Goal: Task Accomplishment & Management: Use online tool/utility

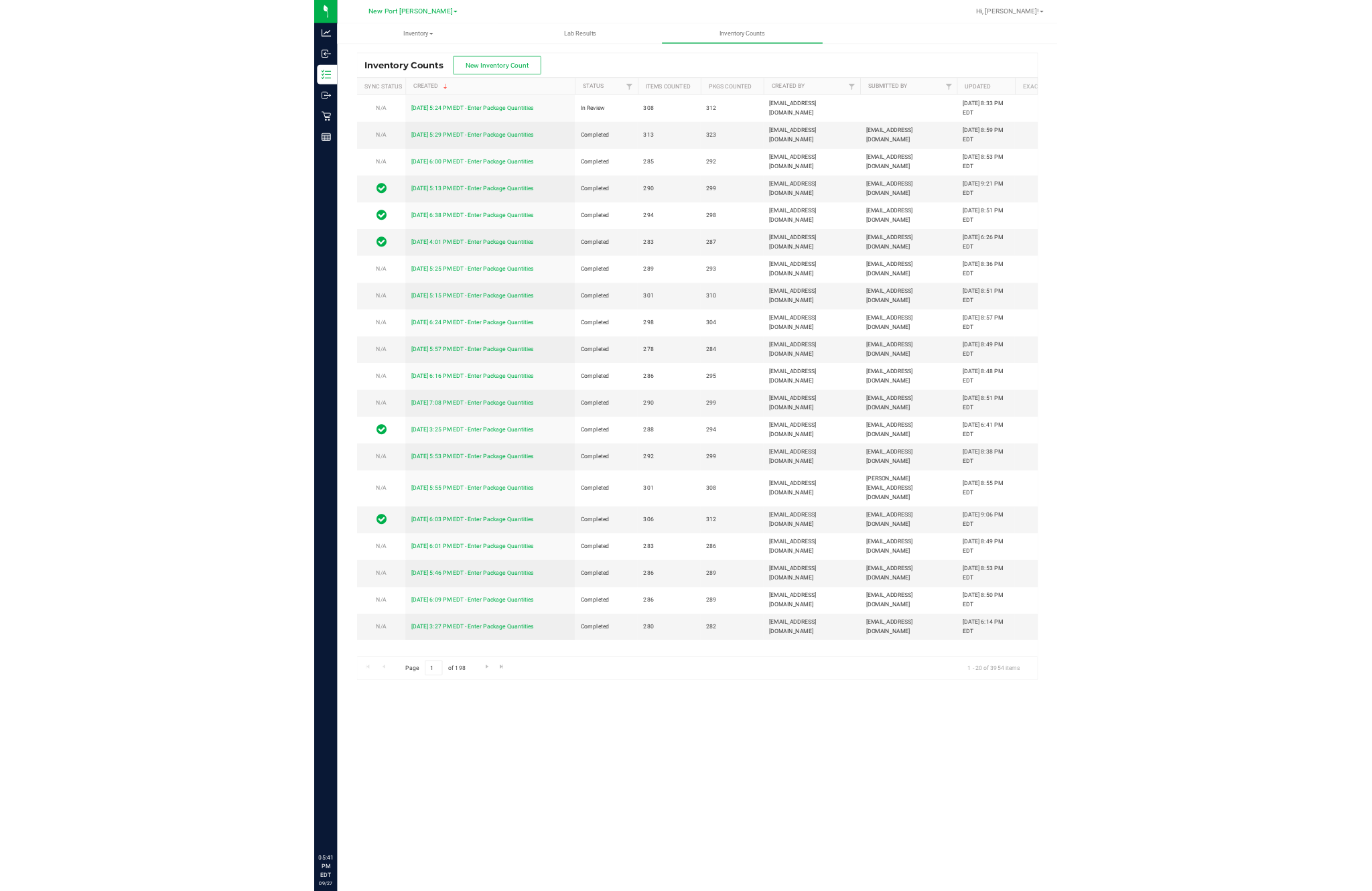
scroll to position [0, 35]
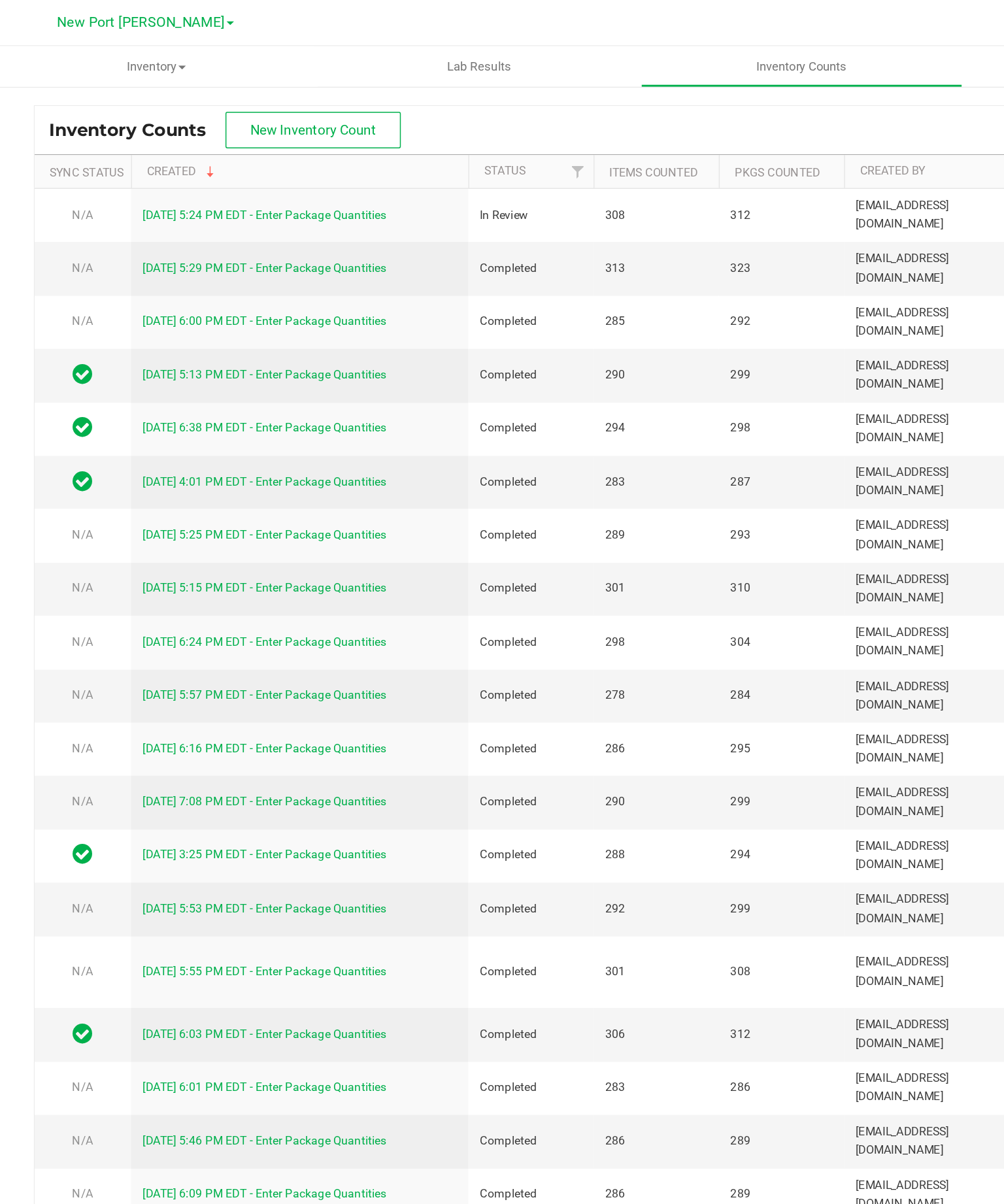
click at [227, 81] on button "New Inventory Count" at bounding box center [247, 88] width 119 height 25
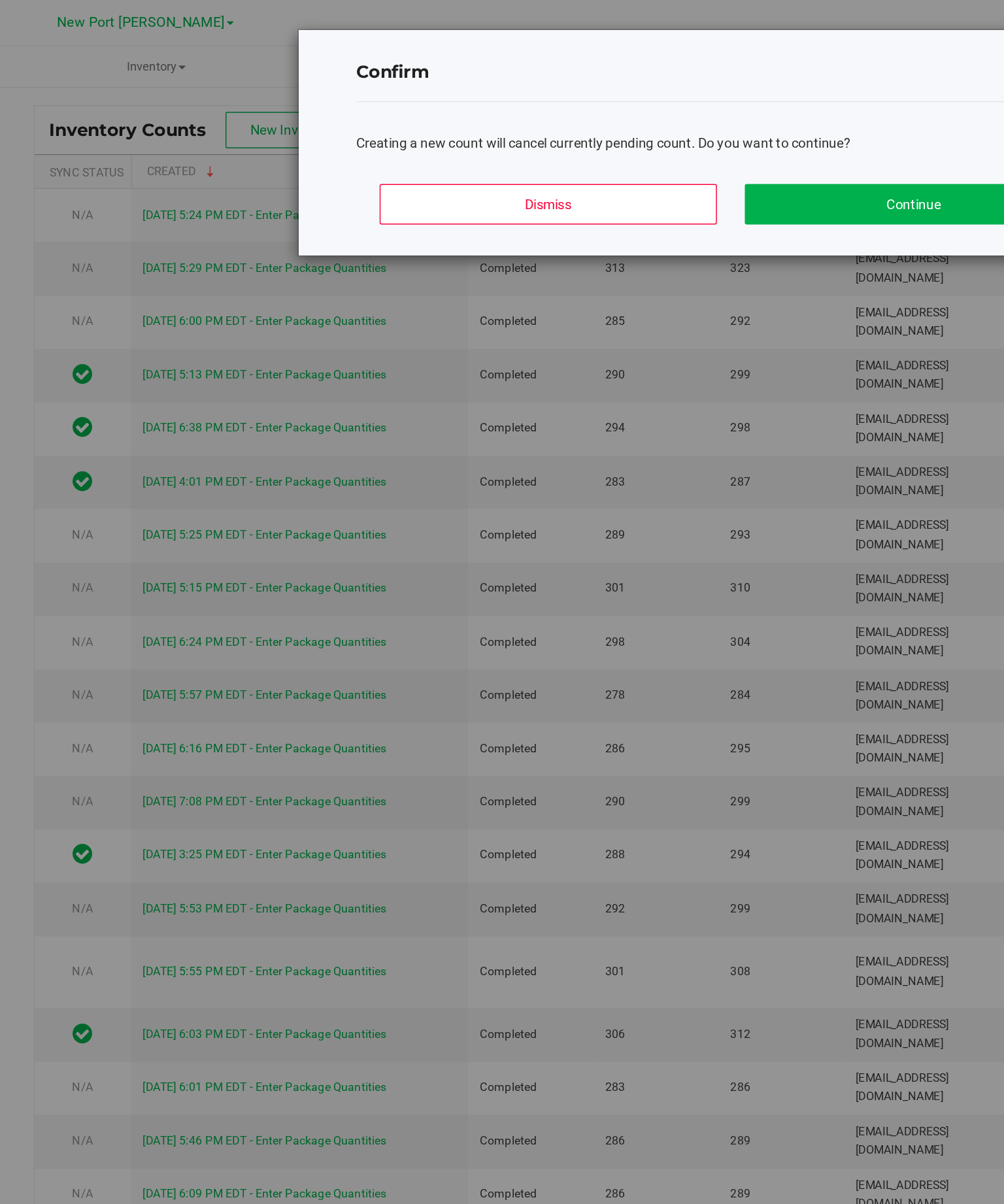
click at [400, 132] on button "Dismiss" at bounding box center [407, 139] width 229 height 28
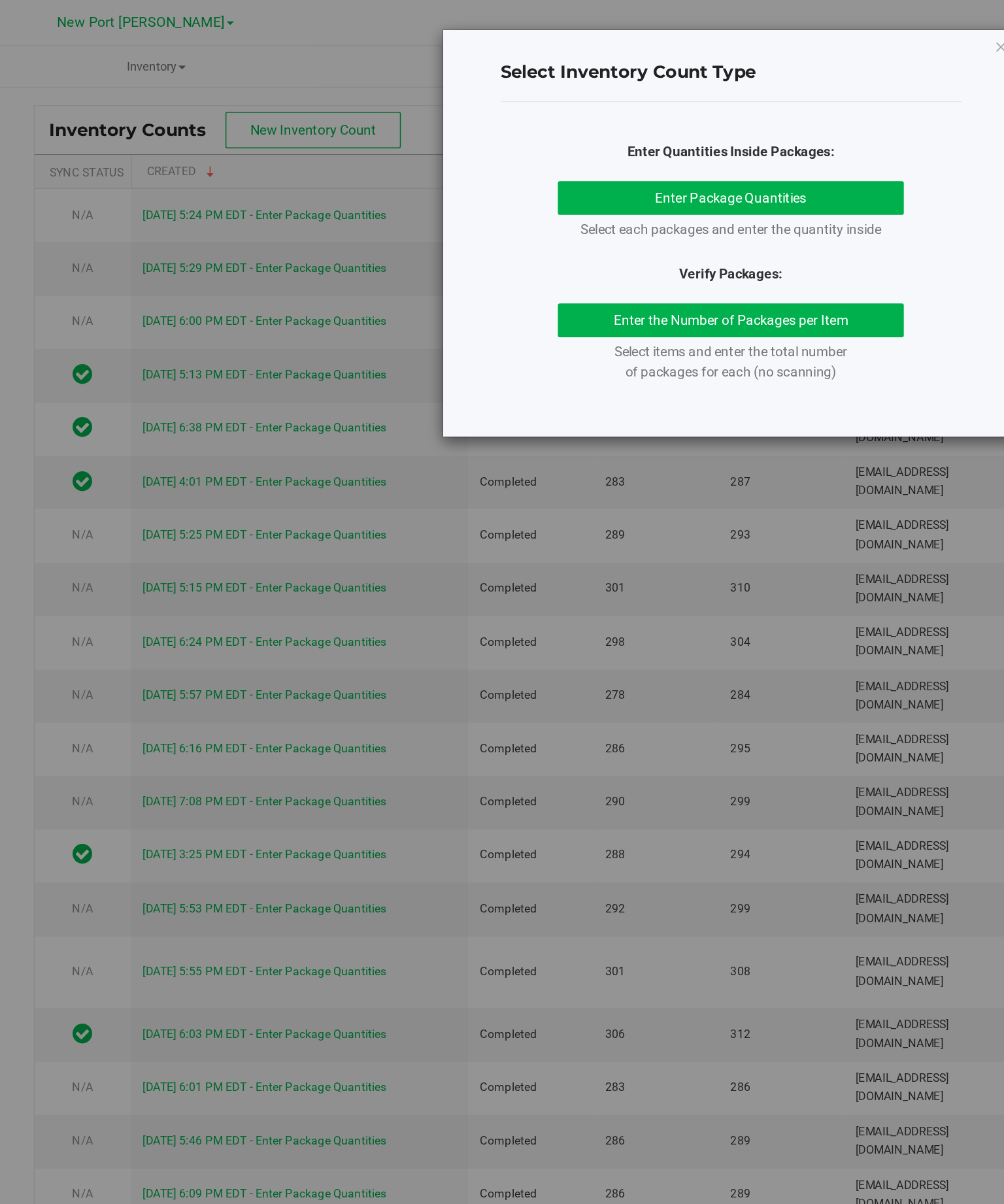
click at [669, 23] on div "Select Inventory Count Type Enter Quantities Inside Packages: Enter Package Qua…" at bounding box center [531, 158] width 391 height 276
click at [680, 13] on div "Select Inventory Count Type Enter Quantities Inside Packages: Enter Package Qua…" at bounding box center [506, 602] width 1014 height 1204
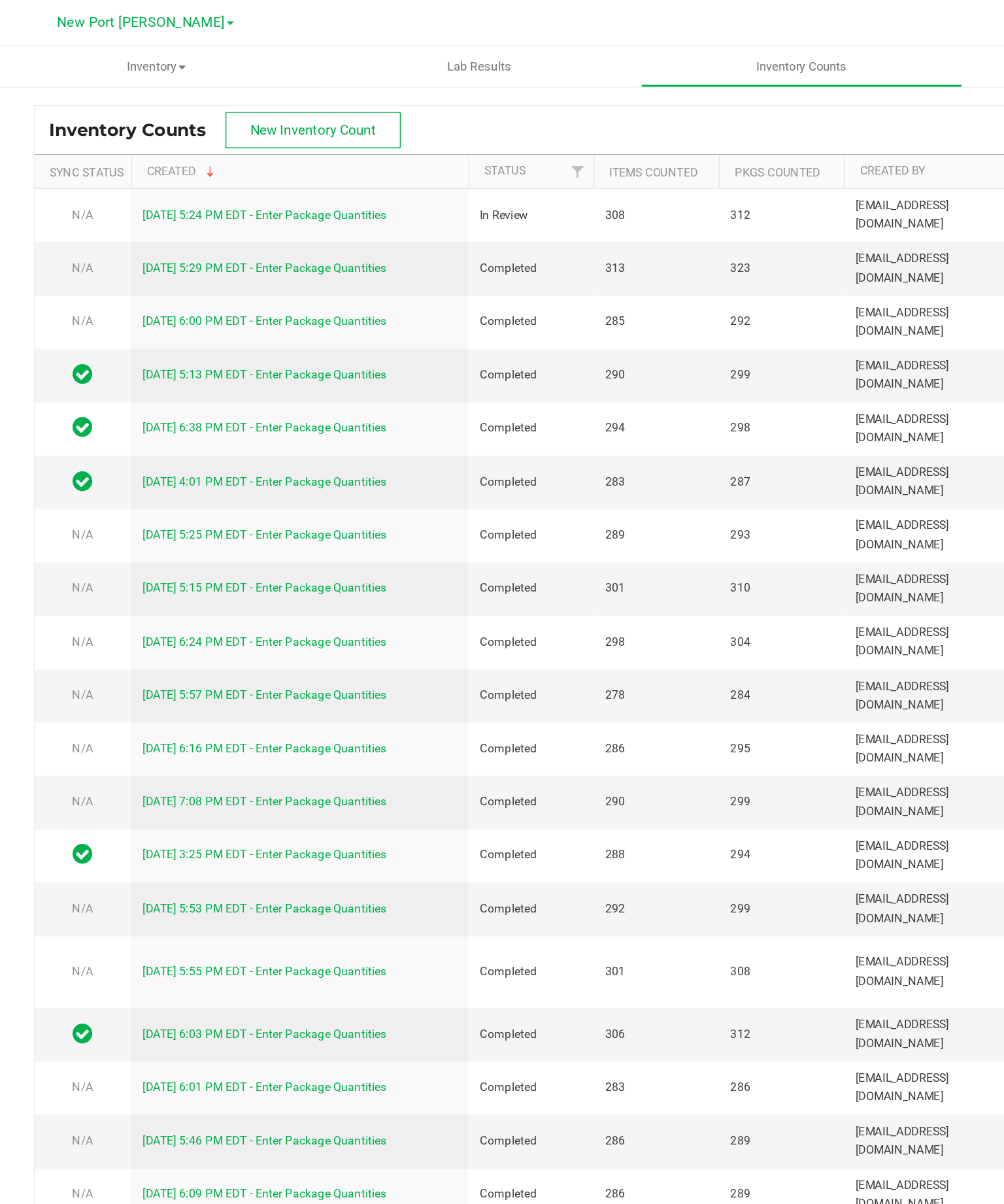
click at [678, 36] on ul "Inventory All packages All inventory Waste log Create inventory Lab Results Inv…" at bounding box center [533, 45] width 1004 height 28
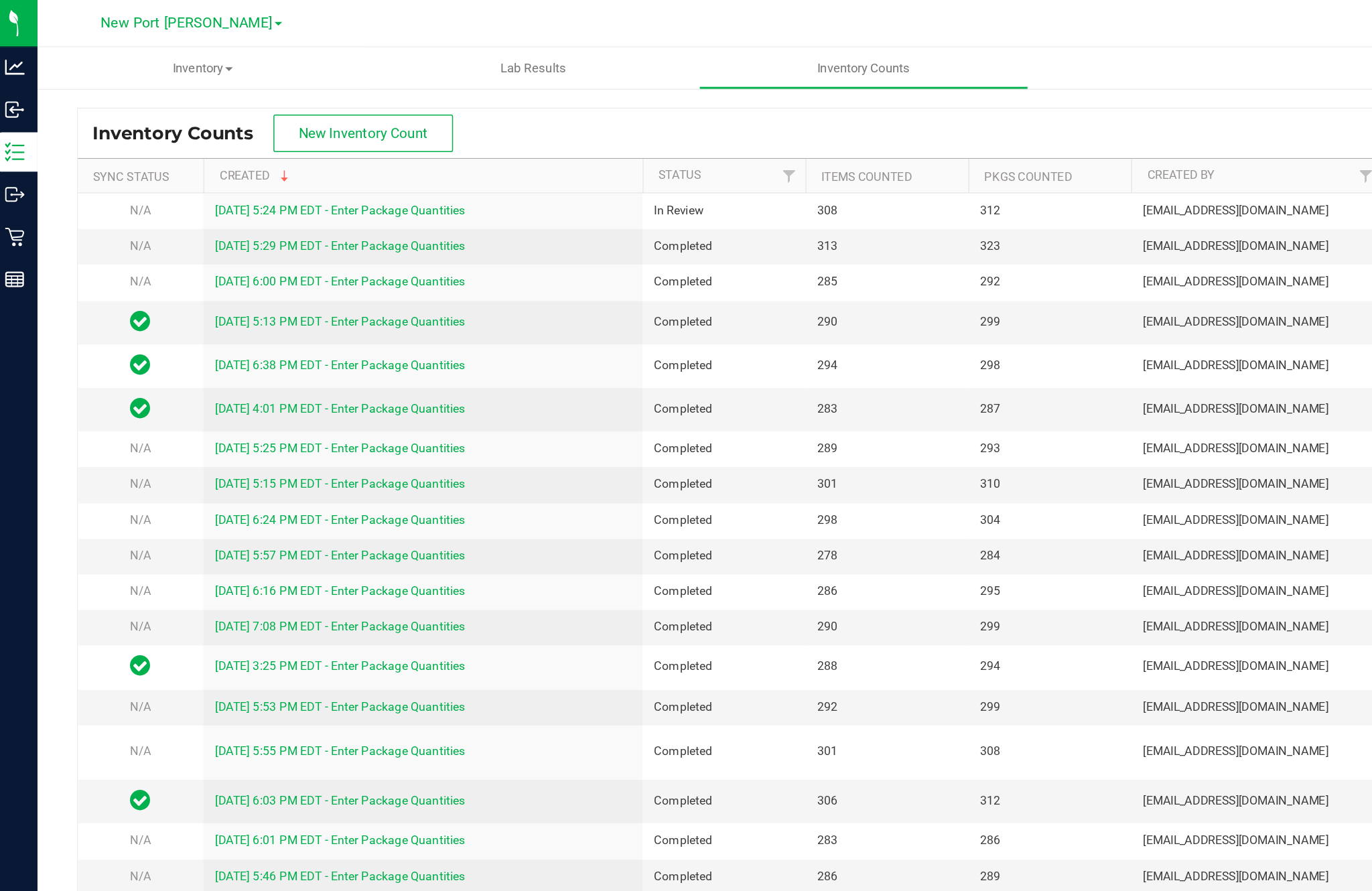
click at [37, 96] on div "Inventory Counts New Inventory Count Sync Status Created Status Items Counted P…" at bounding box center [702, 399] width 1340 height 680
click at [0, 0] on p "Inventory" at bounding box center [0, 0] width 0 height 0
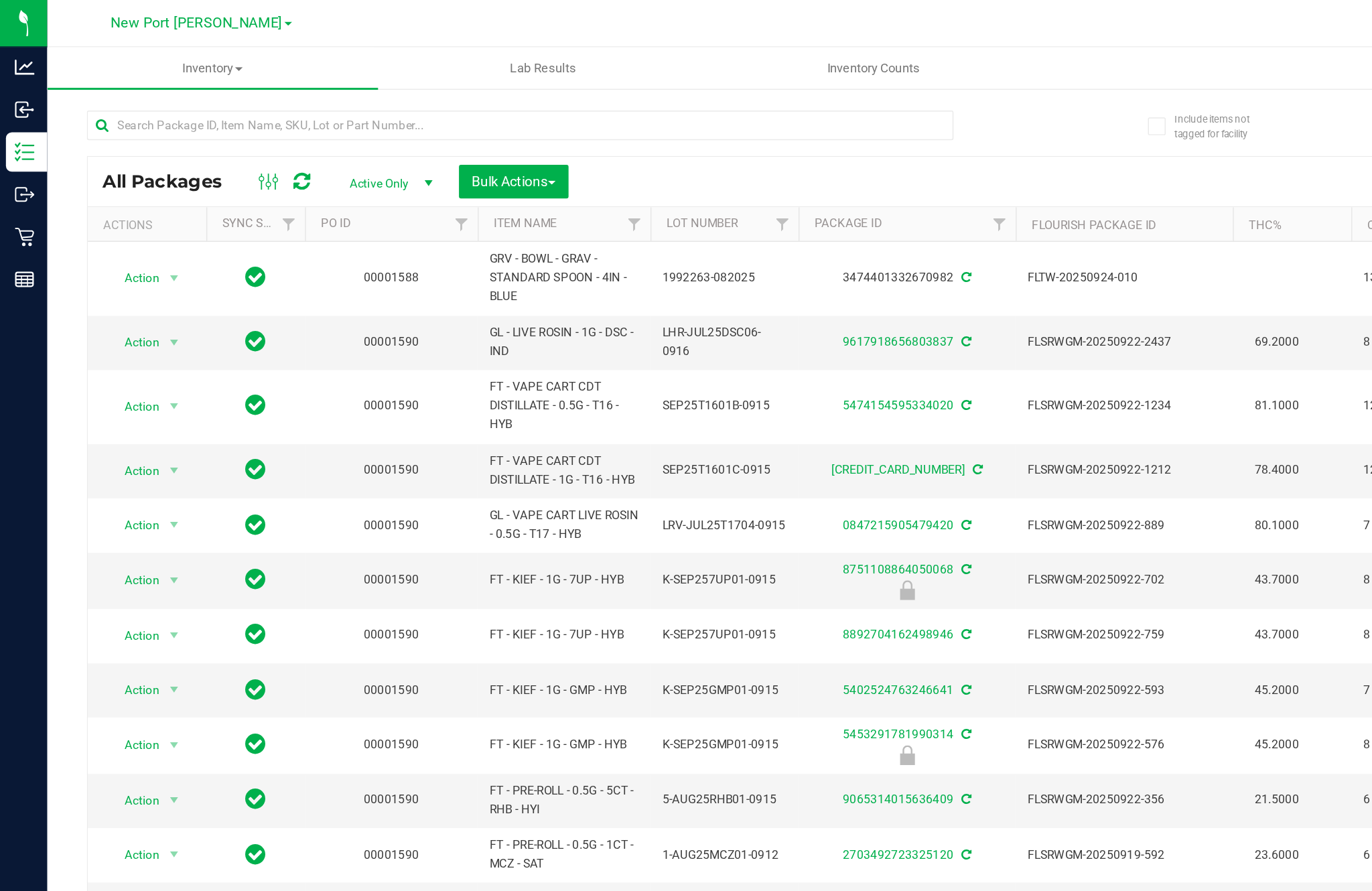
click at [594, 35] on uib-tab-heading "Inventory Counts" at bounding box center [593, 46] width 223 height 27
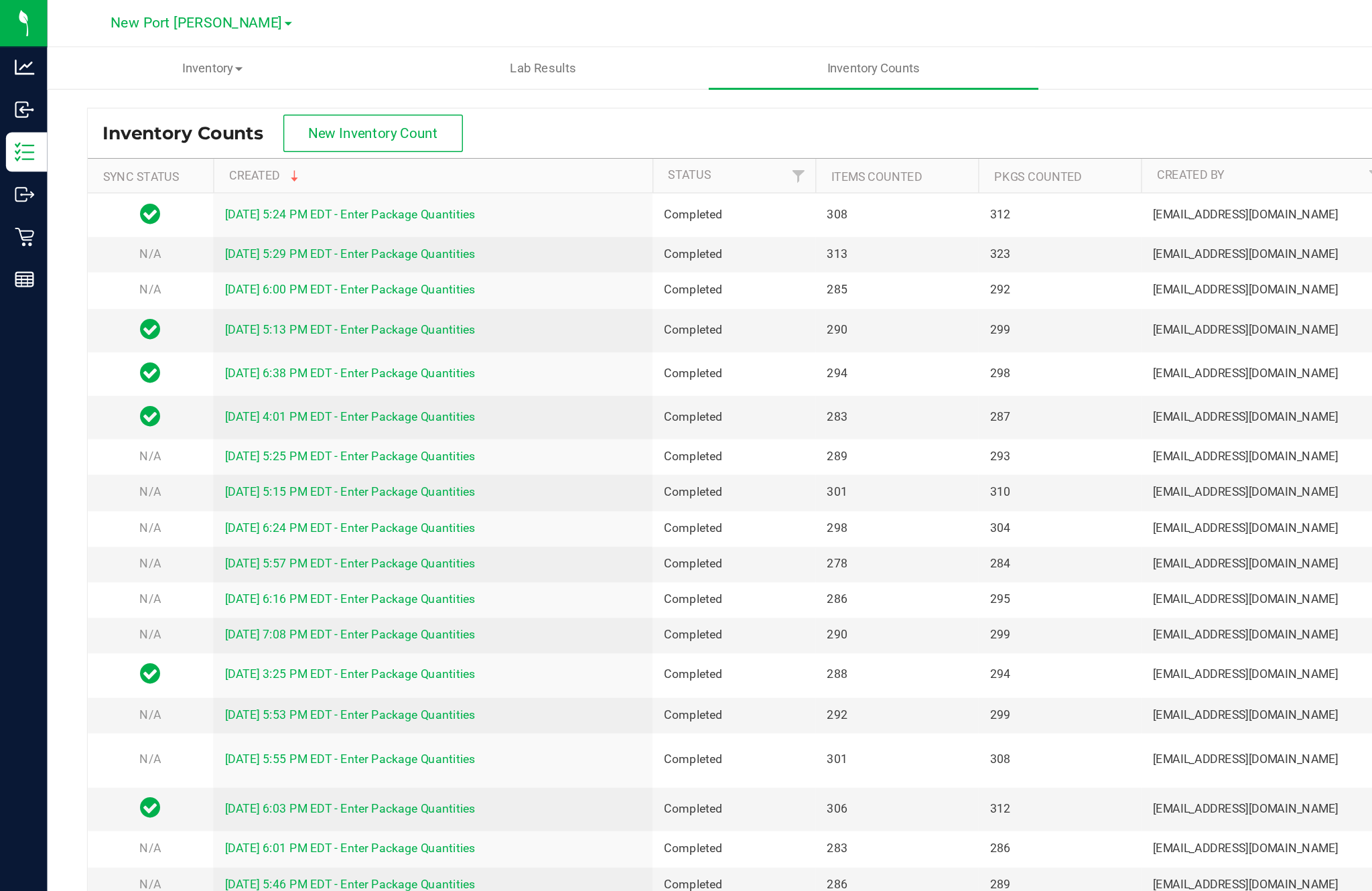
click at [282, 78] on button "New Inventory Count" at bounding box center [253, 91] width 122 height 25
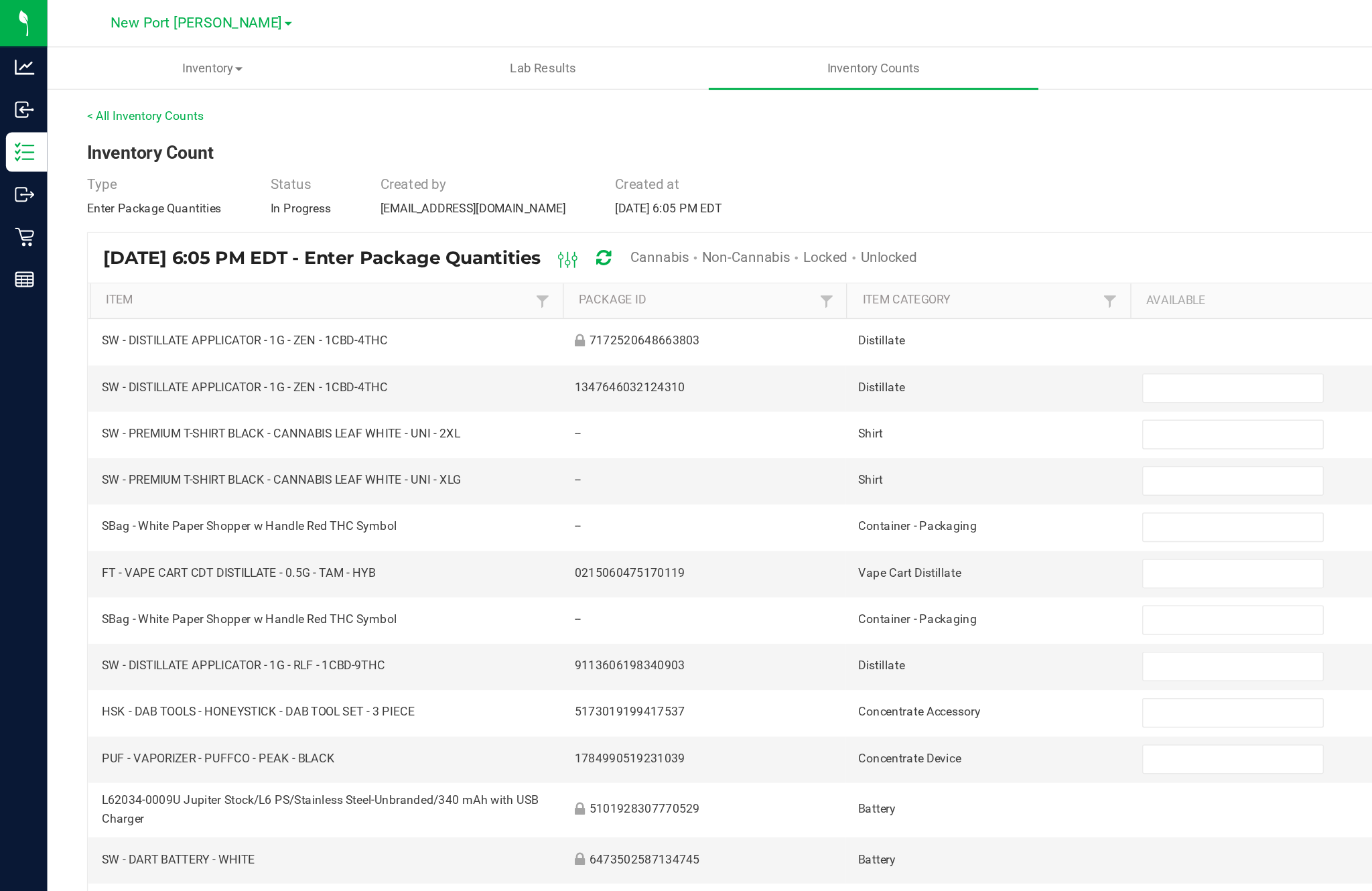
click at [467, 180] on span "Cannabis" at bounding box center [448, 174] width 40 height 11
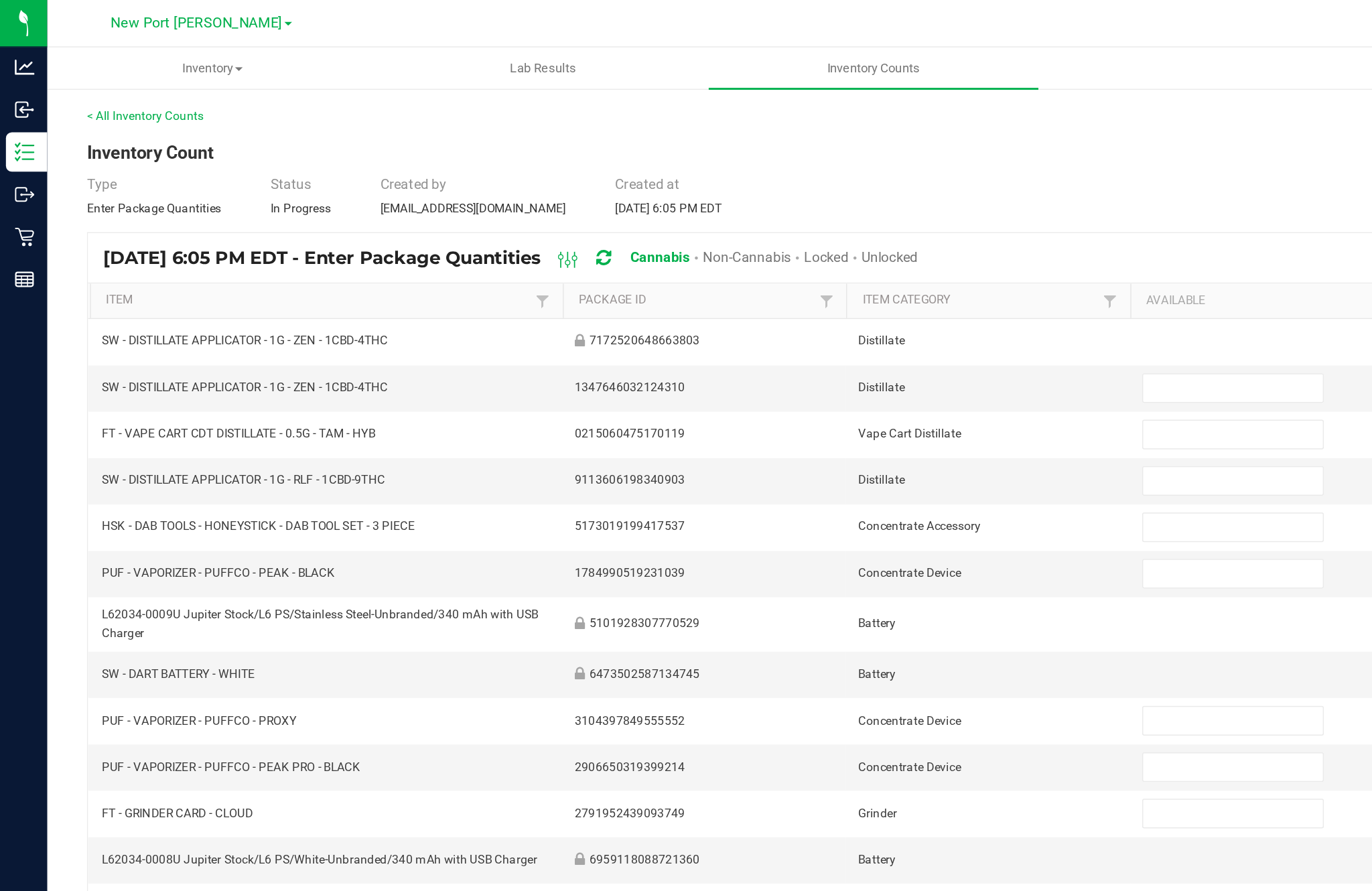
click at [623, 180] on span "Unlocked" at bounding box center [604, 174] width 38 height 11
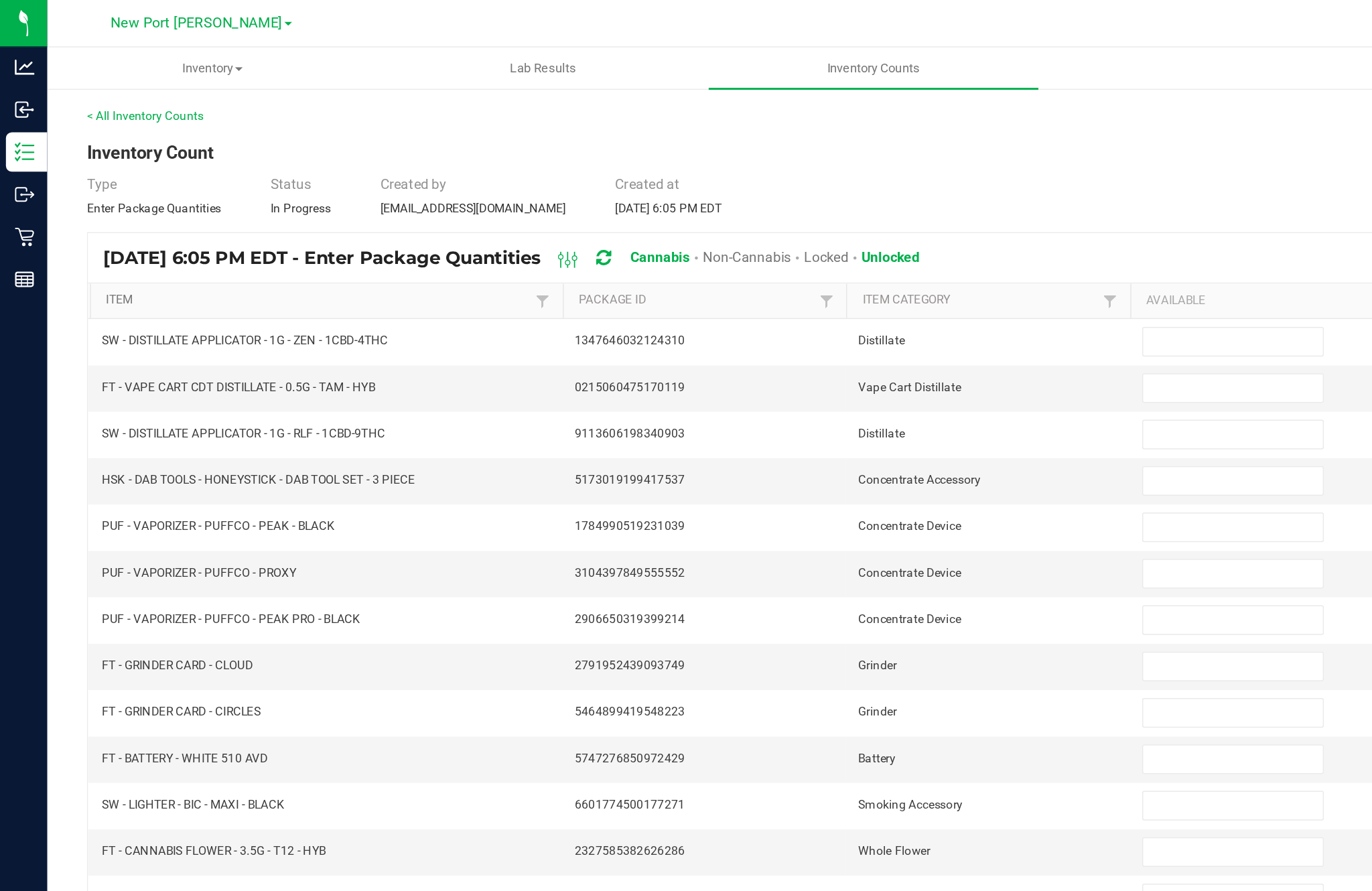
click at [83, 209] on link "Item" at bounding box center [215, 203] width 288 height 11
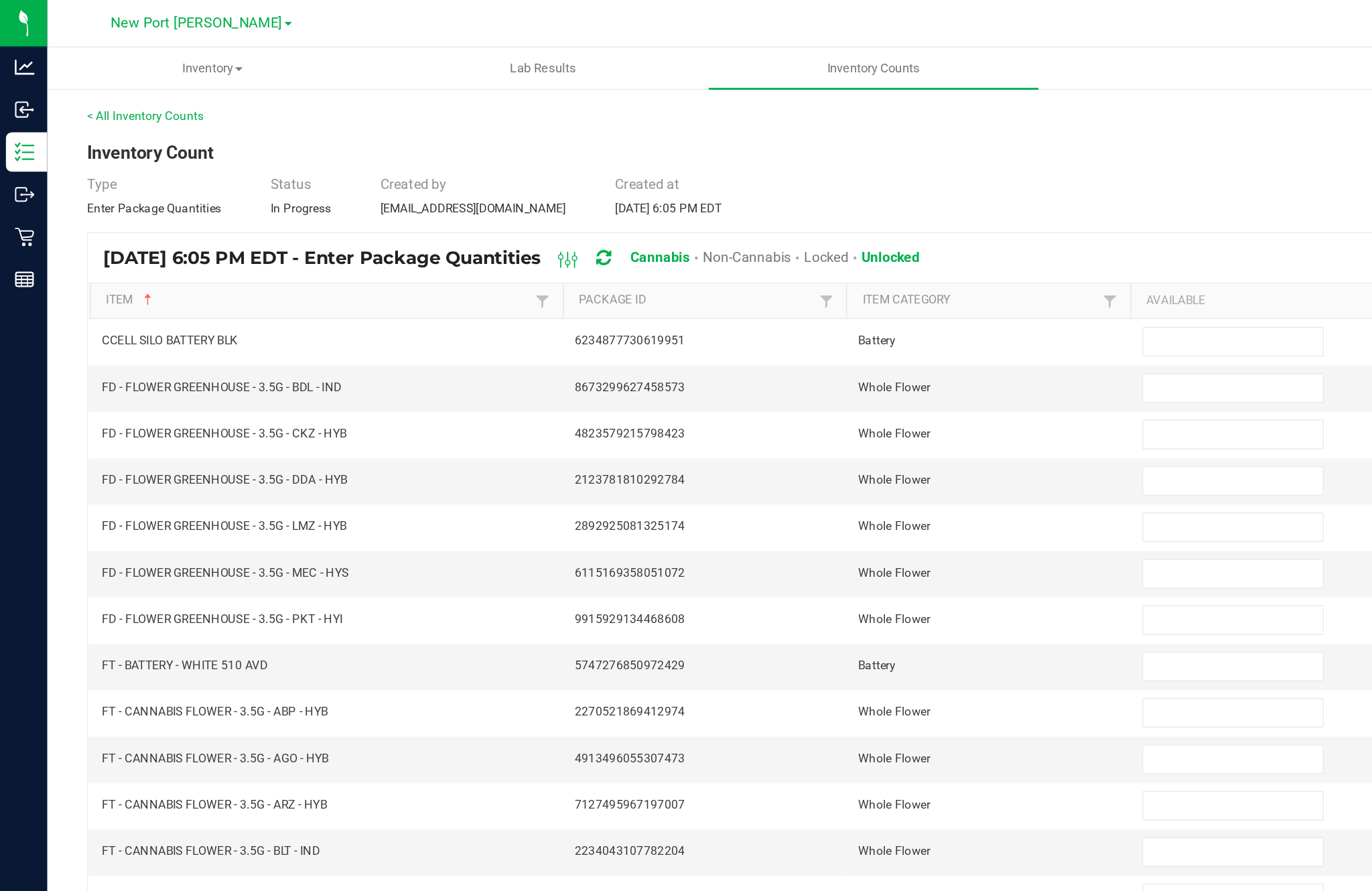
click at [824, 241] on input at bounding box center [837, 232] width 122 height 19
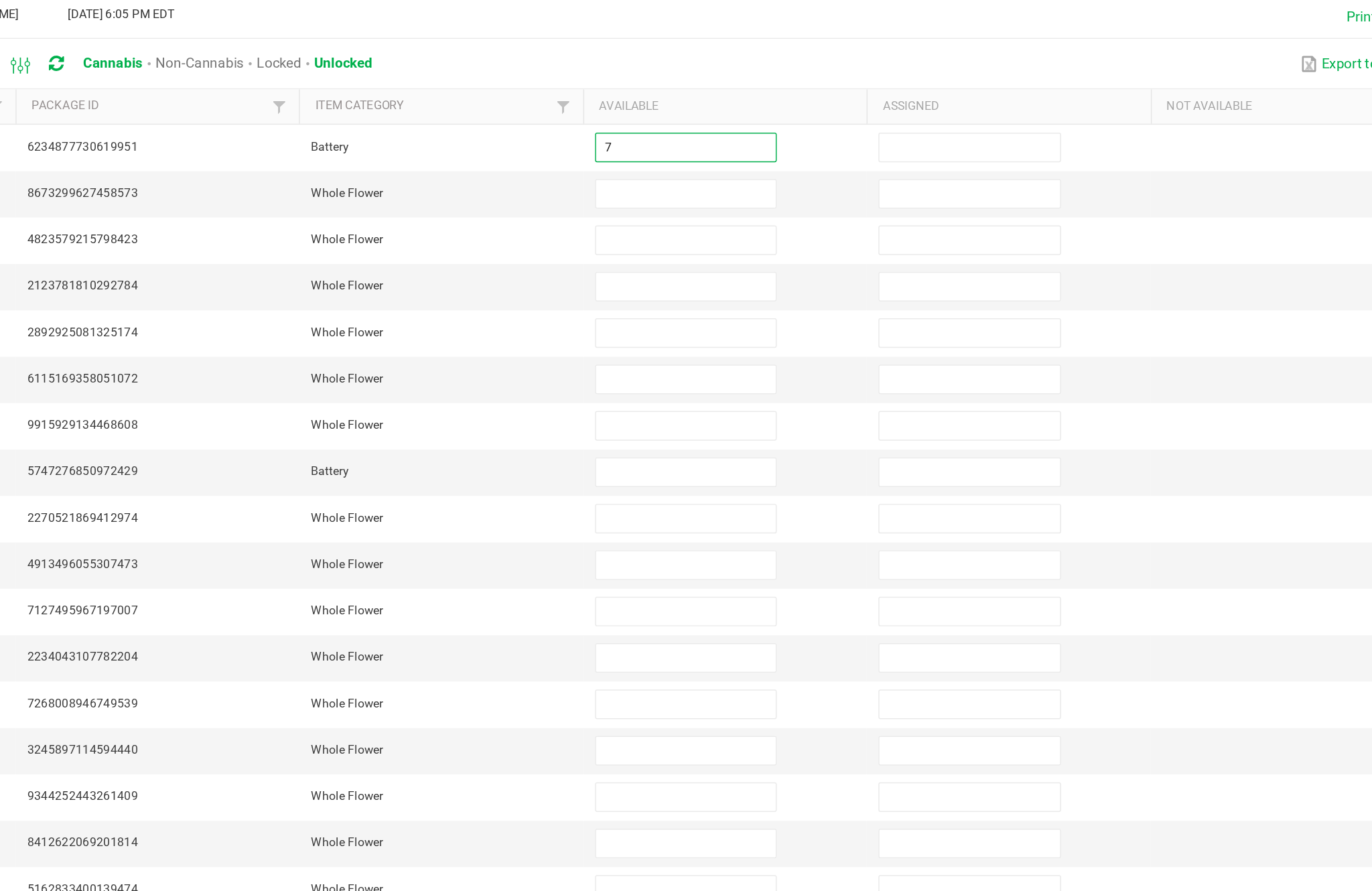
type input "7"
click at [776, 254] on input at bounding box center [837, 263] width 122 height 19
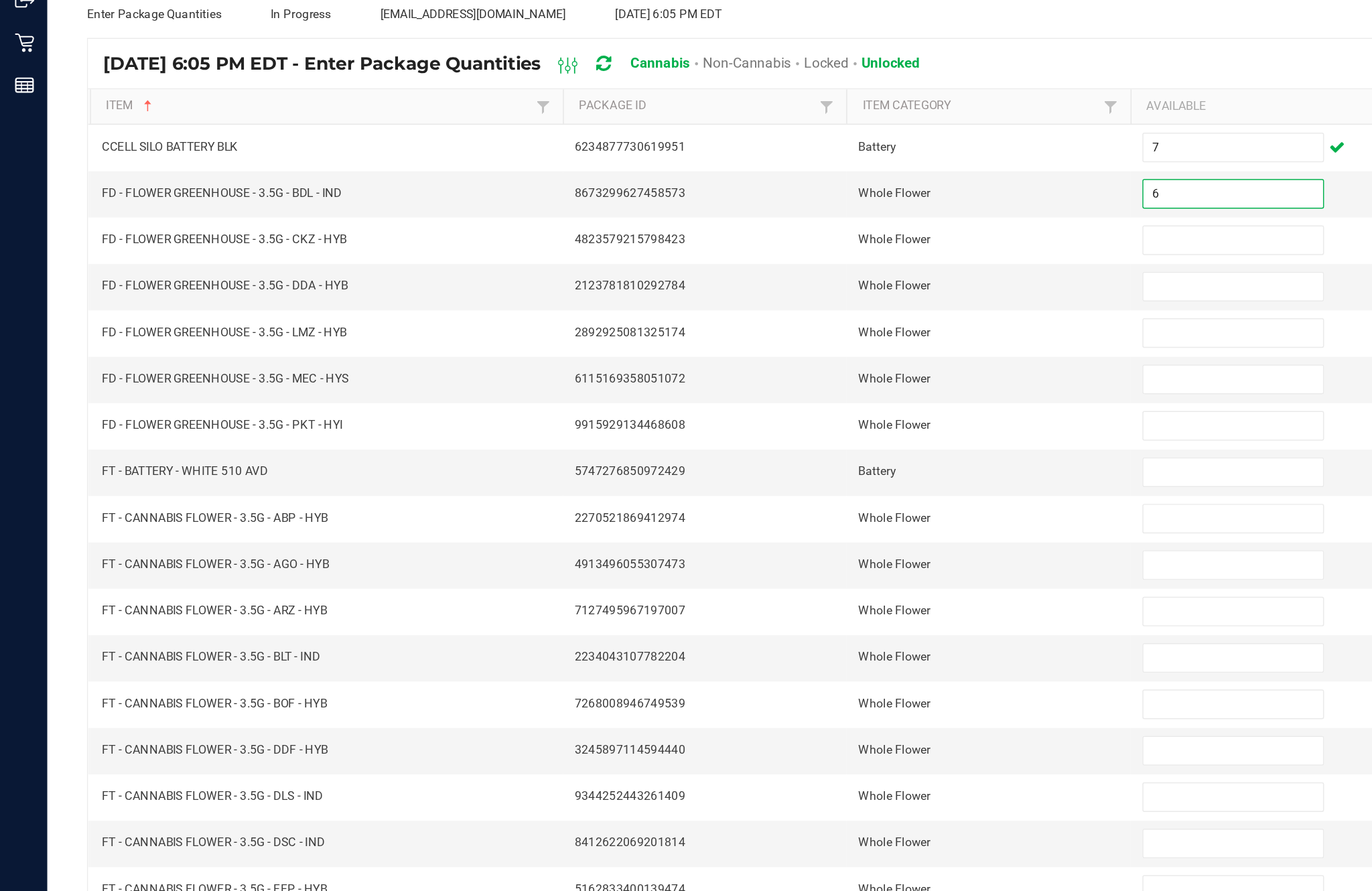
type input "6"
click at [817, 286] on input at bounding box center [837, 295] width 122 height 19
type input "2"
click at [808, 317] on input at bounding box center [837, 326] width 122 height 19
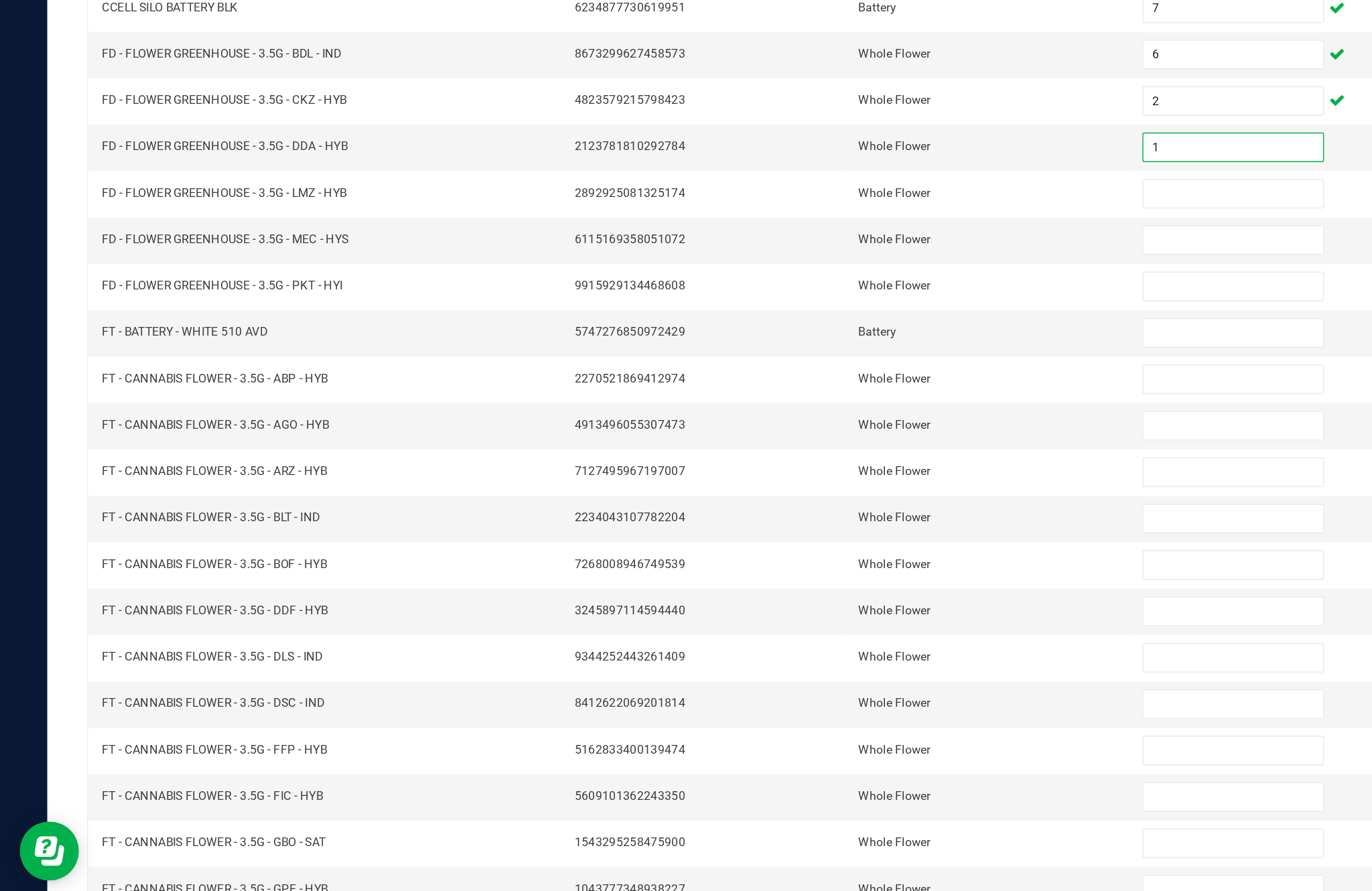
type input "1"
click at [843, 349] on input at bounding box center [837, 358] width 122 height 19
type input "7"
click at [813, 380] on input at bounding box center [837, 389] width 122 height 19
type input "3"
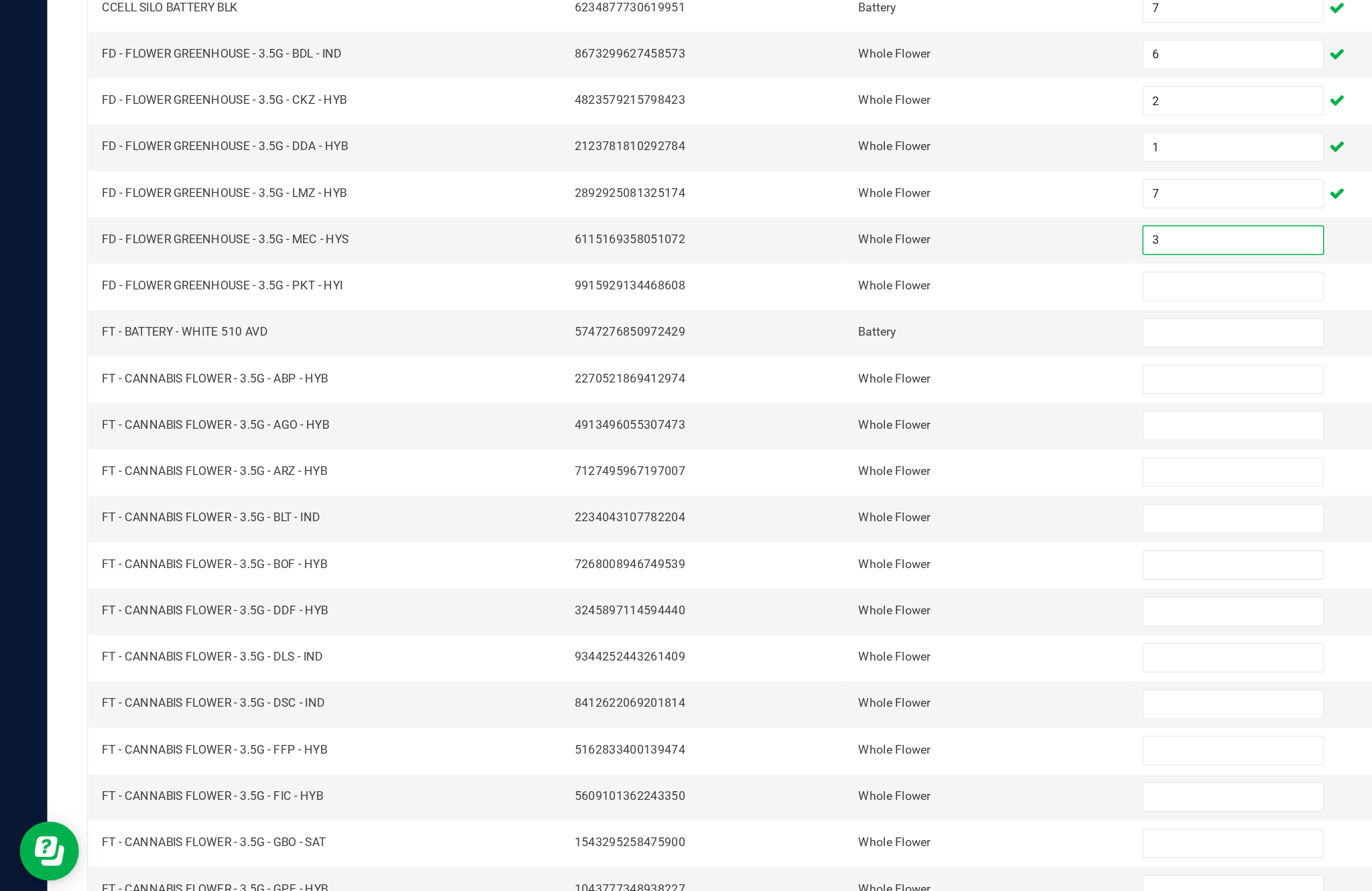
click at [829, 412] on input at bounding box center [837, 421] width 122 height 19
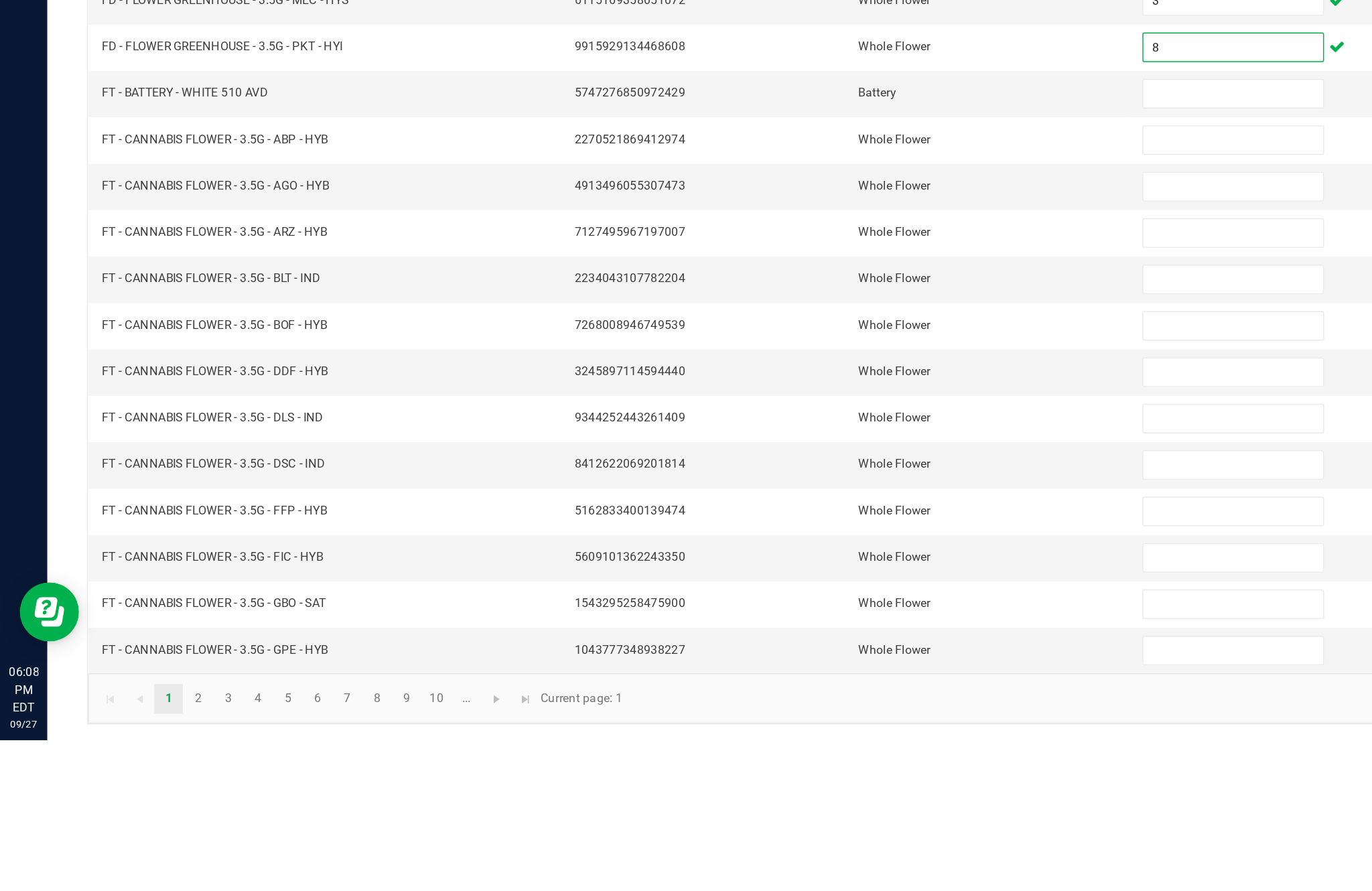
type input "8"
click at [822, 443] on input at bounding box center [837, 452] width 122 height 19
type input "25"
click at [818, 474] on input at bounding box center [837, 484] width 122 height 19
type input "19"
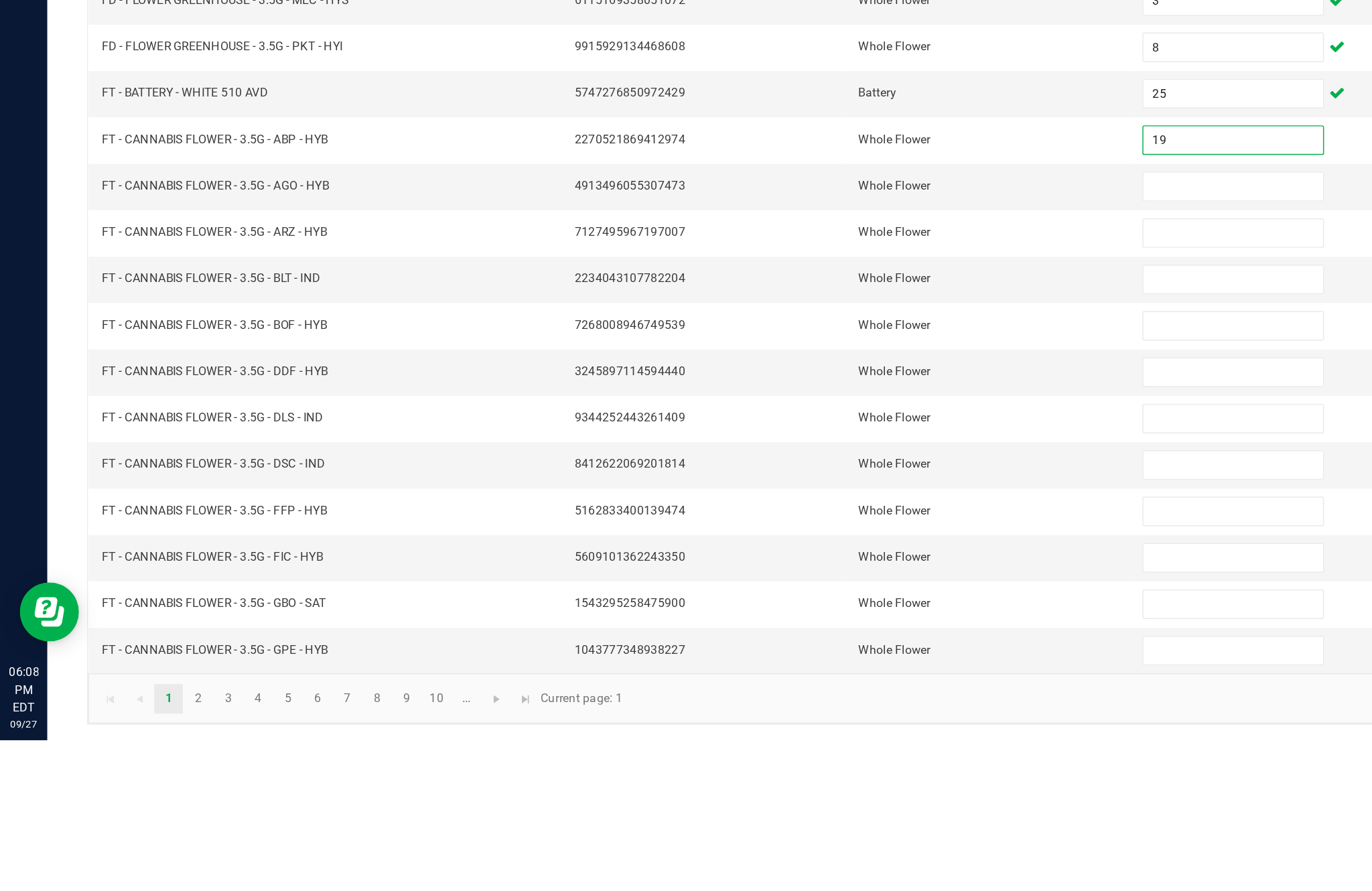
click at [832, 506] on input at bounding box center [837, 515] width 122 height 19
type input "15"
click at [811, 537] on input at bounding box center [837, 547] width 122 height 19
type input "1"
click at [818, 569] on input at bounding box center [837, 578] width 122 height 19
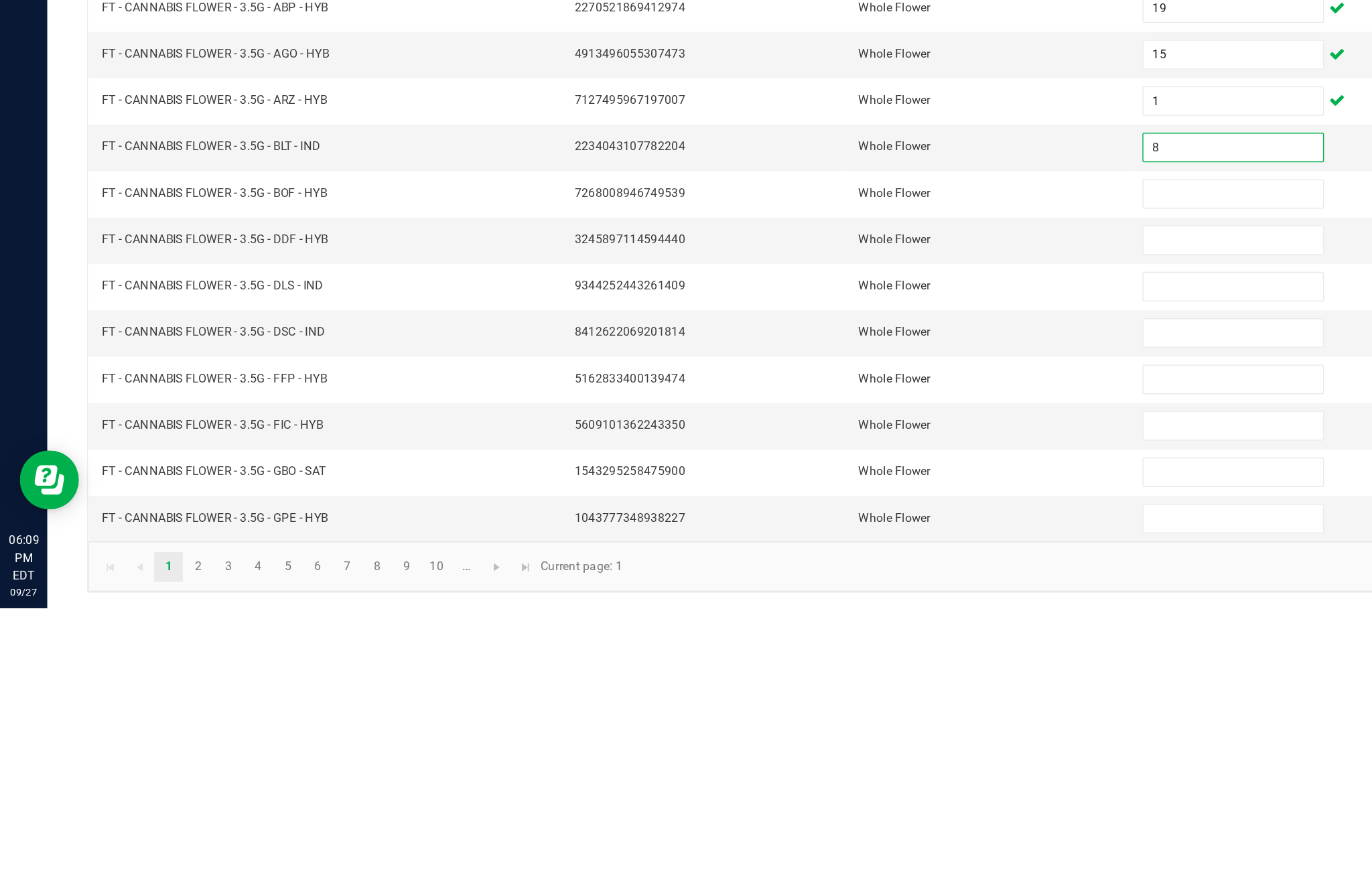
type input "8"
click at [837, 600] on input at bounding box center [837, 610] width 122 height 19
type input "4"
click at [784, 631] on input at bounding box center [837, 641] width 122 height 19
type input "12"
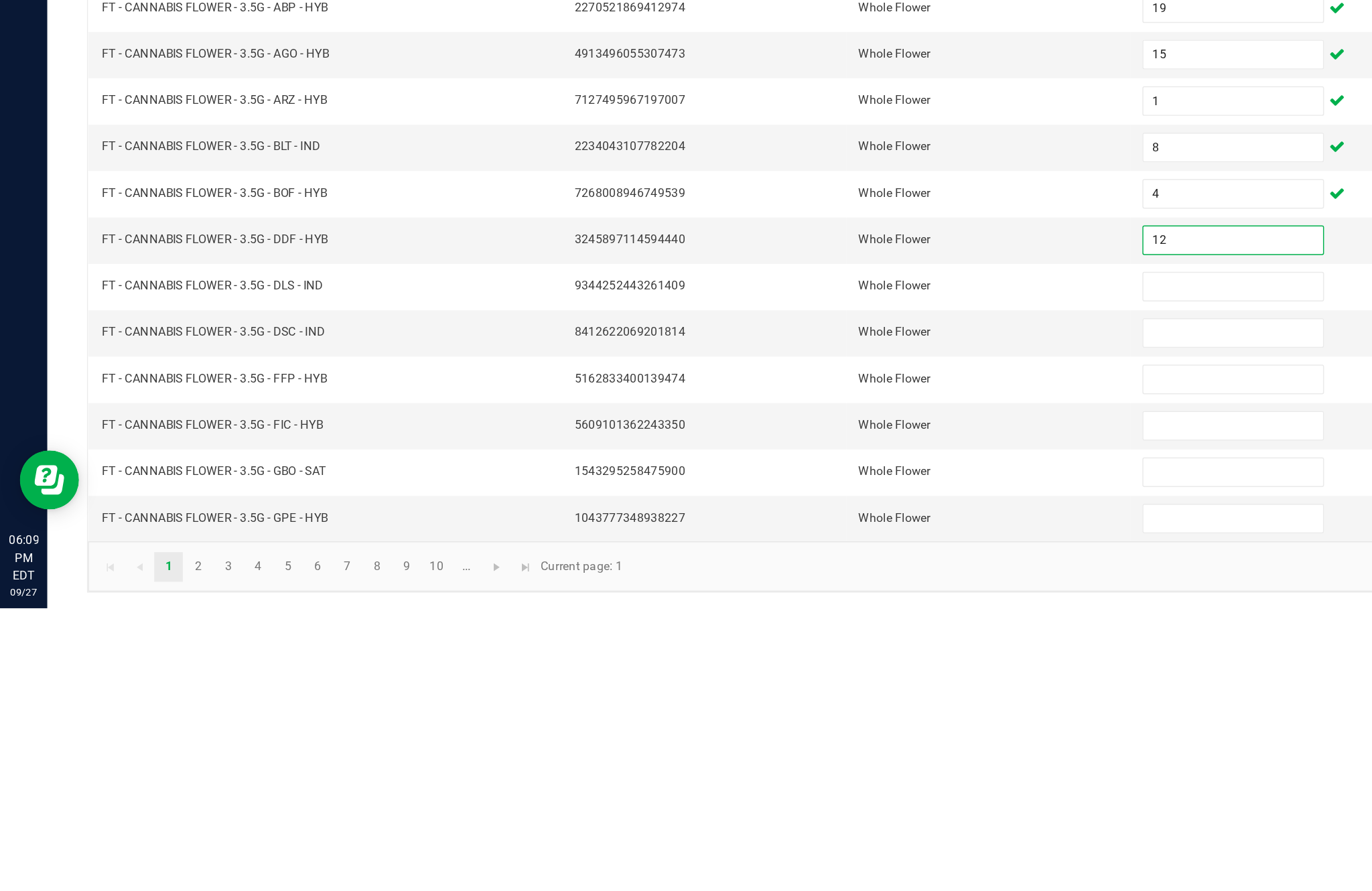
click at [830, 663] on input at bounding box center [837, 672] width 122 height 19
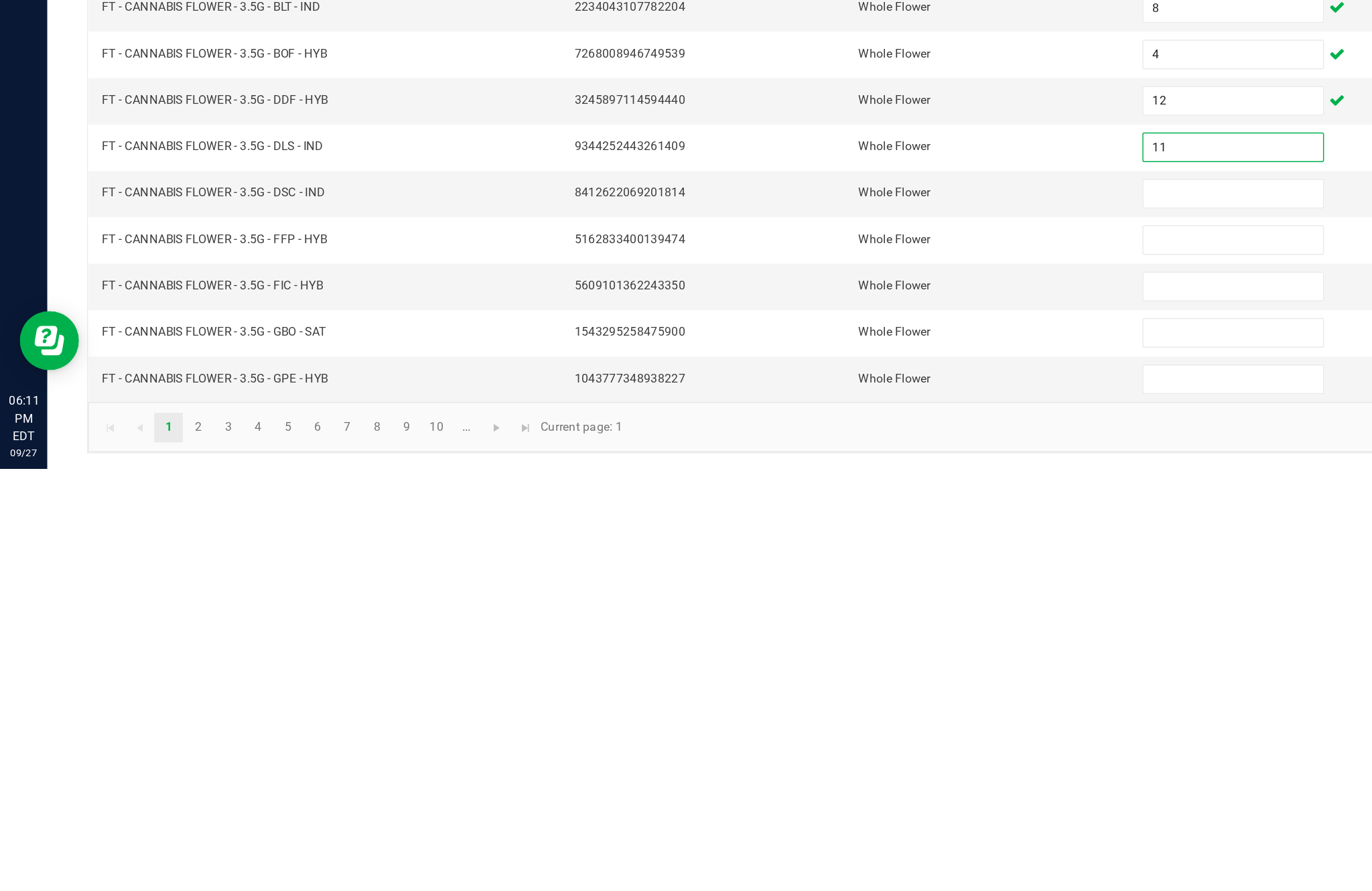
type input "11"
click at [820, 694] on input at bounding box center [837, 704] width 122 height 19
type input "11"
click at [848, 726] on input at bounding box center [837, 735] width 122 height 19
type input "18"
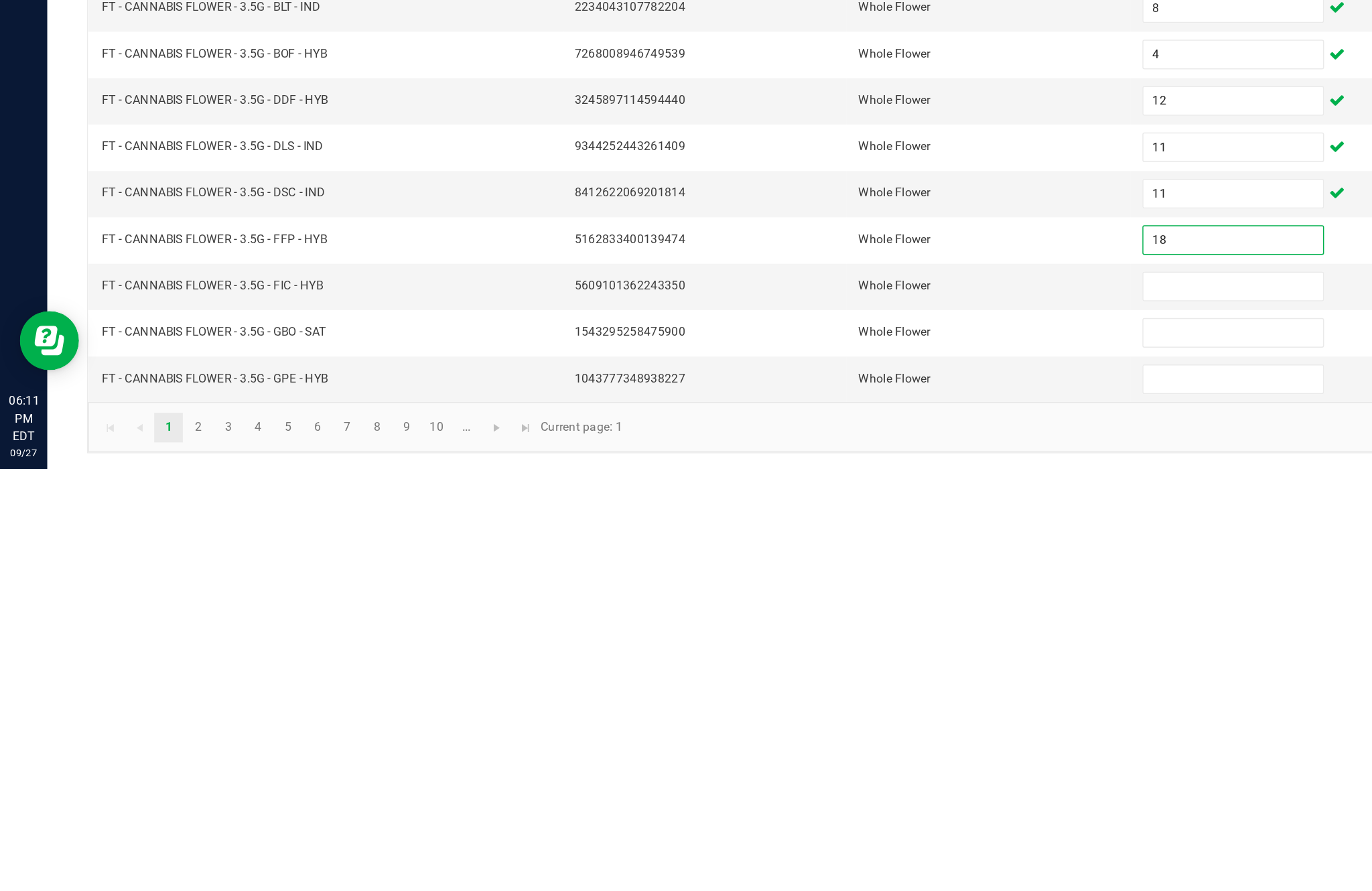
click at [820, 758] on input at bounding box center [837, 767] width 122 height 19
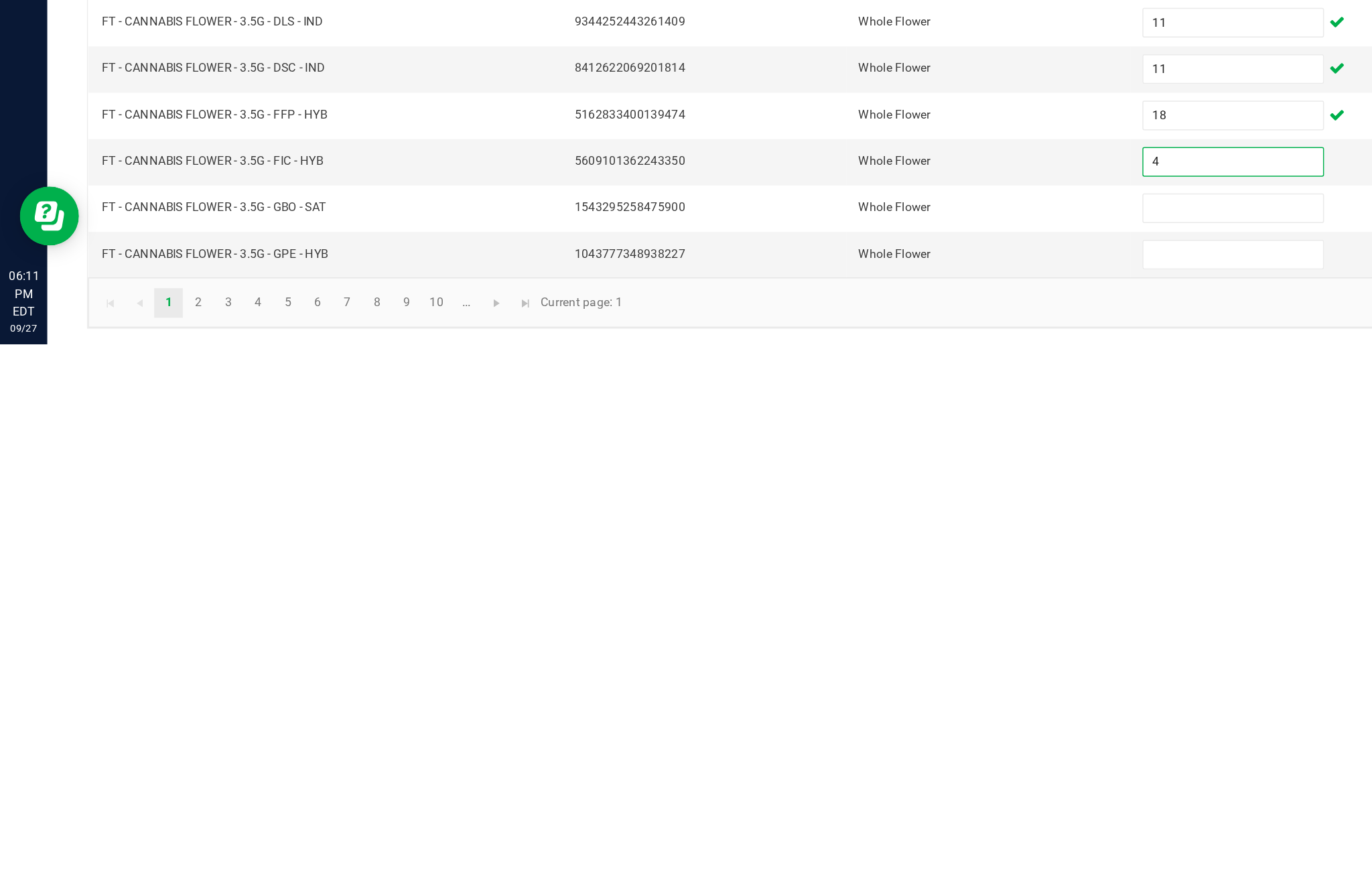
type input "4"
click at [814, 789] on input at bounding box center [837, 798] width 122 height 19
type input "20"
click at [817, 821] on input at bounding box center [837, 830] width 122 height 19
type input "6"
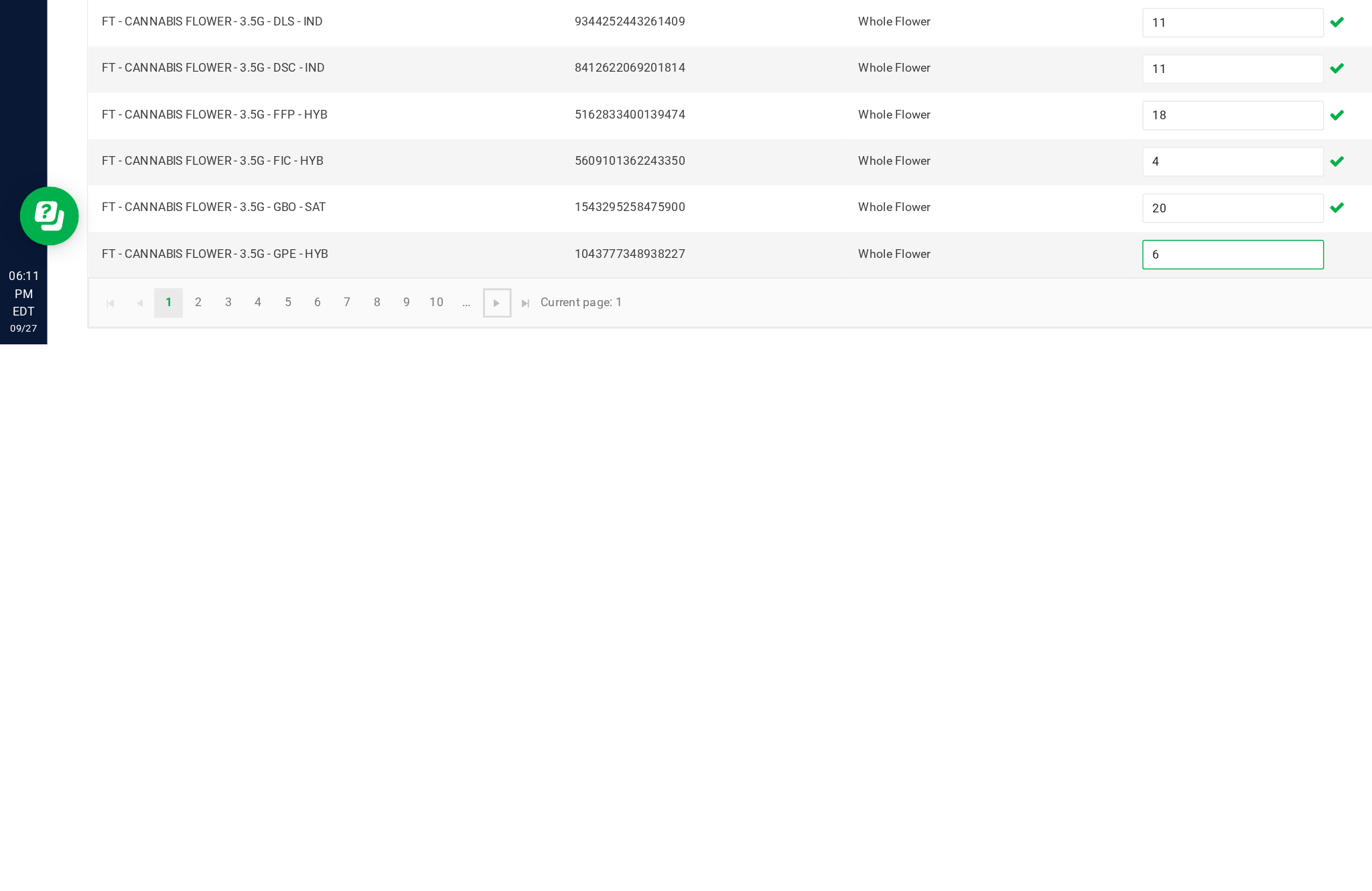
click at [342, 858] on span "Go to the next page" at bounding box center [337, 863] width 11 height 11
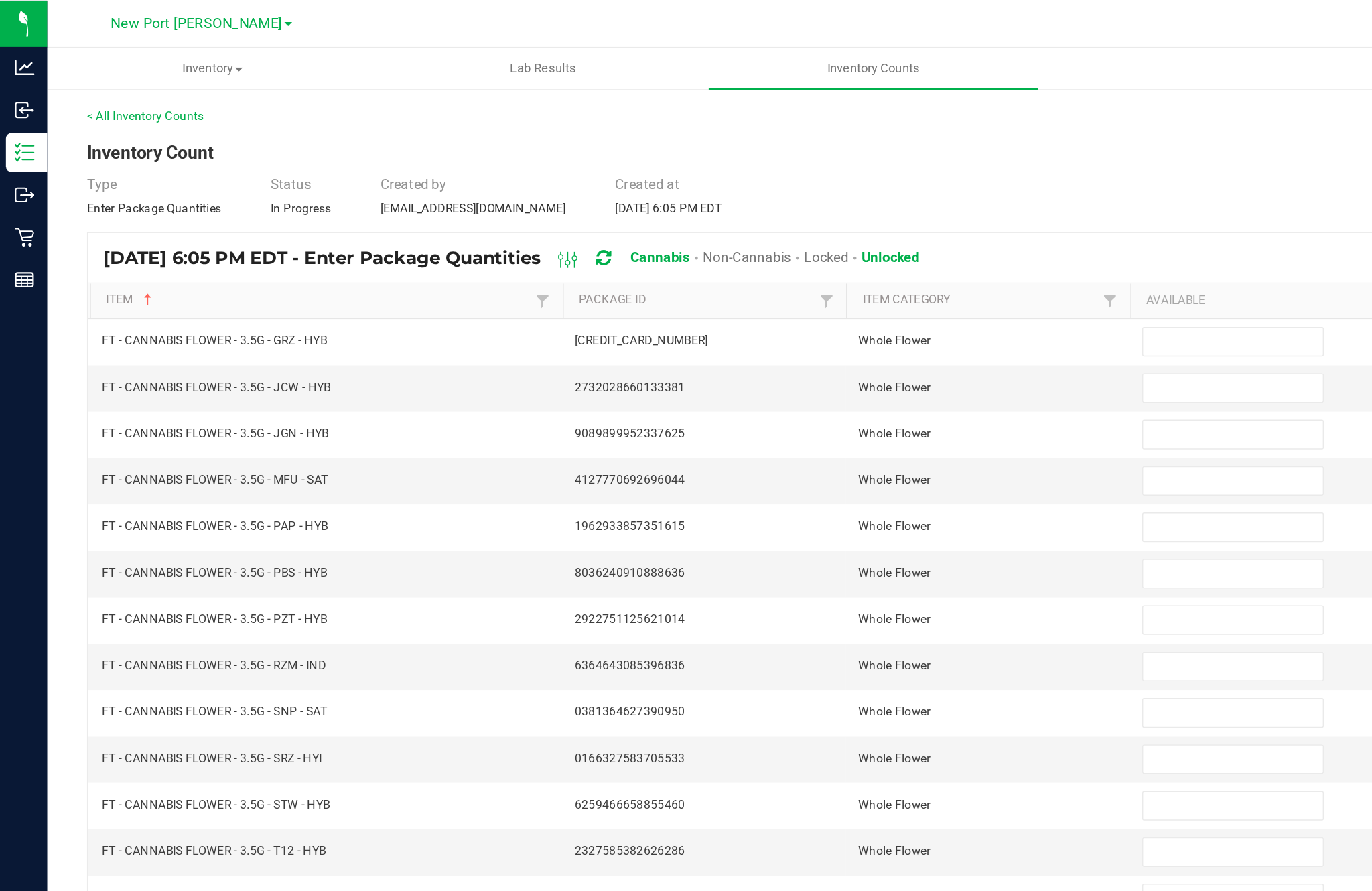
scroll to position [0, 0]
click at [818, 241] on input at bounding box center [837, 232] width 122 height 19
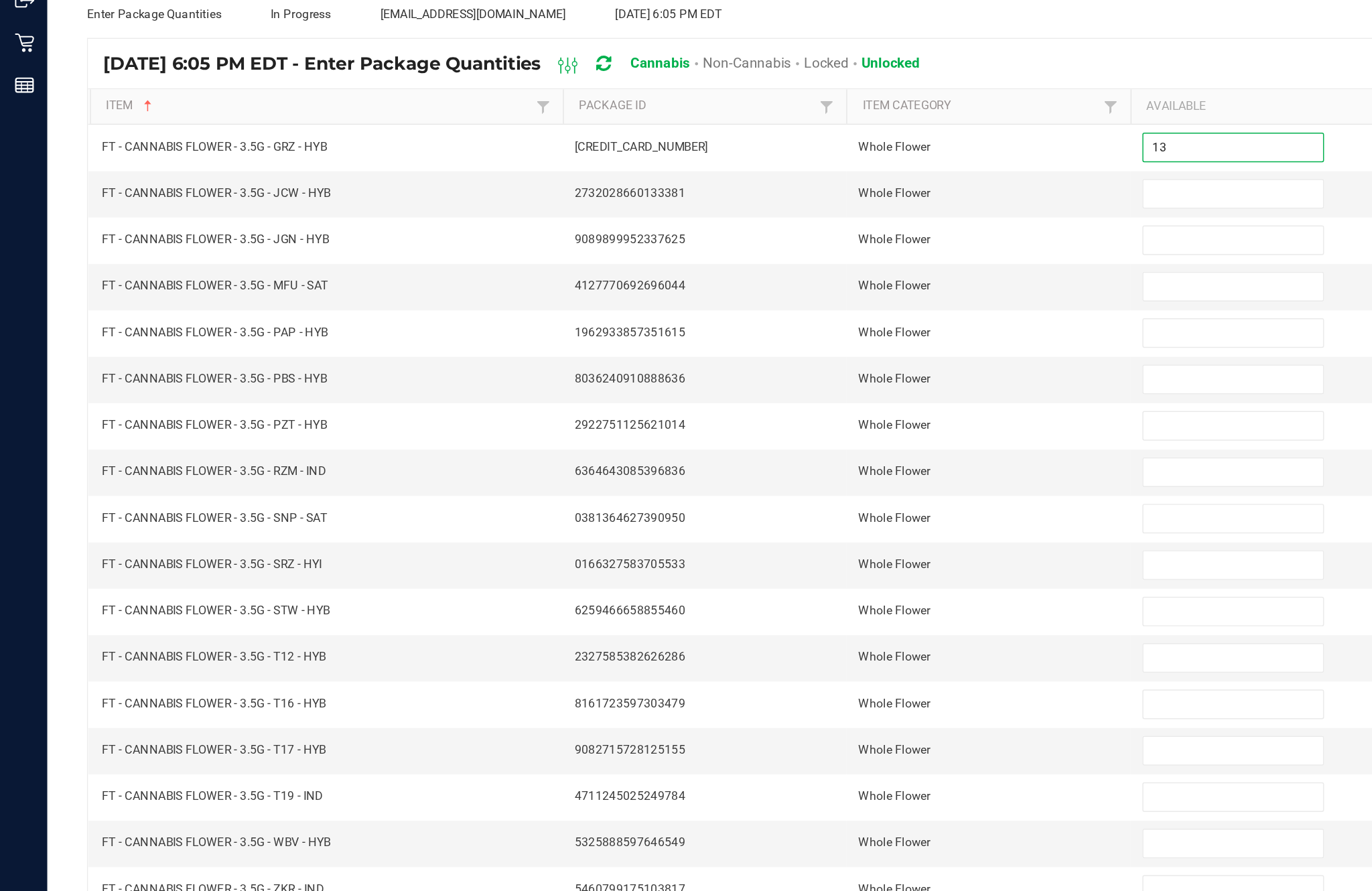
type input "13"
click at [825, 254] on input at bounding box center [837, 263] width 122 height 19
type input "8"
click at [824, 286] on input at bounding box center [837, 295] width 122 height 19
type input "14"
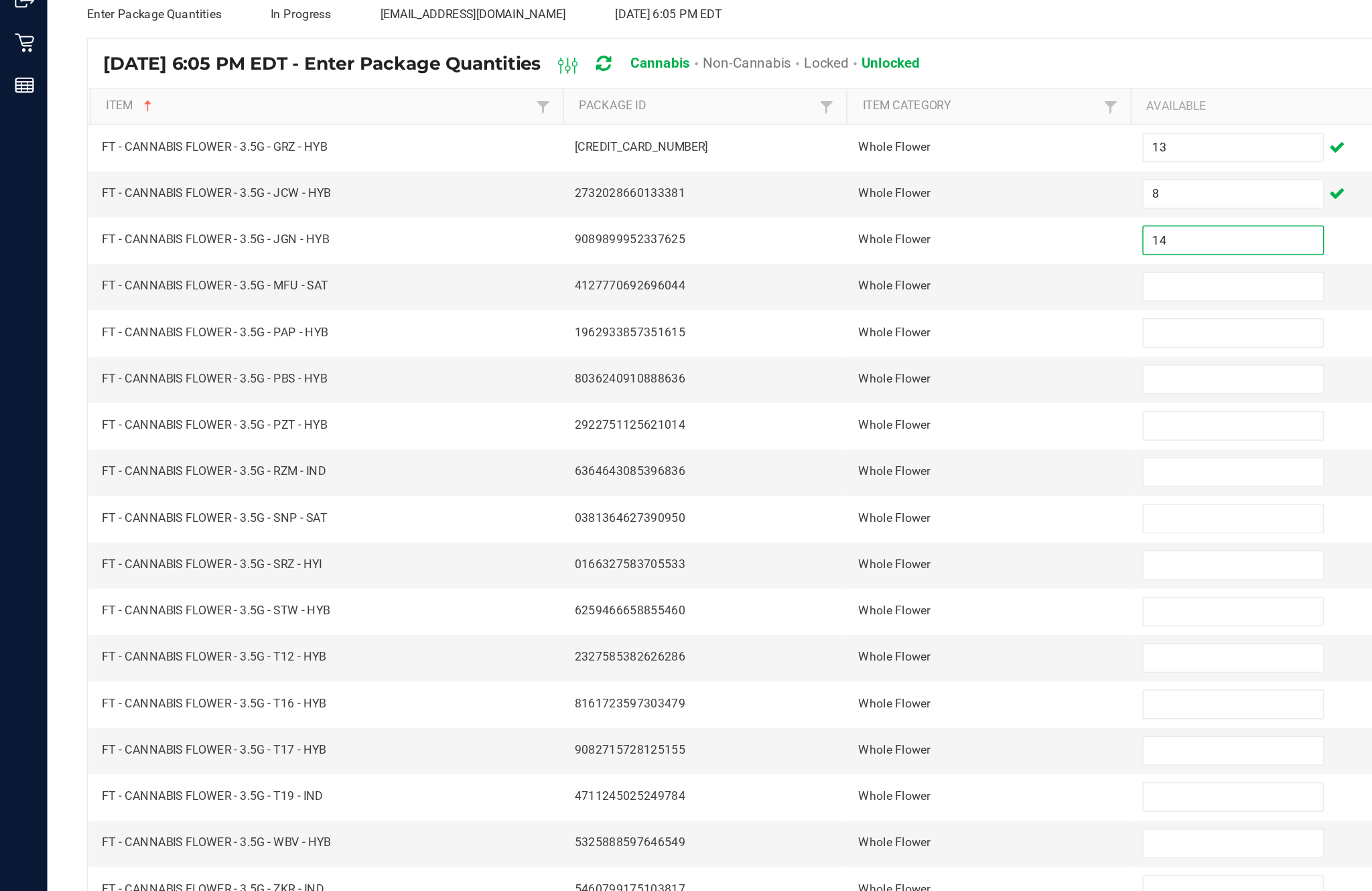
click at [819, 317] on input at bounding box center [837, 326] width 122 height 19
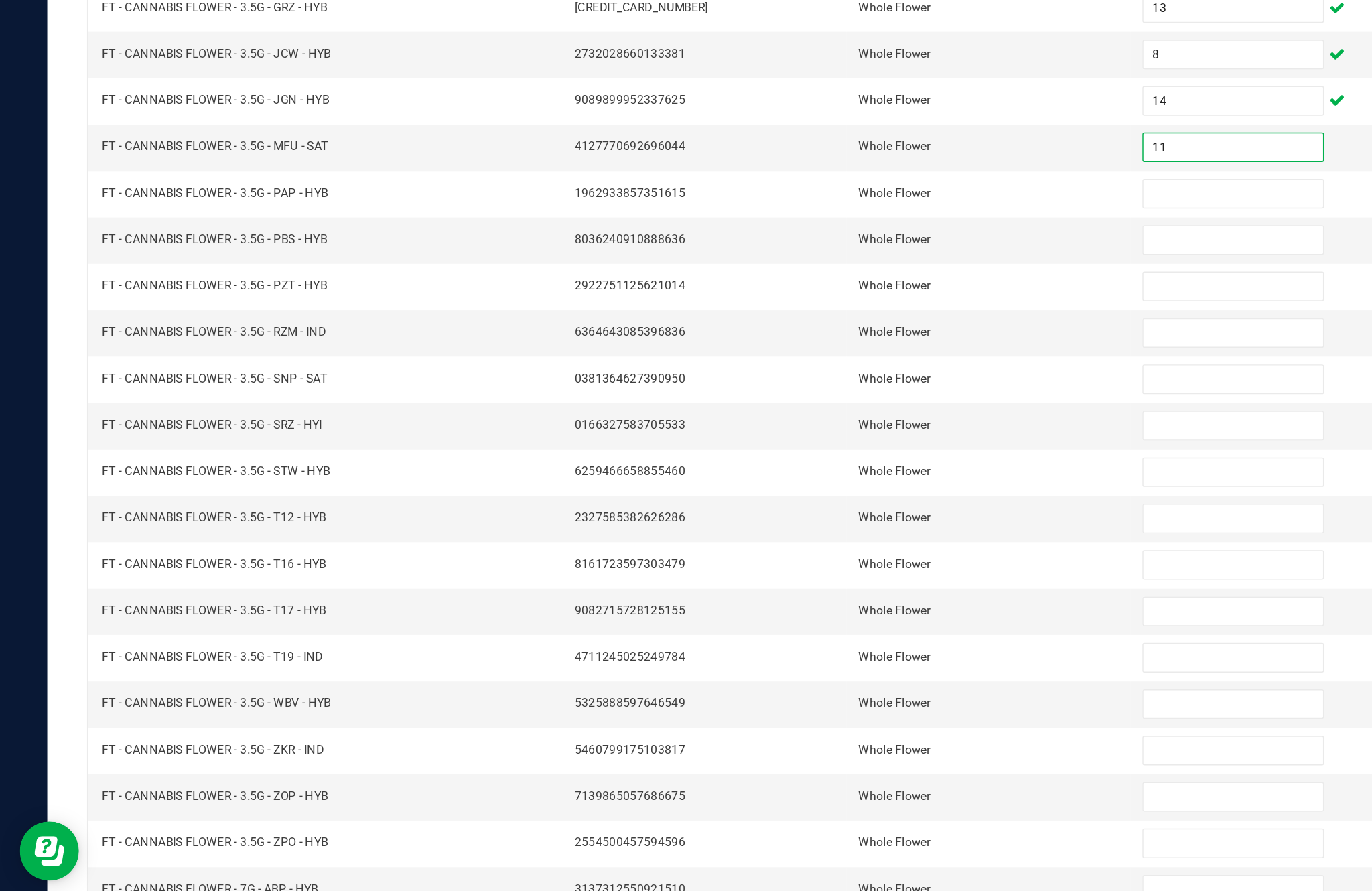
type input "11"
click at [825, 349] on input at bounding box center [837, 358] width 122 height 19
type input "11"
click at [825, 380] on input at bounding box center [837, 389] width 122 height 19
type input "13"
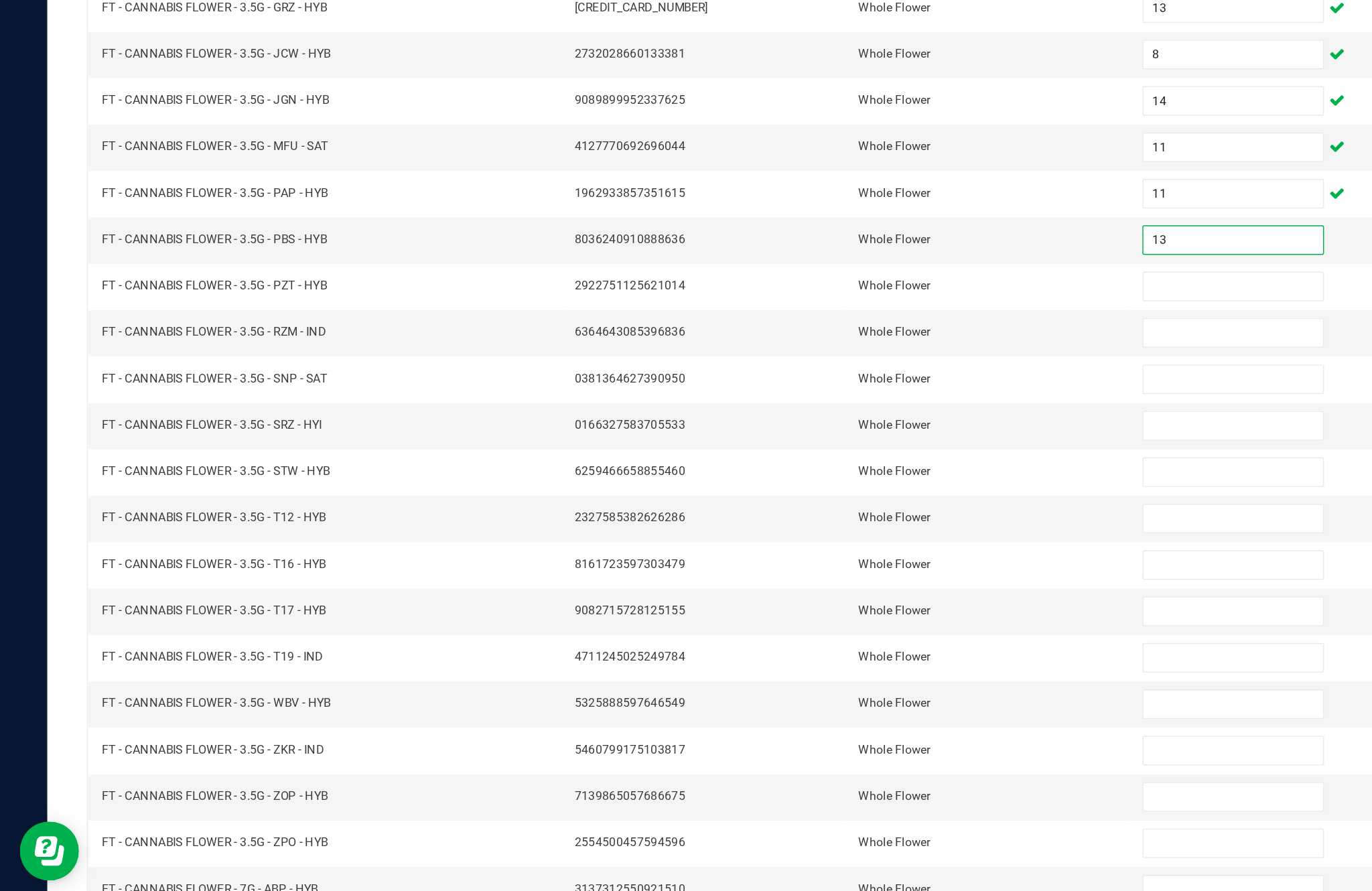
click at [809, 412] on input at bounding box center [837, 421] width 122 height 19
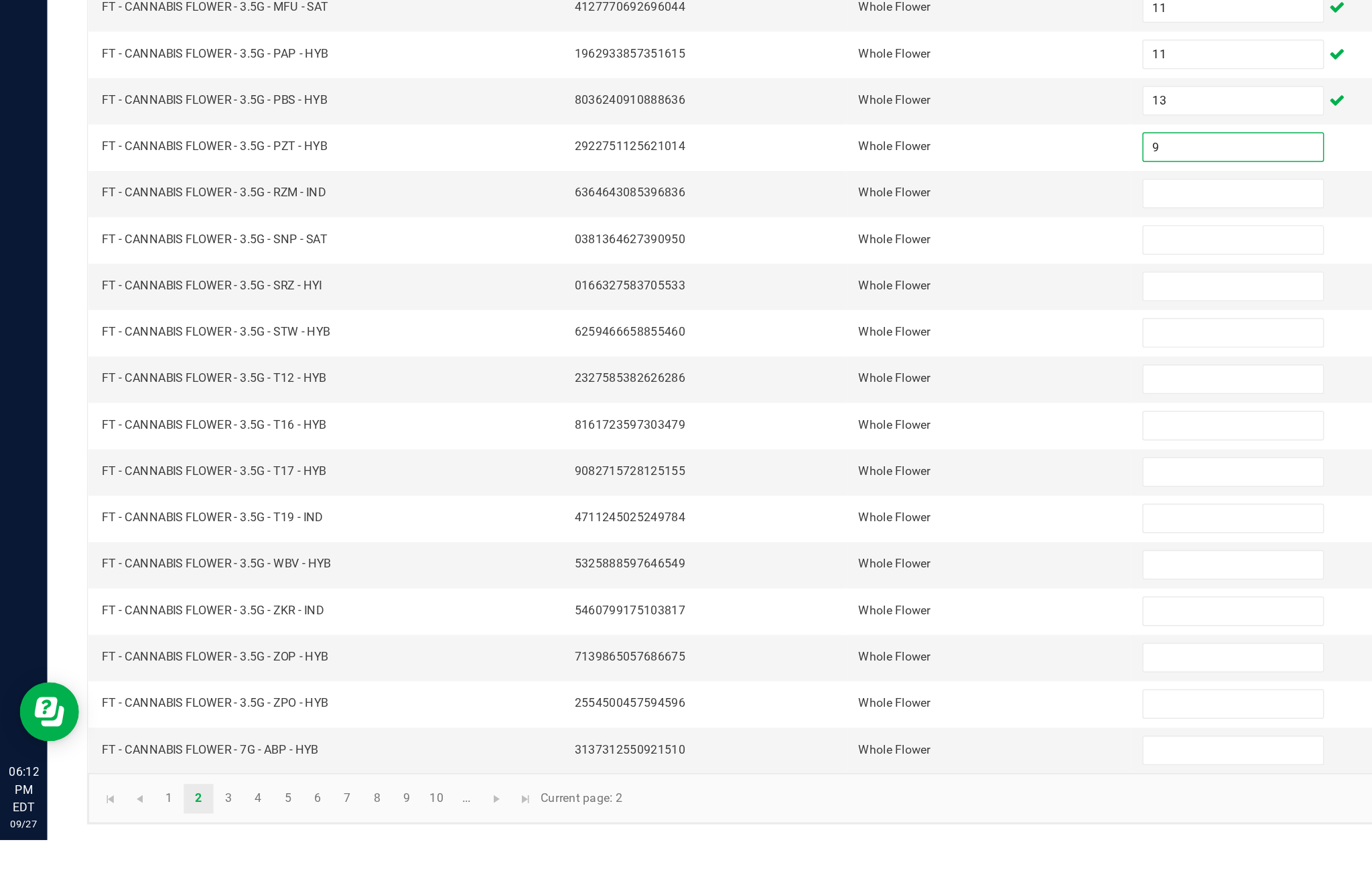
type input "9"
click at [815, 443] on input at bounding box center [837, 452] width 122 height 19
type input "16"
click at [817, 474] on input at bounding box center [837, 484] width 122 height 19
type input "7"
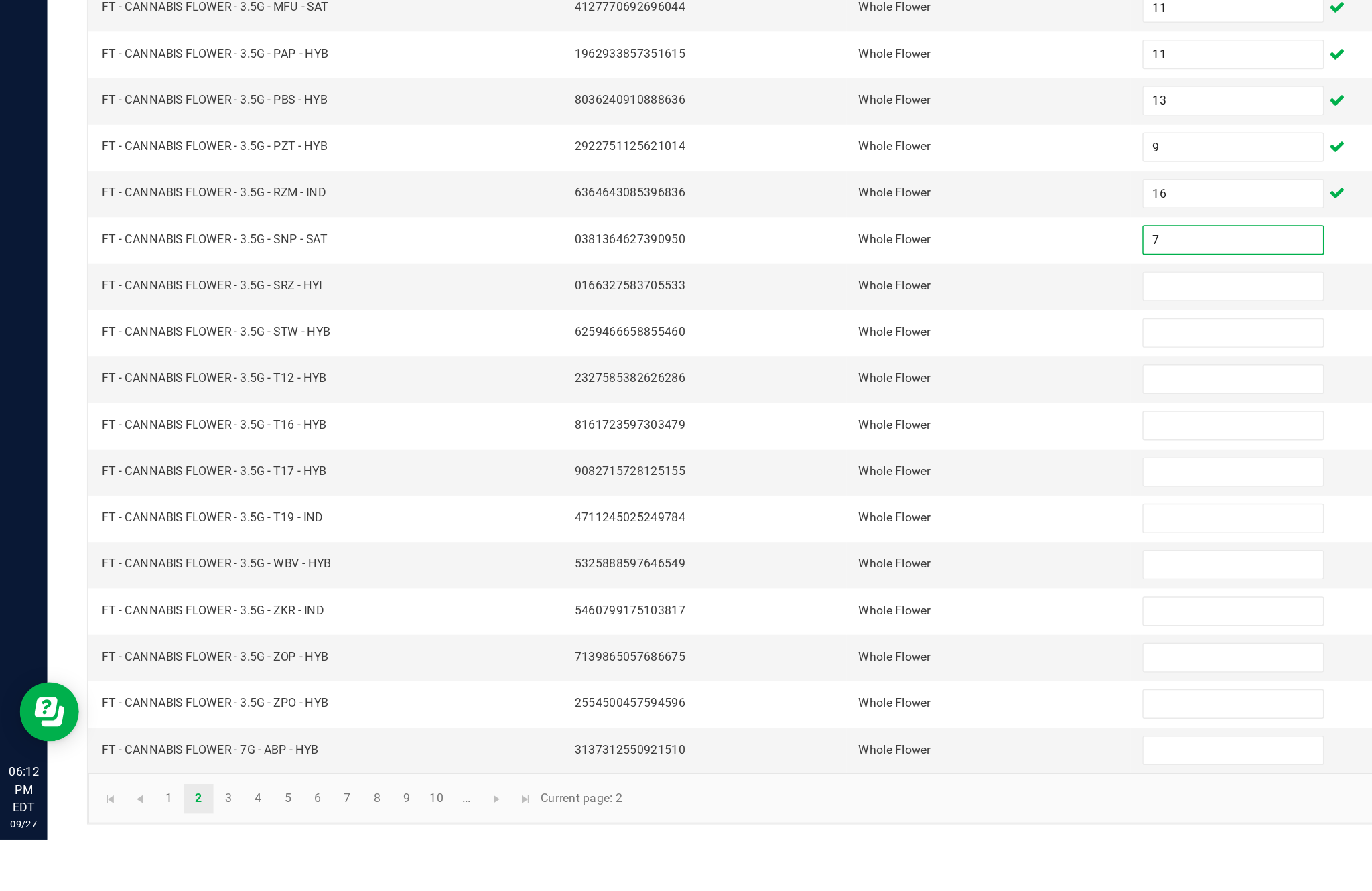
click at [824, 506] on input at bounding box center [837, 515] width 122 height 19
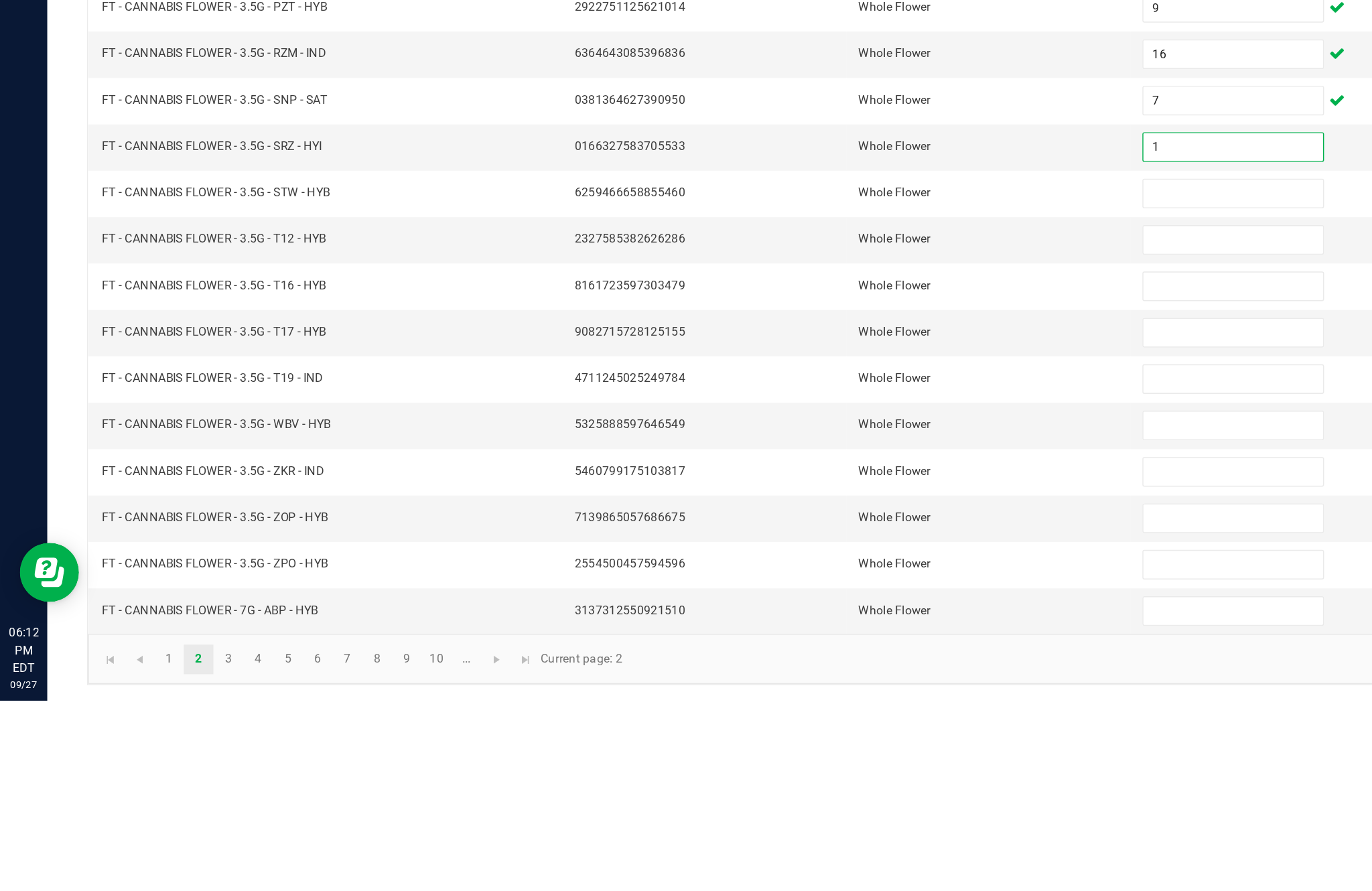
type input "1"
click at [837, 537] on input at bounding box center [837, 547] width 122 height 19
type input "6"
click at [818, 569] on input at bounding box center [837, 578] width 122 height 19
type input "14"
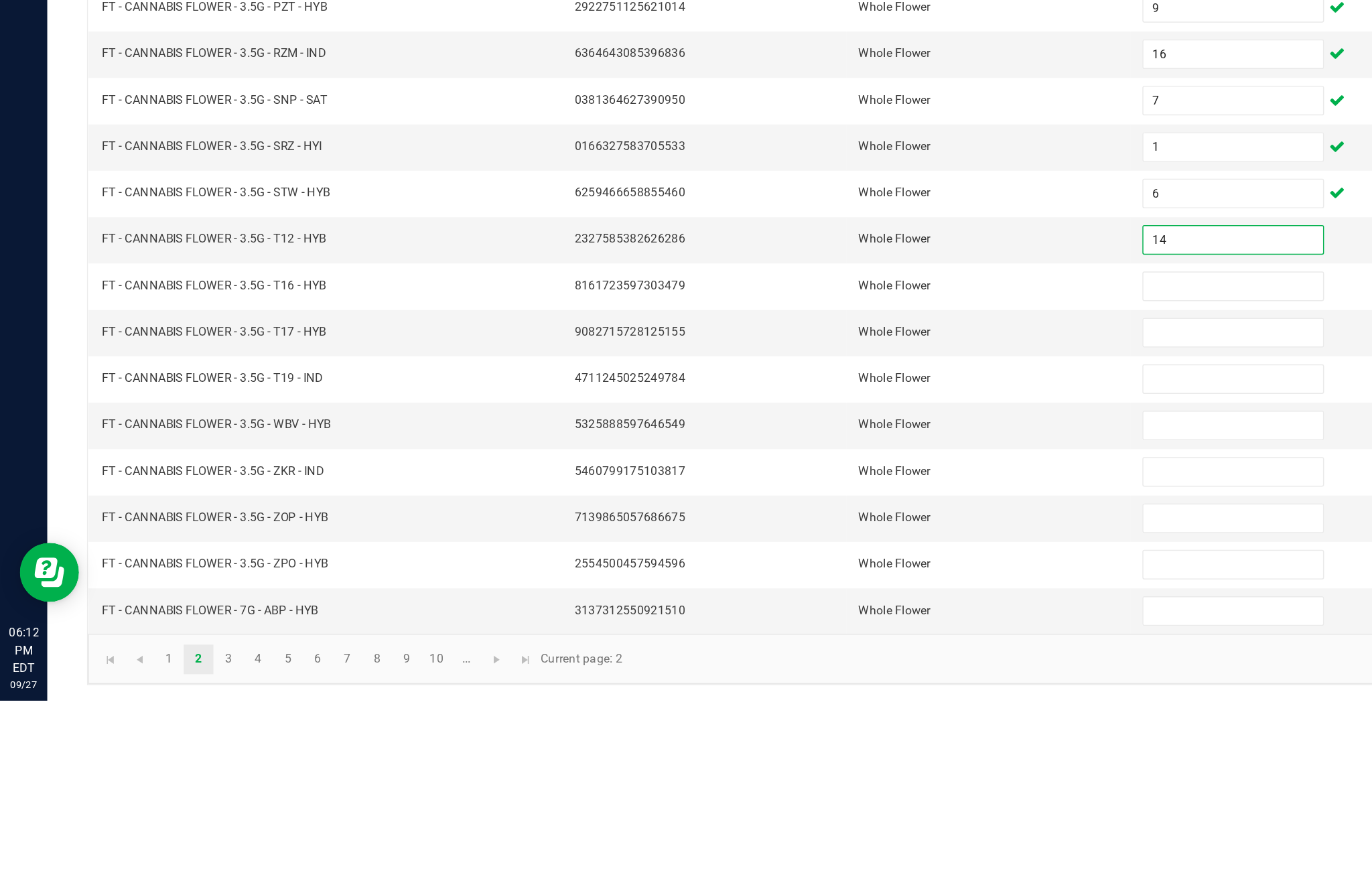
click at [827, 600] on input at bounding box center [837, 610] width 122 height 19
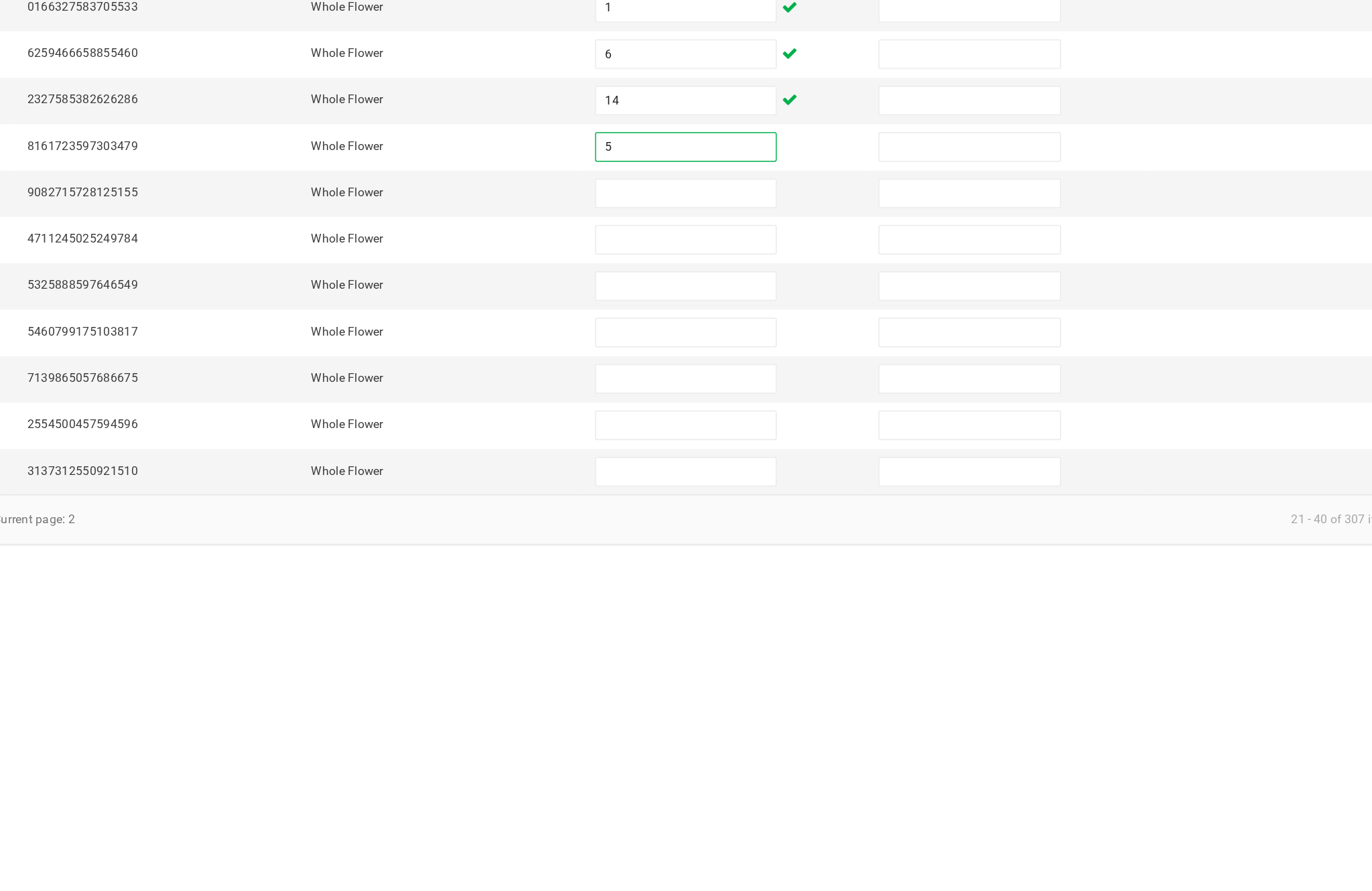
type input "5"
click at [776, 631] on input at bounding box center [837, 641] width 122 height 19
type input "3"
click at [776, 663] on input at bounding box center [837, 672] width 122 height 19
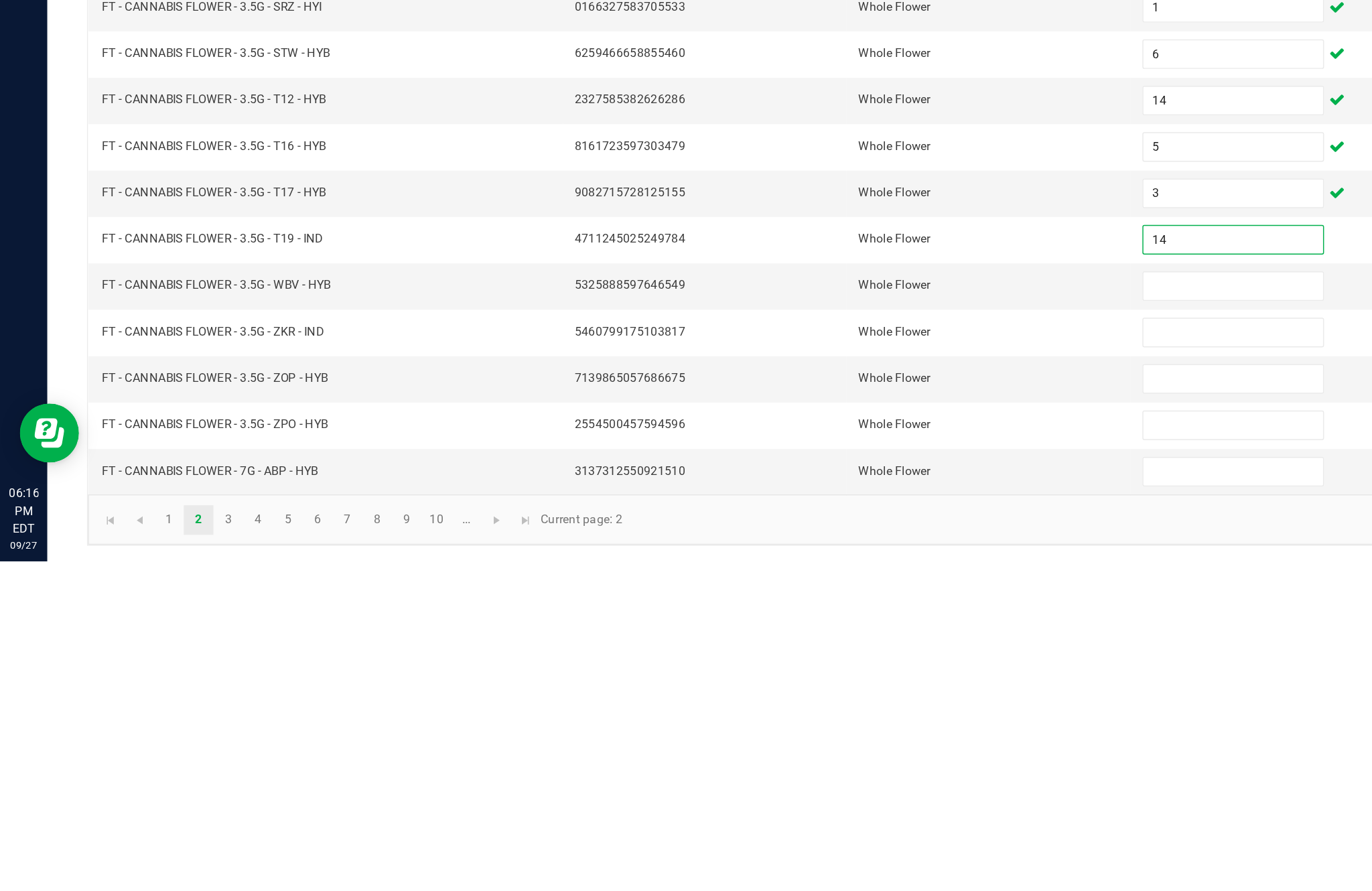
type input "14"
click at [820, 694] on input at bounding box center [837, 704] width 122 height 19
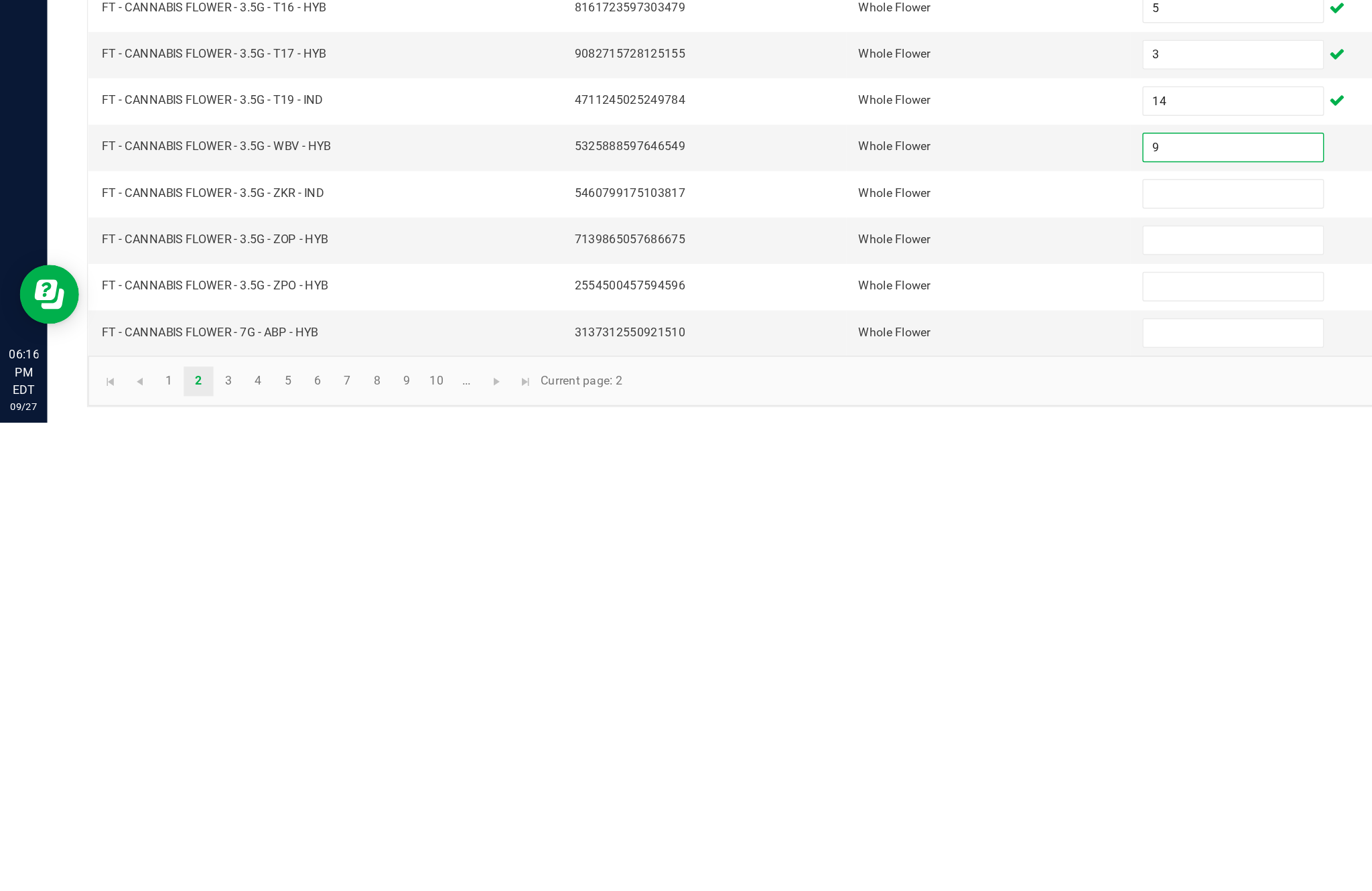
type input "9"
click at [817, 726] on input at bounding box center [837, 735] width 122 height 19
type input "15"
click at [822, 758] on input at bounding box center [837, 767] width 122 height 19
type input "12"
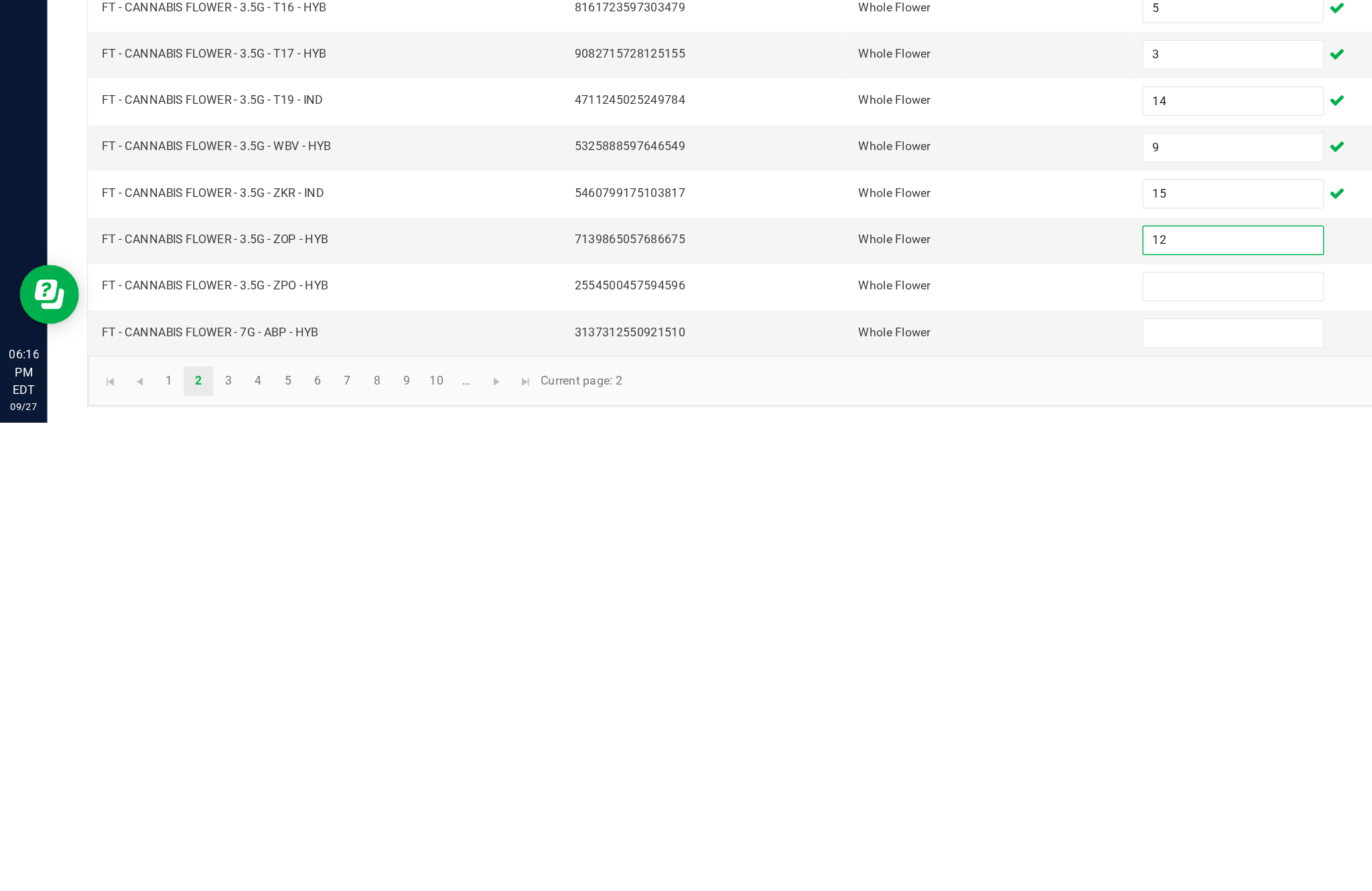
click at [815, 789] on input at bounding box center [837, 798] width 122 height 19
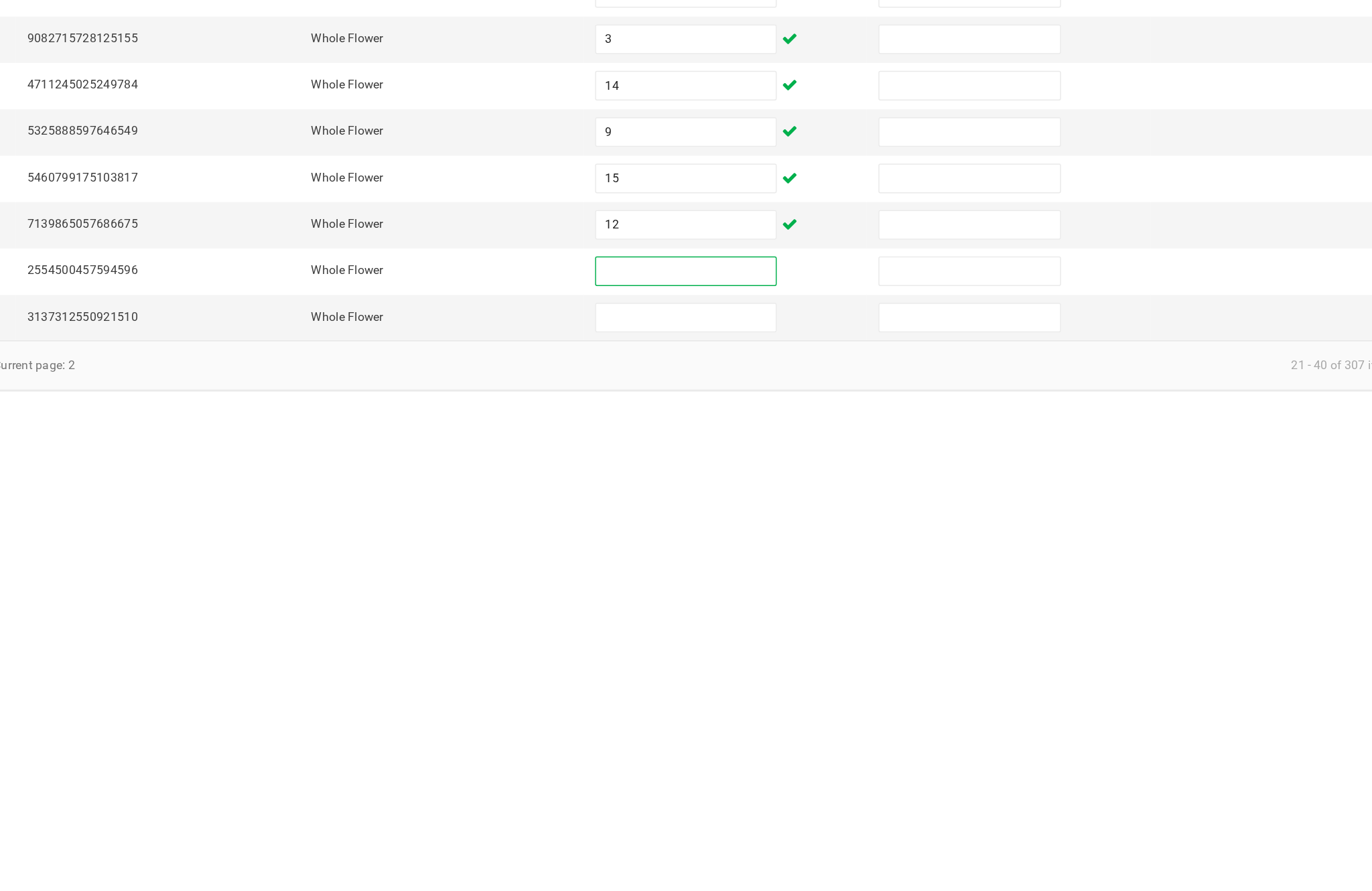
scroll to position [86, 0]
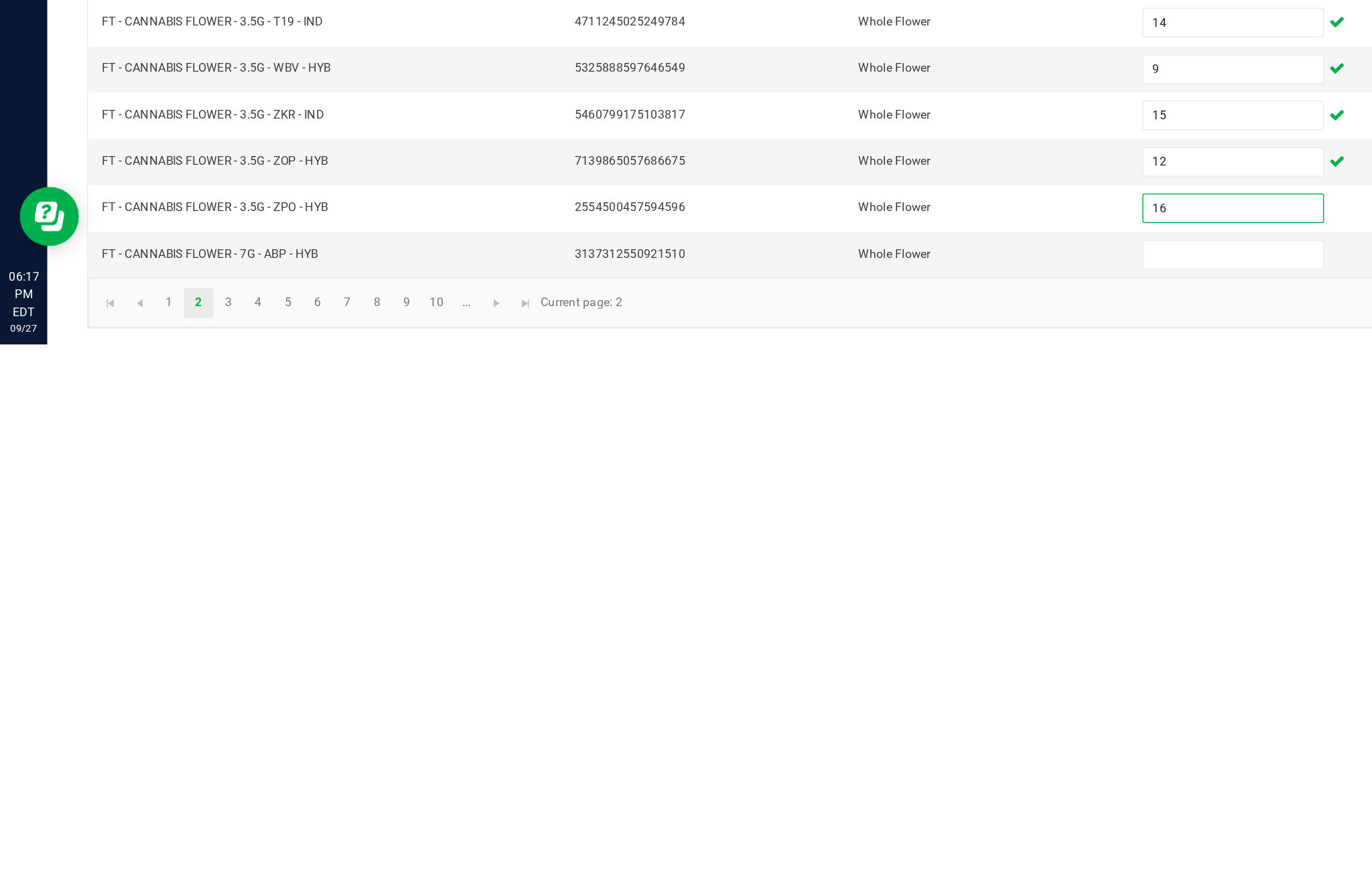
type input "16"
click at [797, 821] on input at bounding box center [837, 830] width 122 height 19
type input "11"
click at [347, 853] on link at bounding box center [337, 863] width 19 height 20
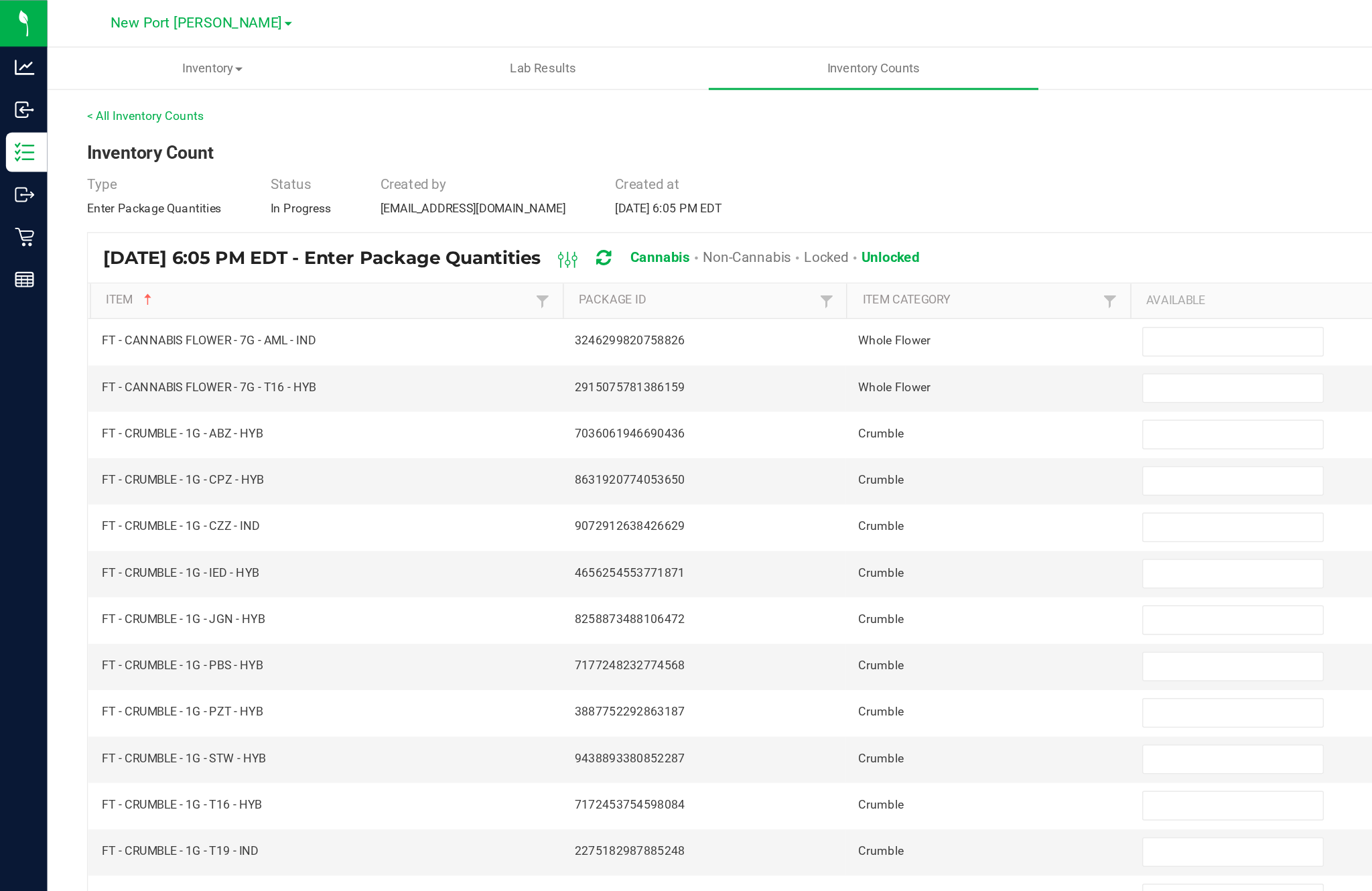
scroll to position [0, 0]
click at [810, 241] on input at bounding box center [837, 232] width 122 height 19
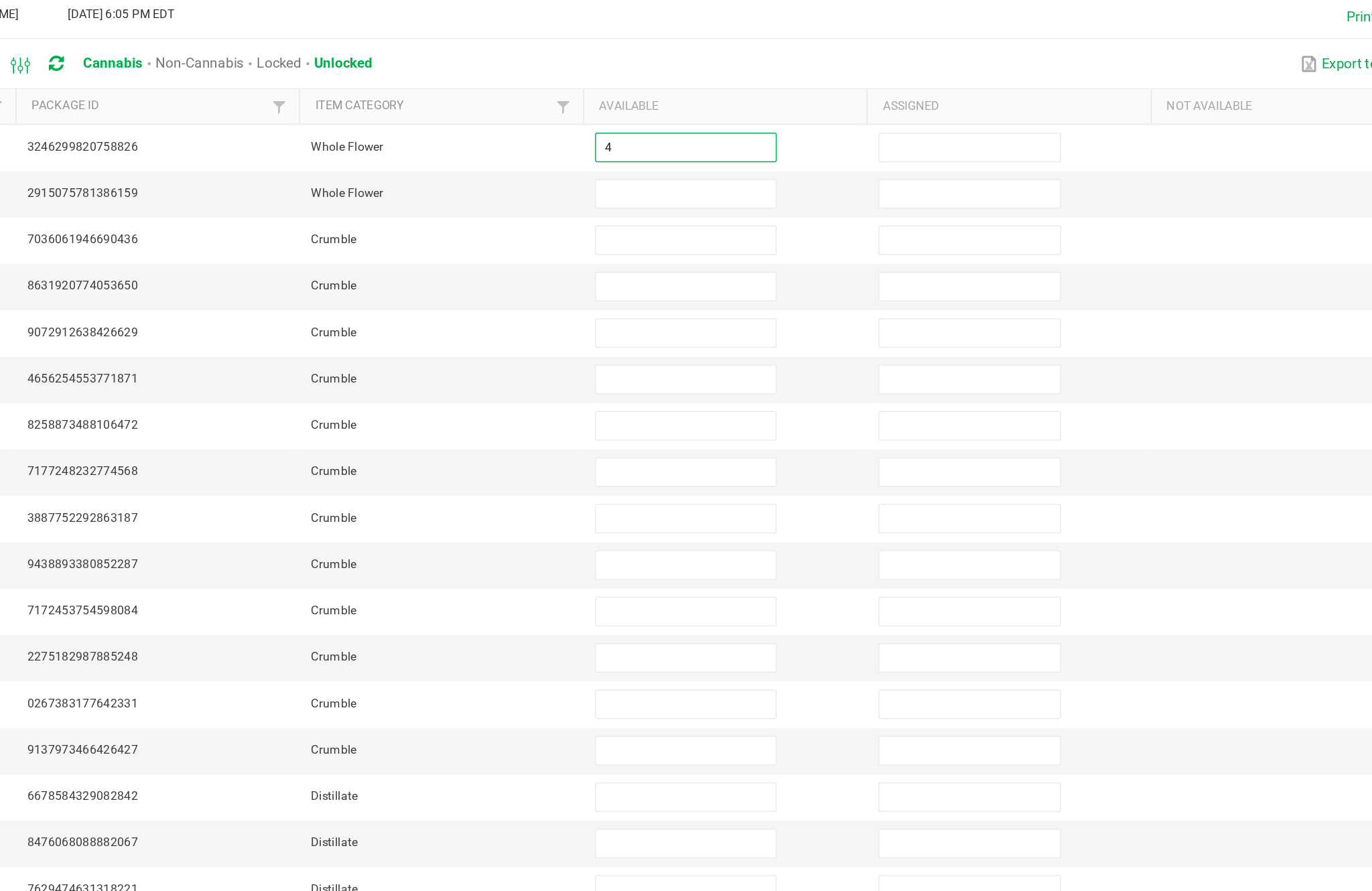
type input "4"
click at [776, 254] on input at bounding box center [837, 263] width 122 height 19
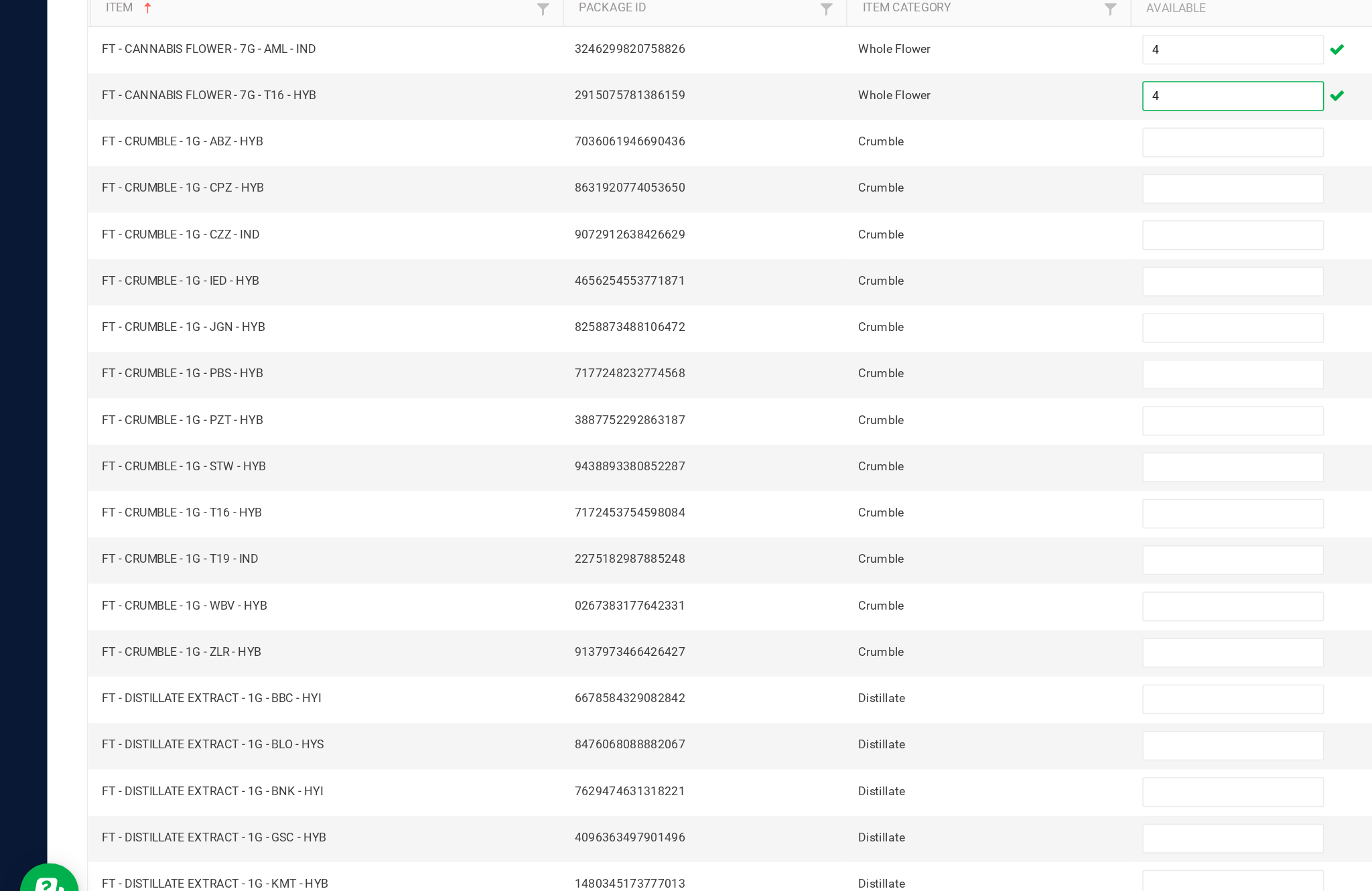
type input "4"
click at [825, 286] on input at bounding box center [837, 295] width 122 height 19
type input "6"
click at [822, 317] on input at bounding box center [837, 326] width 122 height 19
type input "1"
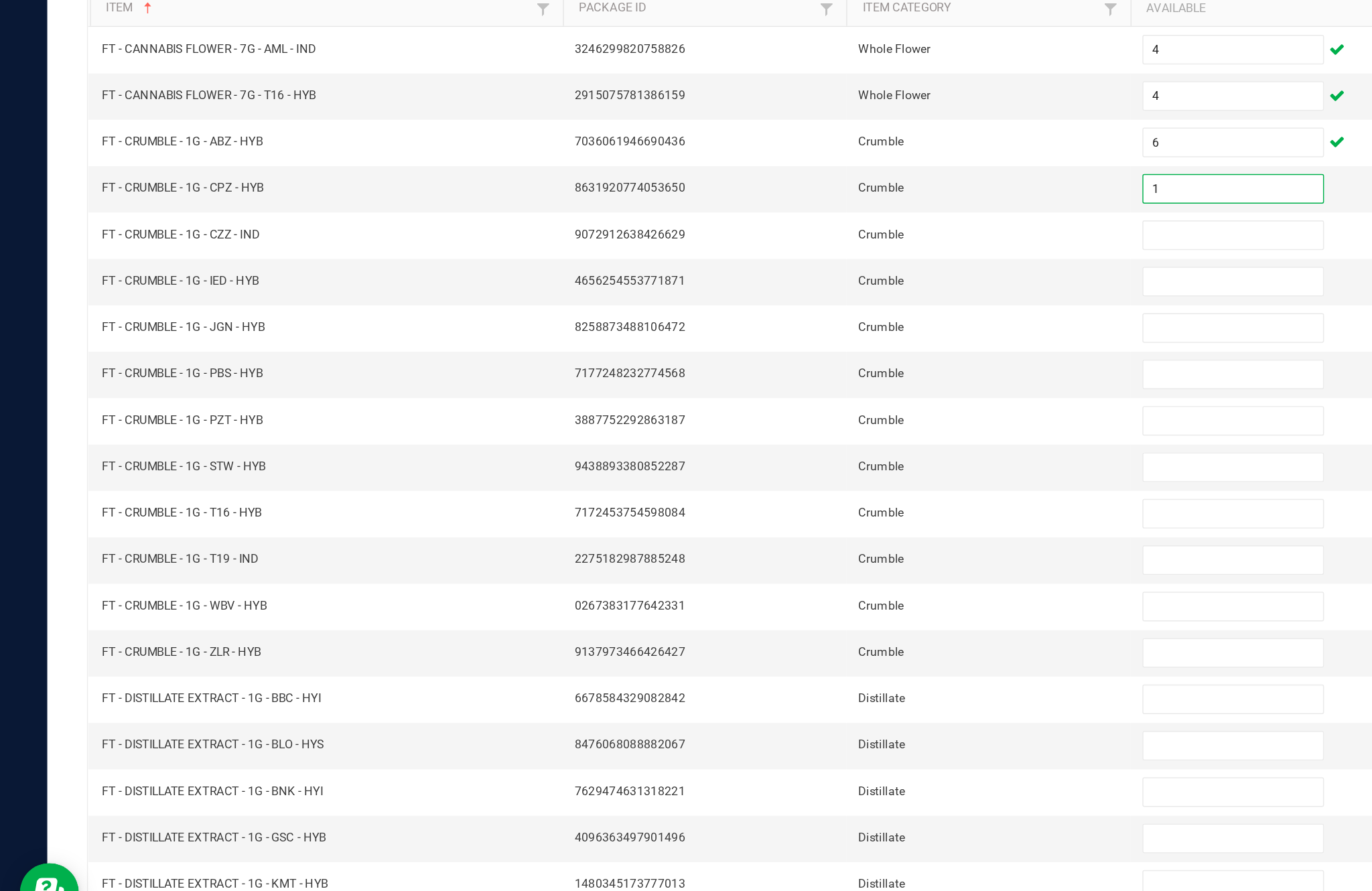
click at [806, 349] on input at bounding box center [837, 358] width 122 height 19
type input "1"
click at [831, 380] on input at bounding box center [837, 389] width 122 height 19
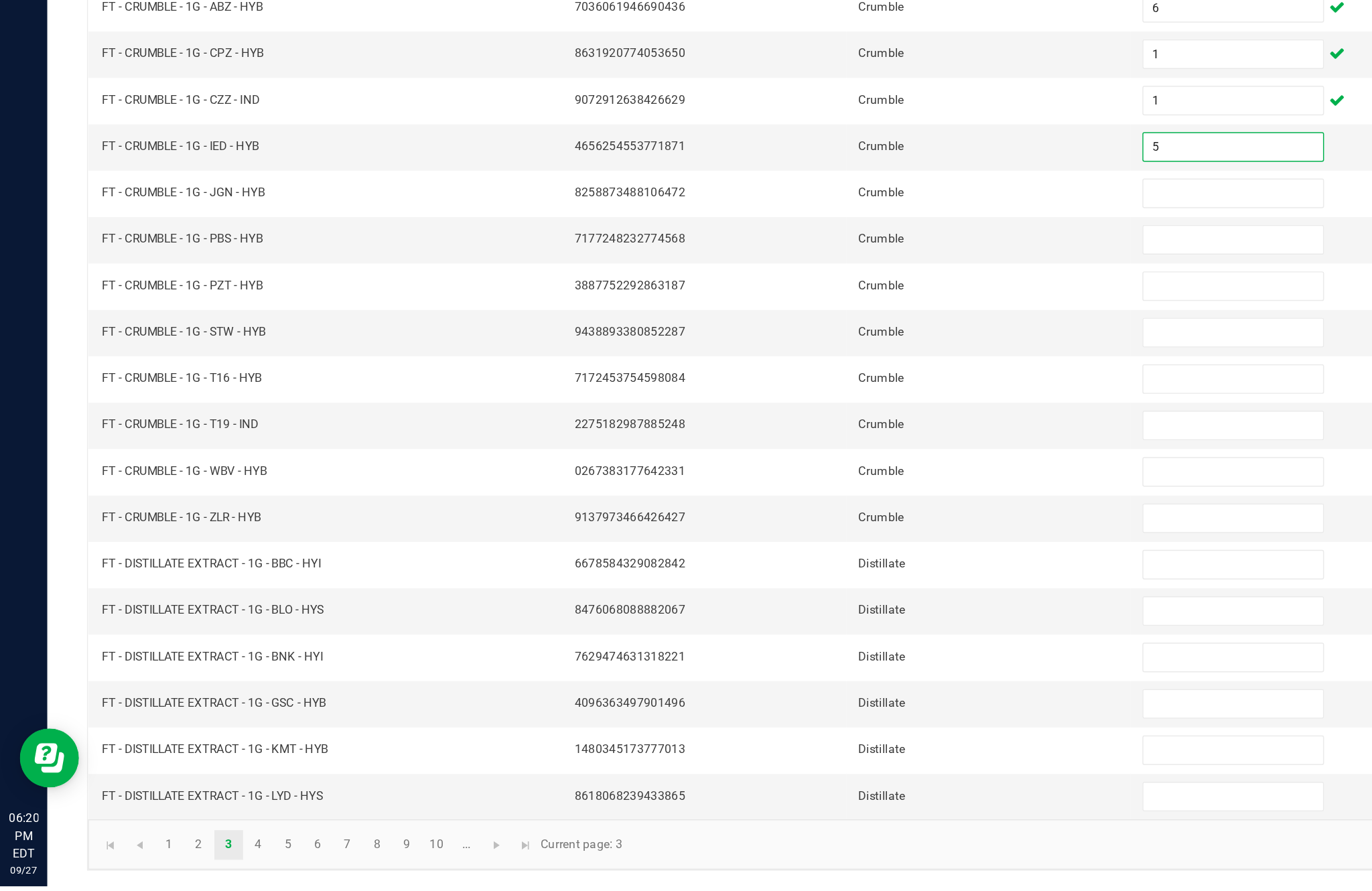
type input "5"
click at [830, 412] on input at bounding box center [837, 421] width 122 height 19
type input "8"
click at [813, 443] on input at bounding box center [837, 452] width 122 height 19
type input "6"
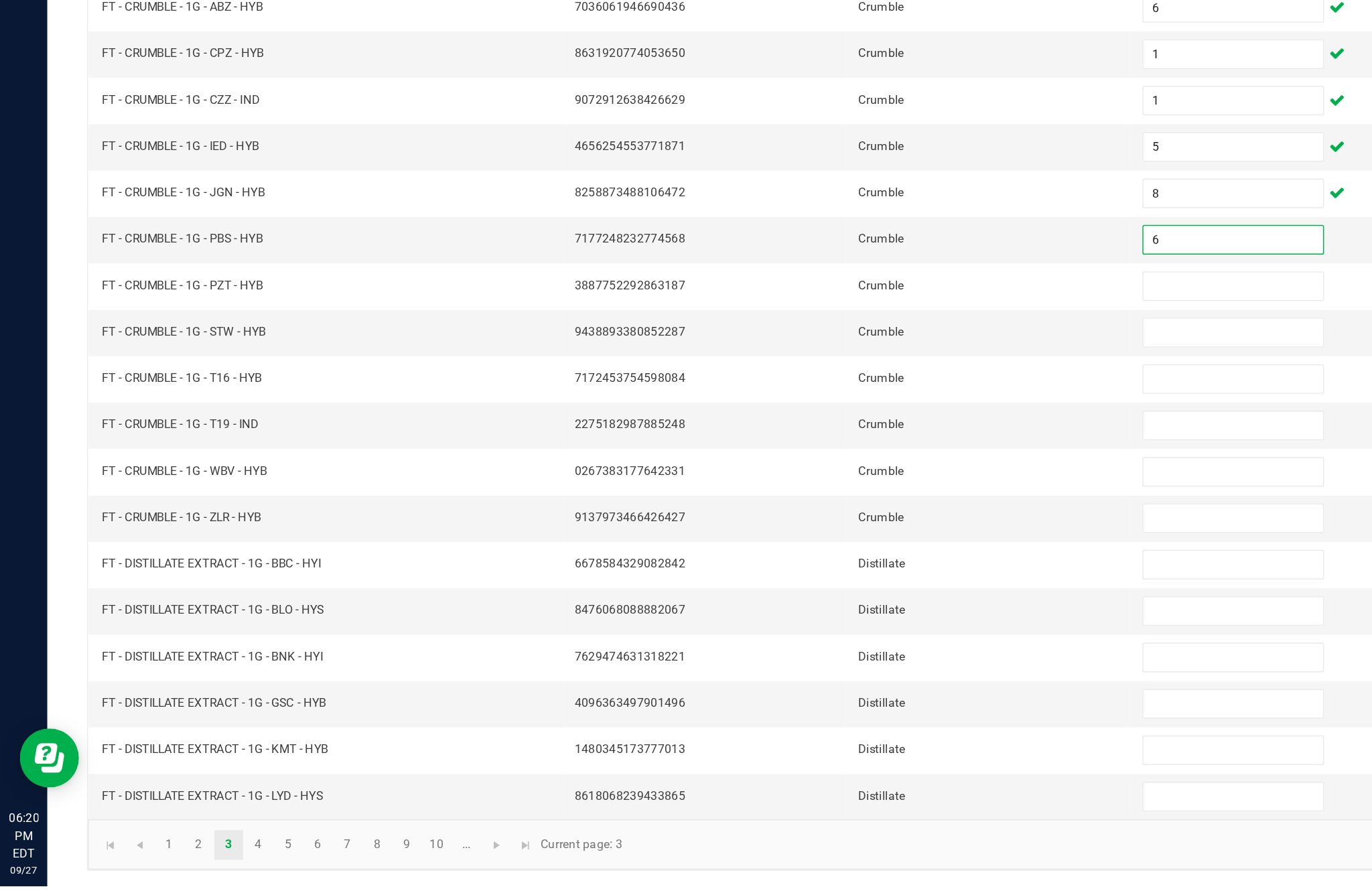
click at [815, 474] on input at bounding box center [837, 484] width 122 height 19
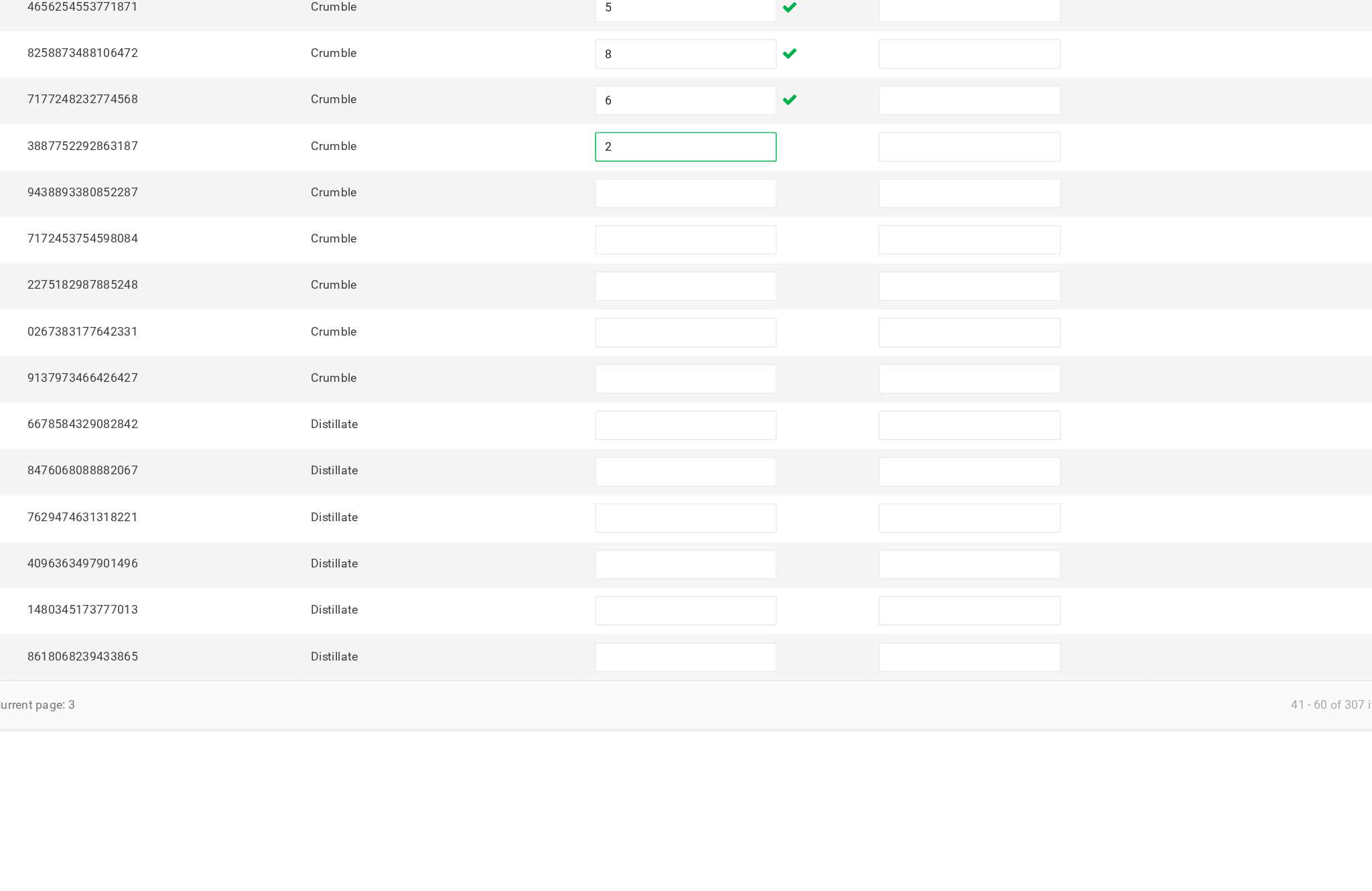
type input "2"
click at [776, 506] on input at bounding box center [837, 515] width 122 height 19
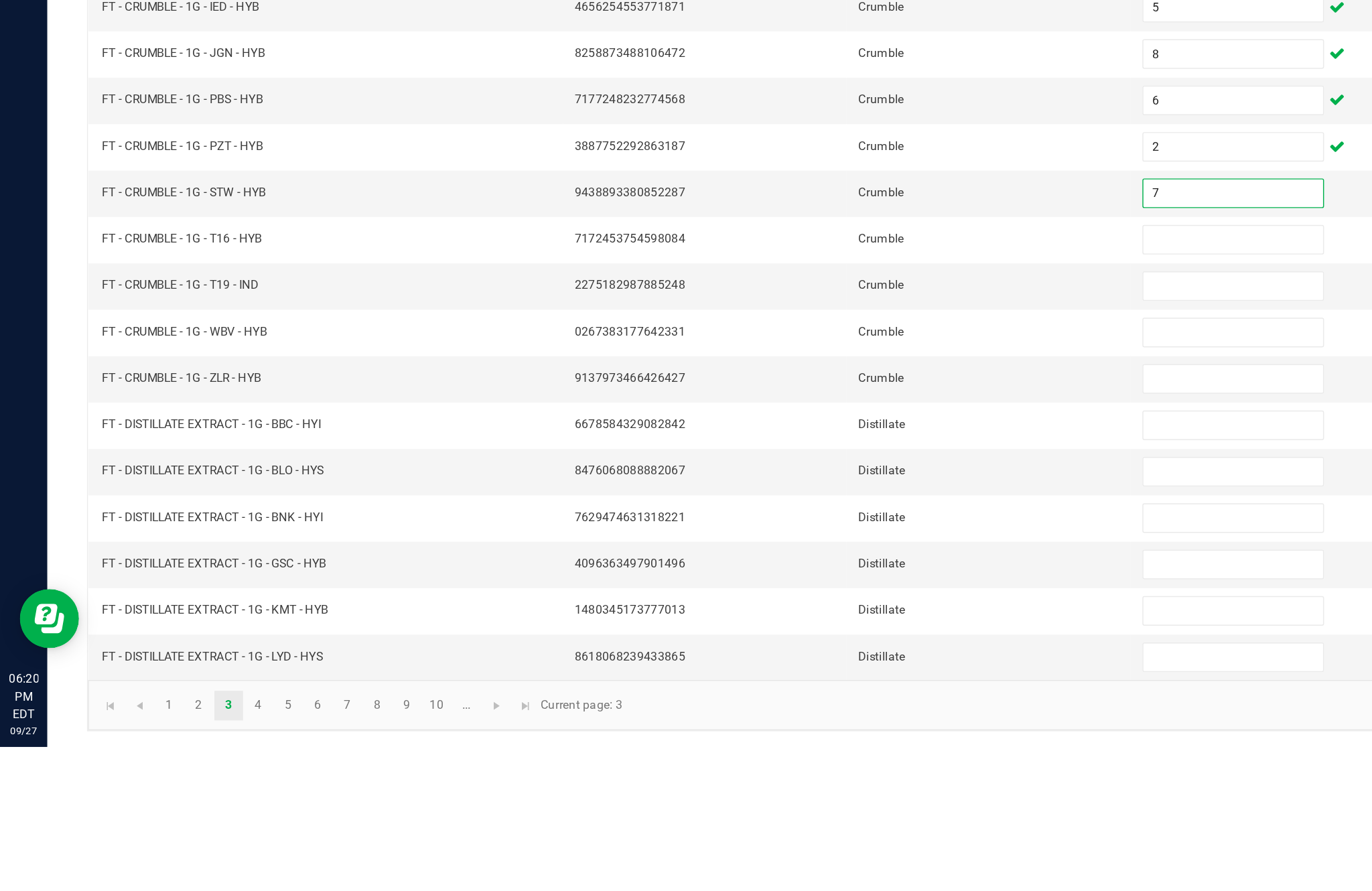
type input "7"
click at [806, 537] on input at bounding box center [837, 547] width 122 height 19
type input "3"
click at [809, 569] on input at bounding box center [837, 578] width 122 height 19
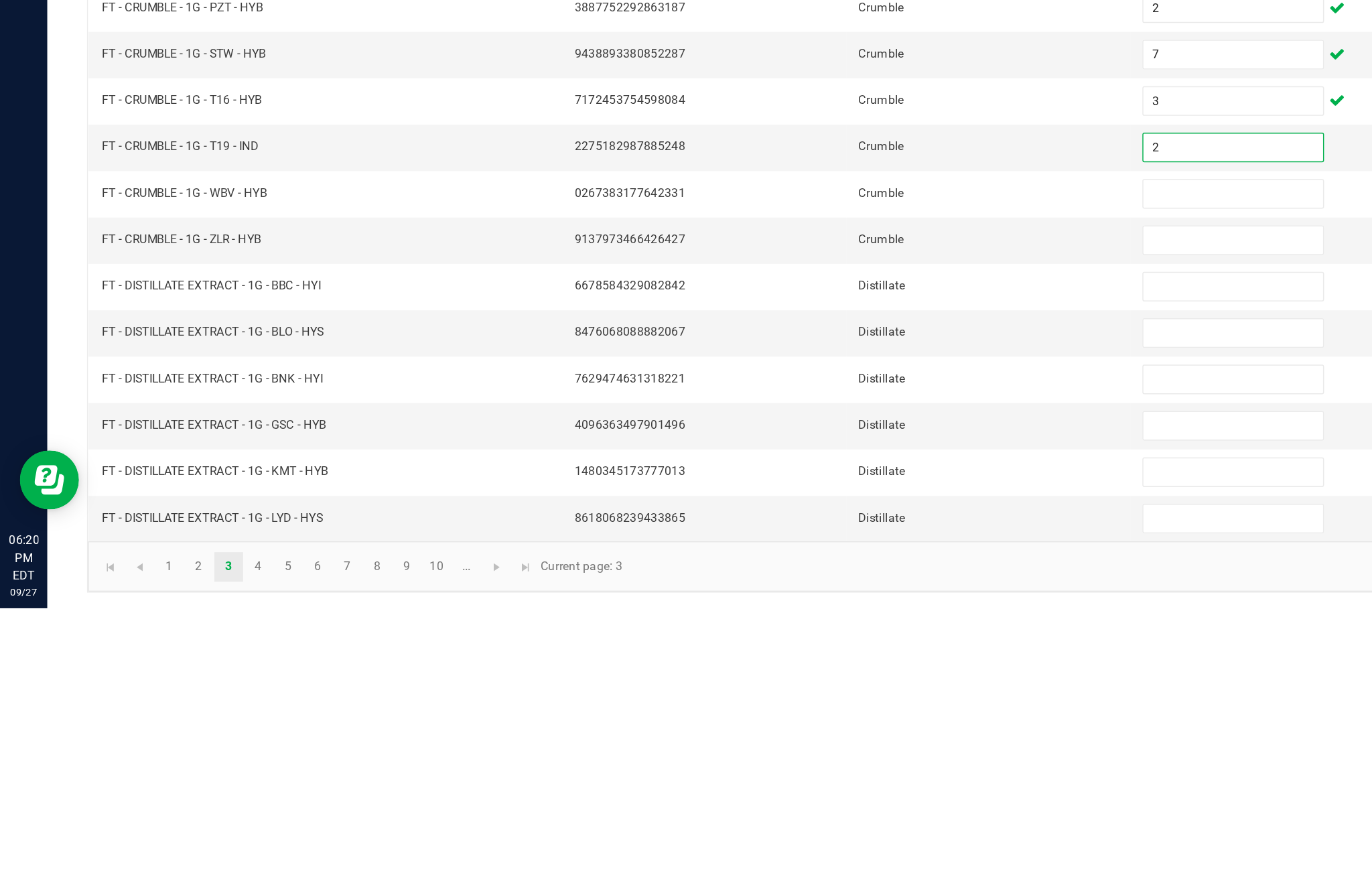
type input "2"
click at [813, 600] on input at bounding box center [837, 610] width 122 height 19
type input "1"
click at [801, 631] on input at bounding box center [837, 641] width 122 height 19
type input "4"
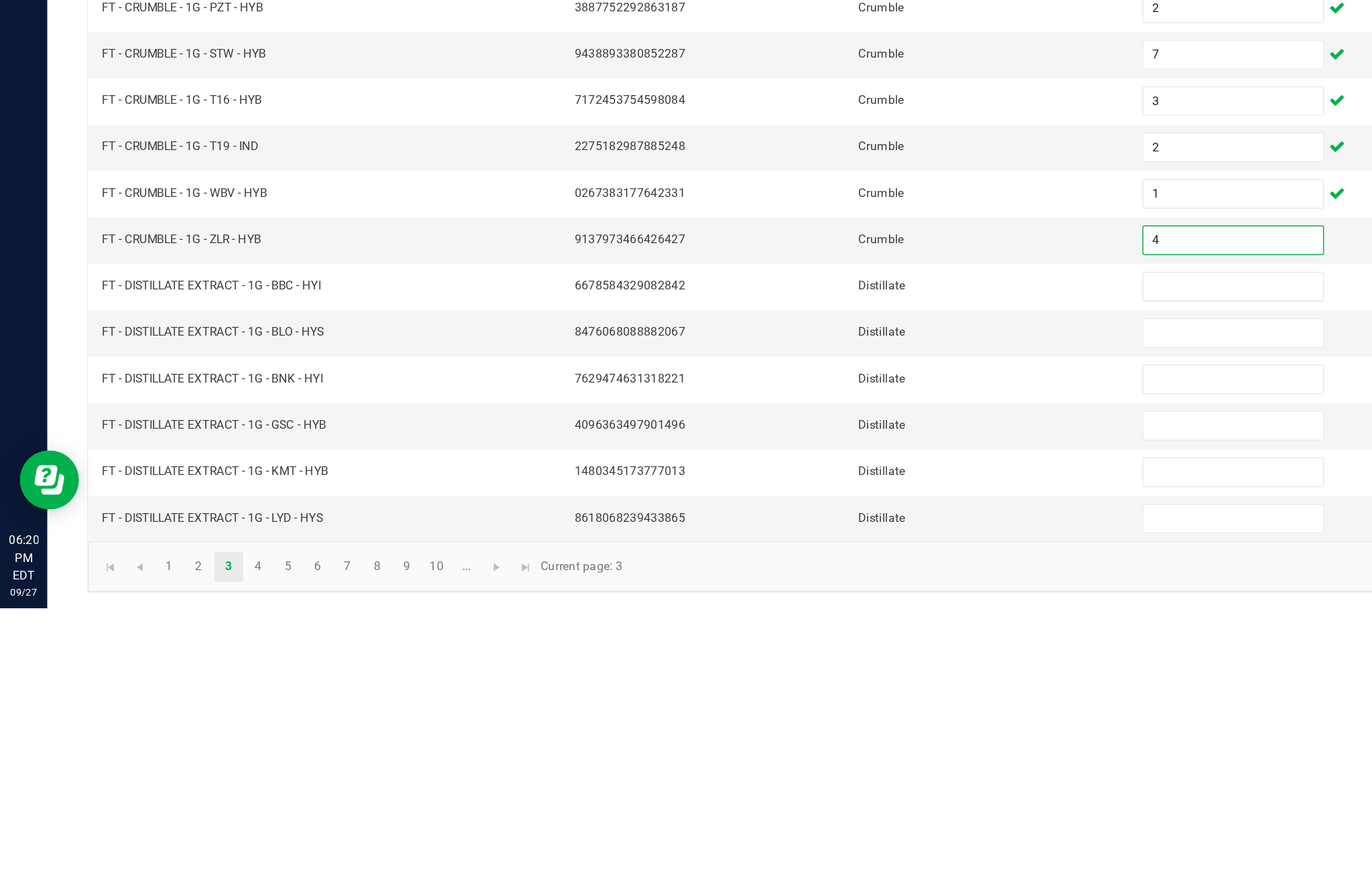
click at [825, 663] on input at bounding box center [837, 672] width 122 height 19
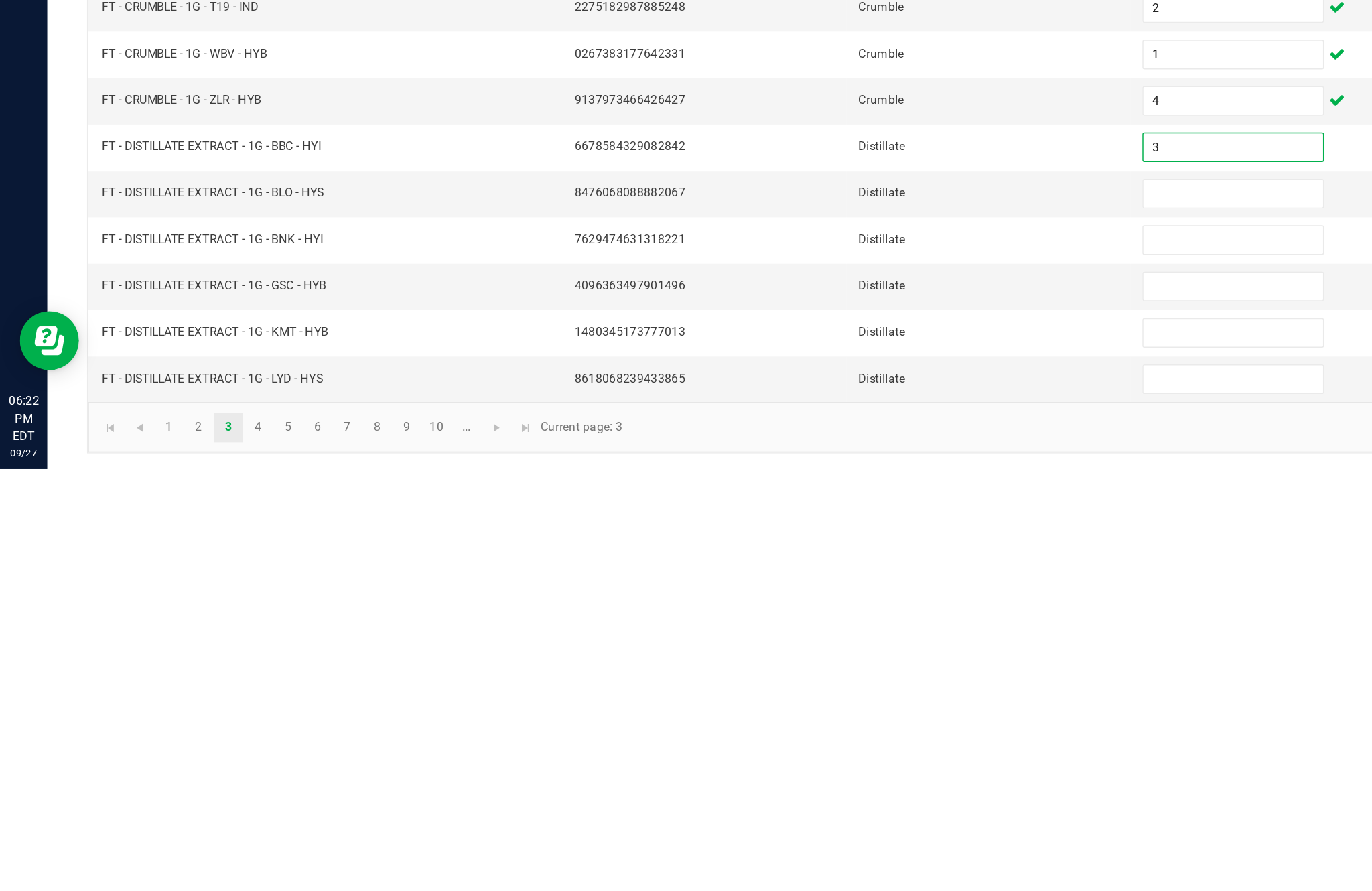
type input "3"
click at [825, 694] on input at bounding box center [837, 704] width 122 height 19
type input "6"
click at [815, 726] on input at bounding box center [837, 735] width 122 height 19
type input "9"
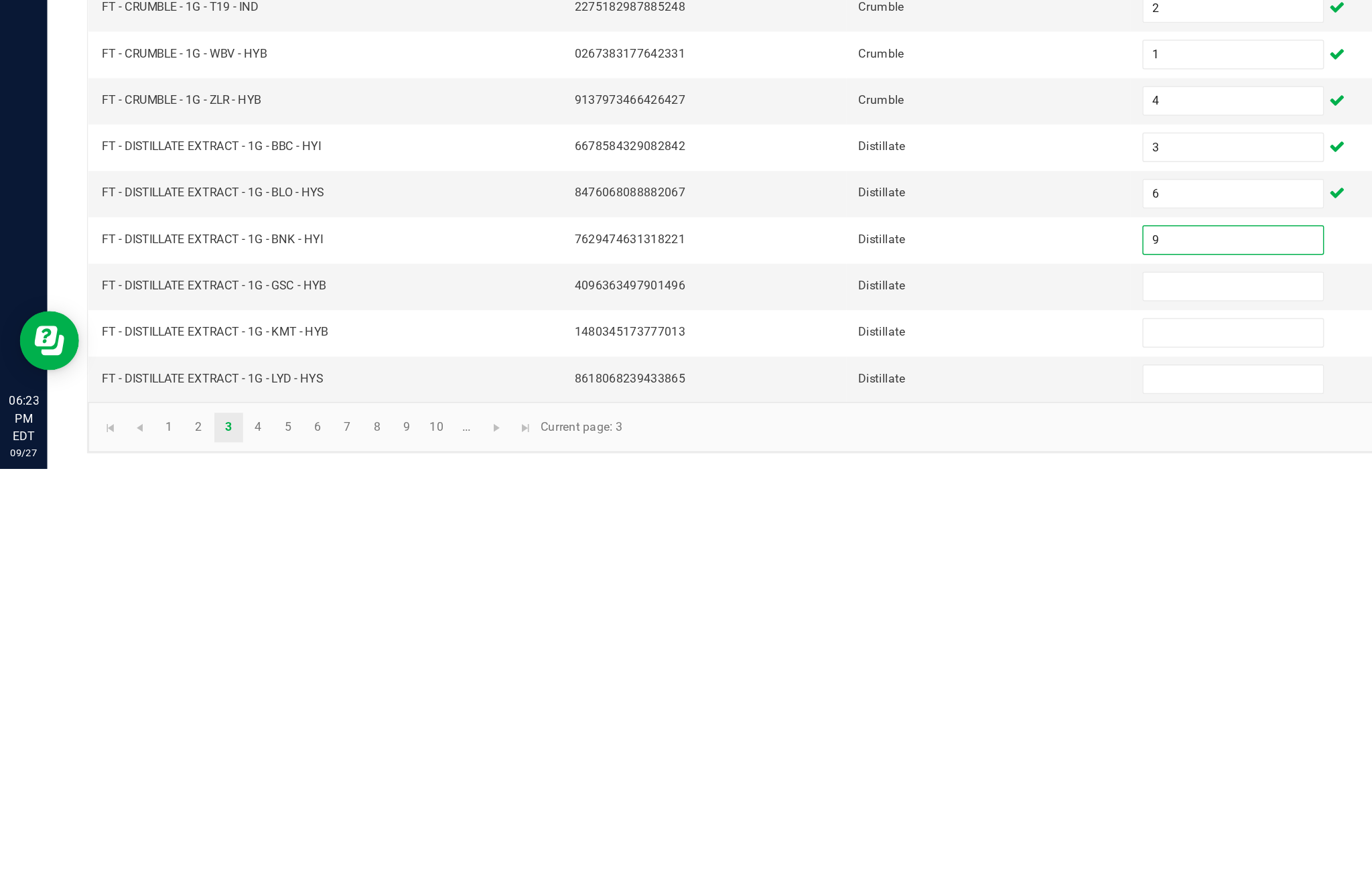
click at [815, 758] on input at bounding box center [837, 767] width 122 height 19
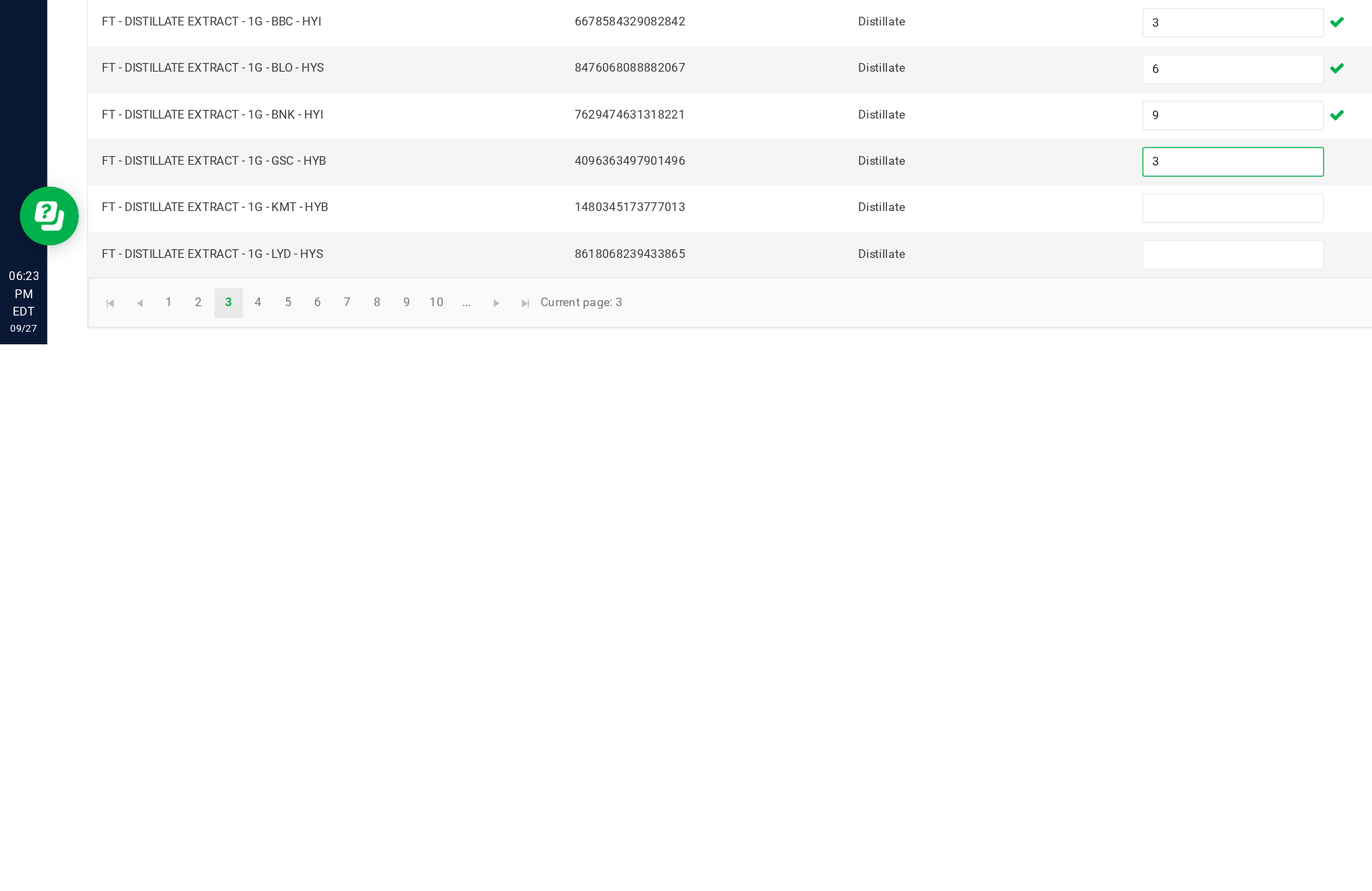
type input "3"
click at [828, 789] on input at bounding box center [837, 798] width 122 height 19
type input "3"
click at [827, 821] on input at bounding box center [837, 830] width 122 height 19
type input "9"
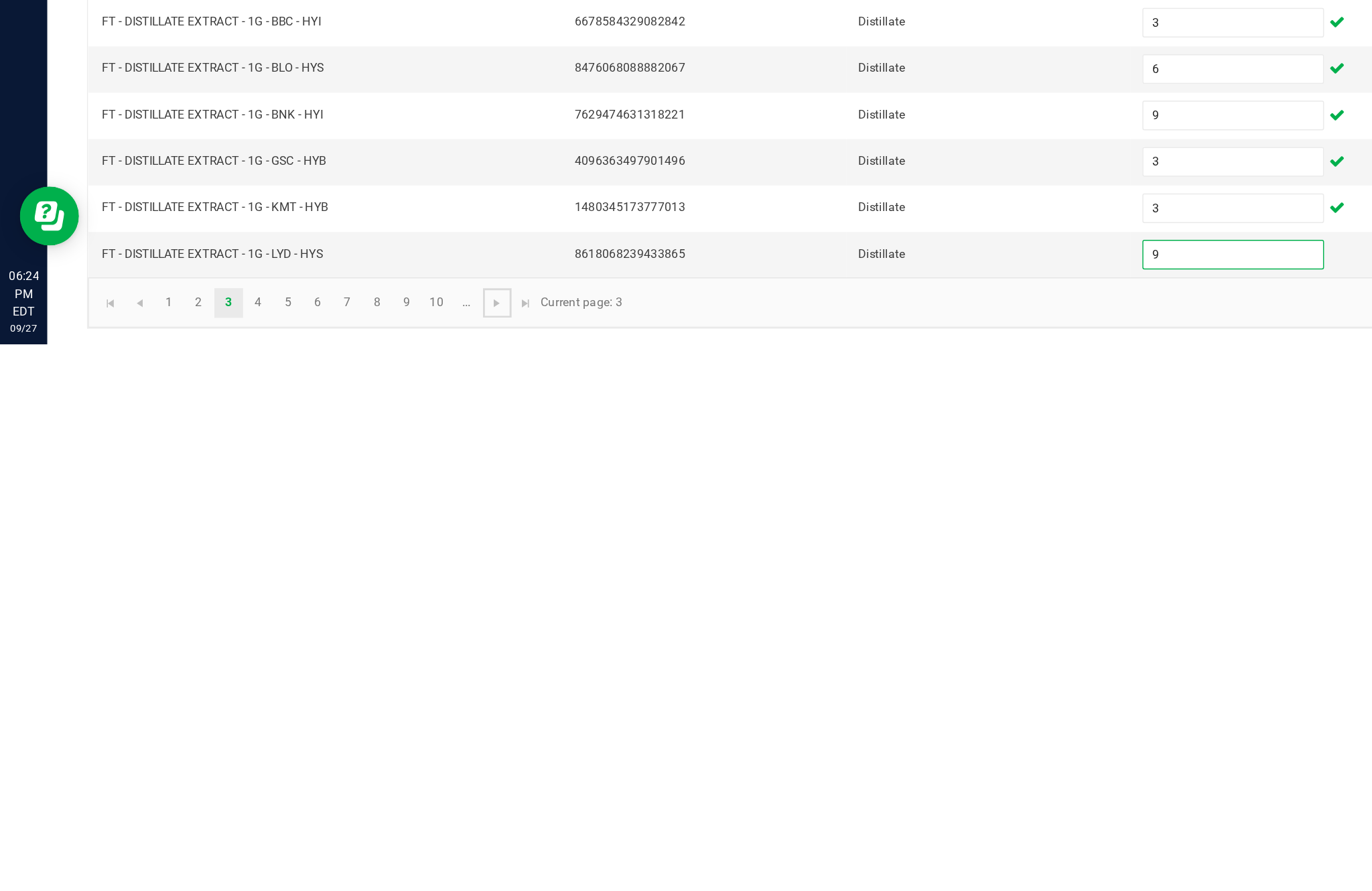
click at [342, 858] on span "Go to the next page" at bounding box center [337, 863] width 11 height 11
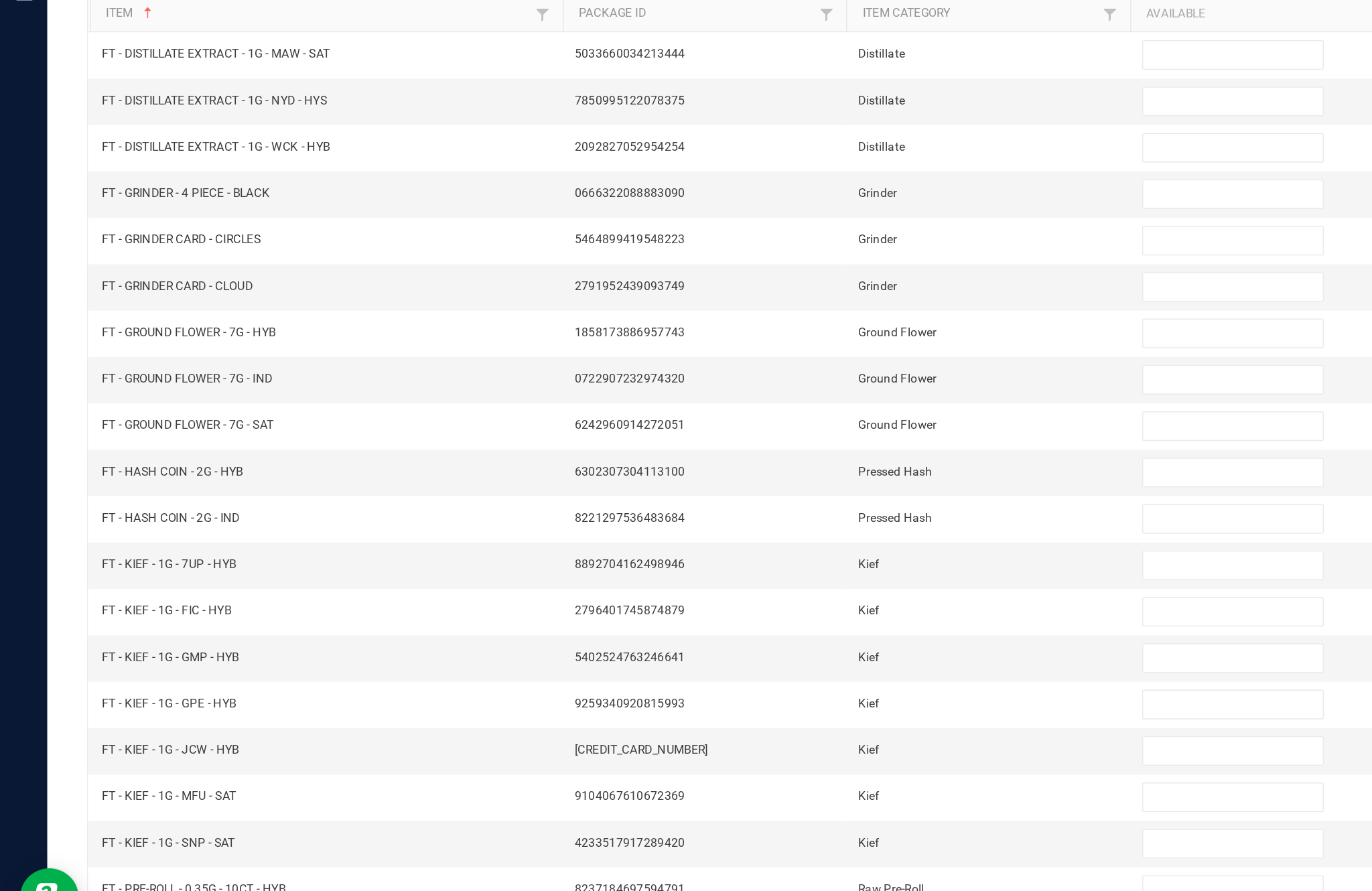
scroll to position [0, 0]
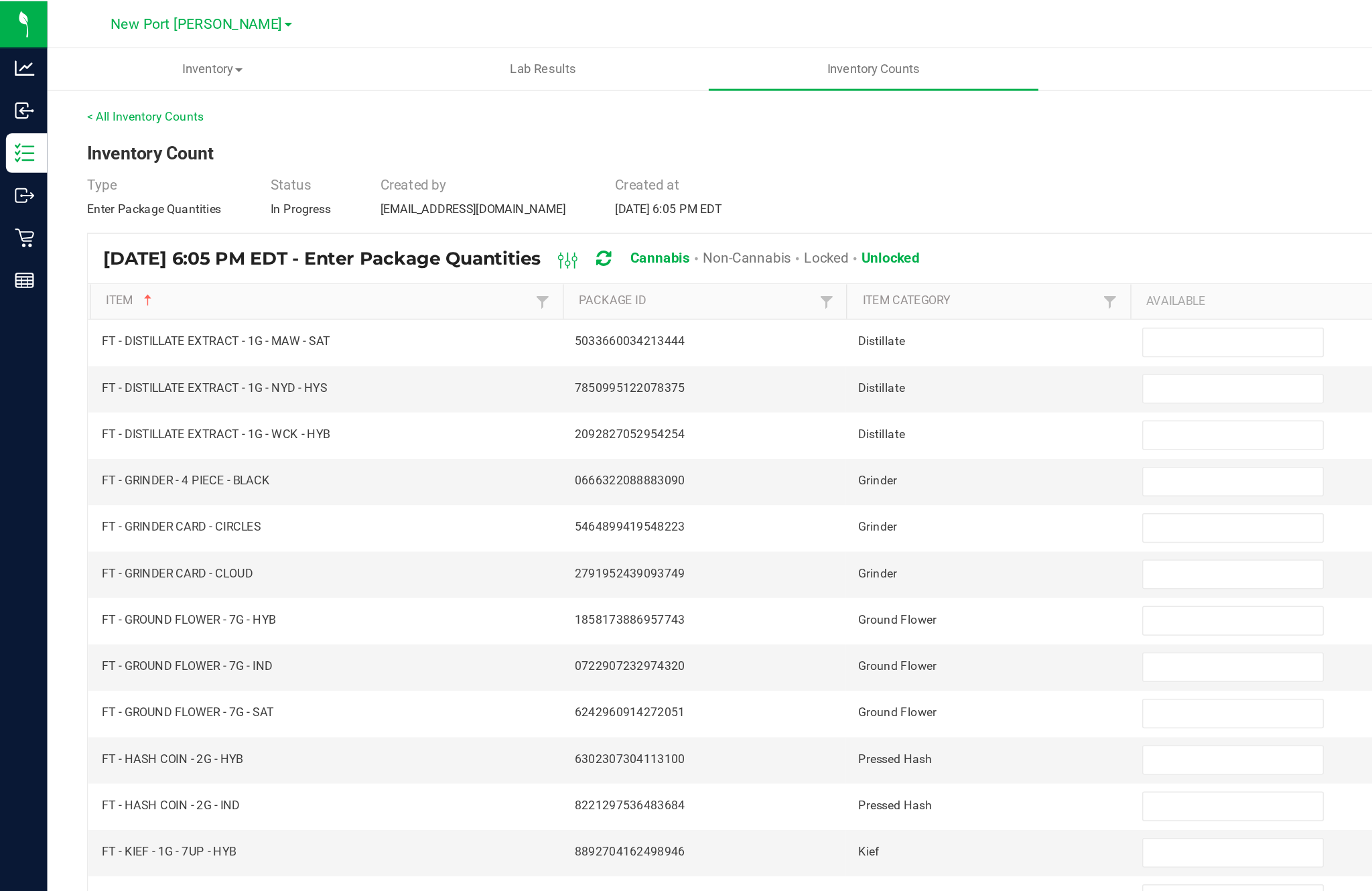
click at [820, 241] on input at bounding box center [837, 232] width 122 height 19
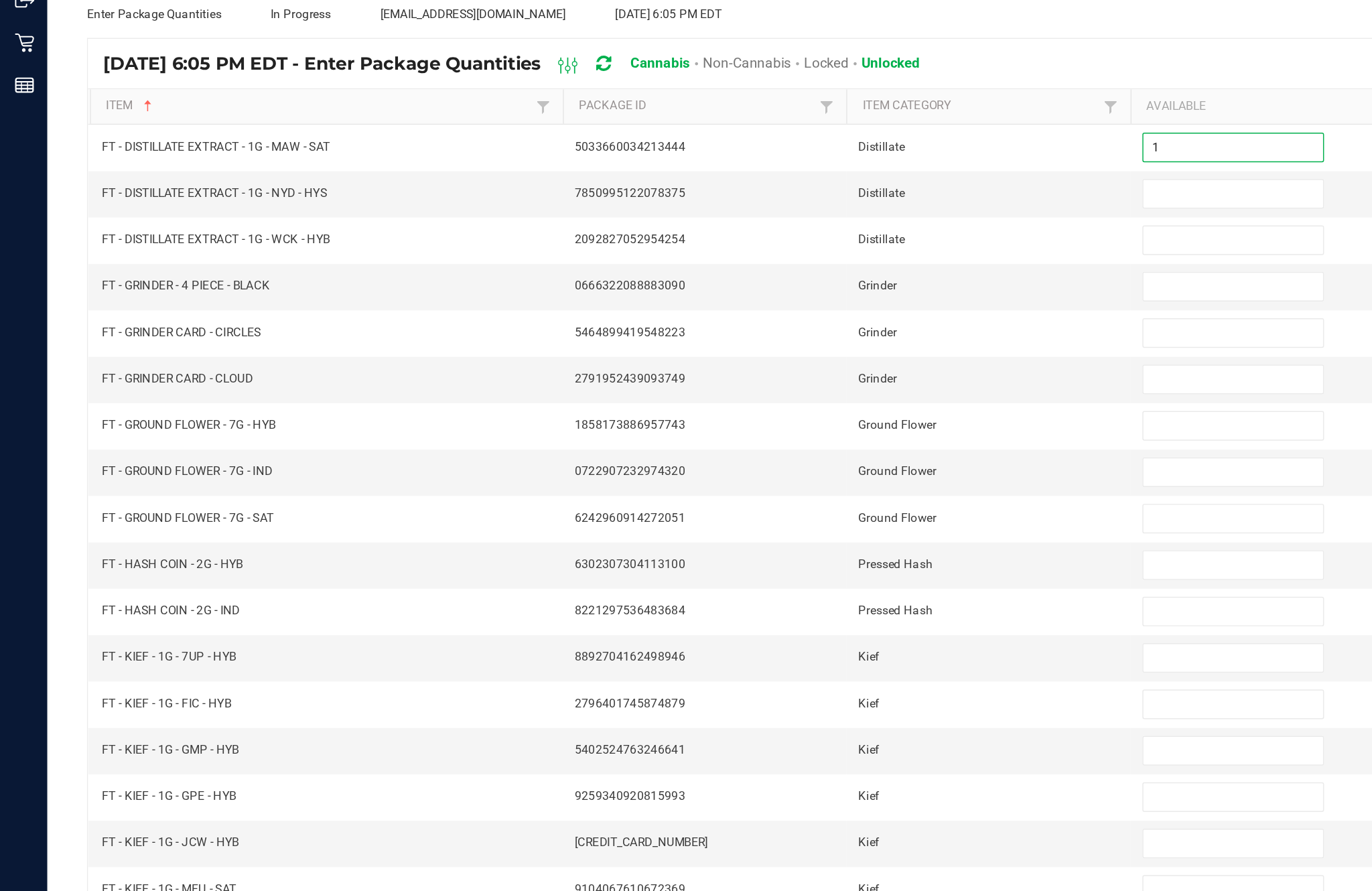
type input "1"
click at [825, 254] on input at bounding box center [837, 263] width 122 height 19
type input "2"
click at [810, 286] on input at bounding box center [837, 295] width 122 height 19
type input "7"
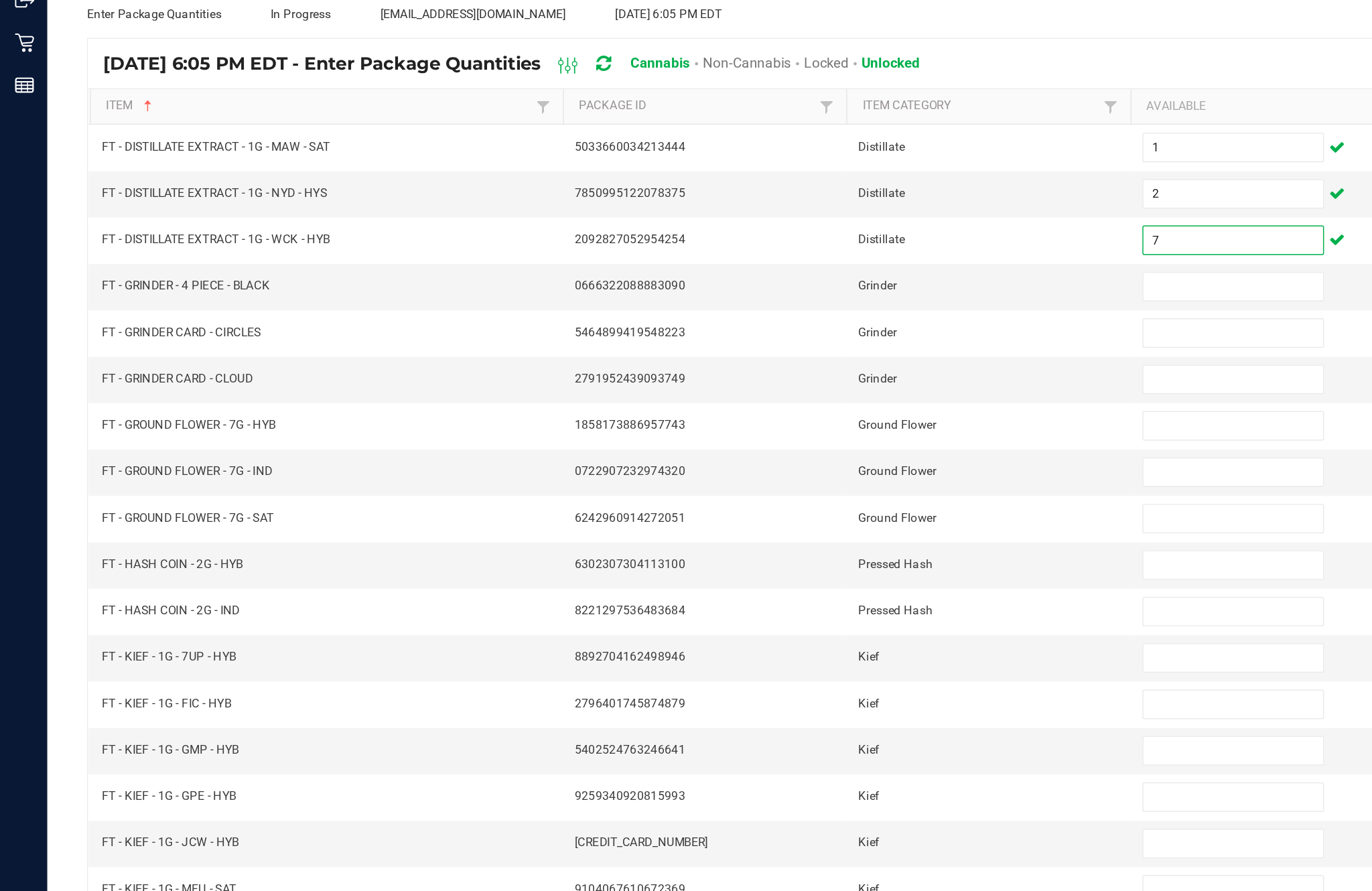
click at [818, 317] on input at bounding box center [837, 326] width 122 height 19
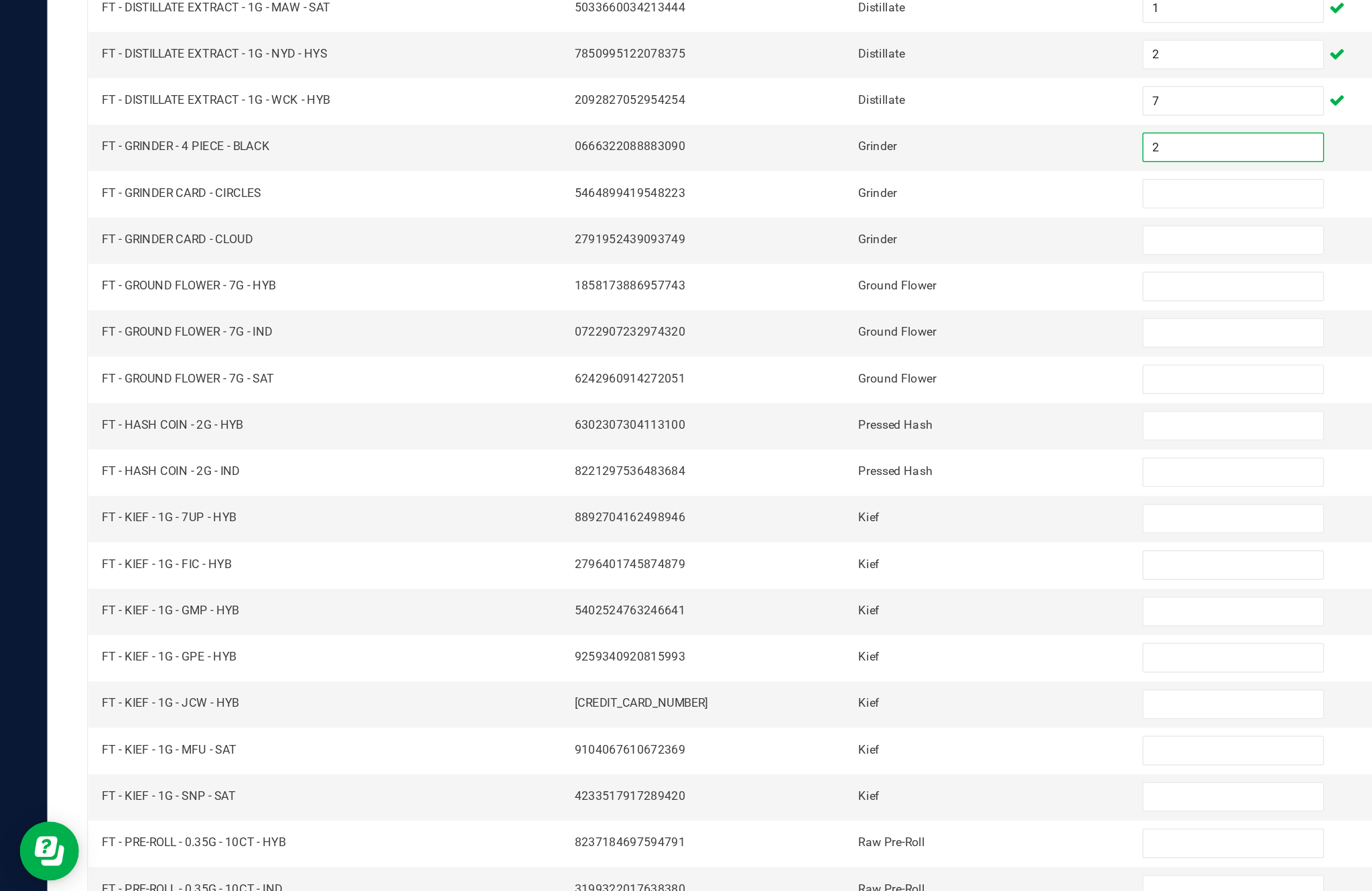
type input "2"
click at [817, 349] on input at bounding box center [837, 358] width 122 height 19
type input "1"
click at [824, 380] on input at bounding box center [837, 389] width 122 height 19
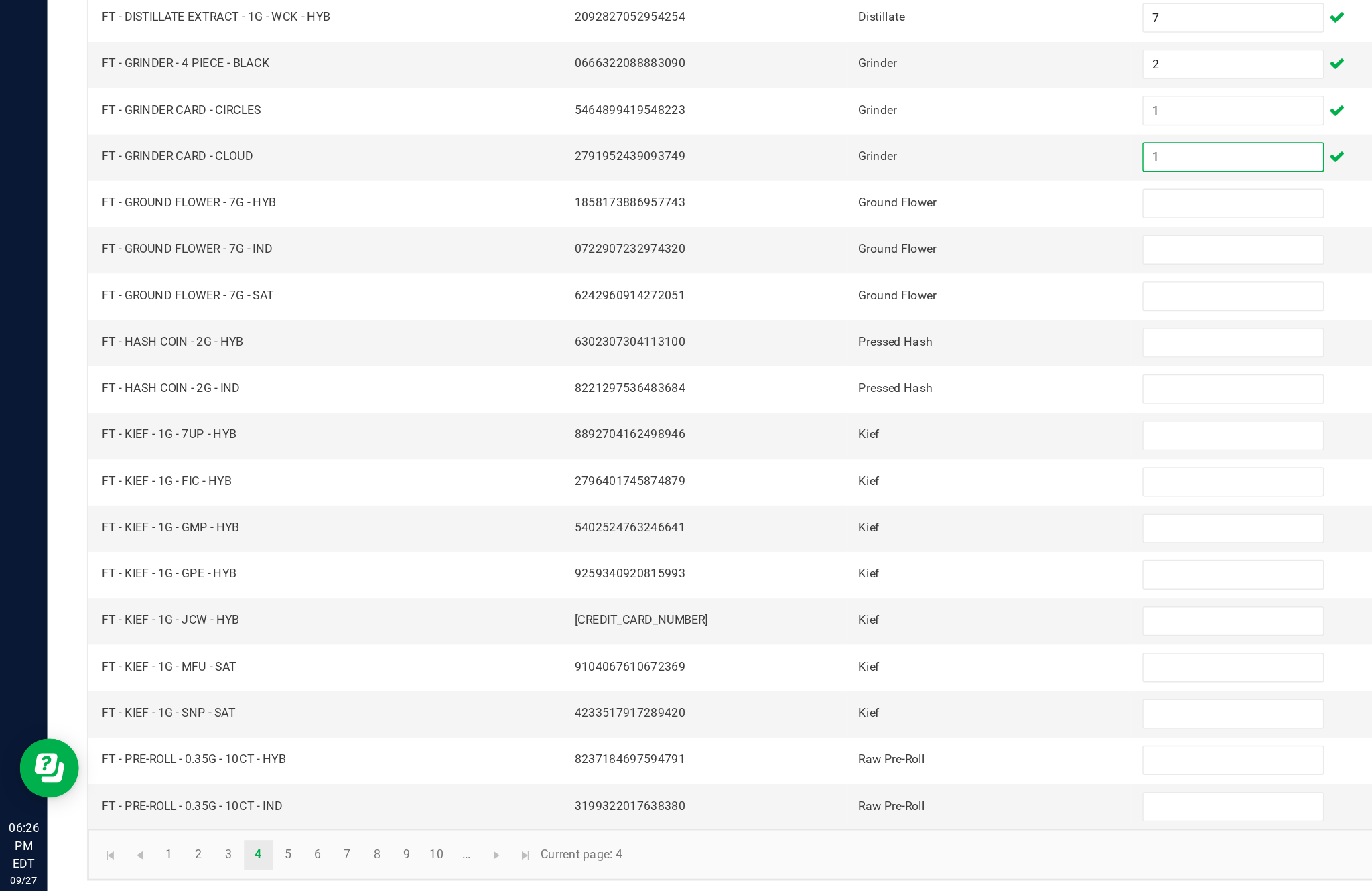
type input "1"
click at [822, 412] on input at bounding box center [837, 421] width 122 height 19
type input "15"
click at [838, 443] on input at bounding box center [837, 452] width 122 height 19
type input "17"
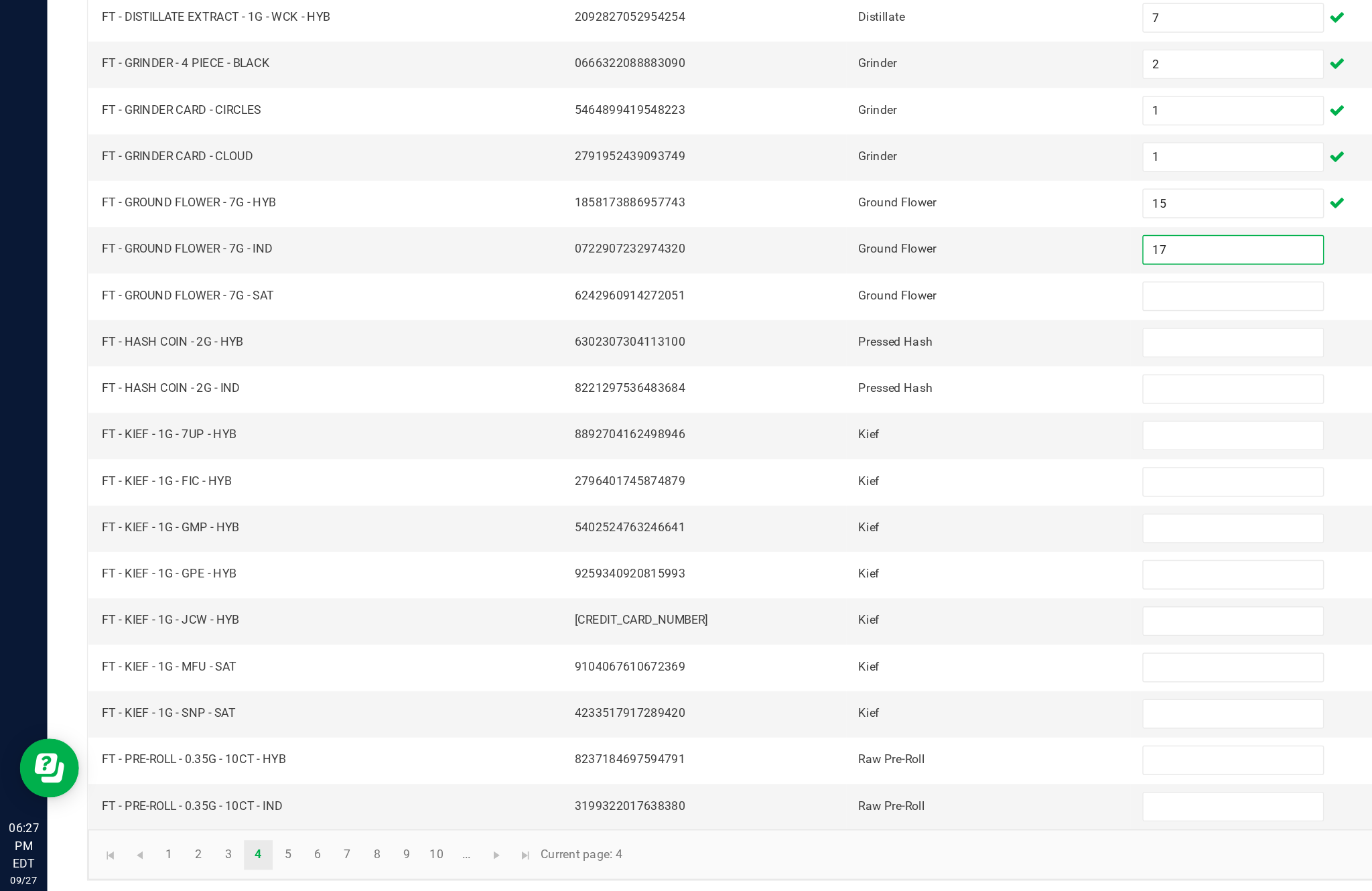
click at [815, 474] on input at bounding box center [837, 484] width 122 height 19
type input "12"
click at [831, 506] on input at bounding box center [837, 515] width 122 height 19
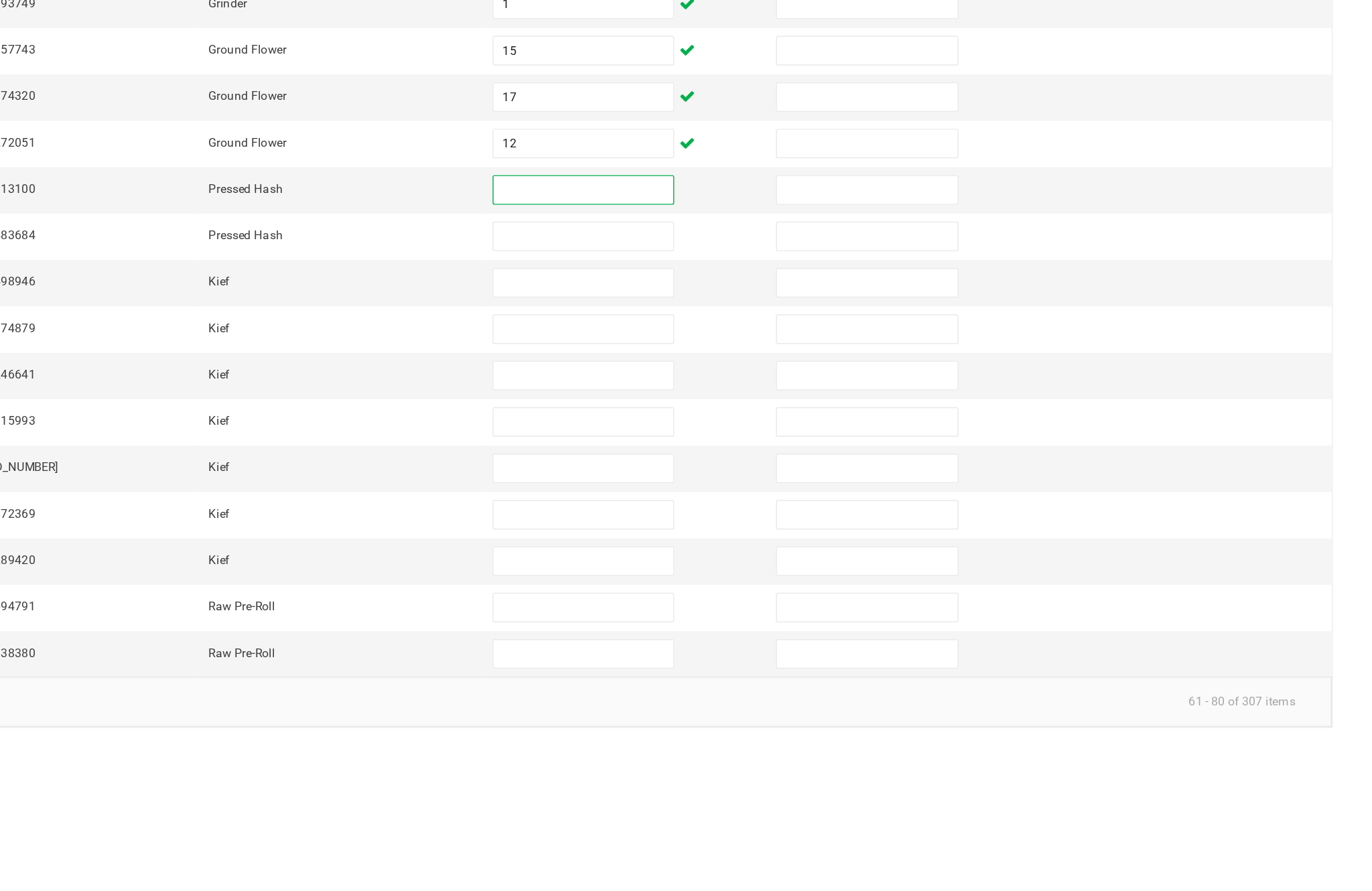
click at [968, 506] on input at bounding box center [1029, 515] width 122 height 19
type input "1"
click at [968, 537] on input at bounding box center [1029, 547] width 122 height 19
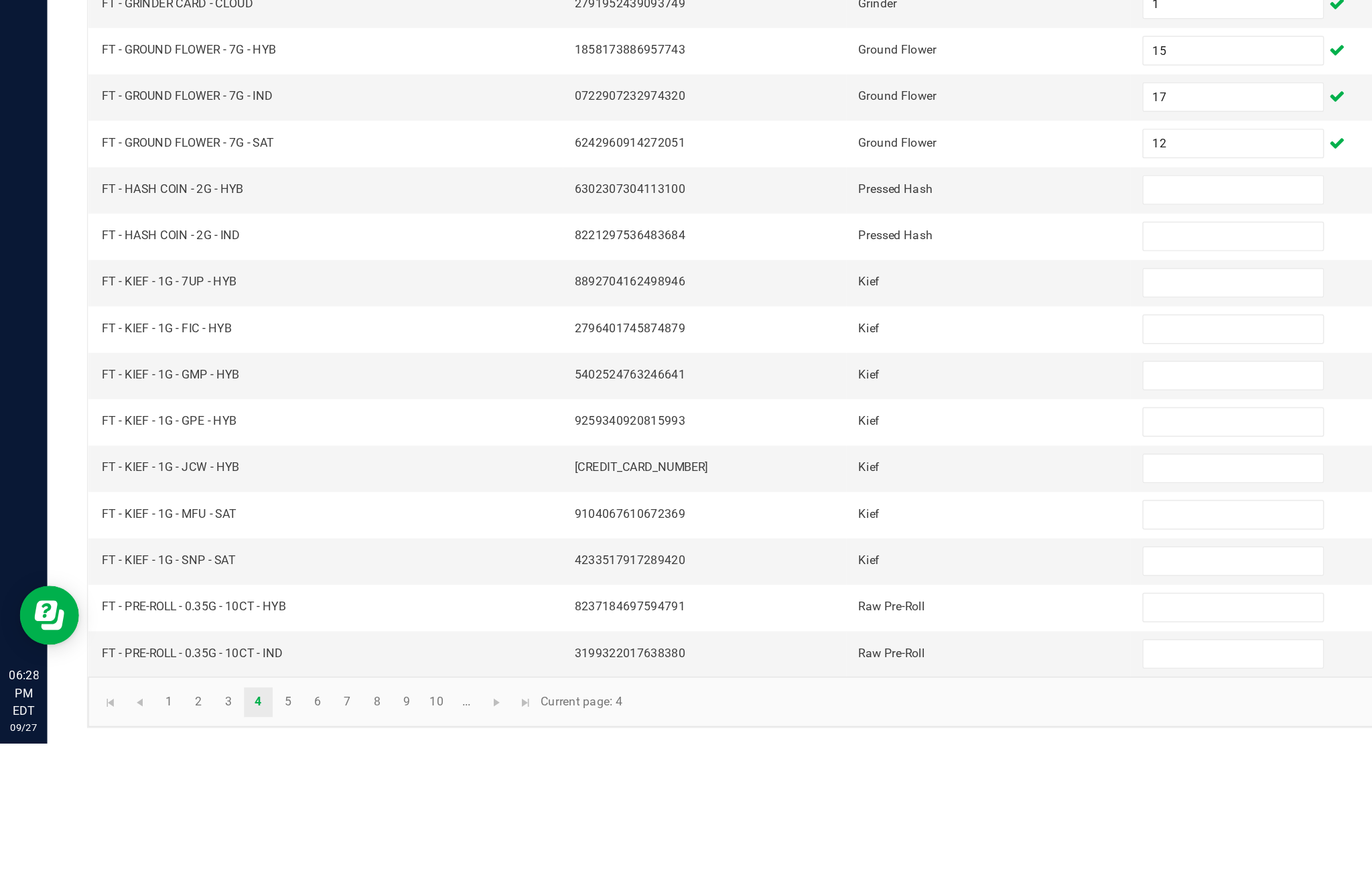
type input "1"
click at [808, 569] on input at bounding box center [837, 578] width 122 height 19
click at [808, 569] on input "8" at bounding box center [837, 578] width 122 height 19
type input "8"
click at [828, 600] on input at bounding box center [837, 610] width 122 height 19
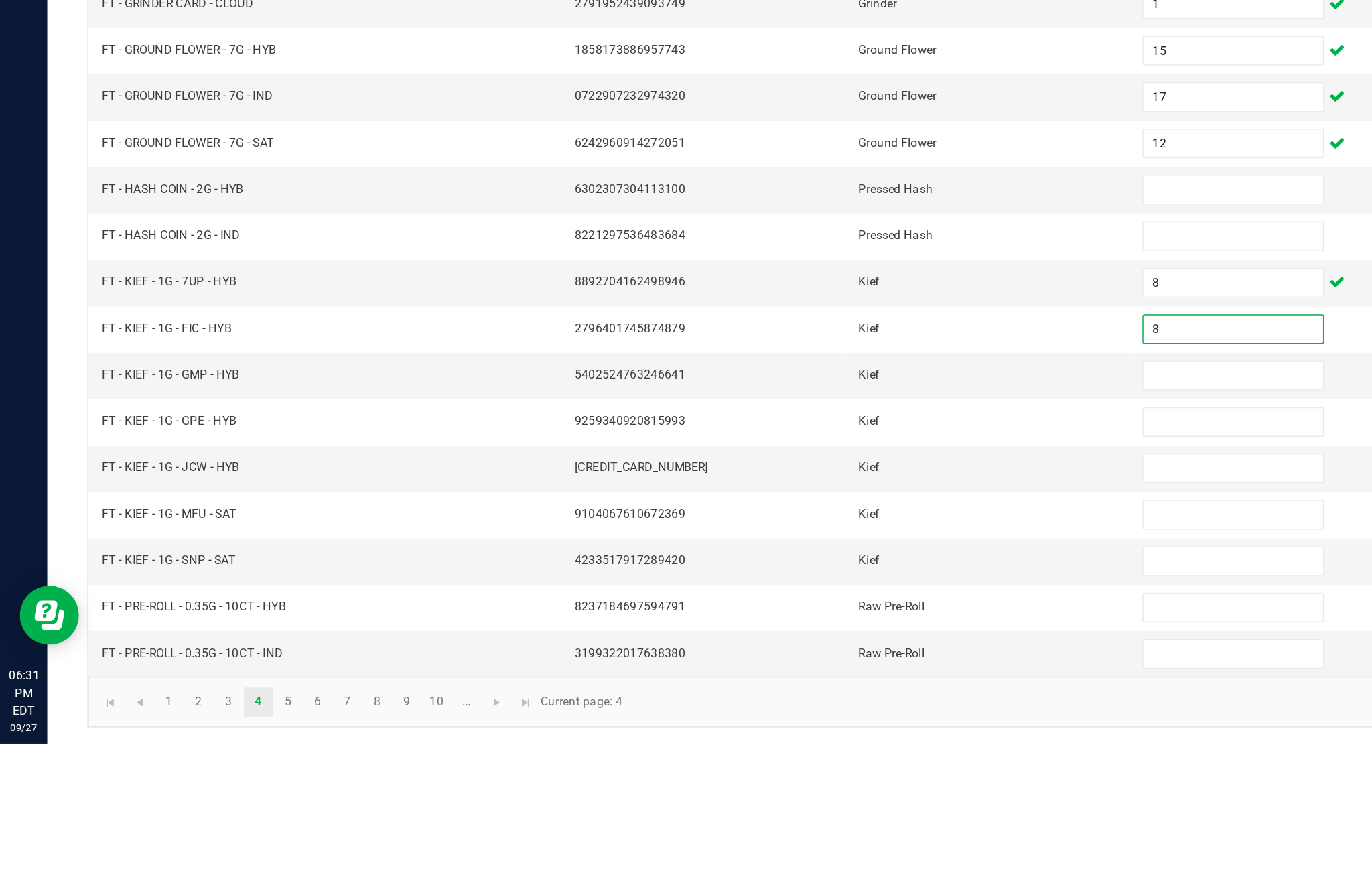
type input "8"
click at [813, 631] on input at bounding box center [837, 641] width 122 height 19
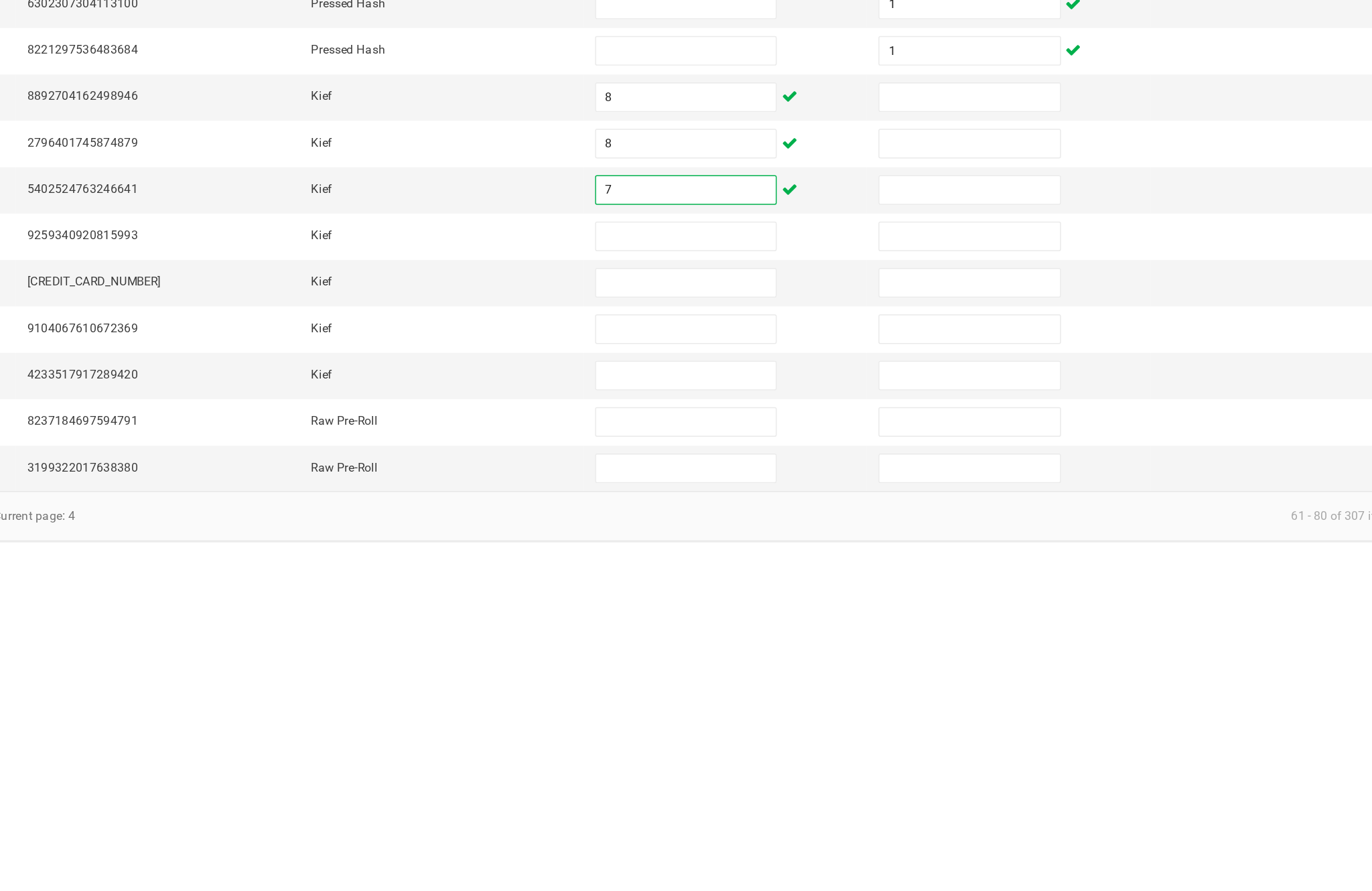
type input "7"
click at [821, 663] on input at bounding box center [837, 672] width 122 height 19
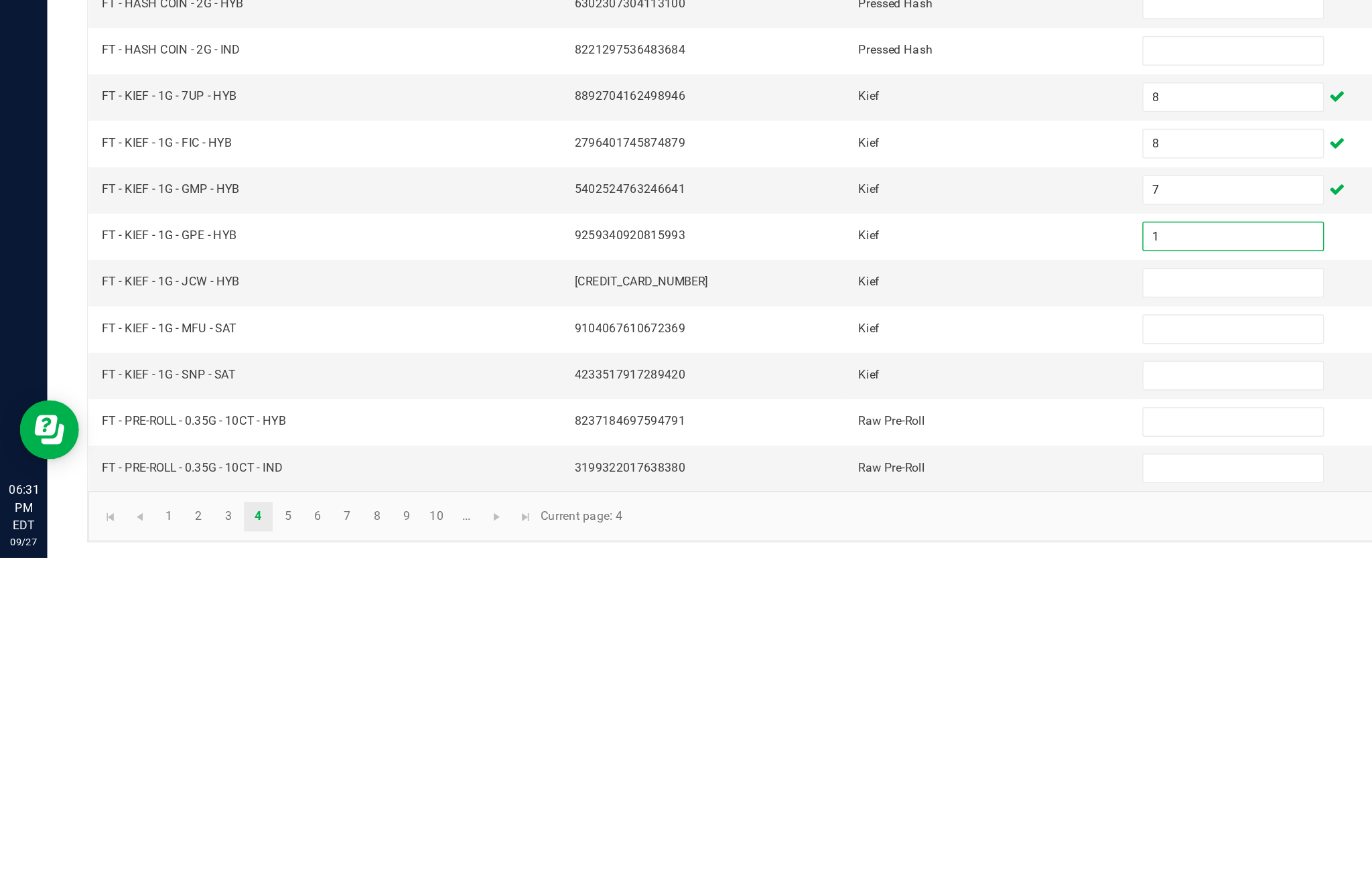
type input "1"
click at [837, 694] on input at bounding box center [837, 704] width 122 height 19
type input "2"
click at [815, 726] on input at bounding box center [837, 735] width 122 height 19
type input "3"
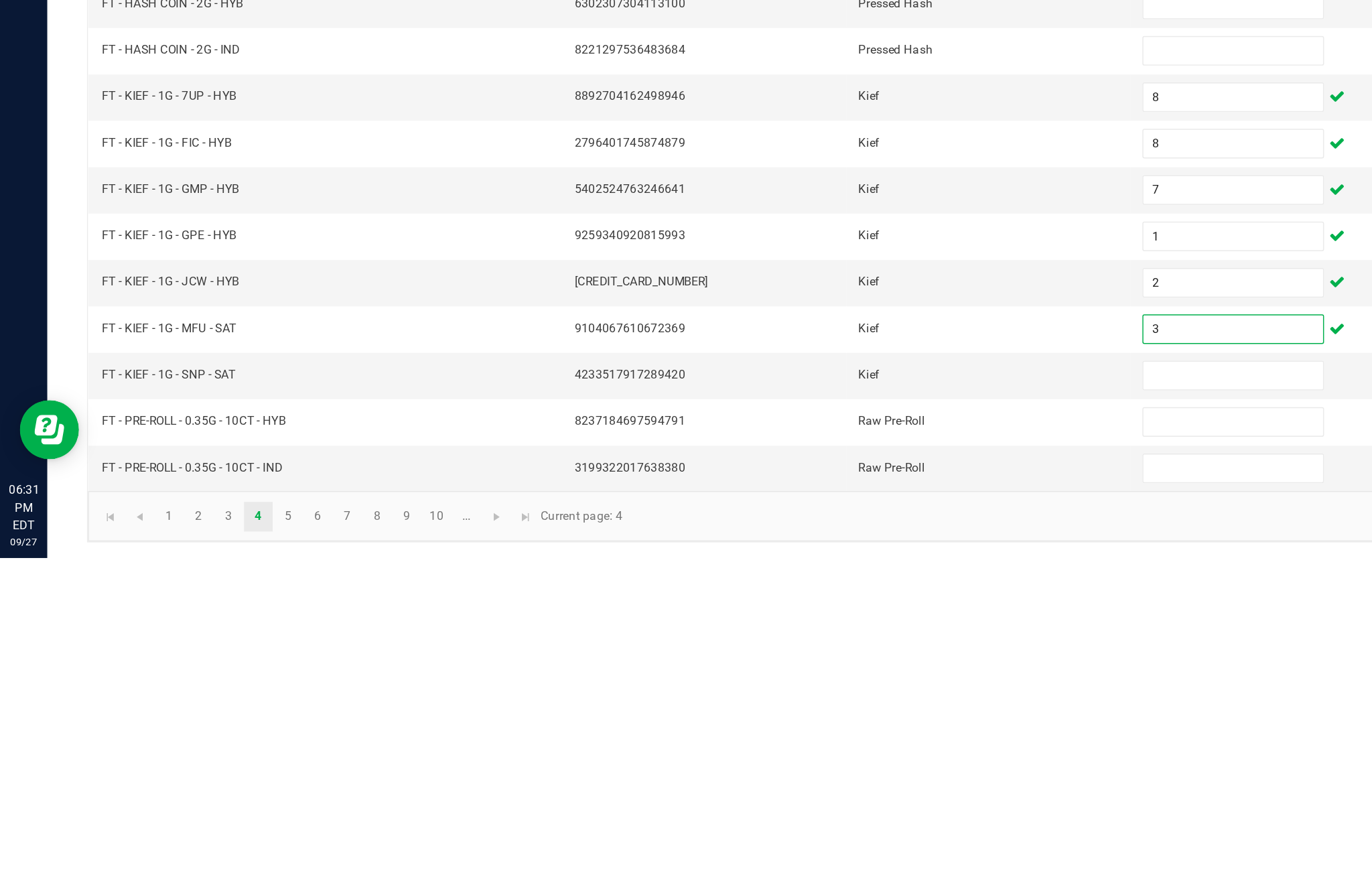
click at [844, 758] on input at bounding box center [837, 767] width 122 height 19
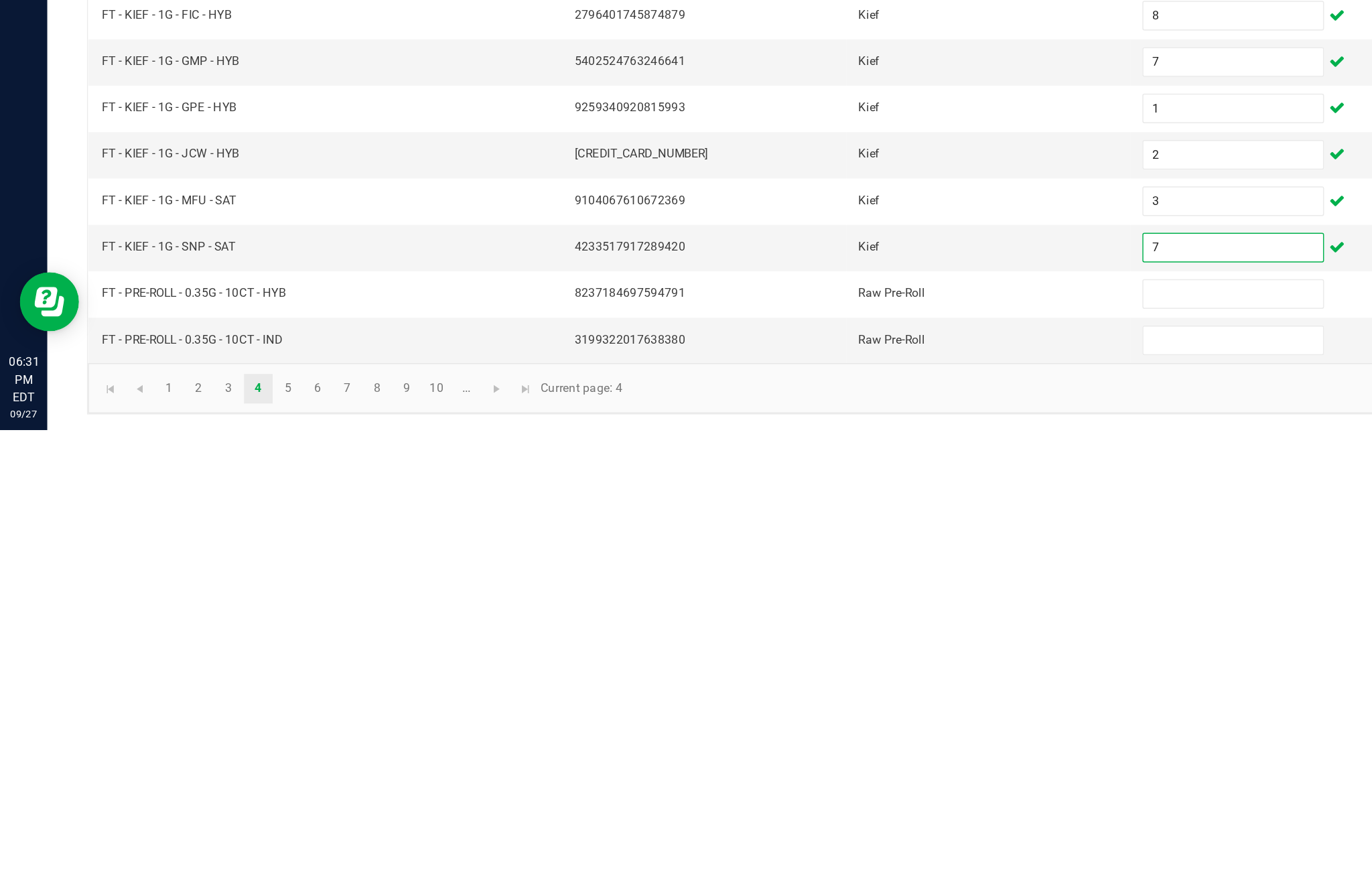
type input "7"
click at [833, 789] on input at bounding box center [837, 798] width 122 height 19
type input "10"
click at [809, 821] on input at bounding box center [837, 830] width 122 height 19
type input "16"
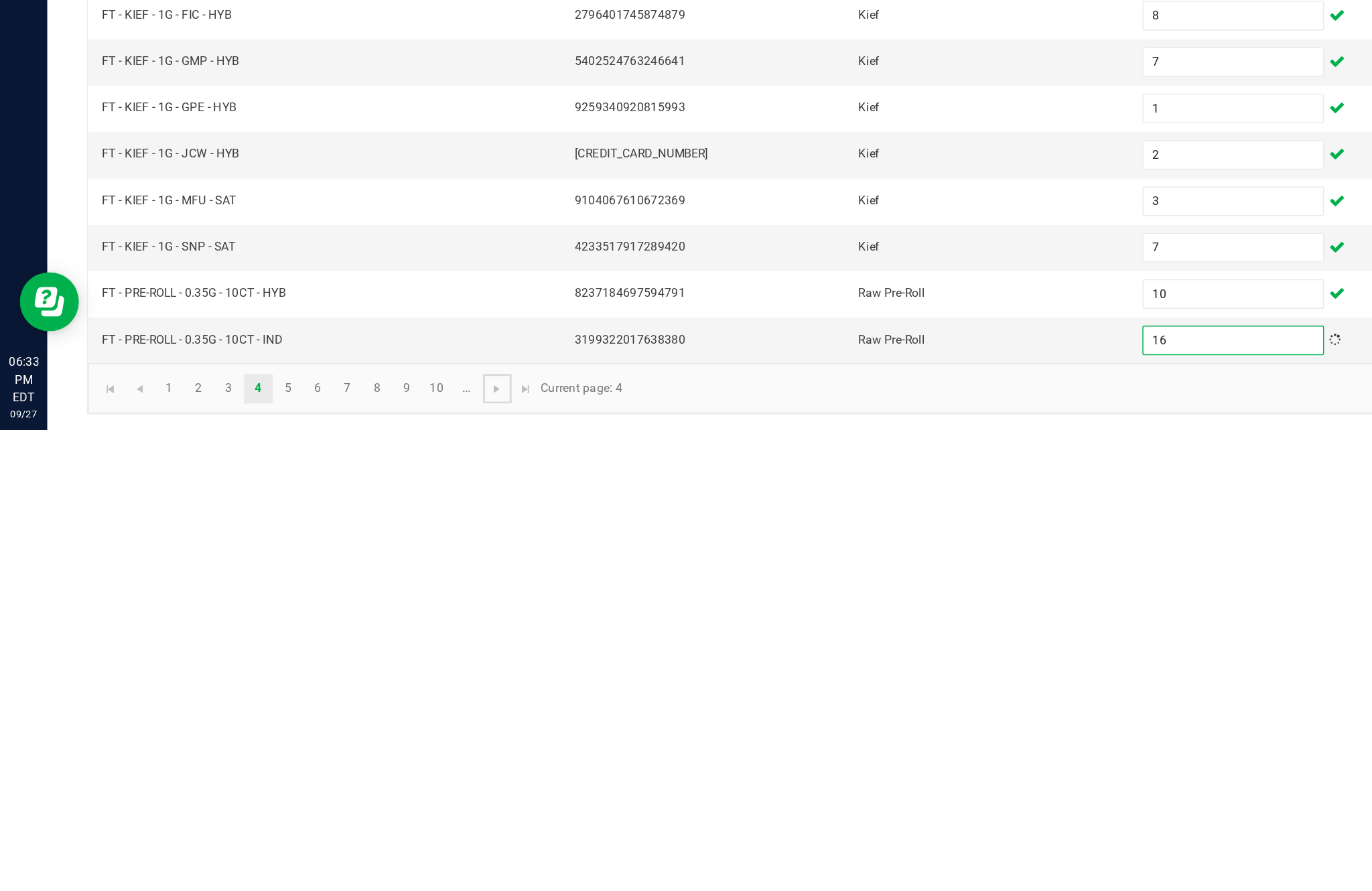
click at [342, 858] on span "Go to the next page" at bounding box center [337, 863] width 11 height 11
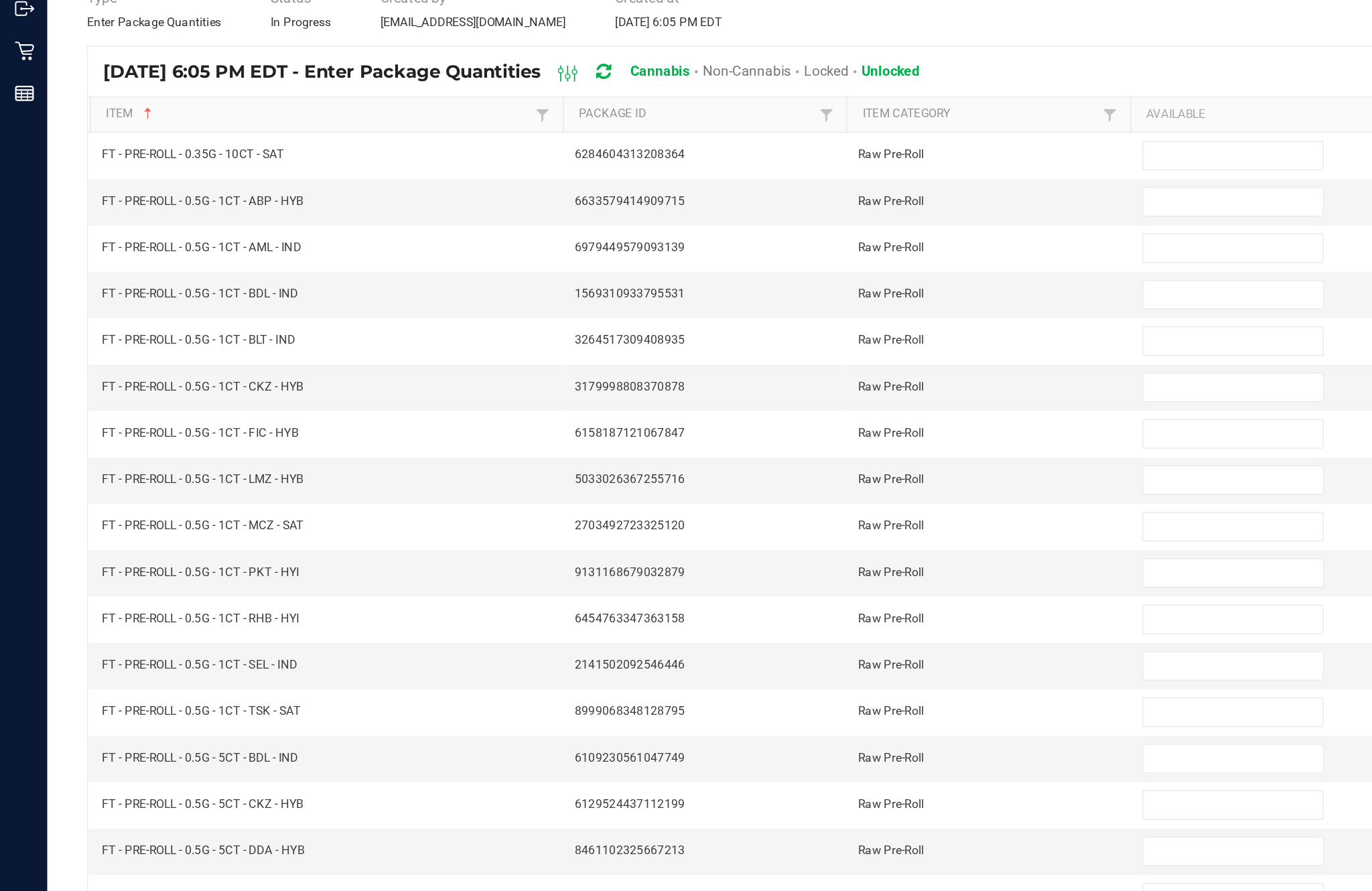
scroll to position [0, 0]
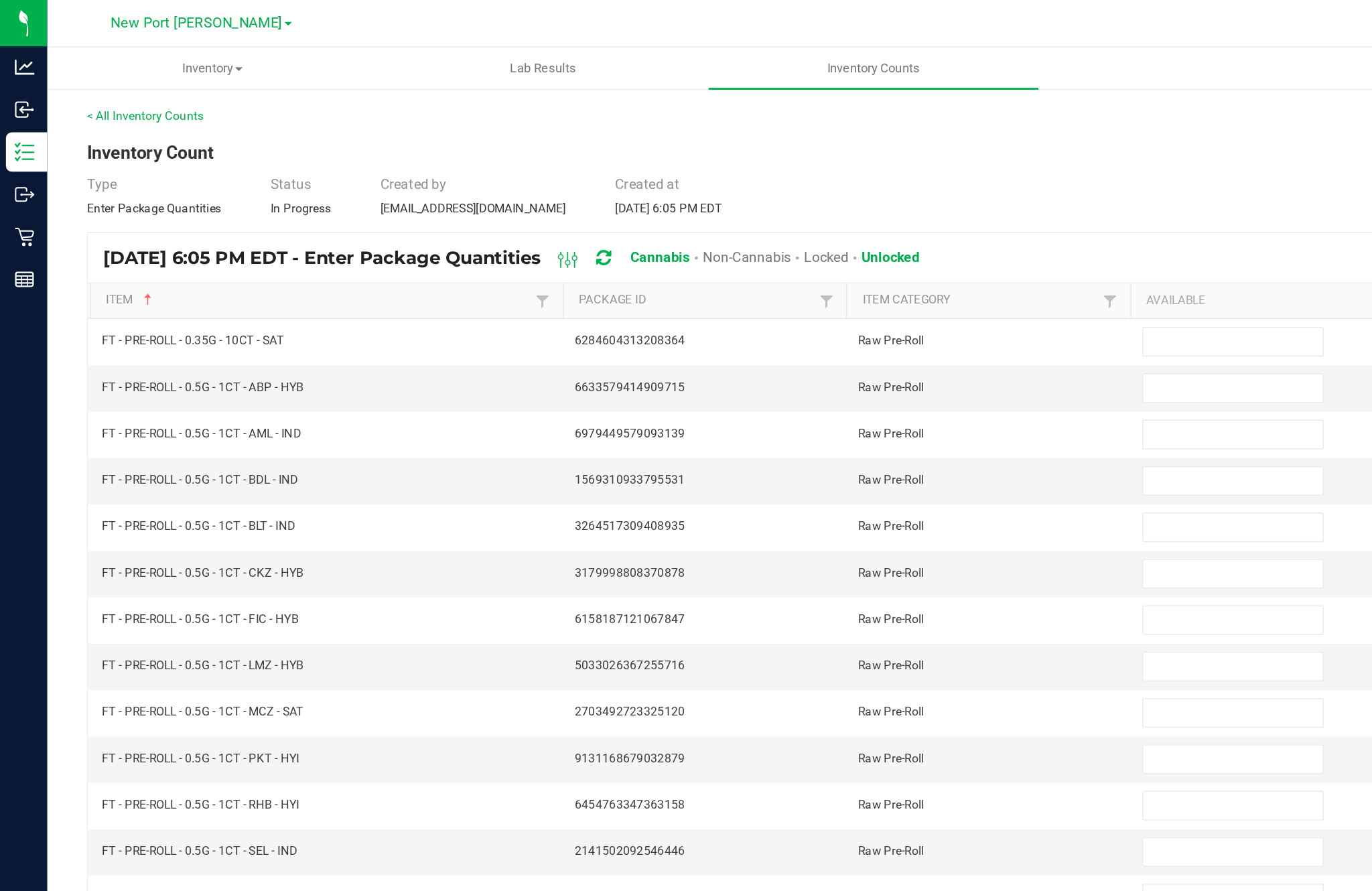
click at [827, 241] on input at bounding box center [837, 232] width 122 height 19
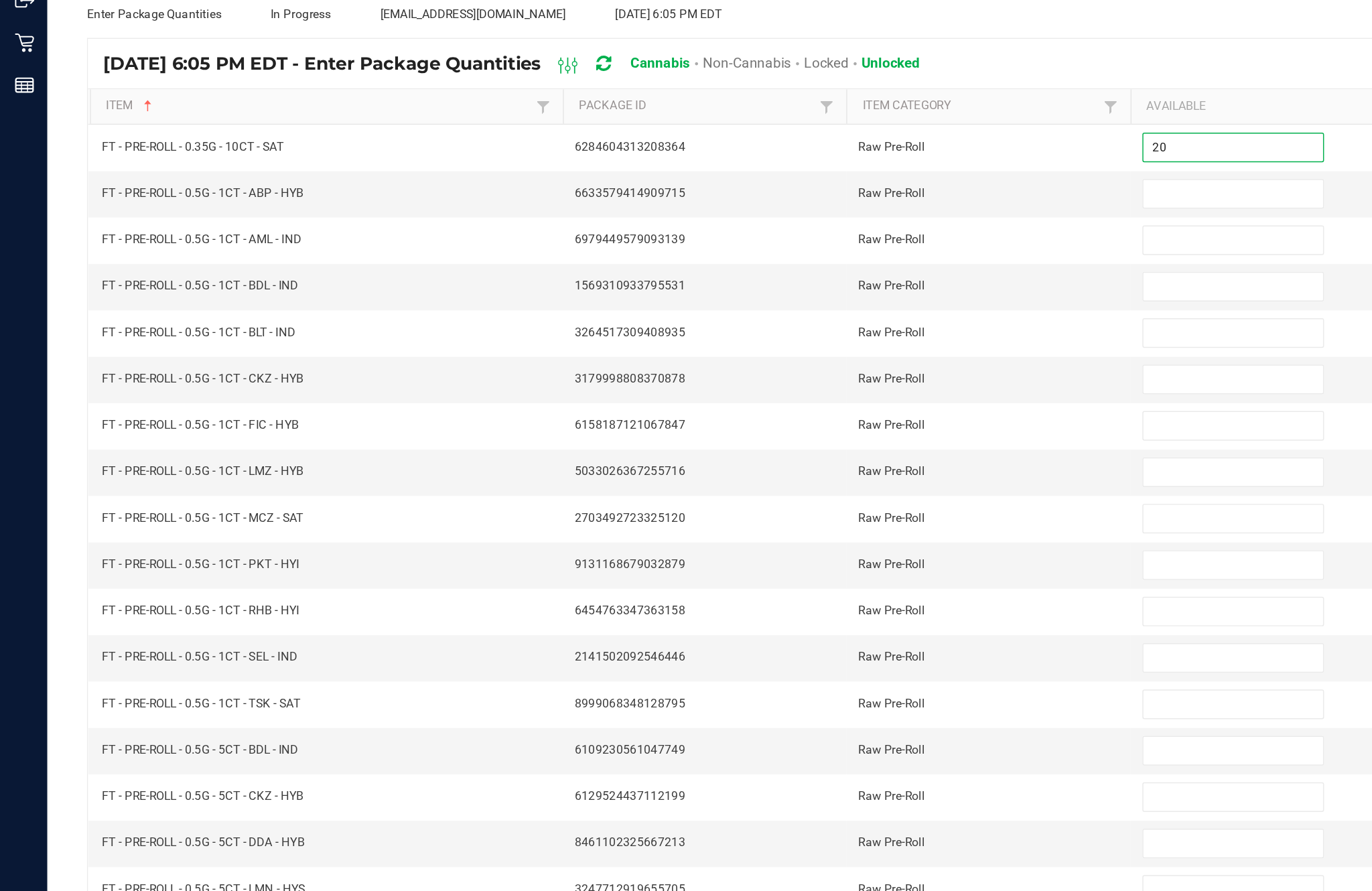
type input "20"
click at [839, 254] on input at bounding box center [837, 263] width 122 height 19
click at [803, 254] on input "10" at bounding box center [837, 263] width 122 height 19
type input "10"
click at [819, 286] on input at bounding box center [837, 295] width 122 height 19
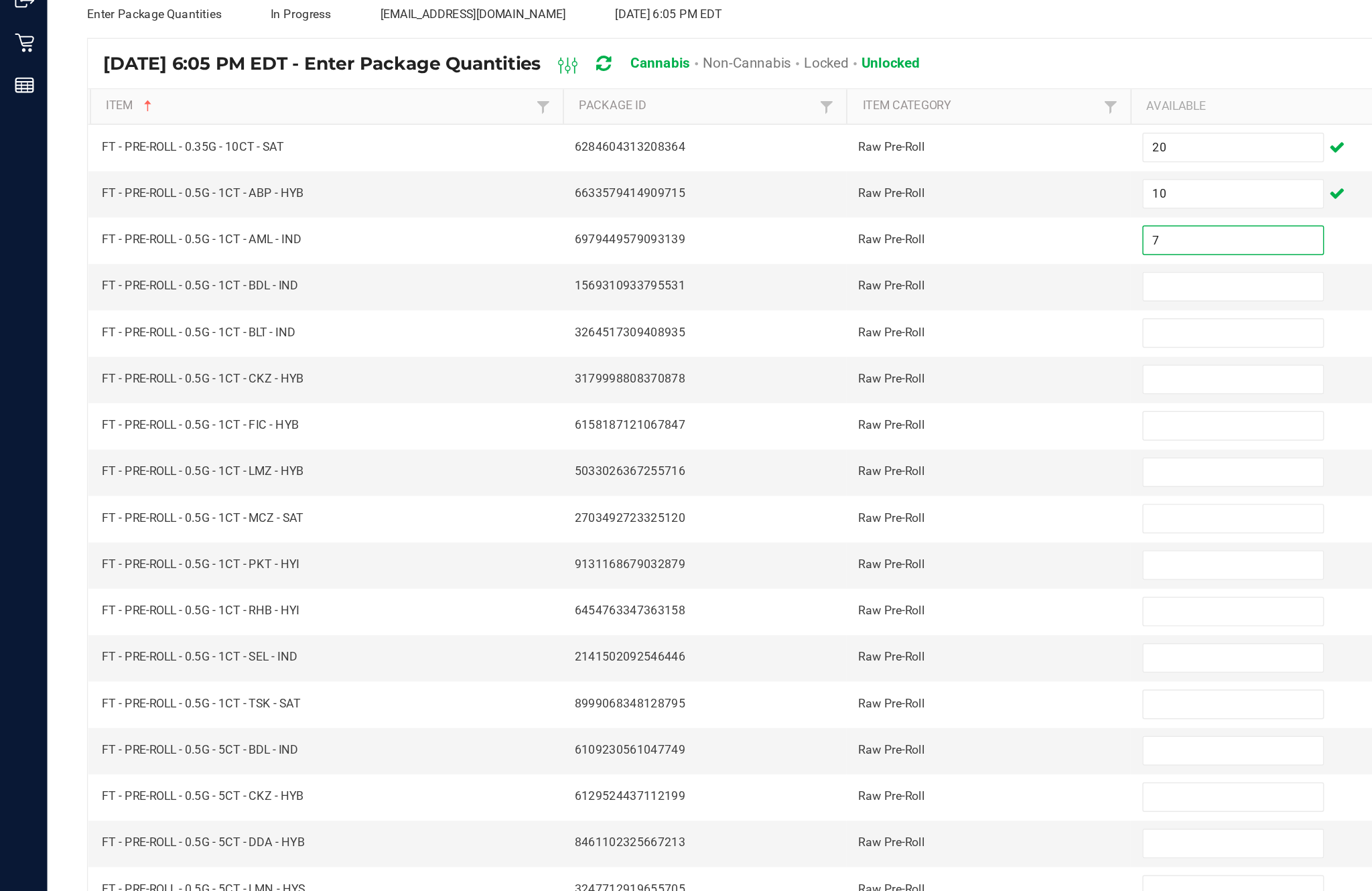
type input "7"
click at [810, 317] on input at bounding box center [837, 326] width 122 height 19
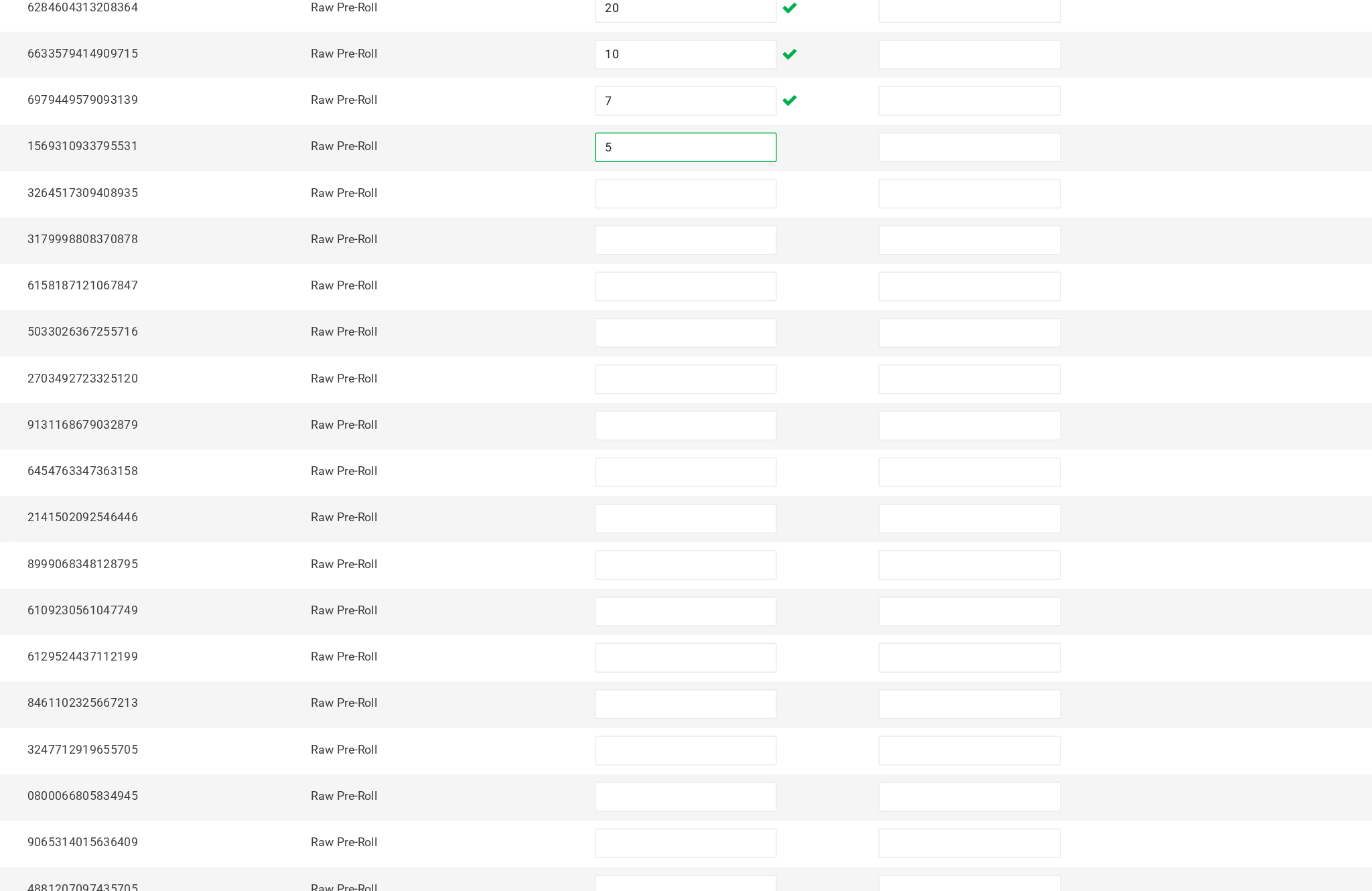
type input "5"
click at [776, 349] on input at bounding box center [837, 358] width 122 height 19
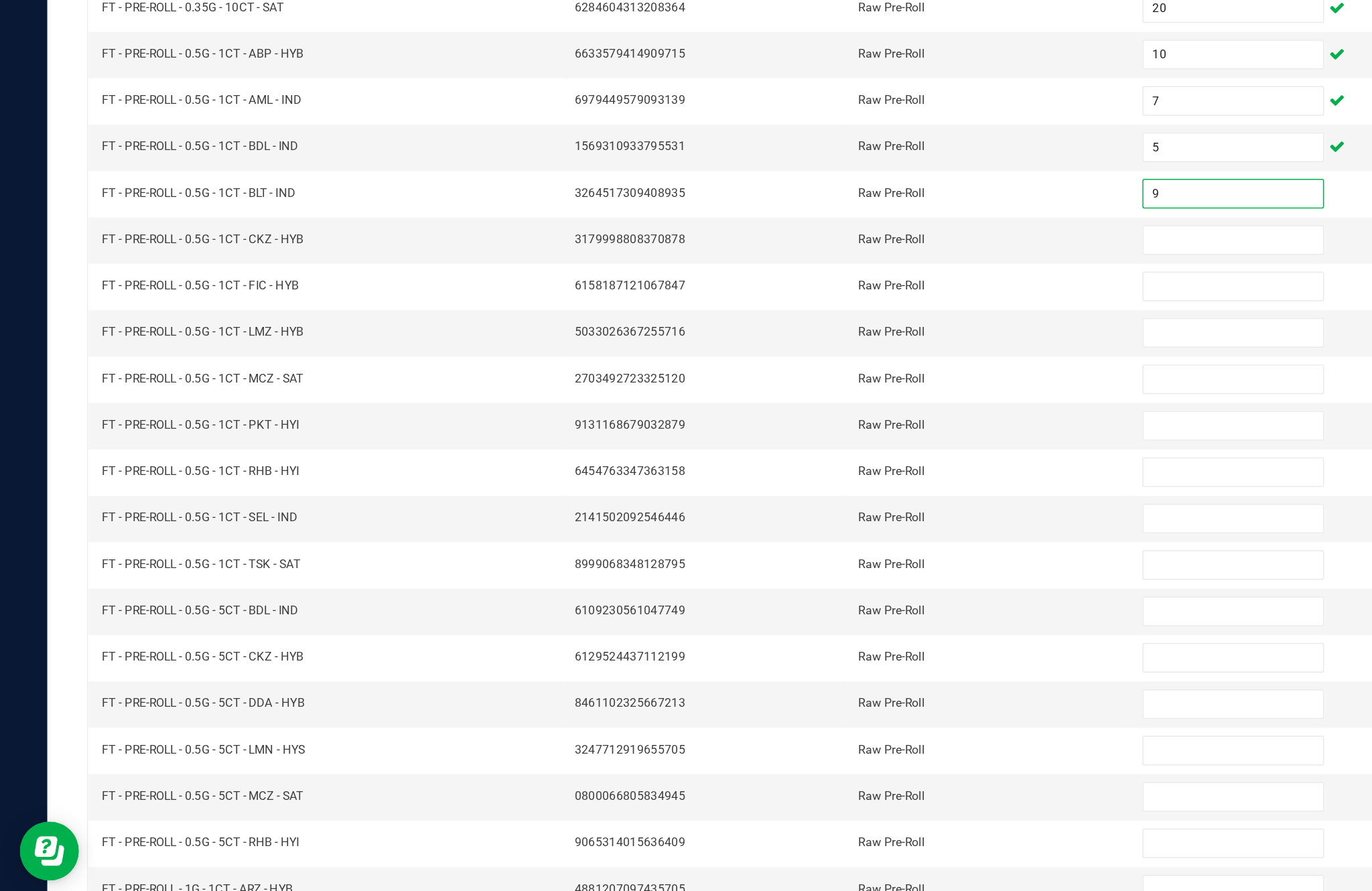
type input "9"
click at [814, 380] on input at bounding box center [837, 389] width 122 height 19
type input "11"
click at [815, 412] on input at bounding box center [837, 421] width 122 height 19
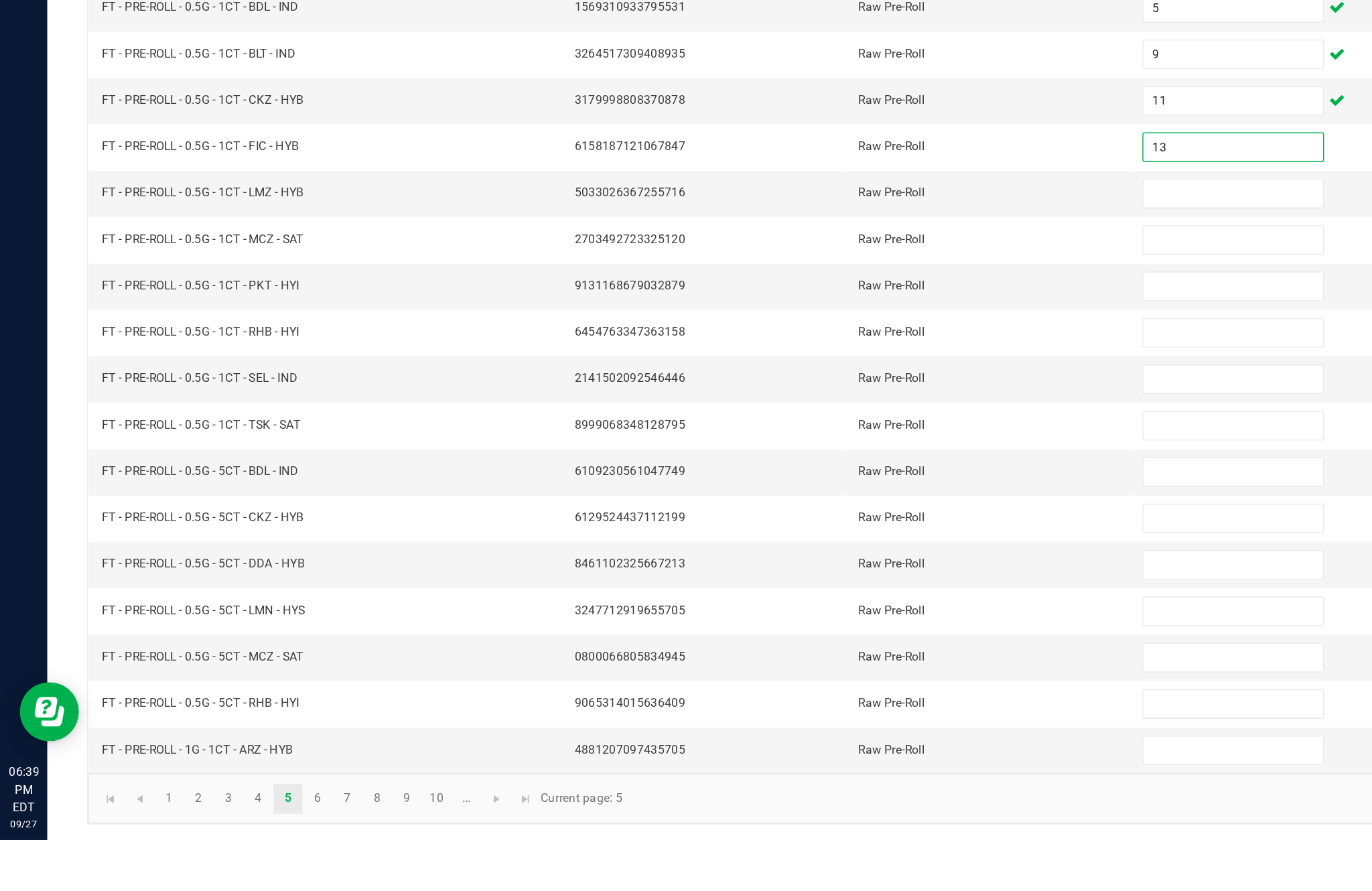
type input "13"
click at [804, 443] on input at bounding box center [837, 452] width 122 height 19
type input "17"
click at [820, 474] on input at bounding box center [837, 484] width 122 height 19
type input "6"
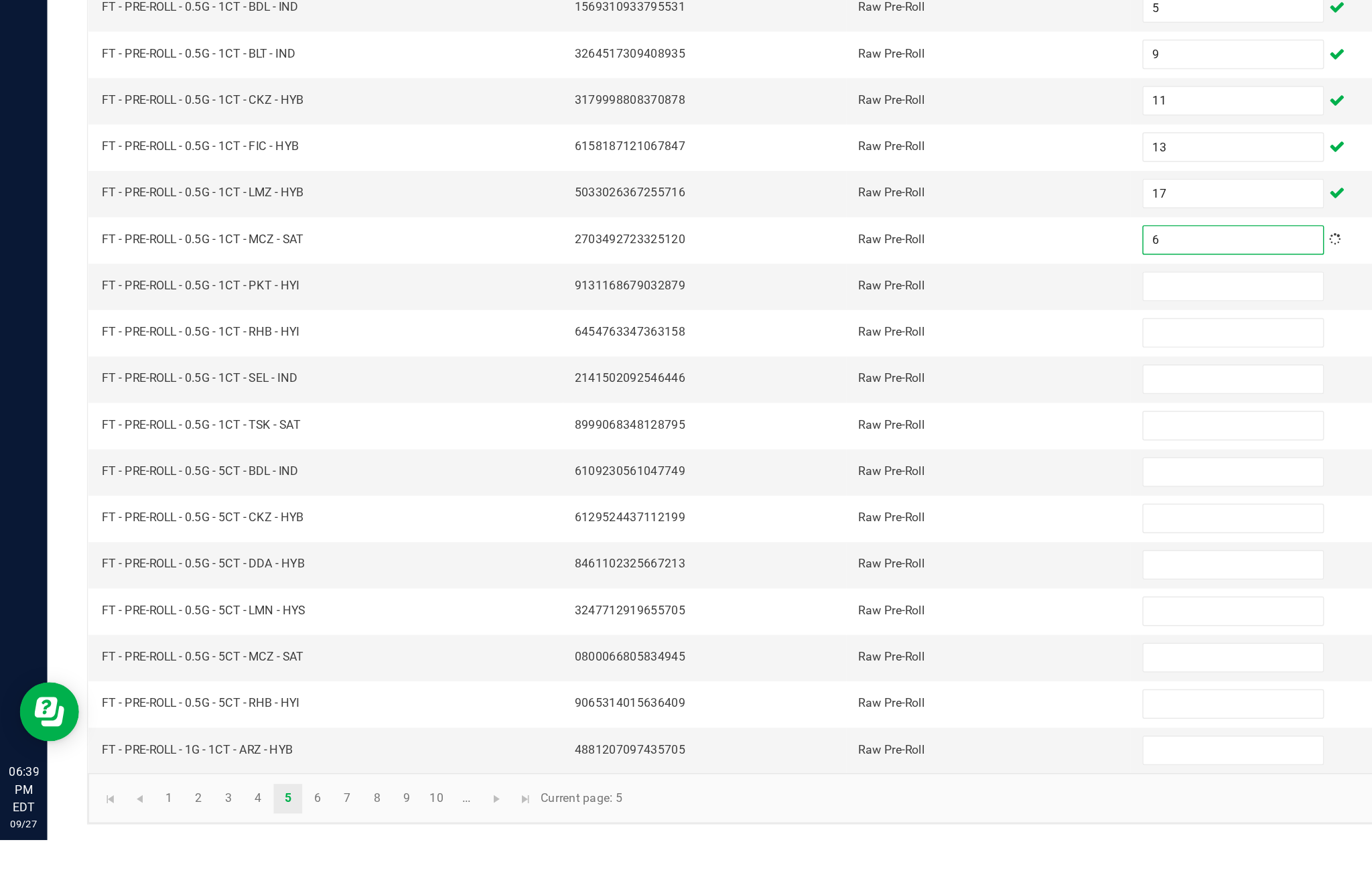
click at [808, 506] on input at bounding box center [837, 515] width 122 height 19
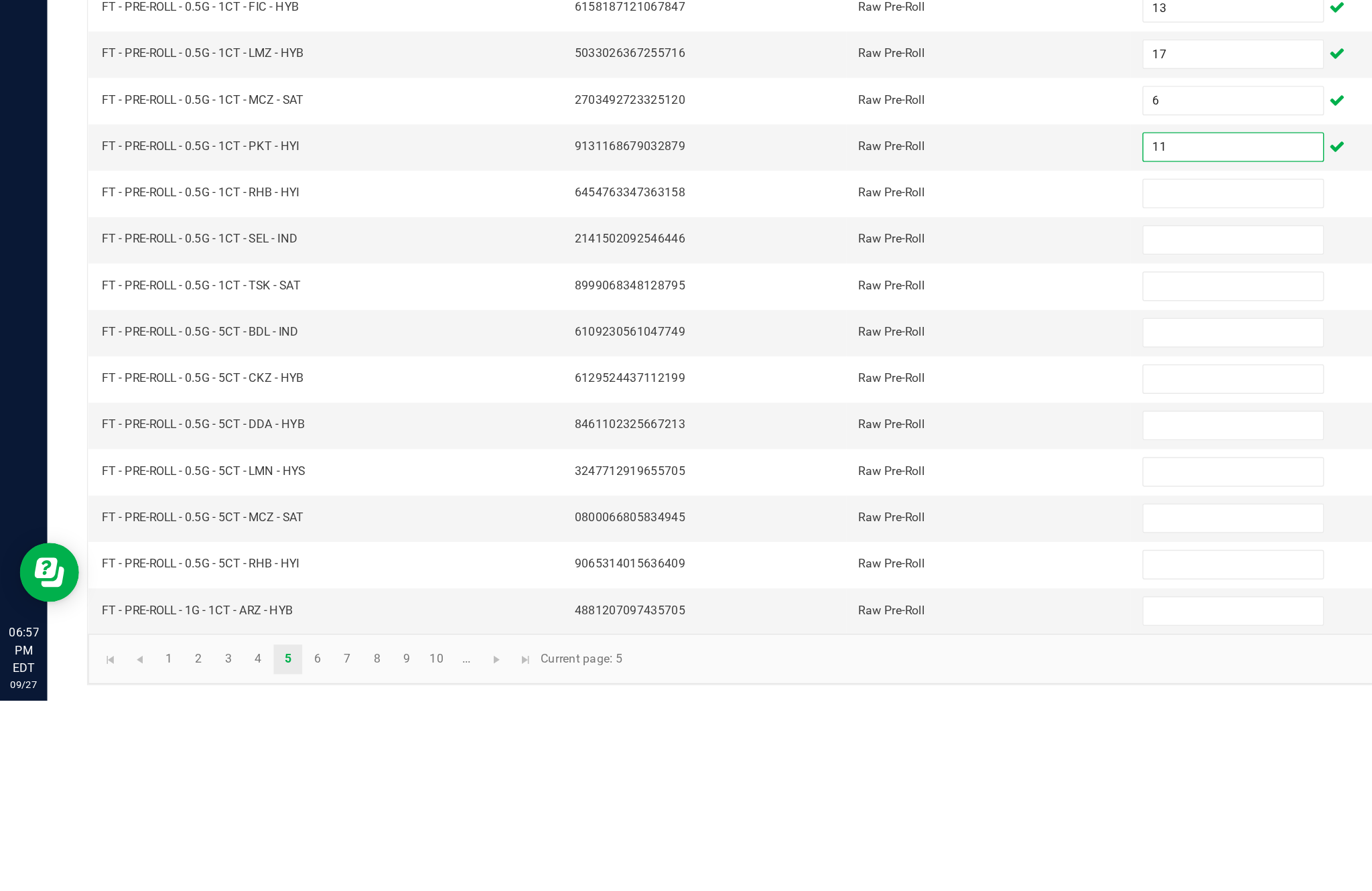
scroll to position [85, 0]
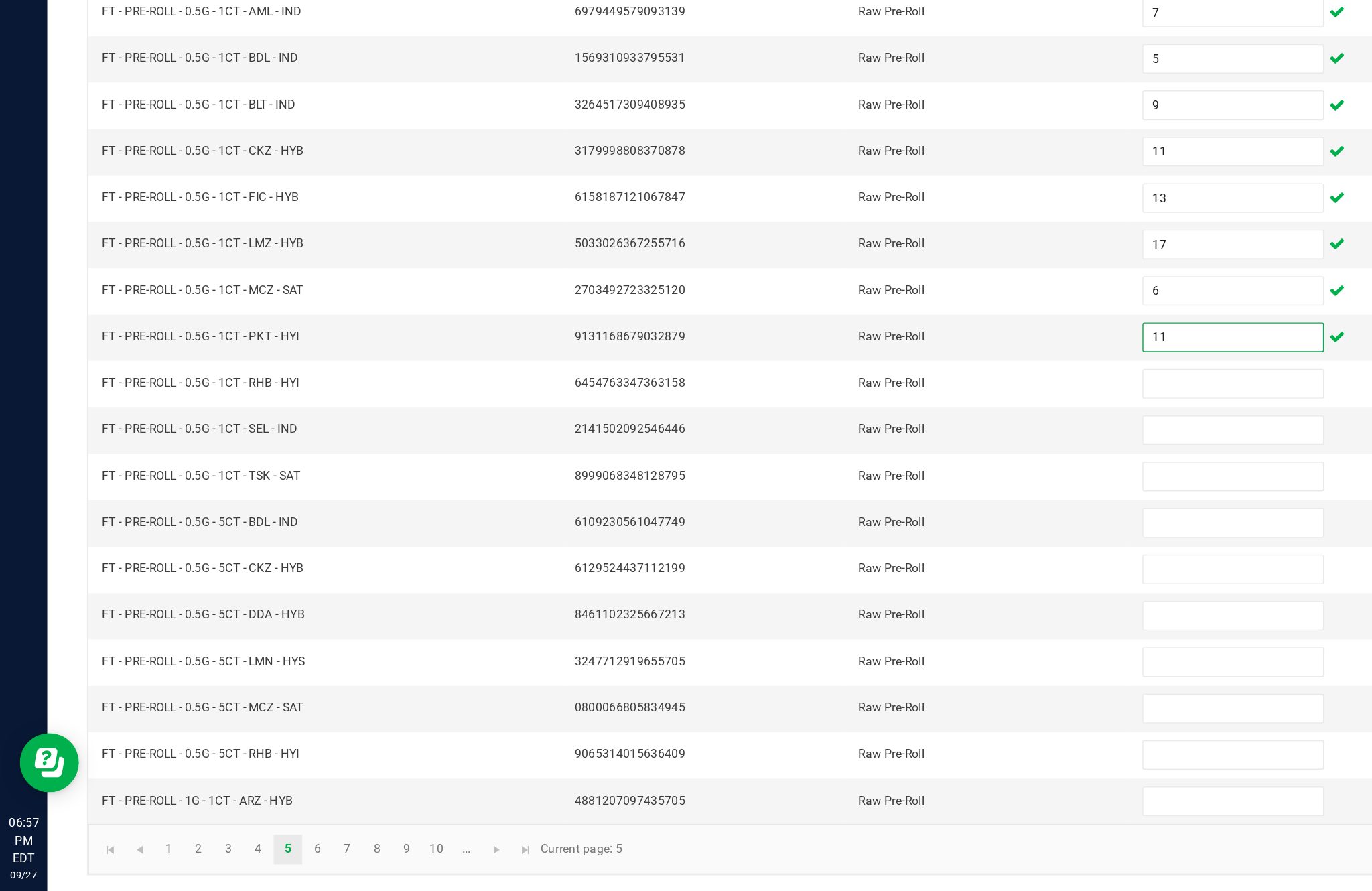
type input "11"
click at [825, 537] on input at bounding box center [837, 547] width 122 height 19
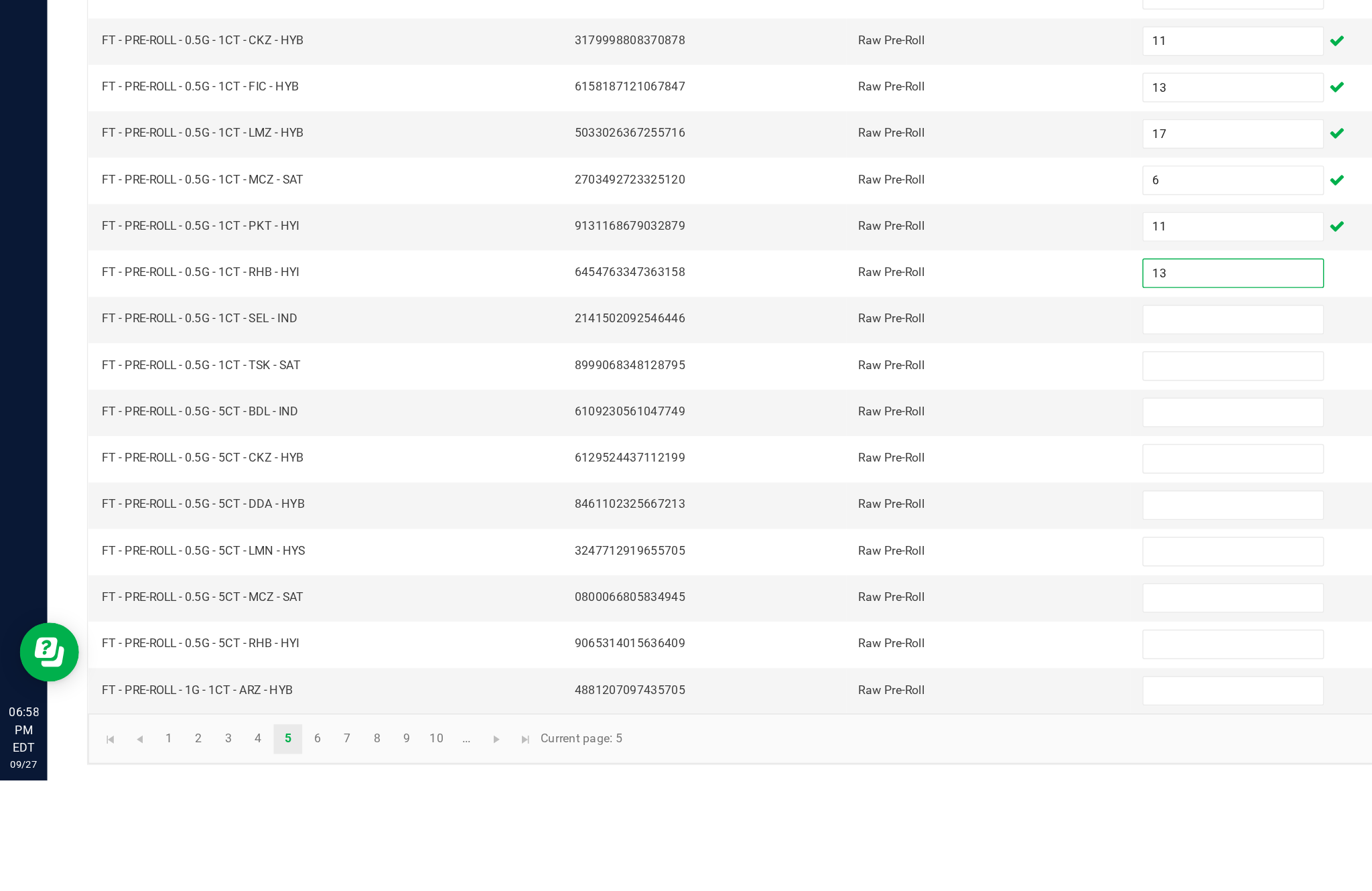
type input "13"
click at [836, 569] on input at bounding box center [837, 578] width 122 height 19
type input "22"
click at [827, 600] on input at bounding box center [837, 610] width 122 height 19
type input "2"
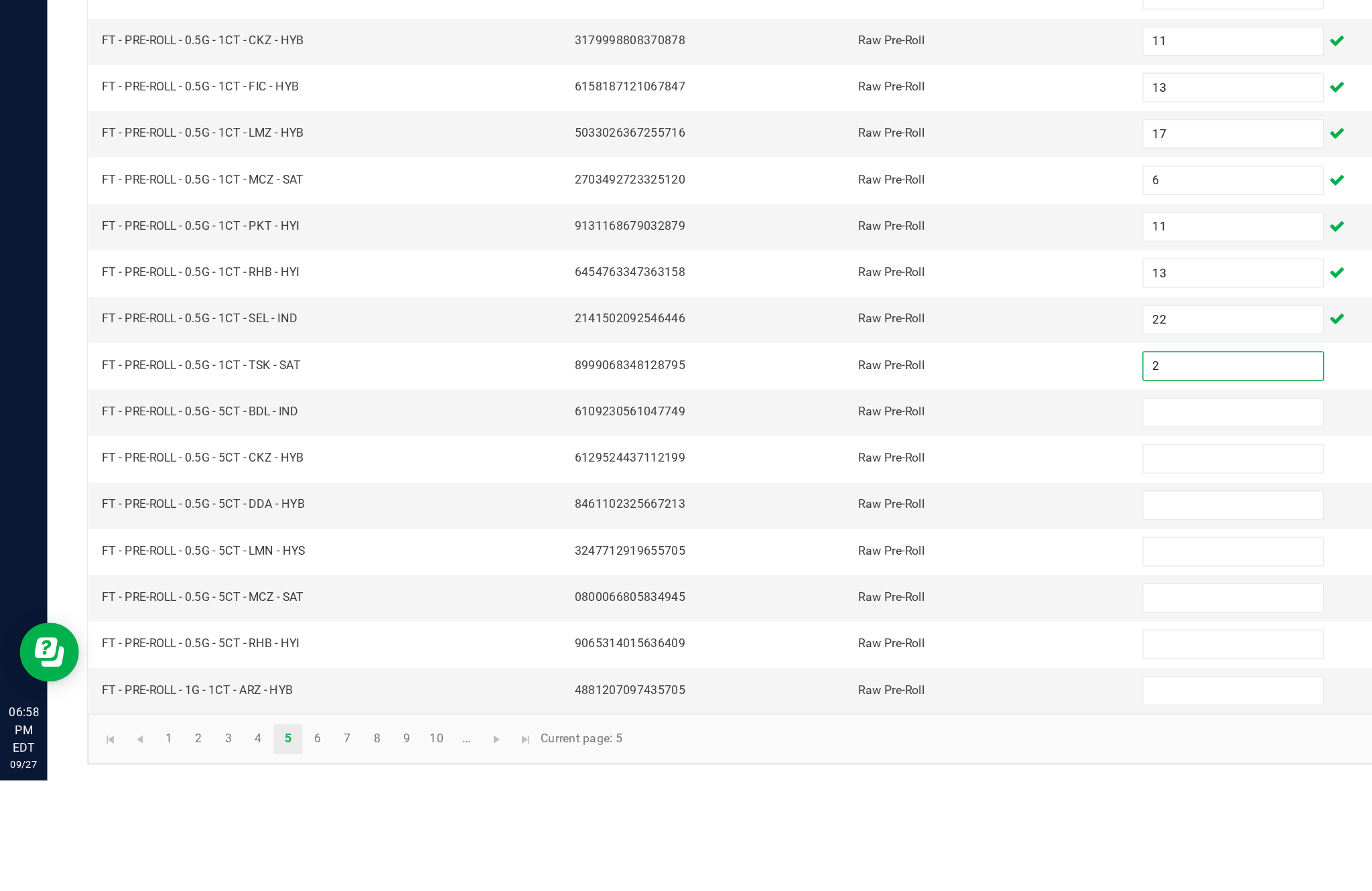
click at [808, 631] on input at bounding box center [837, 641] width 122 height 19
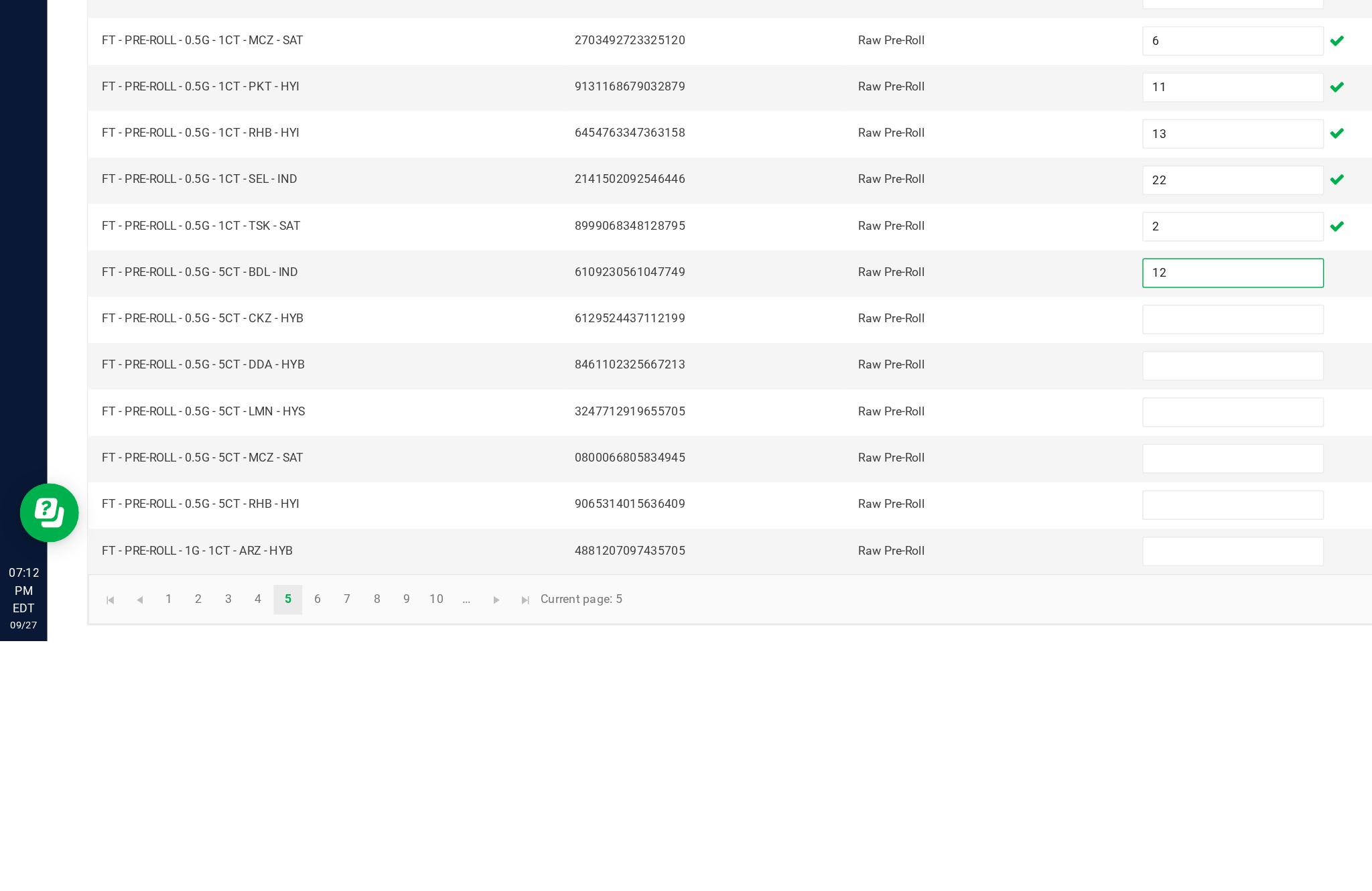
type input "12"
click at [835, 663] on input at bounding box center [837, 672] width 122 height 19
type input "2"
click at [810, 694] on input at bounding box center [837, 704] width 122 height 19
type input "9"
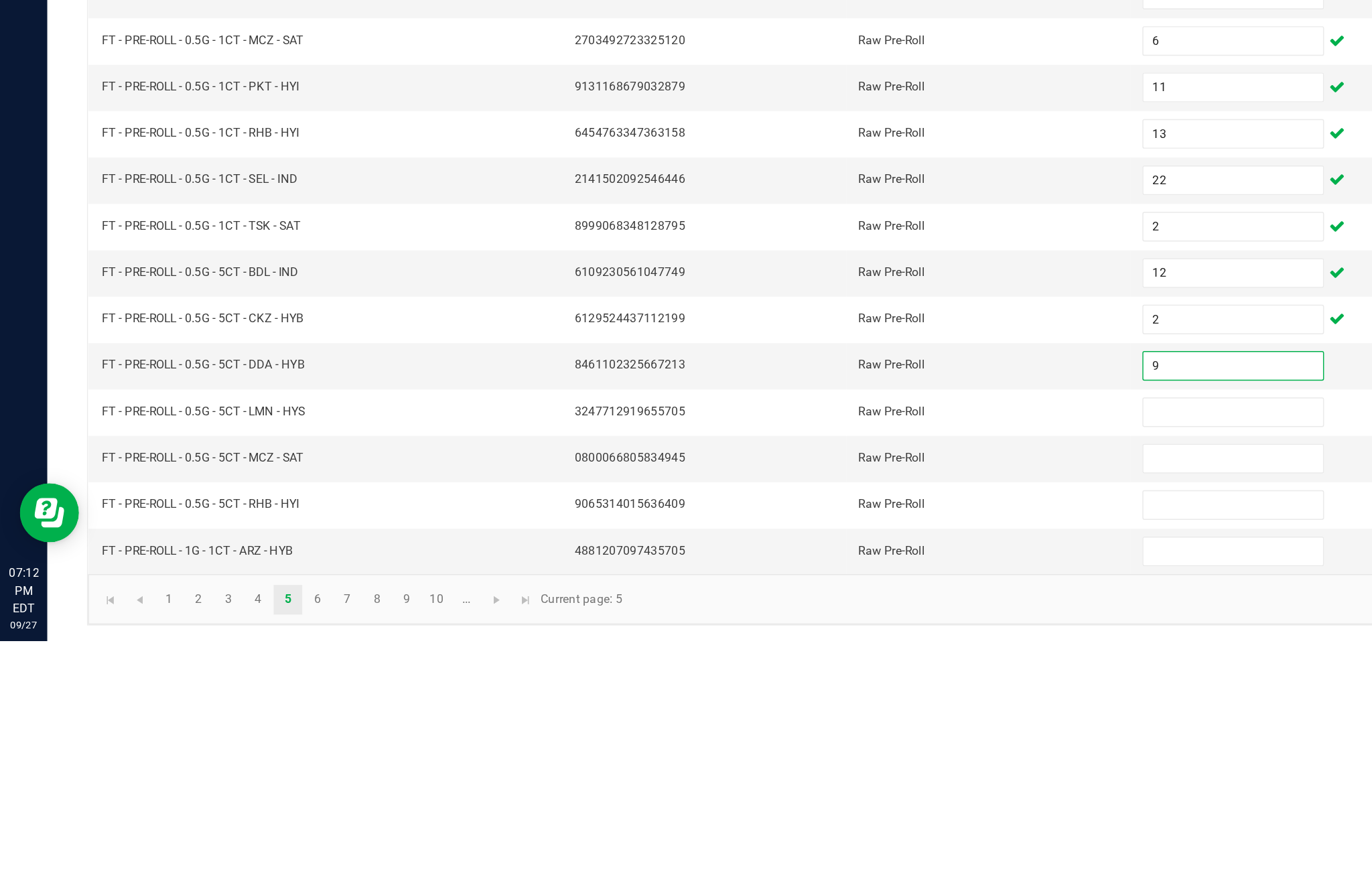
click at [818, 726] on input at bounding box center [837, 735] width 122 height 19
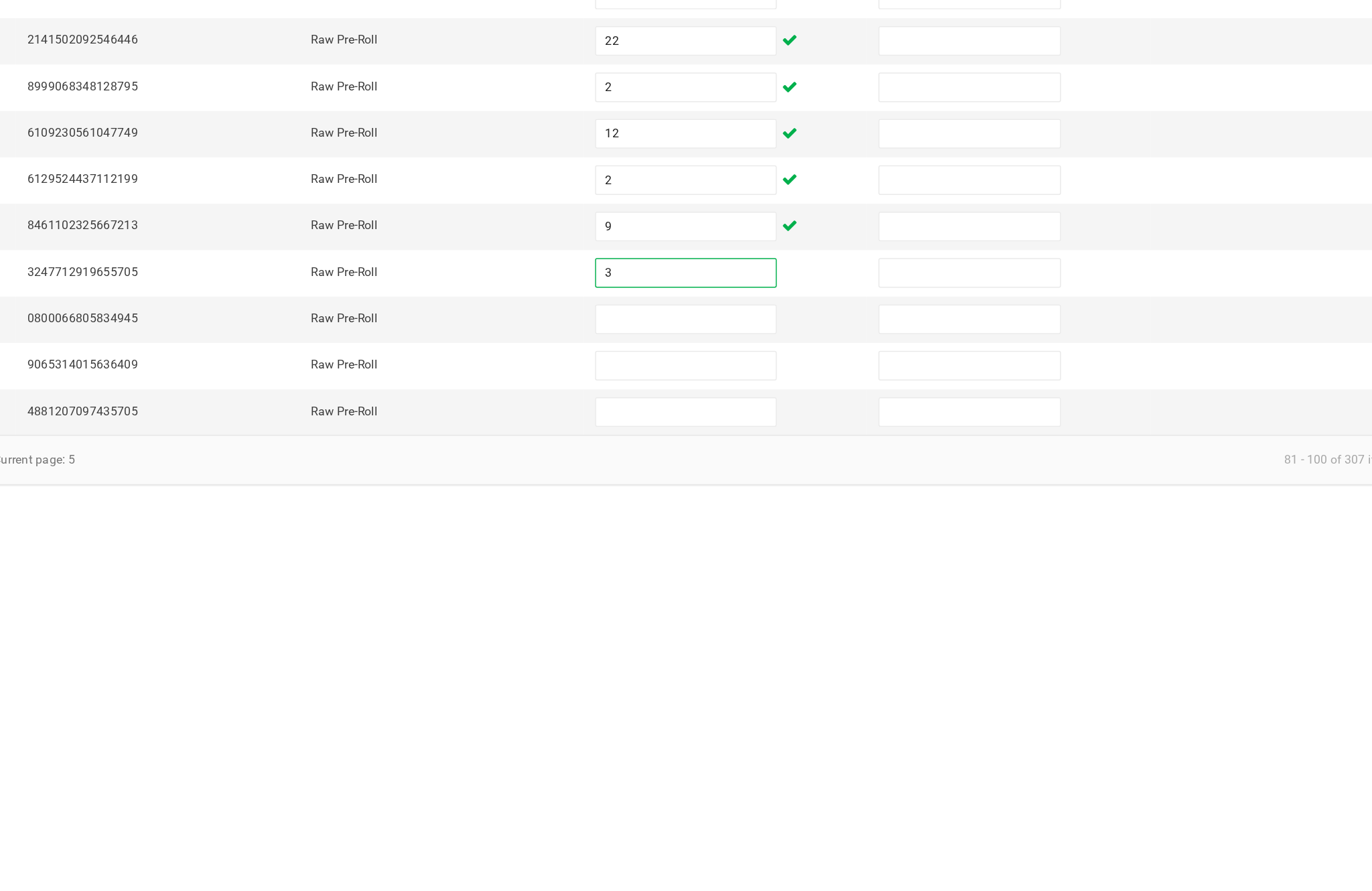
type input "3"
click at [776, 758] on input at bounding box center [837, 767] width 122 height 19
type input "1"
click at [776, 789] on input at bounding box center [837, 798] width 122 height 19
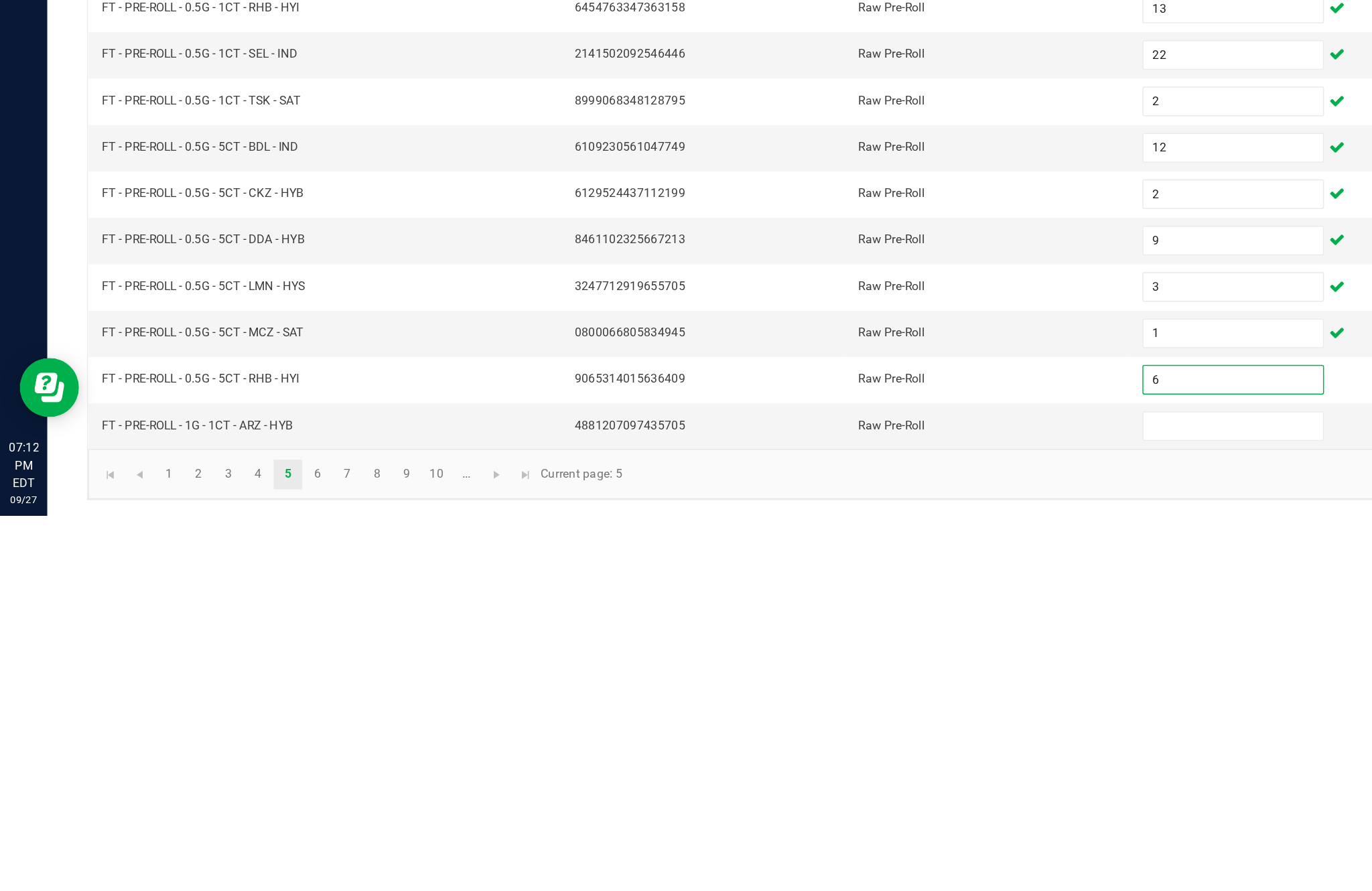
type input "6"
click at [797, 821] on input at bounding box center [837, 830] width 122 height 19
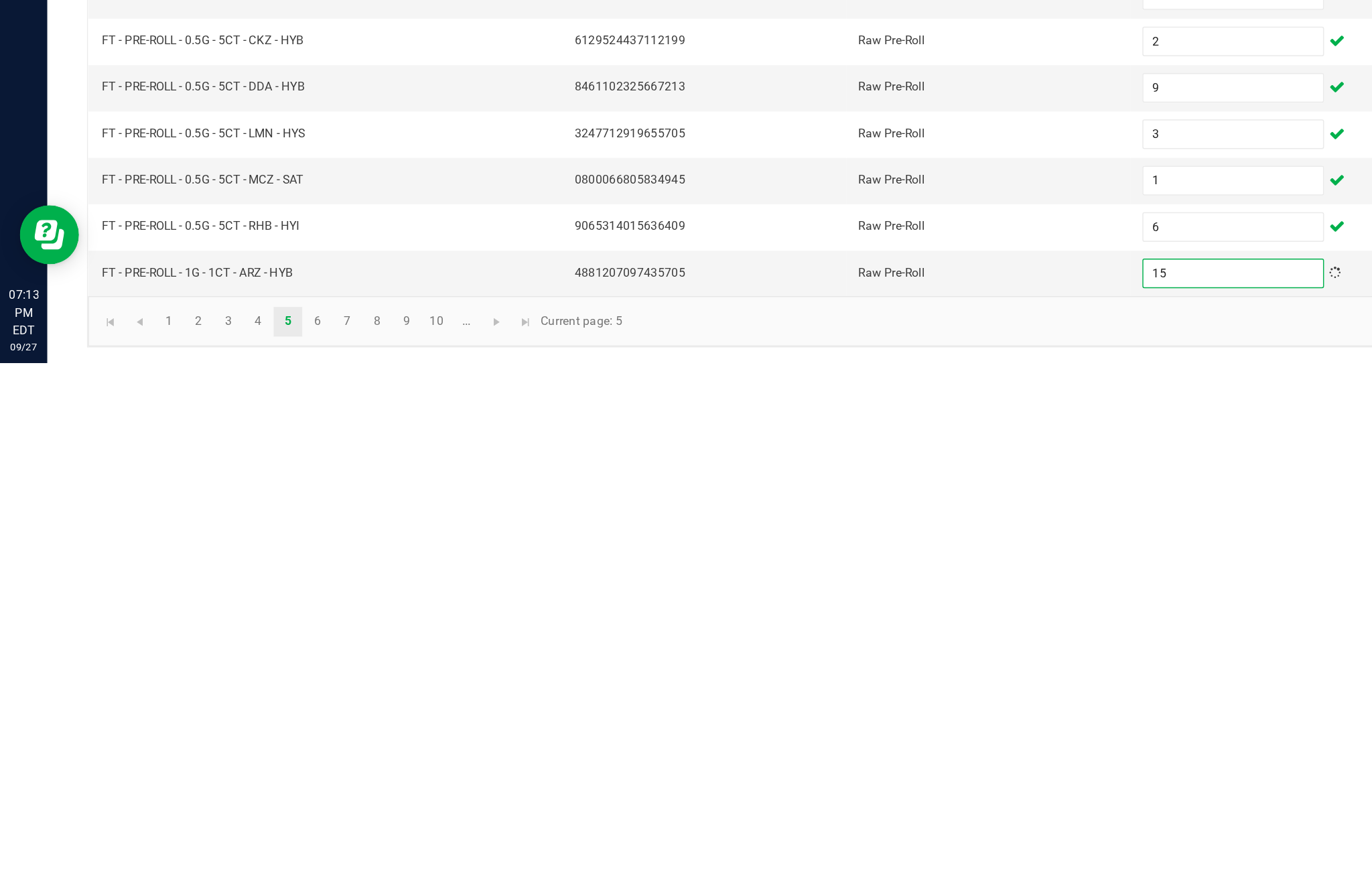
type input "15"
click at [347, 853] on link at bounding box center [337, 863] width 19 height 20
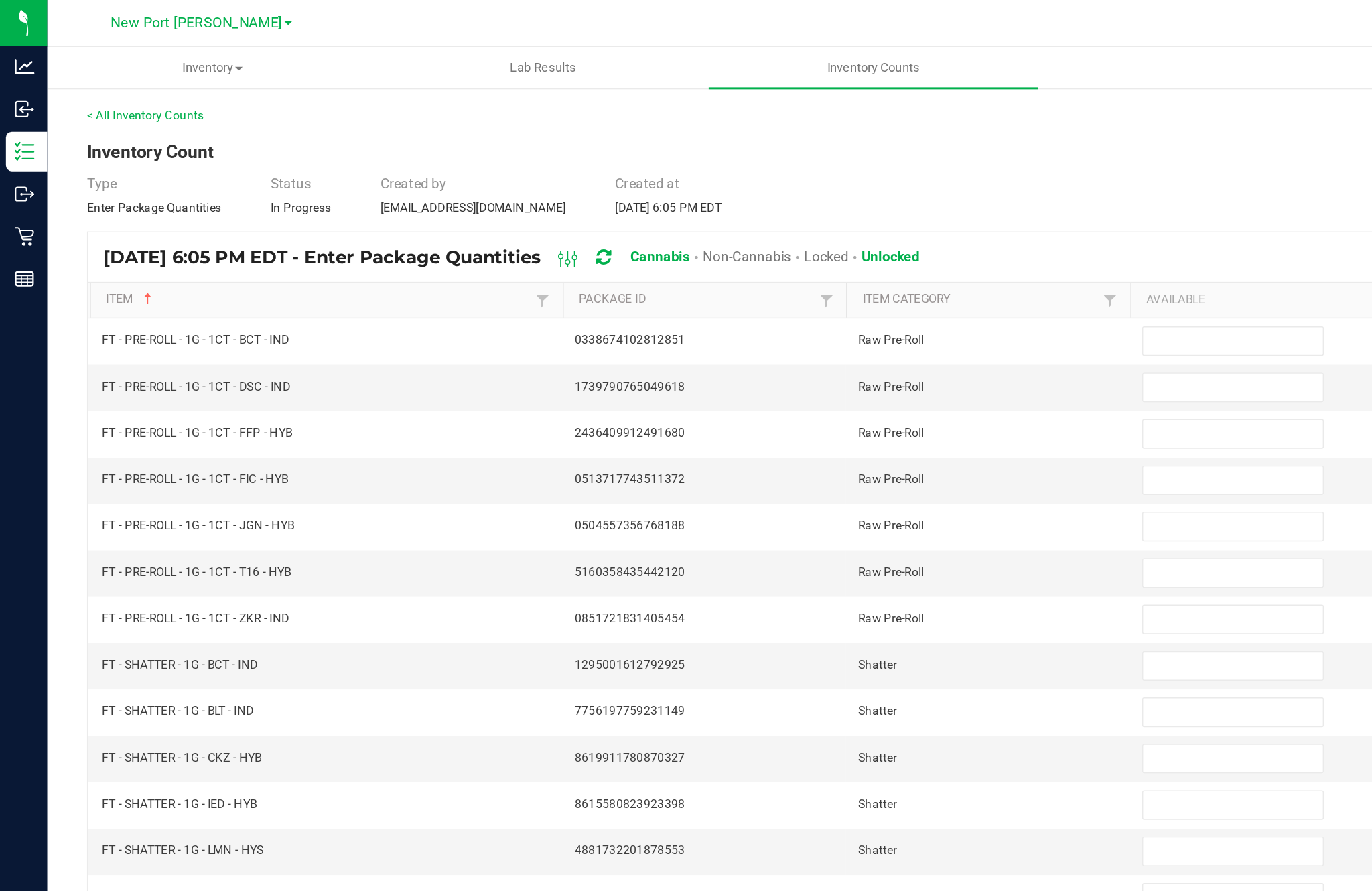
scroll to position [0, 0]
click at [835, 241] on input at bounding box center [837, 232] width 122 height 19
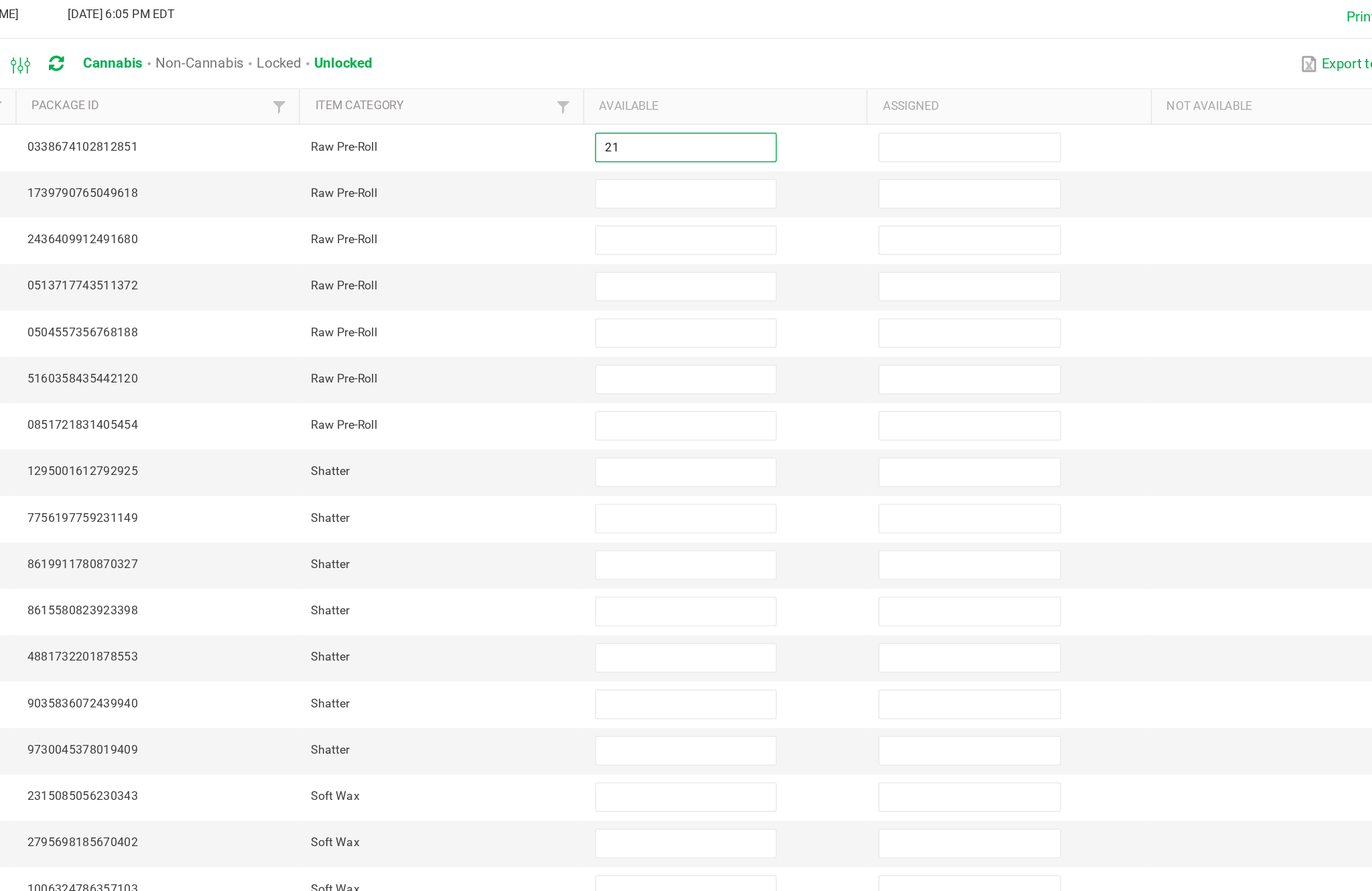
click at [776, 254] on input at bounding box center [837, 263] width 122 height 19
click at [776, 286] on input at bounding box center [837, 295] width 122 height 19
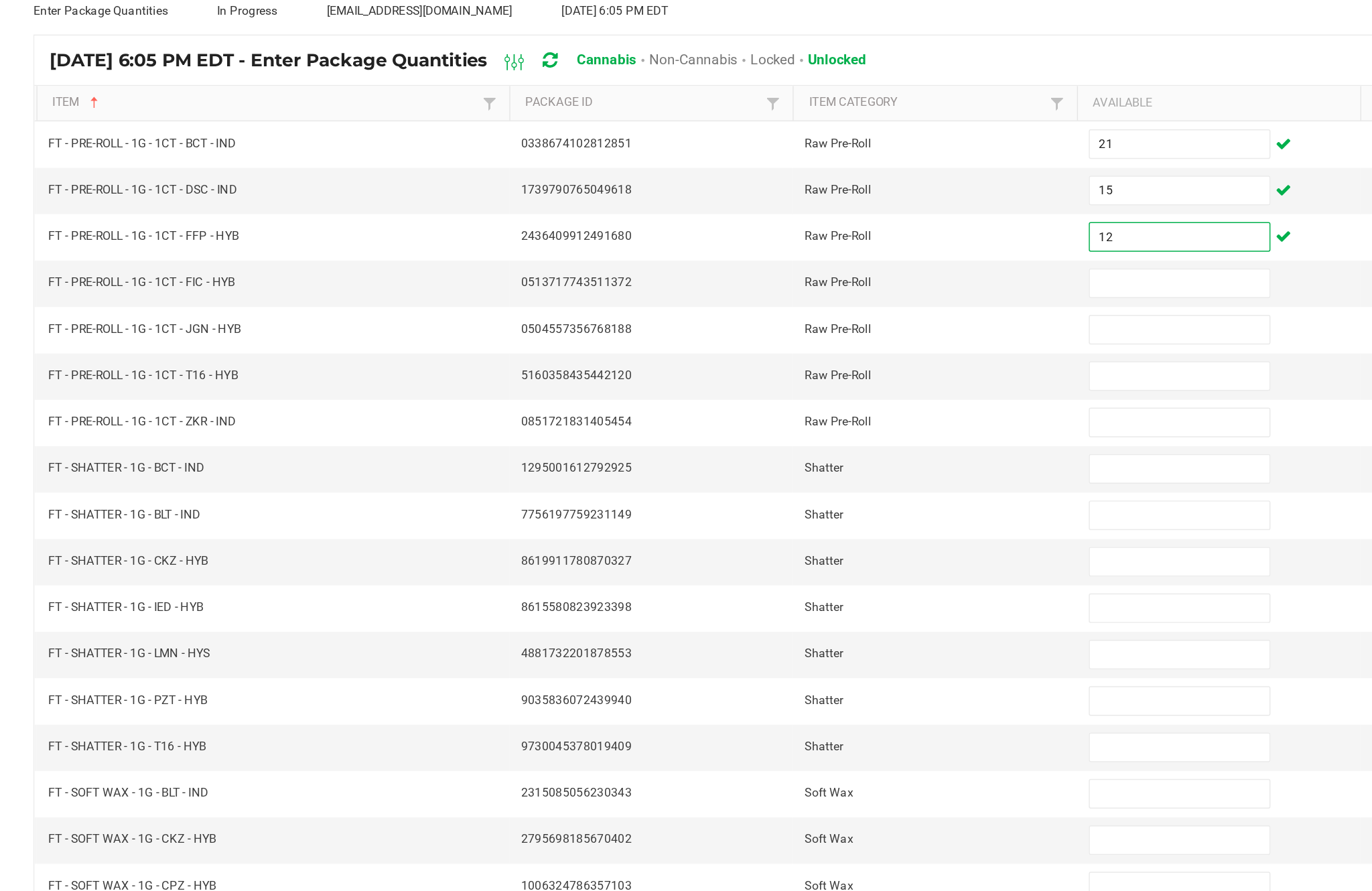
click at [783, 317] on input at bounding box center [837, 326] width 122 height 19
click at [793, 349] on input at bounding box center [837, 358] width 122 height 19
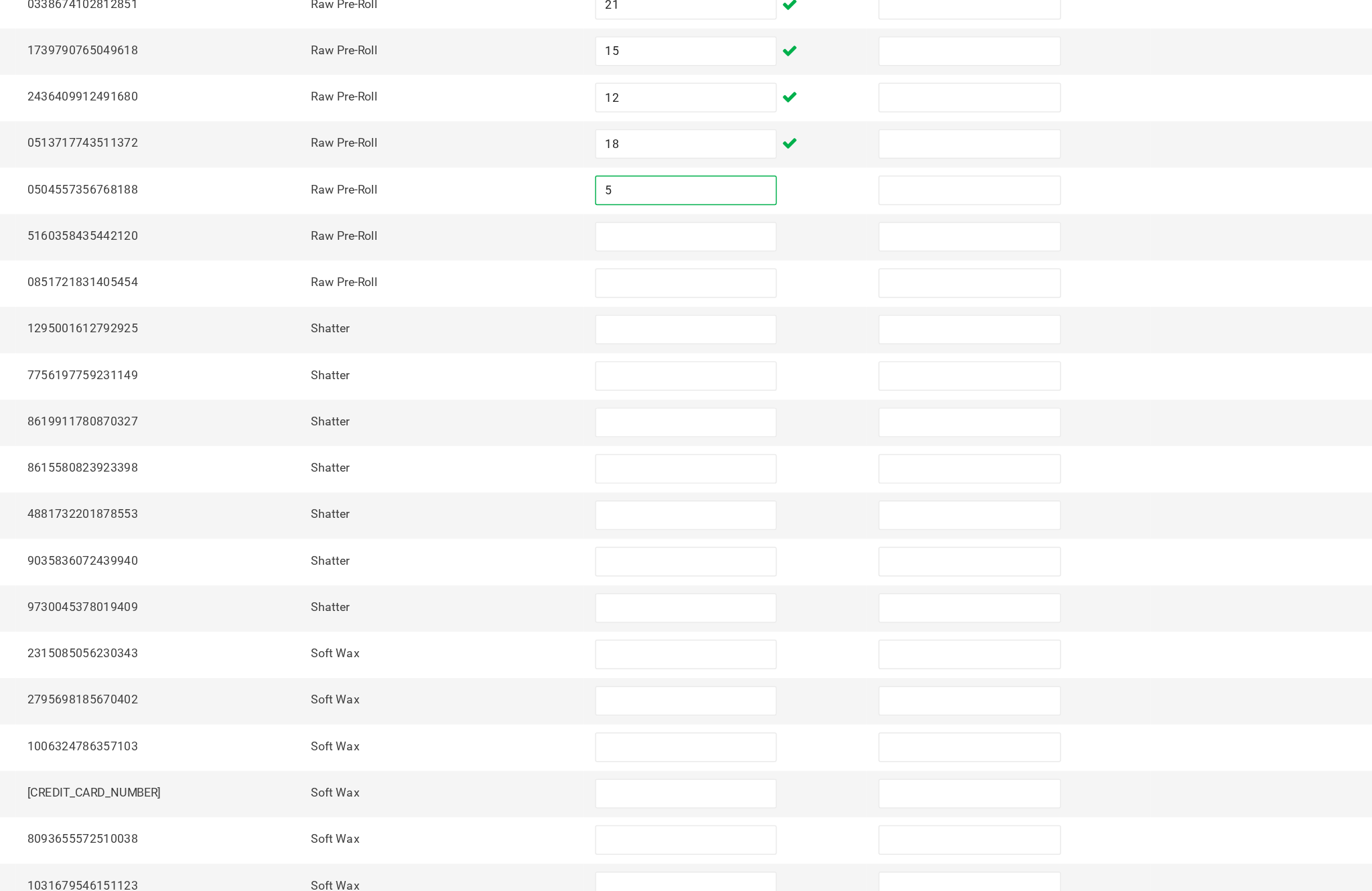
click at [776, 380] on input at bounding box center [837, 389] width 122 height 19
click at [776, 412] on input at bounding box center [837, 421] width 122 height 19
click at [776, 443] on input at bounding box center [837, 452] width 122 height 19
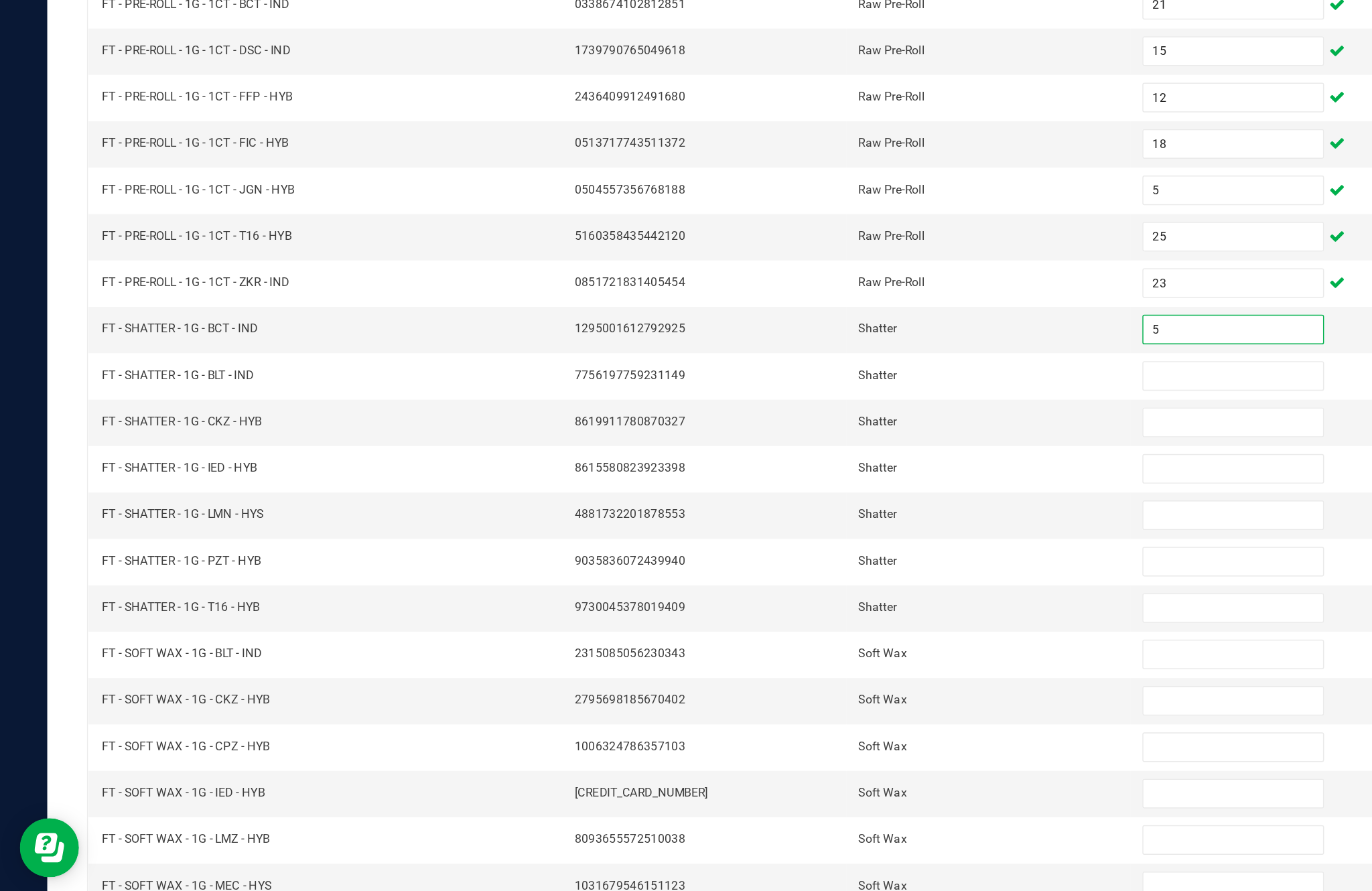
click at [806, 474] on input at bounding box center [837, 484] width 122 height 19
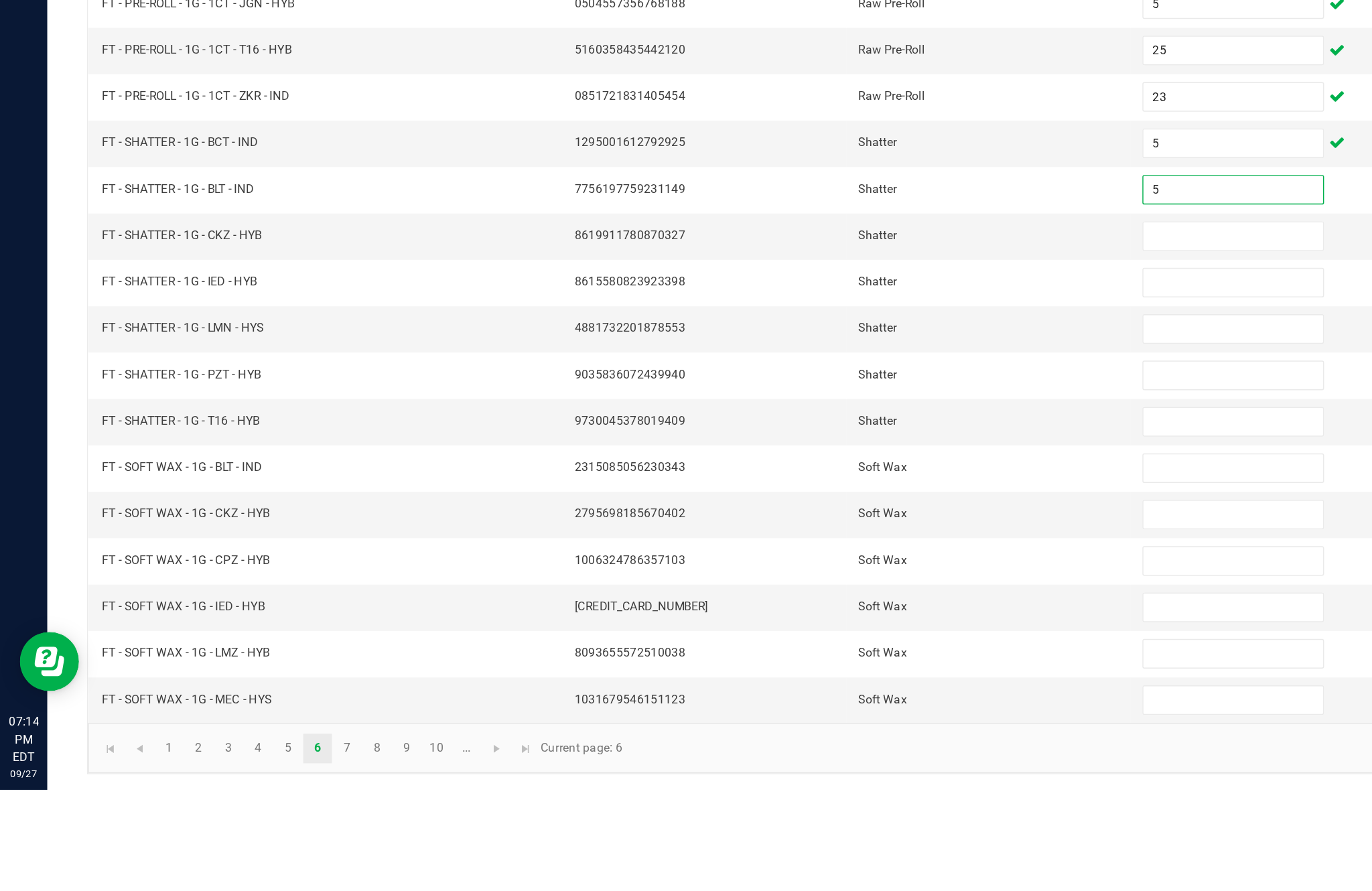
click at [844, 506] on input at bounding box center [837, 515] width 122 height 19
click at [841, 537] on input at bounding box center [837, 547] width 122 height 19
click at [818, 569] on input at bounding box center [837, 578] width 122 height 19
click at [837, 600] on input at bounding box center [837, 610] width 122 height 19
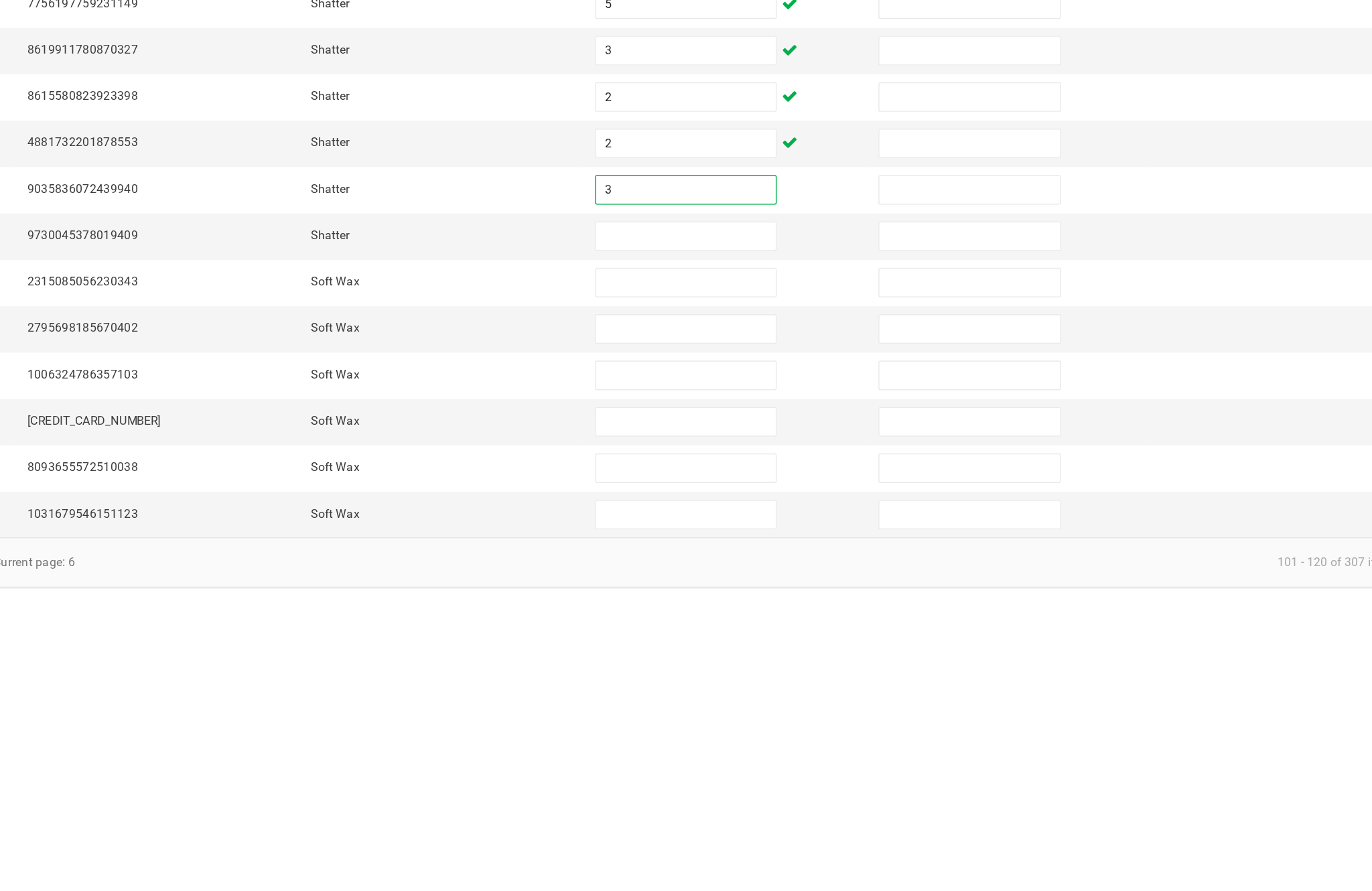
click at [776, 631] on input at bounding box center [837, 641] width 122 height 19
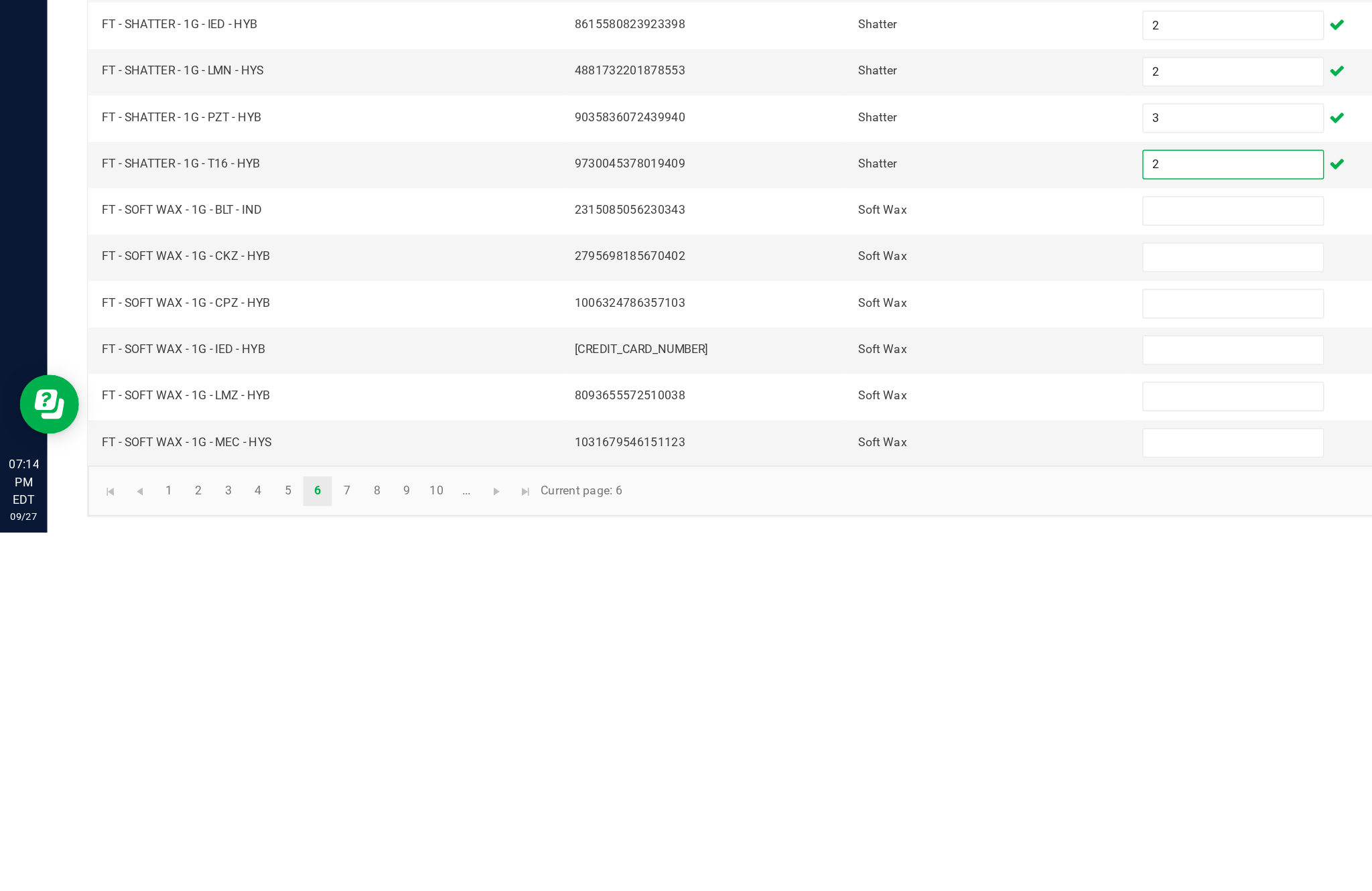
click at [812, 663] on input at bounding box center [837, 672] width 122 height 19
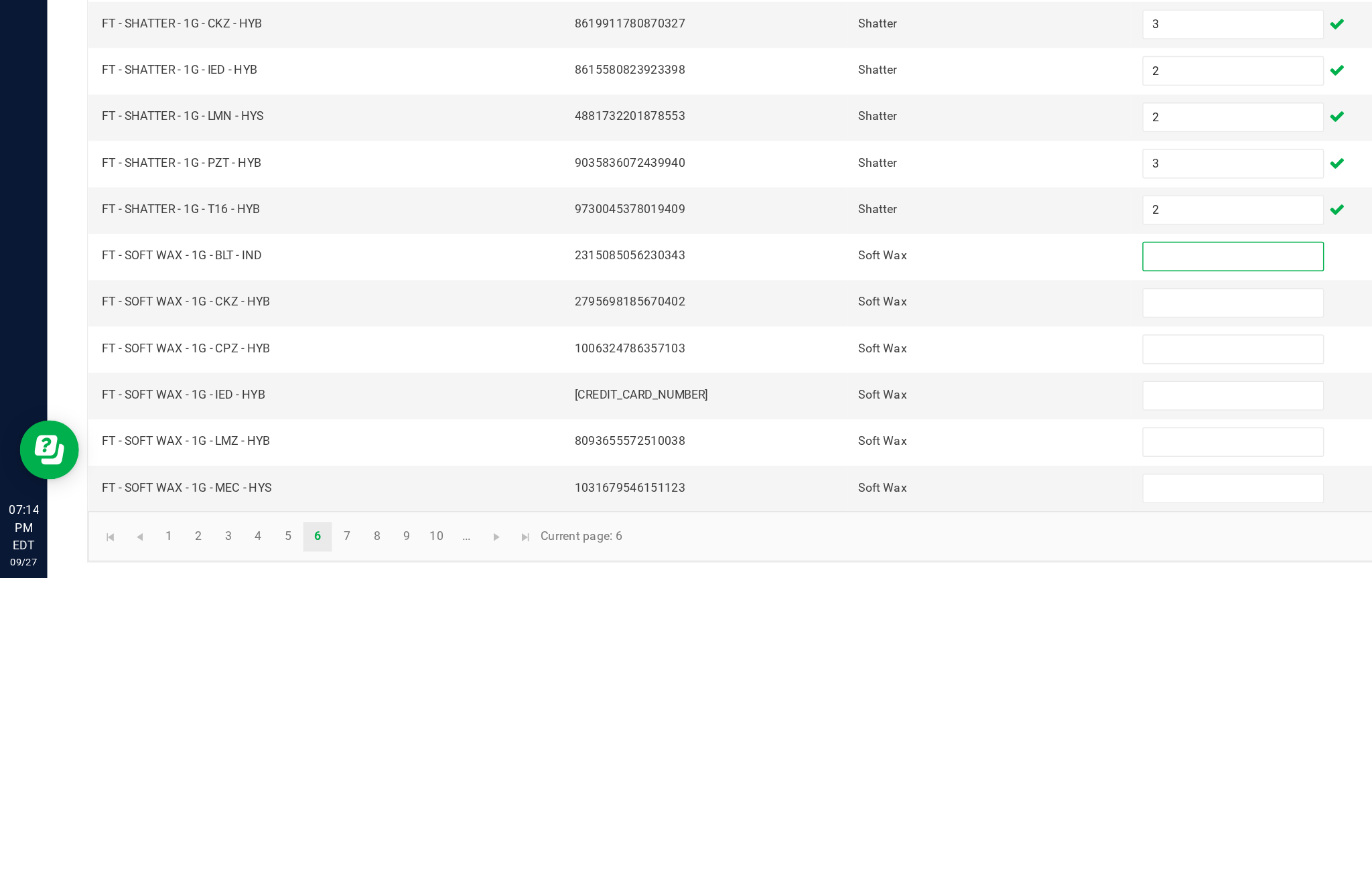
scroll to position [32, 0]
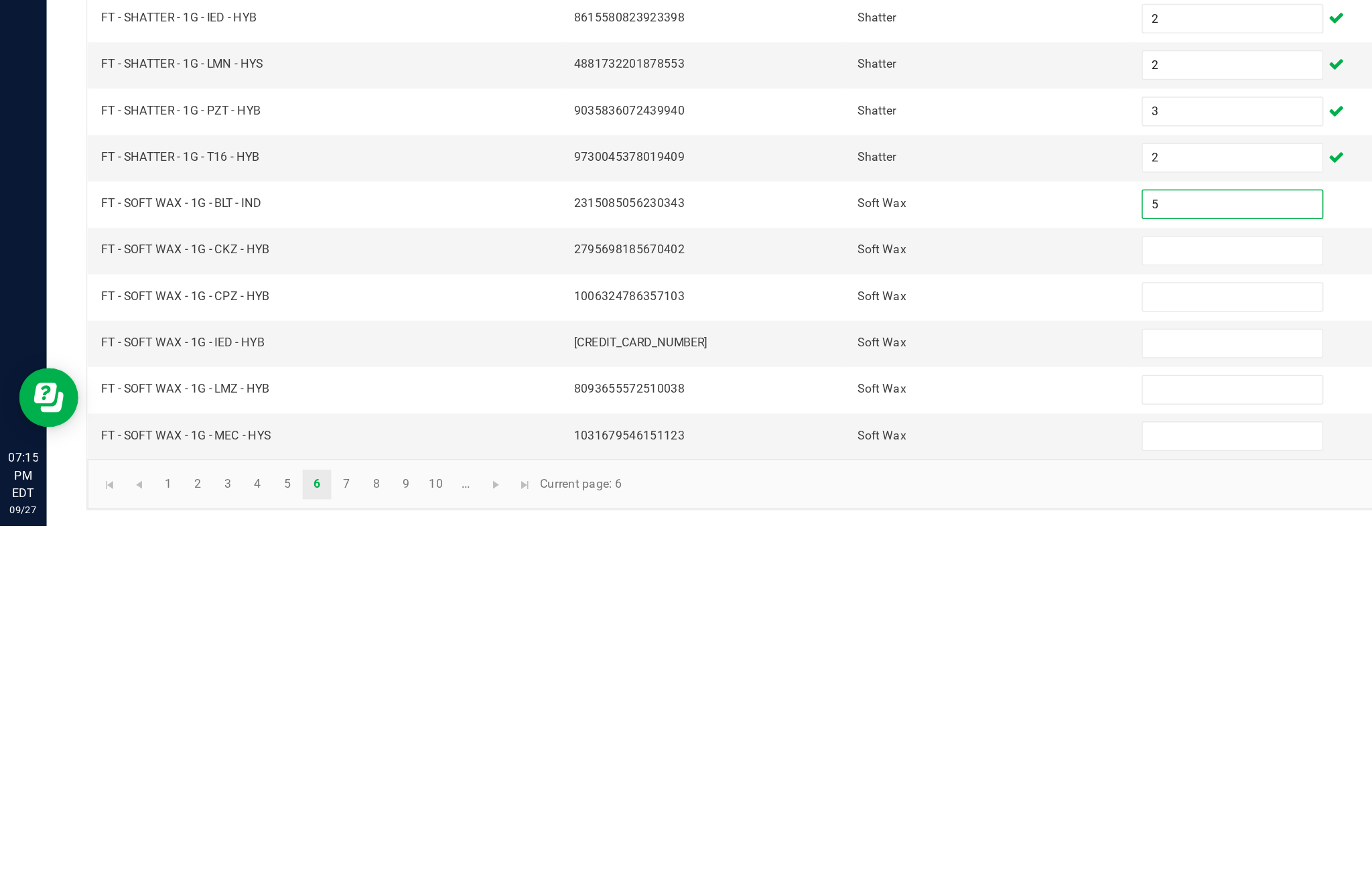
click at [811, 694] on input at bounding box center [837, 704] width 122 height 19
click at [818, 726] on input at bounding box center [837, 735] width 122 height 19
click at [822, 758] on input at bounding box center [837, 767] width 122 height 19
click at [815, 789] on input at bounding box center [837, 798] width 122 height 19
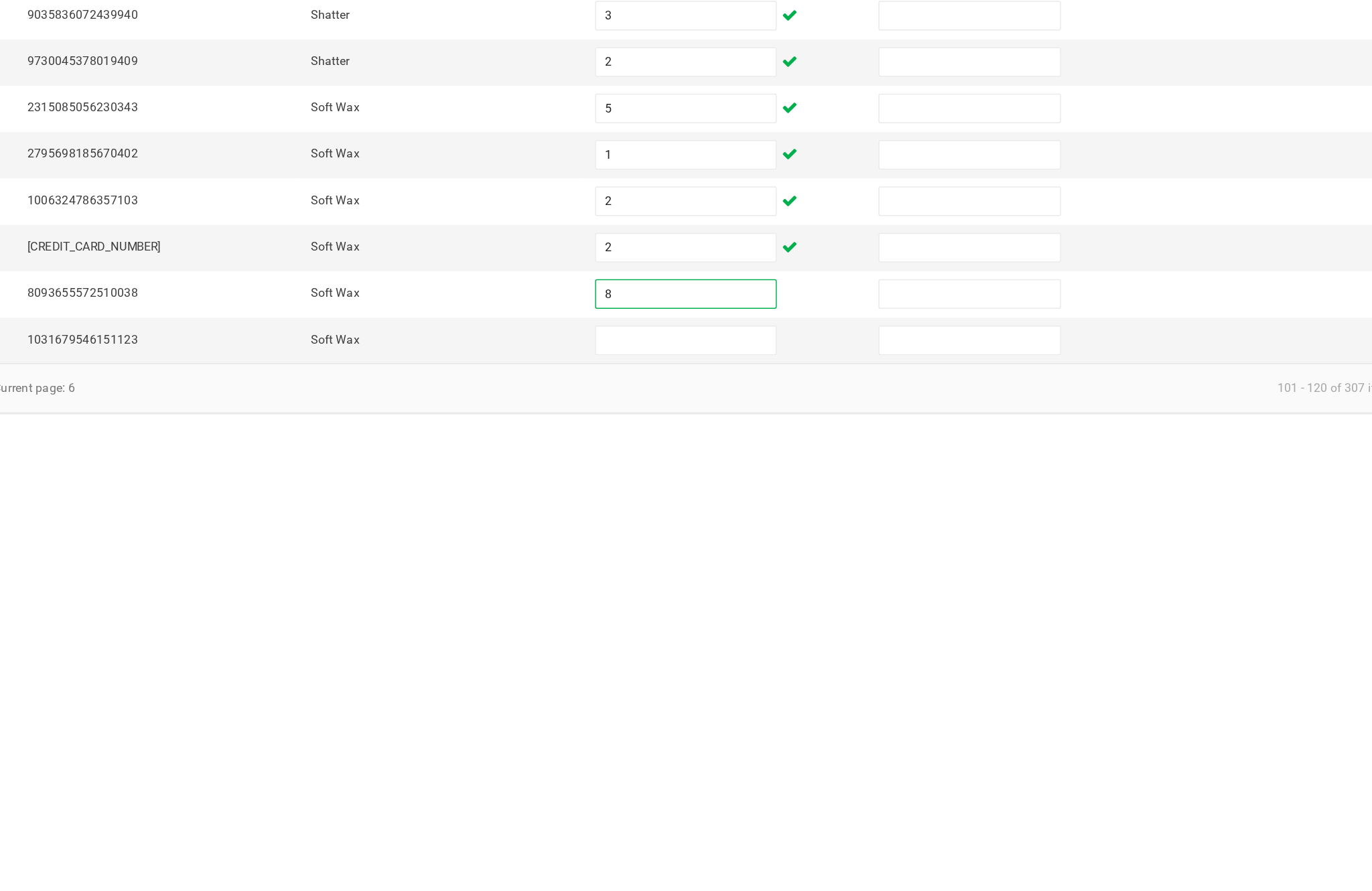
click at [776, 821] on input at bounding box center [837, 830] width 122 height 19
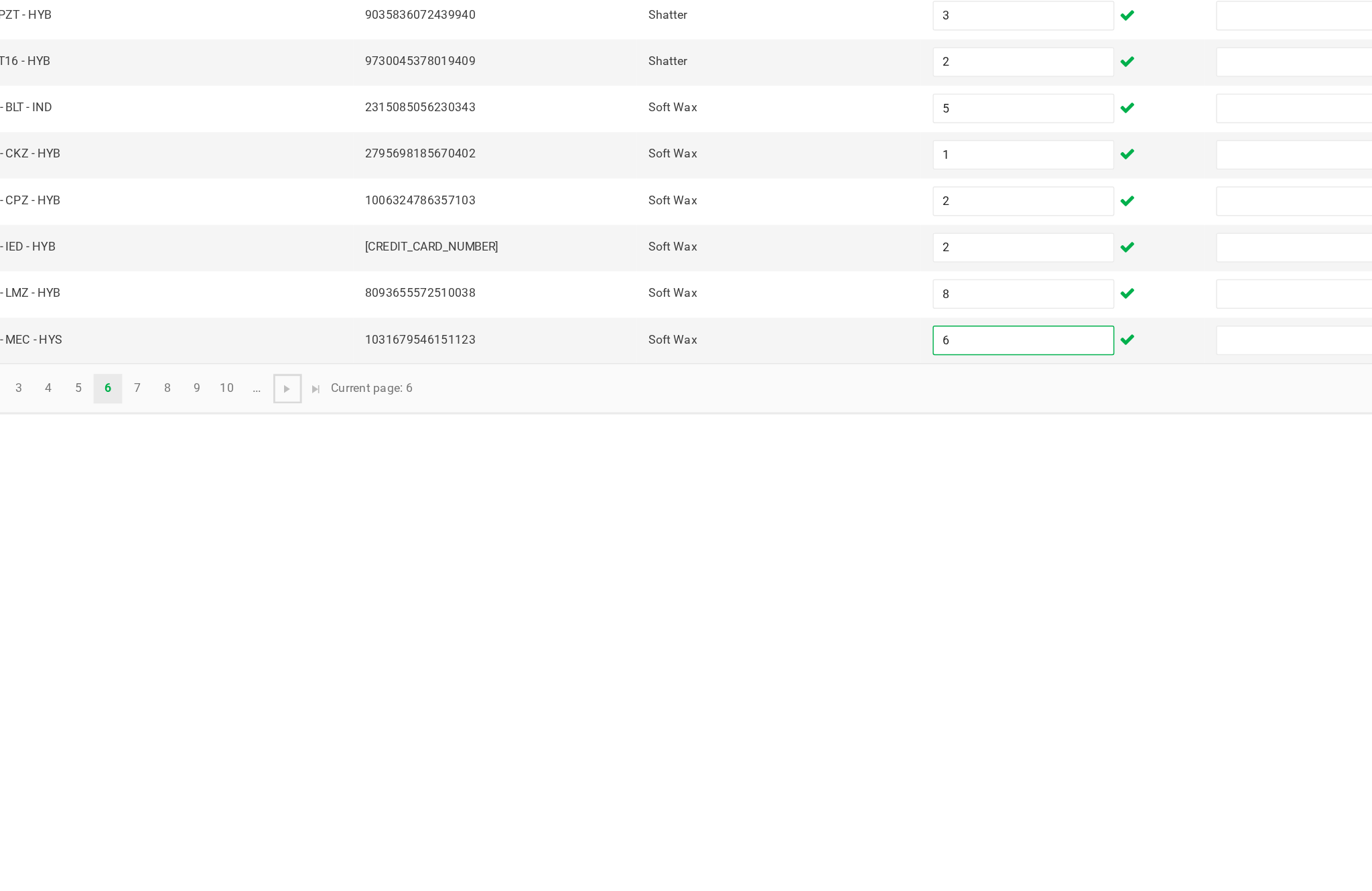
click at [327, 853] on link at bounding box center [337, 863] width 19 height 20
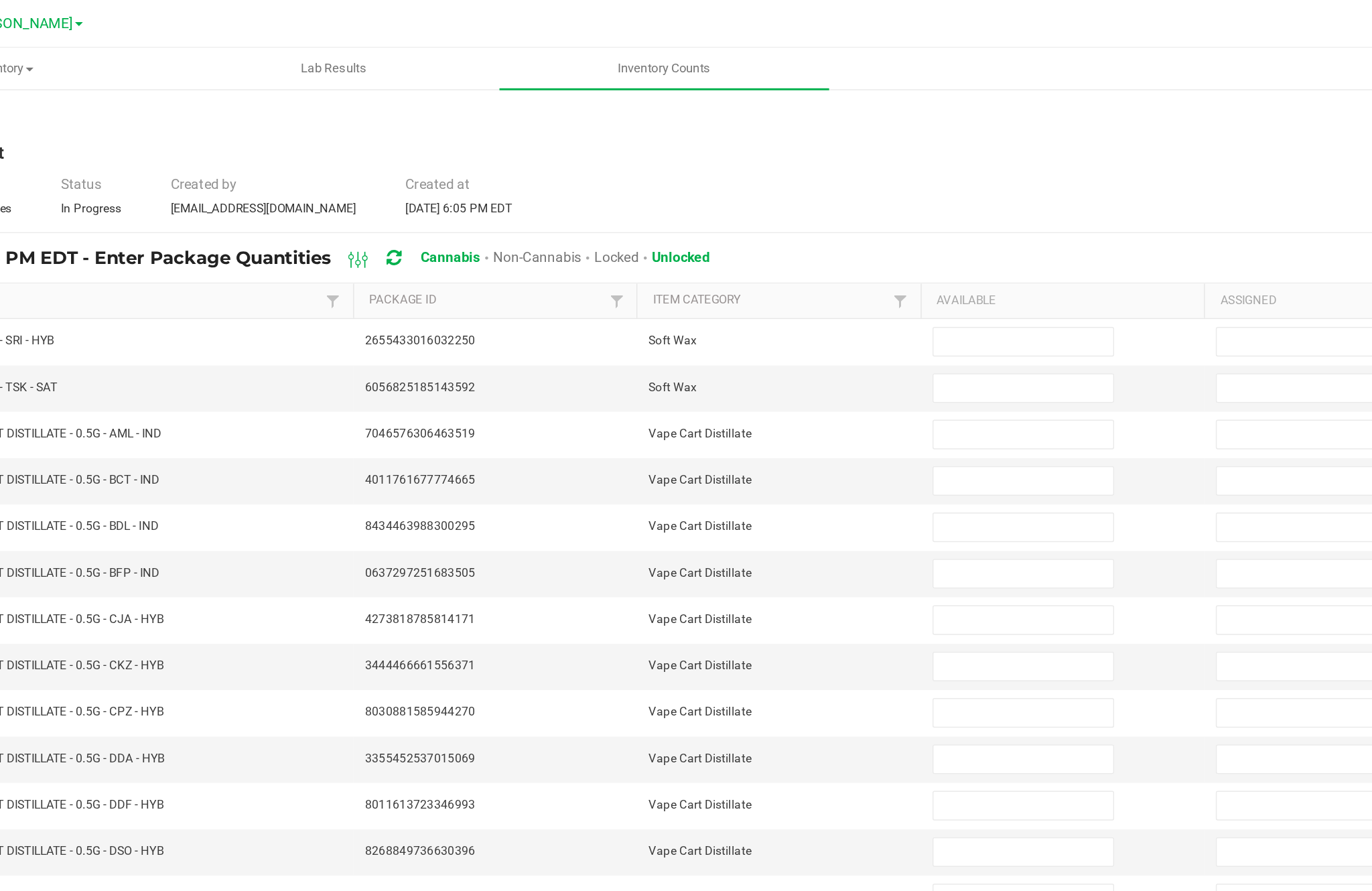
scroll to position [0, 0]
click at [776, 241] on input at bounding box center [837, 232] width 122 height 19
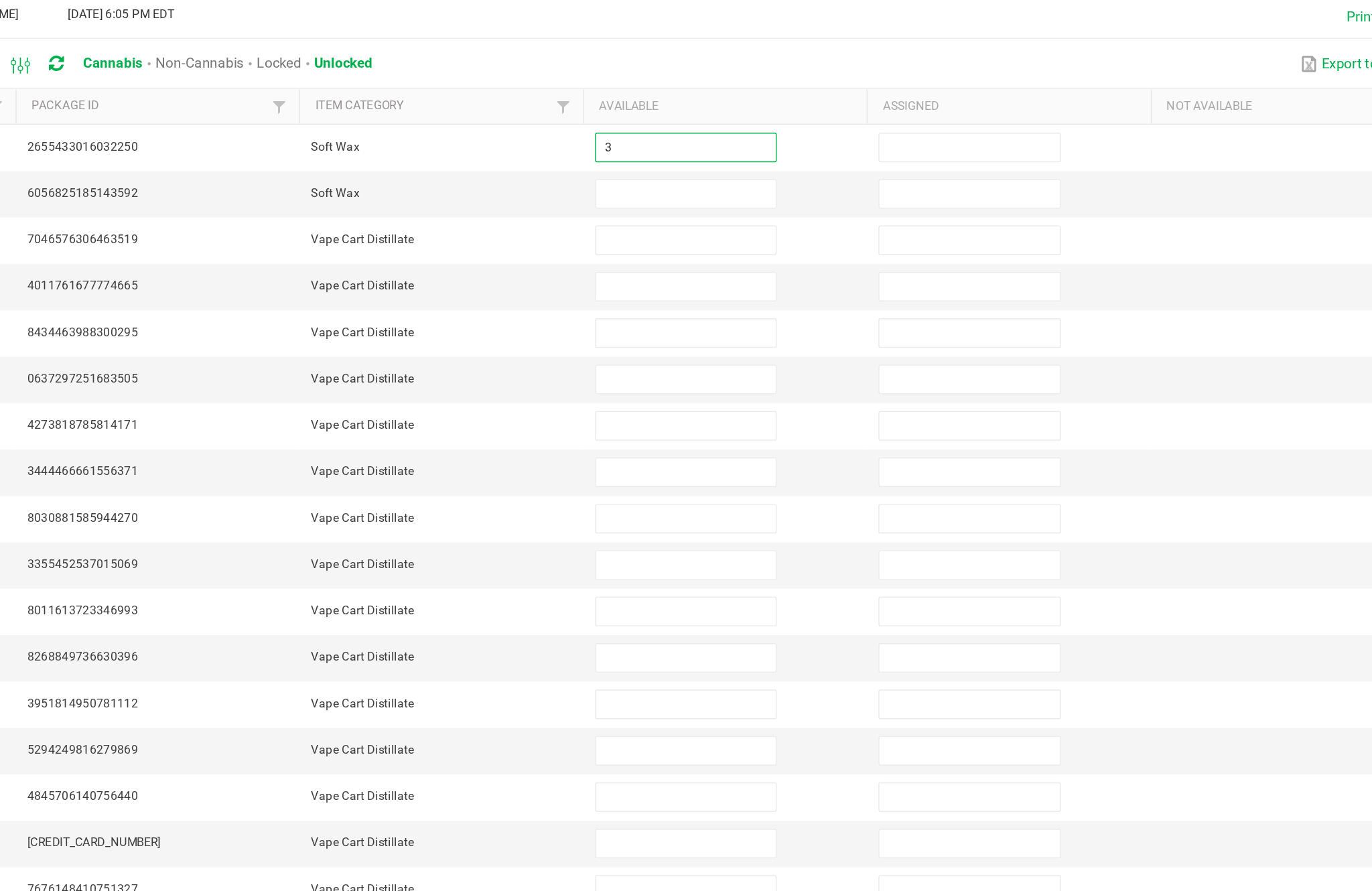
click at [776, 254] on input at bounding box center [837, 263] width 122 height 19
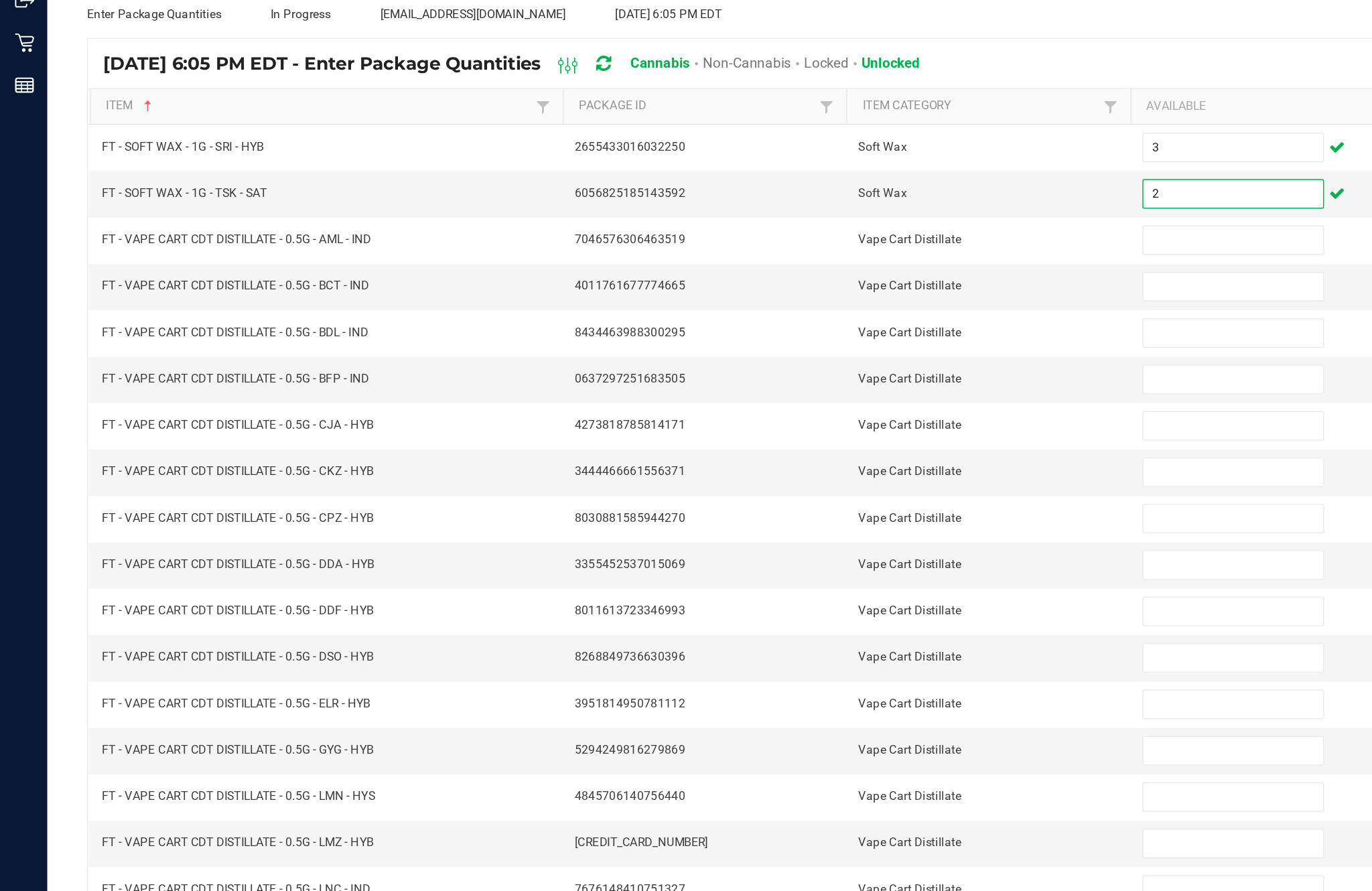
click at [820, 286] on input at bounding box center [837, 295] width 122 height 19
click at [815, 317] on input at bounding box center [837, 326] width 122 height 19
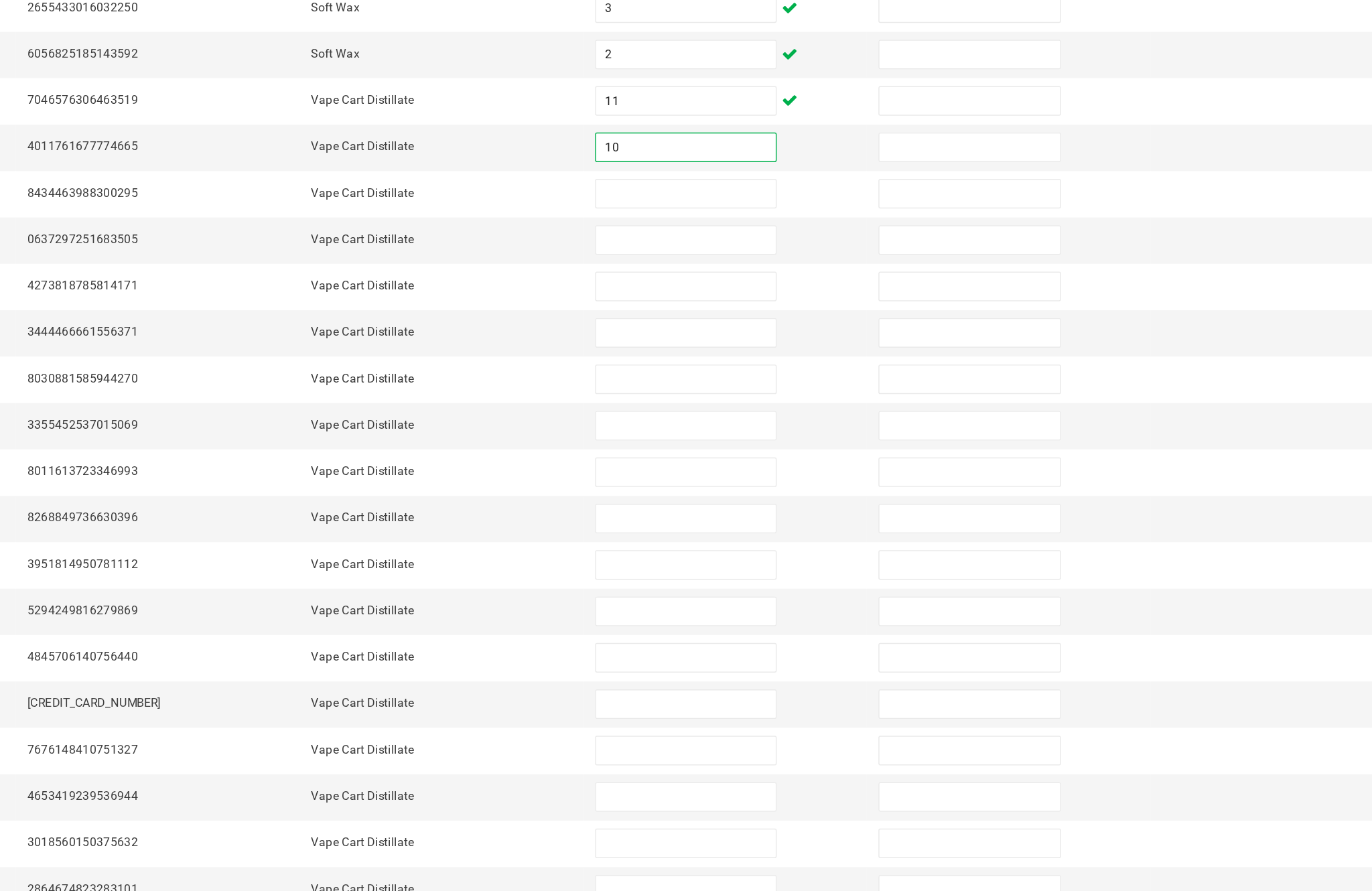
click at [776, 349] on input at bounding box center [837, 358] width 122 height 19
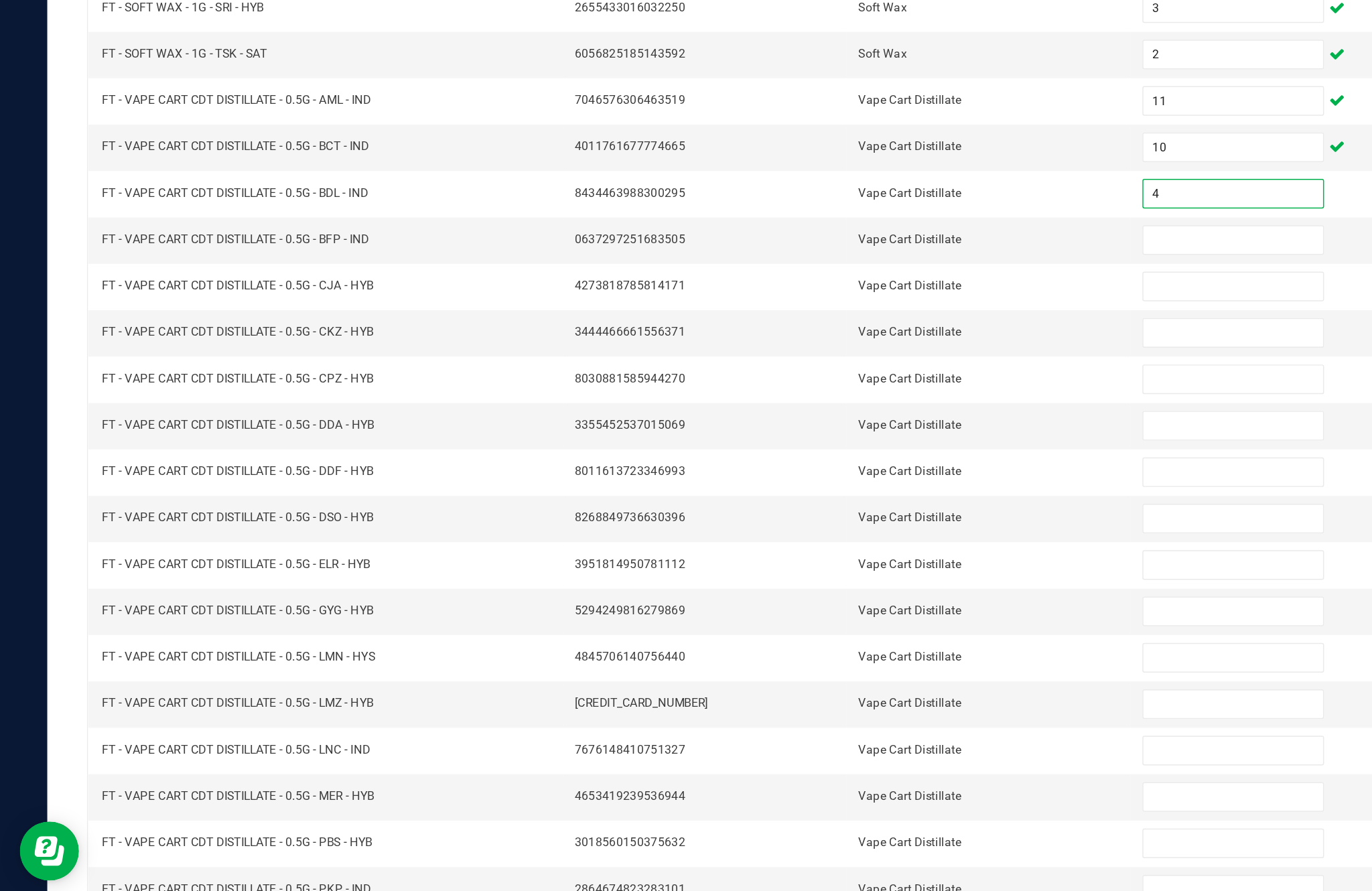
click at [833, 380] on input at bounding box center [837, 389] width 122 height 19
click at [827, 412] on input at bounding box center [837, 421] width 122 height 19
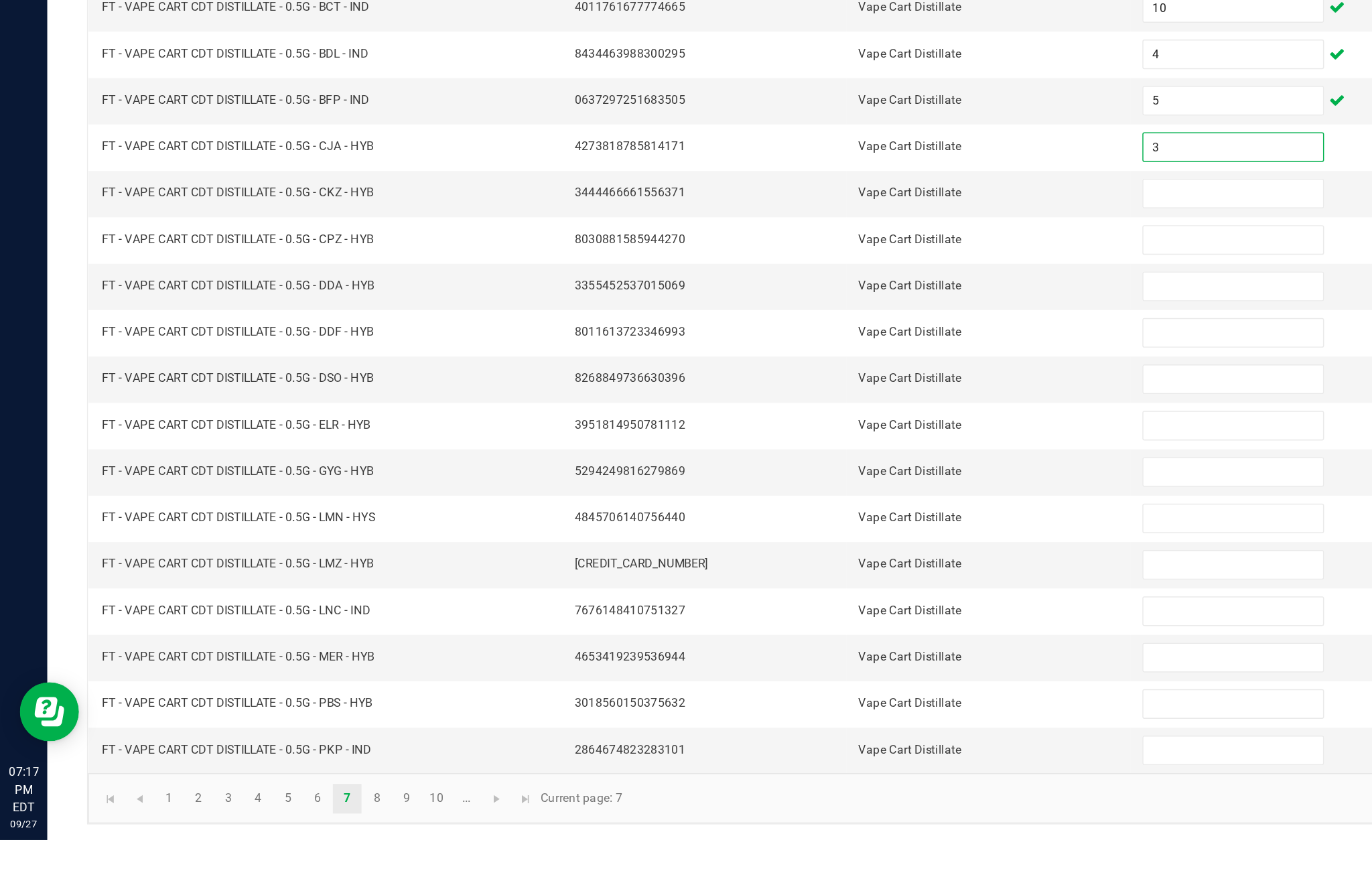
click at [830, 443] on input at bounding box center [837, 452] width 122 height 19
click at [844, 474] on input at bounding box center [837, 484] width 122 height 19
click at [839, 506] on input at bounding box center [837, 515] width 122 height 19
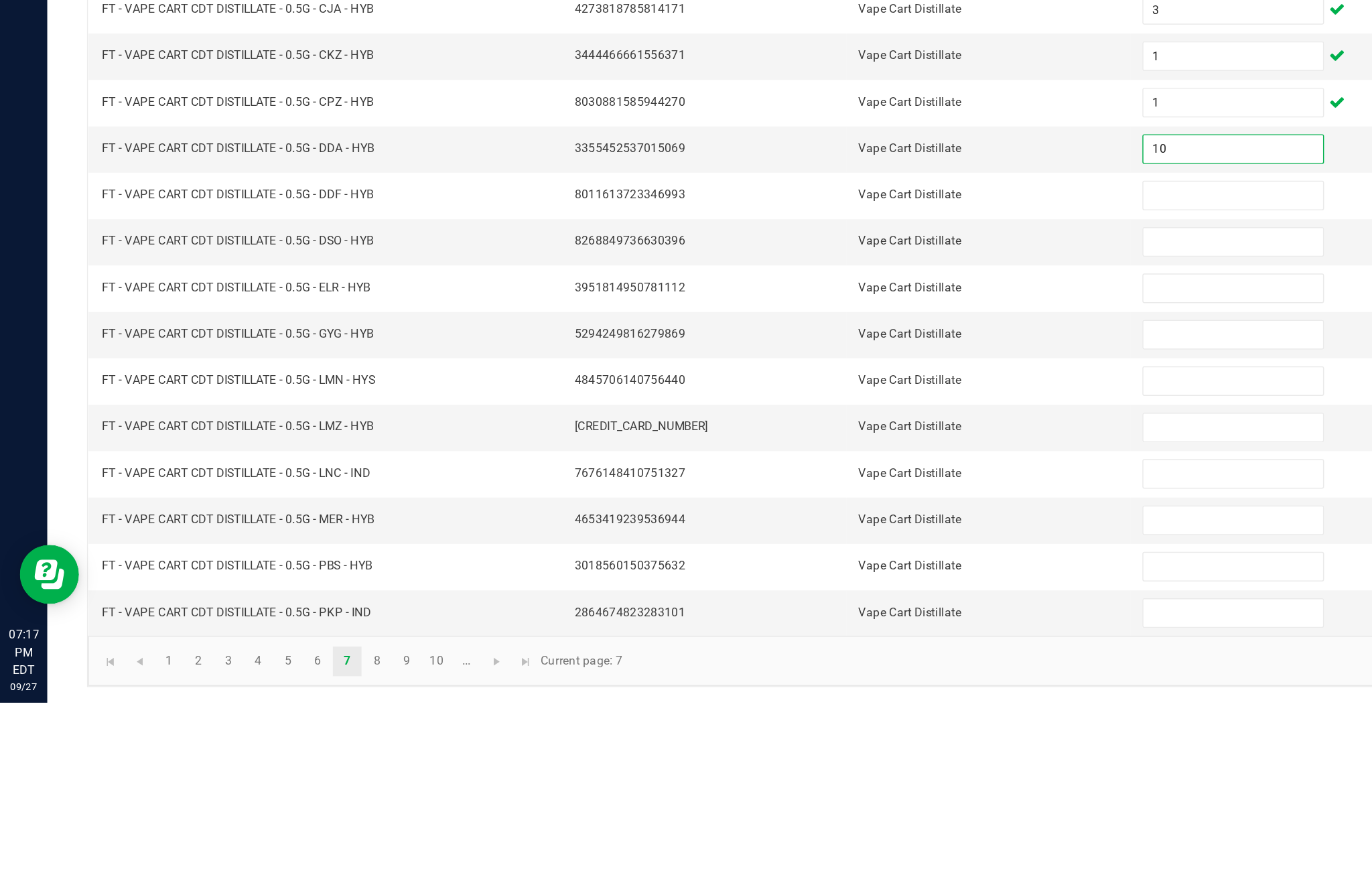
click at [826, 537] on input at bounding box center [837, 547] width 122 height 19
click at [786, 569] on input at bounding box center [837, 578] width 122 height 19
click at [822, 600] on input at bounding box center [837, 610] width 122 height 19
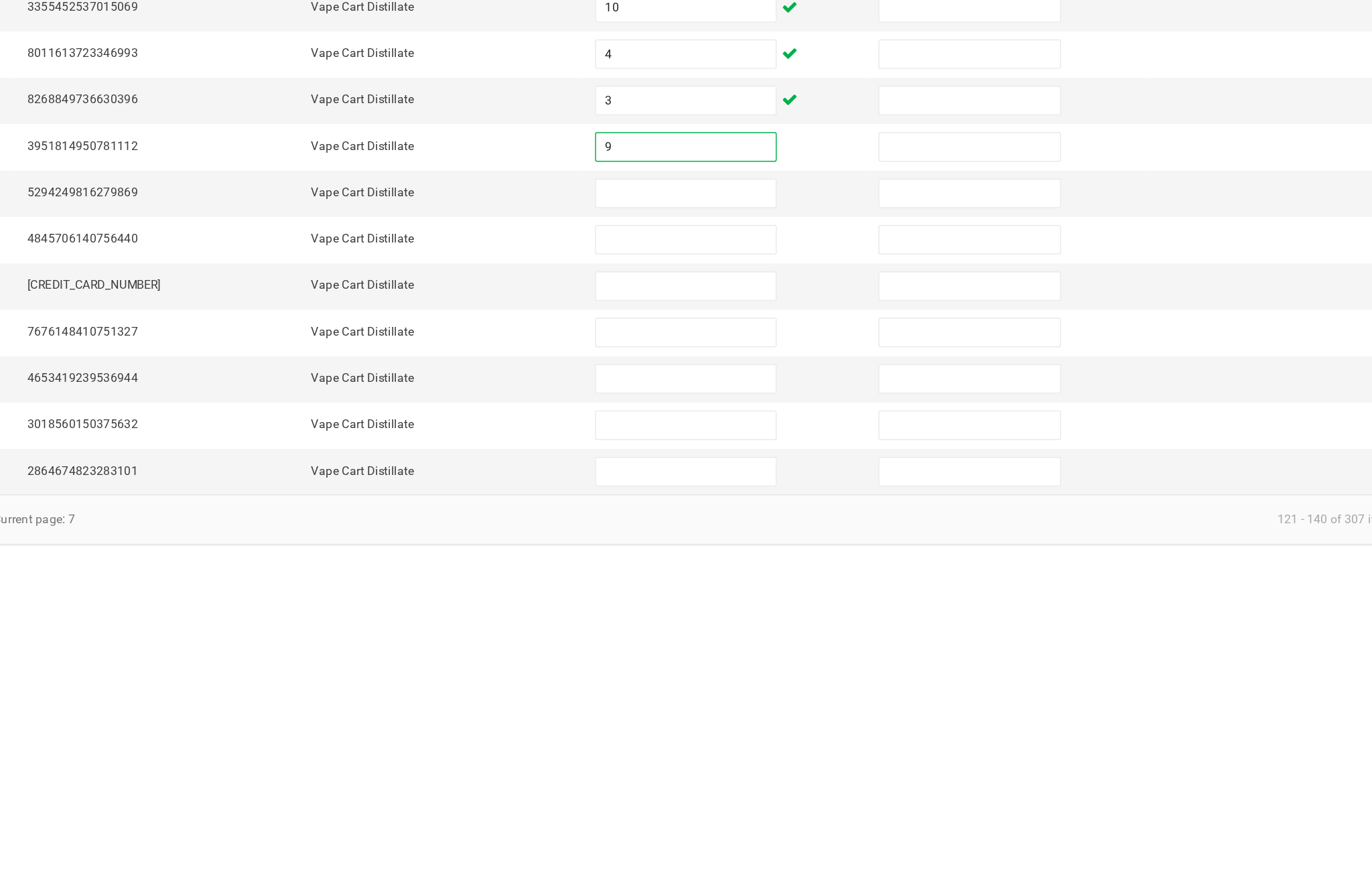
click at [776, 631] on input at bounding box center [837, 641] width 122 height 19
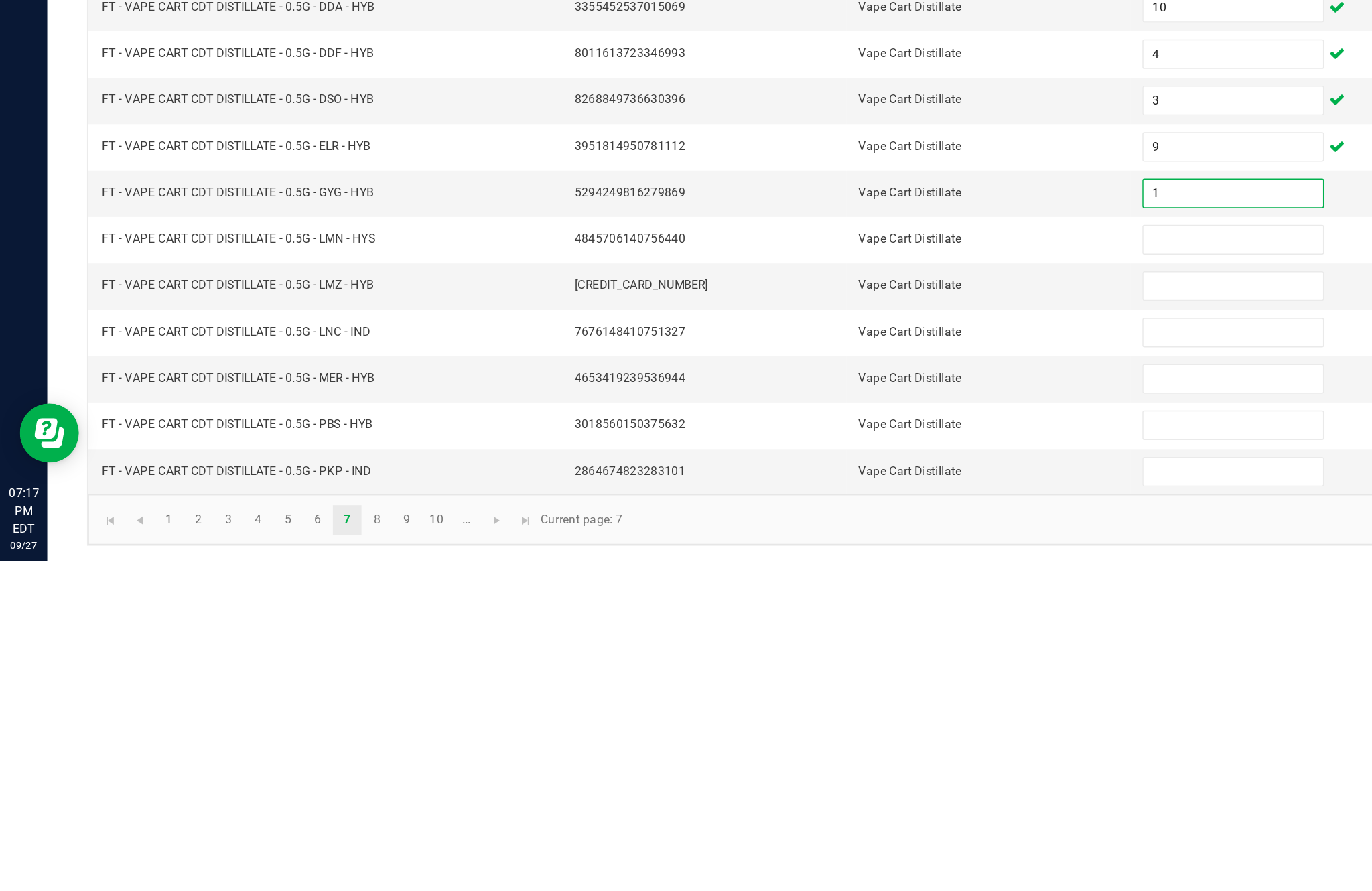
click at [830, 663] on input at bounding box center [837, 672] width 122 height 19
click at [824, 694] on input at bounding box center [837, 704] width 122 height 19
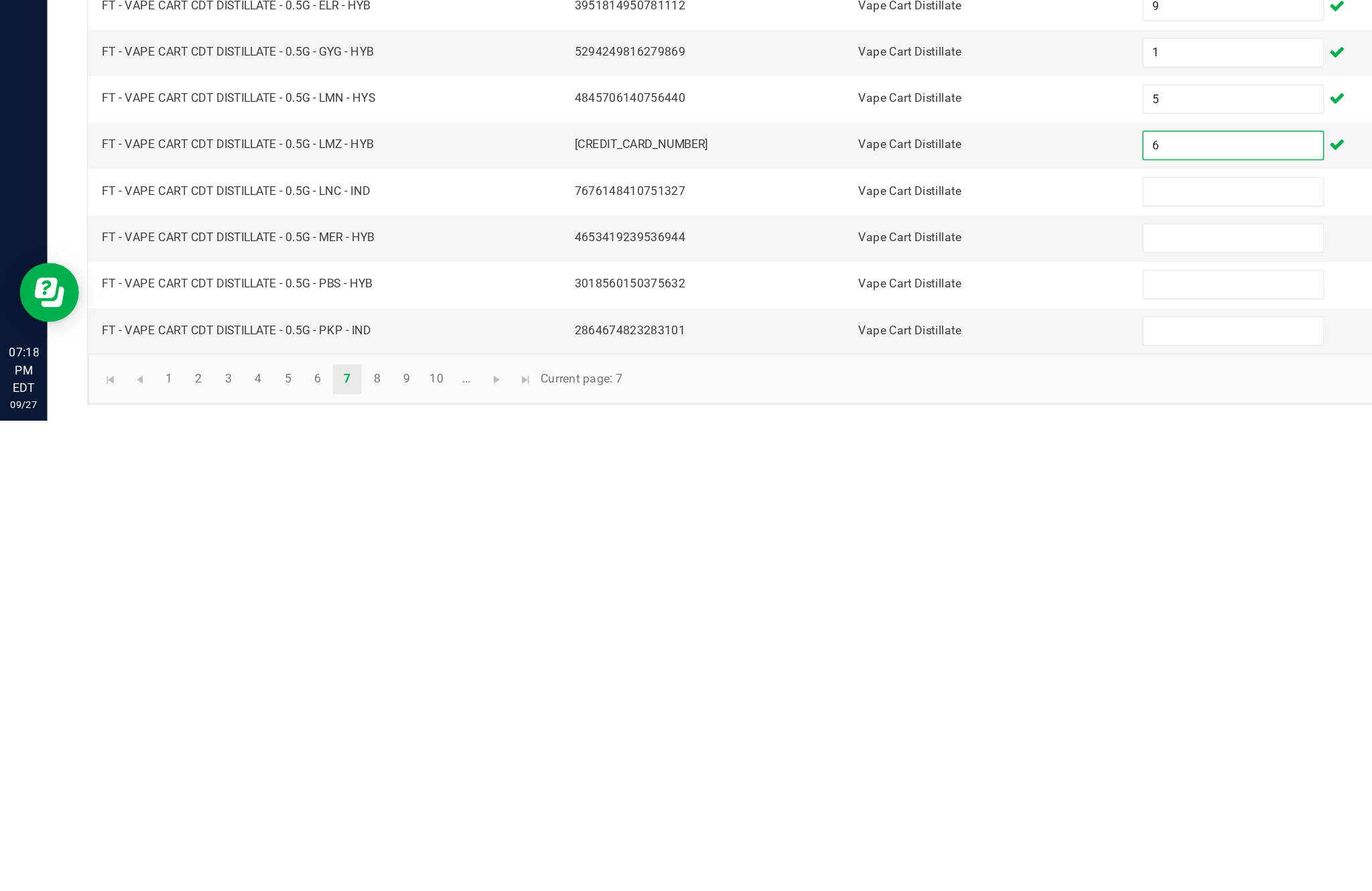
click at [815, 726] on input at bounding box center [837, 735] width 122 height 19
click at [840, 758] on input at bounding box center [837, 767] width 122 height 19
click at [830, 789] on input at bounding box center [837, 798] width 122 height 19
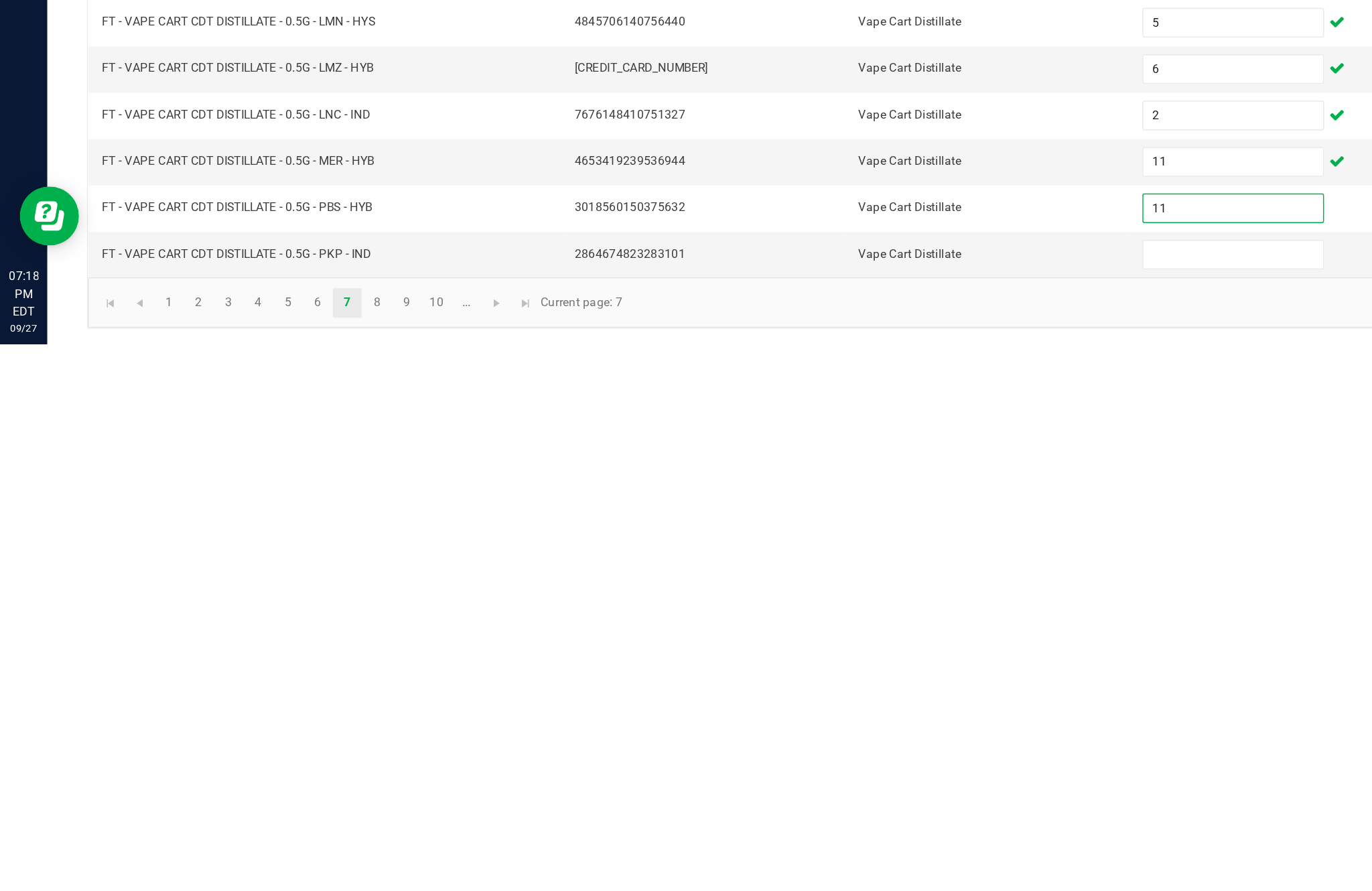
click at [822, 821] on input at bounding box center [837, 830] width 122 height 19
click at [347, 853] on link at bounding box center [337, 863] width 19 height 20
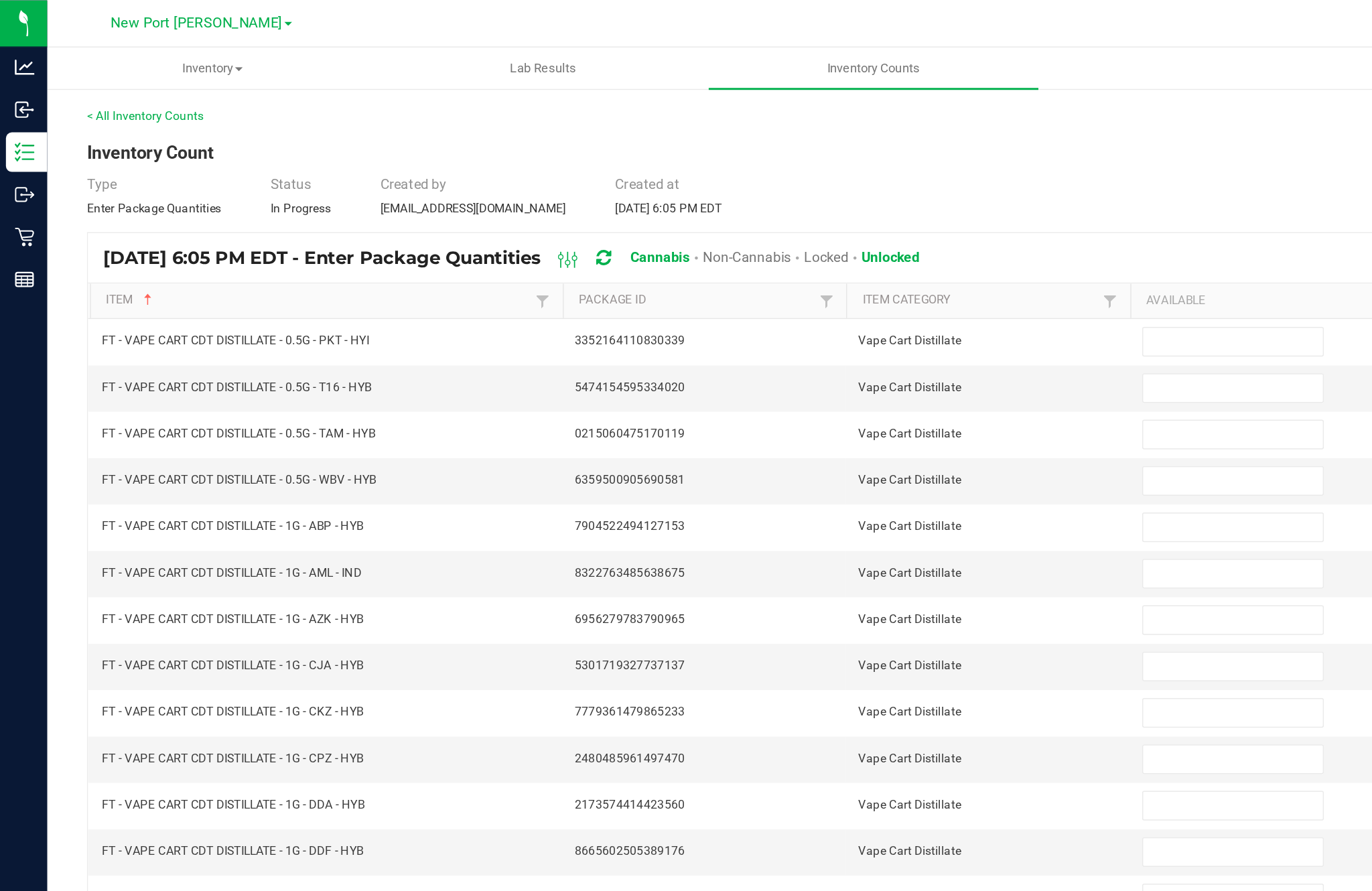
scroll to position [0, 0]
click at [834, 241] on input at bounding box center [837, 232] width 122 height 19
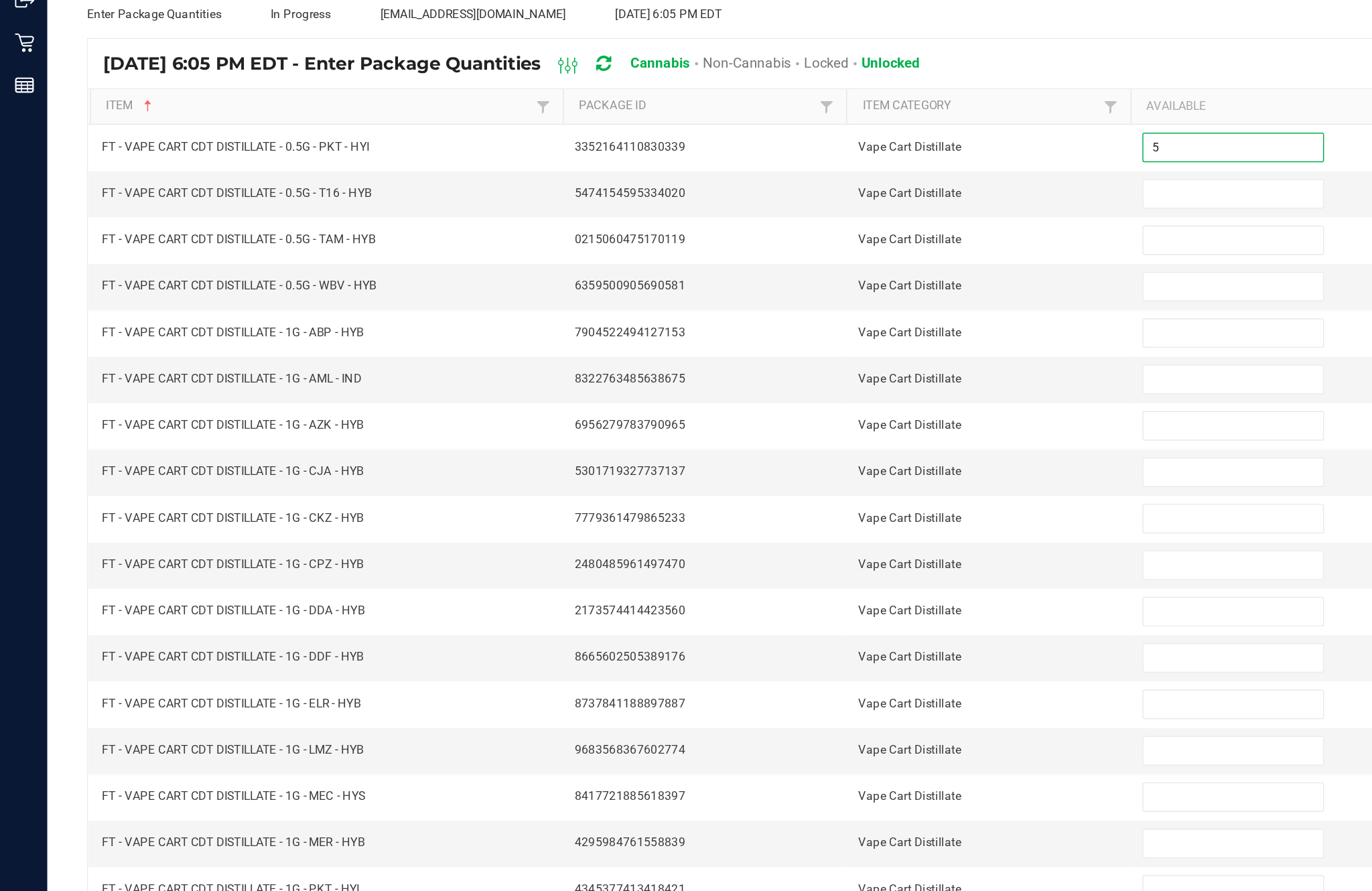
click at [814, 254] on input at bounding box center [837, 263] width 122 height 19
click at [825, 286] on input at bounding box center [837, 295] width 122 height 19
click at [822, 317] on input at bounding box center [837, 326] width 122 height 19
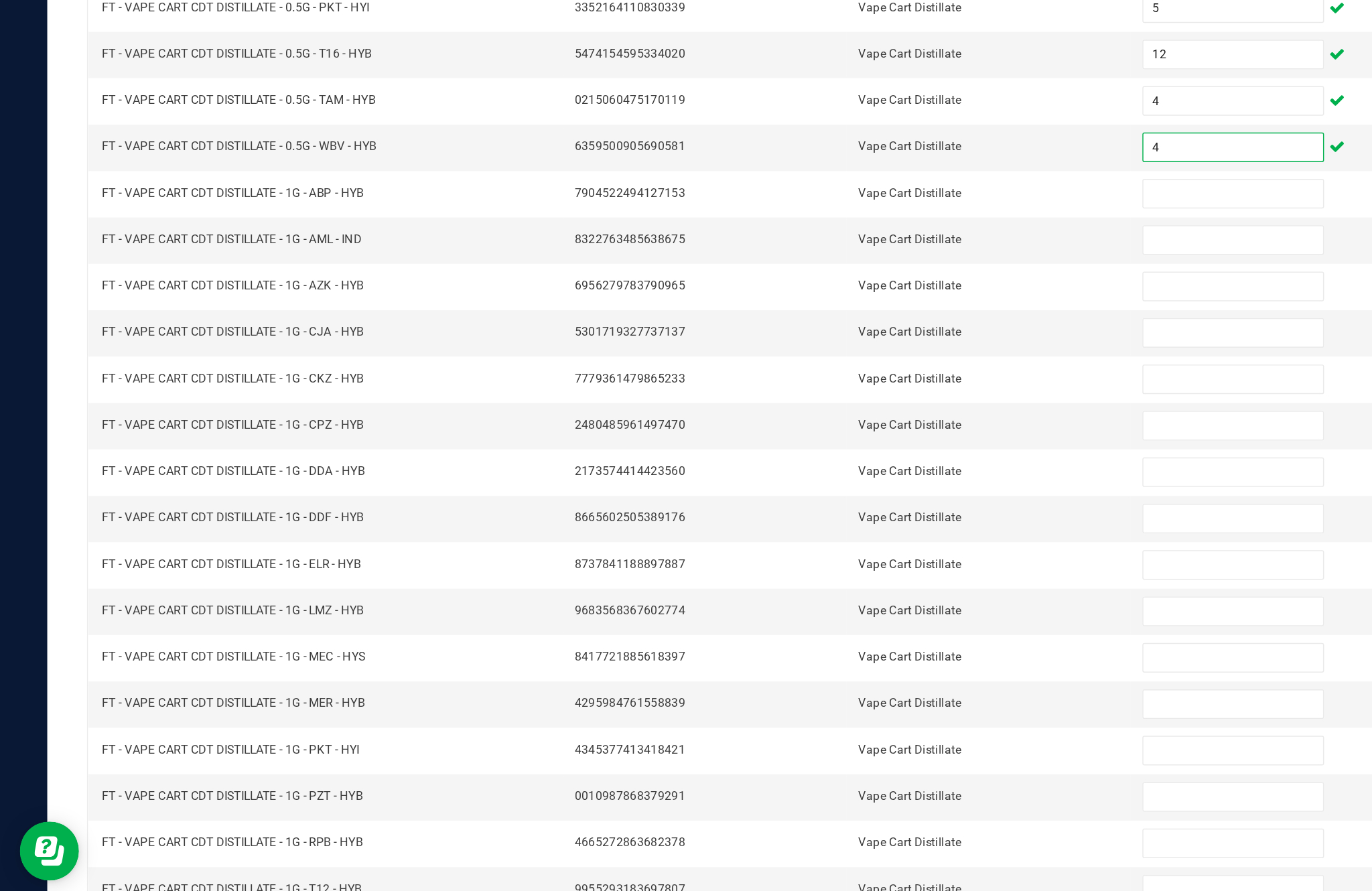
click at [800, 349] on input at bounding box center [837, 358] width 122 height 19
click at [808, 380] on input at bounding box center [837, 389] width 122 height 19
click at [800, 412] on input at bounding box center [837, 421] width 122 height 19
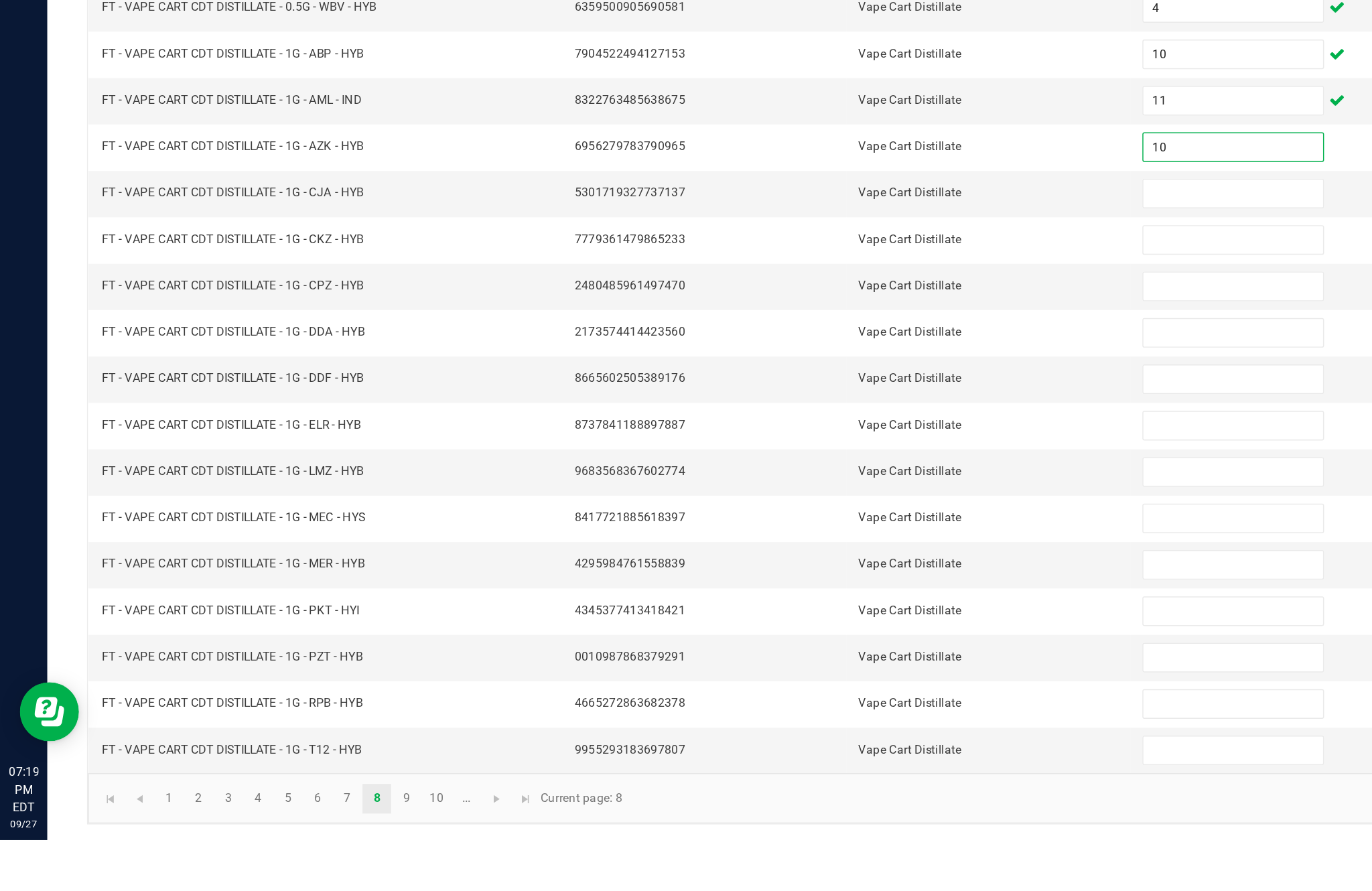
click at [837, 443] on input at bounding box center [837, 452] width 122 height 19
click at [835, 474] on input at bounding box center [837, 484] width 122 height 19
click at [822, 506] on input at bounding box center [837, 515] width 122 height 19
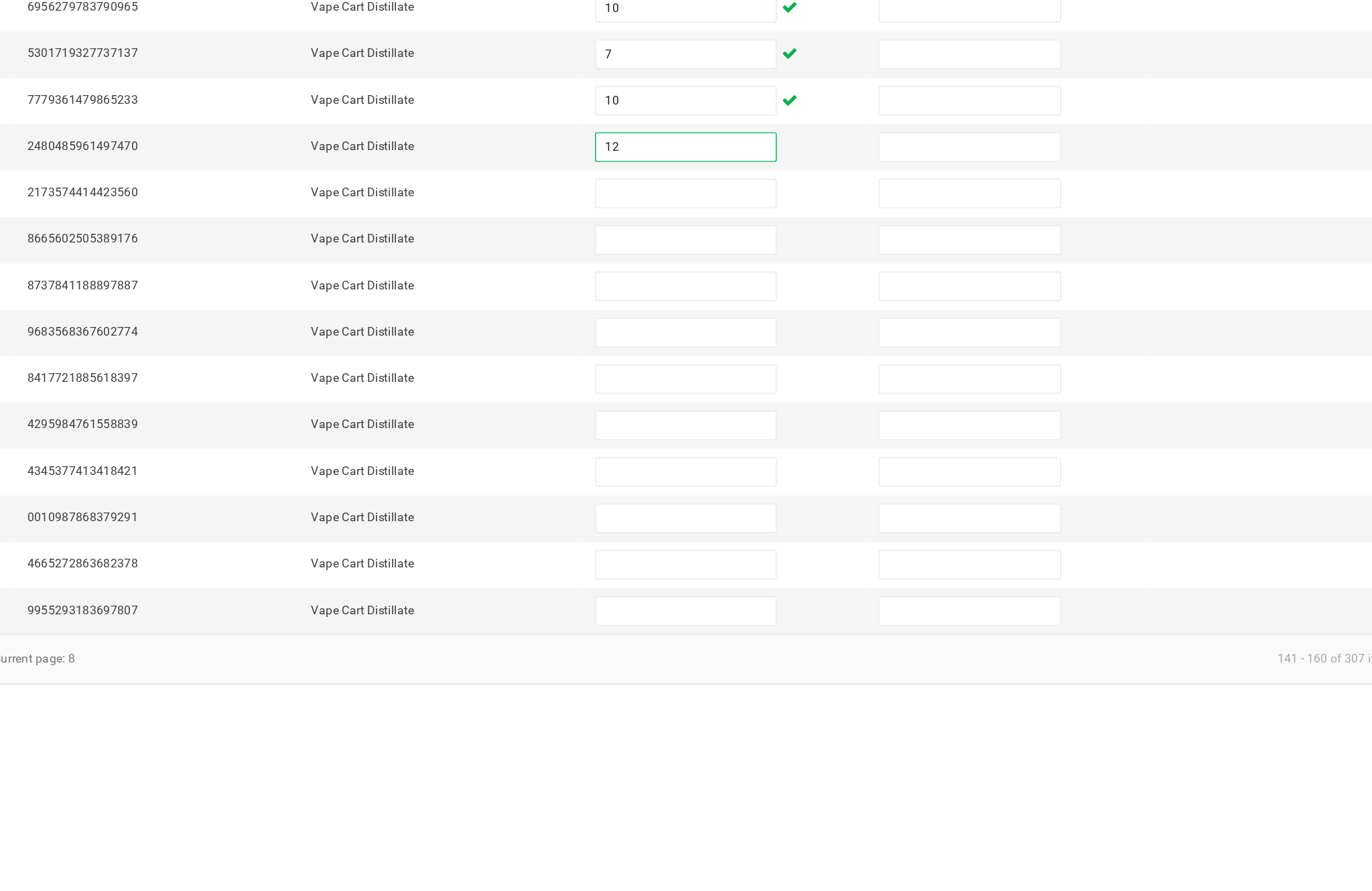
click at [776, 537] on input at bounding box center [837, 547] width 122 height 19
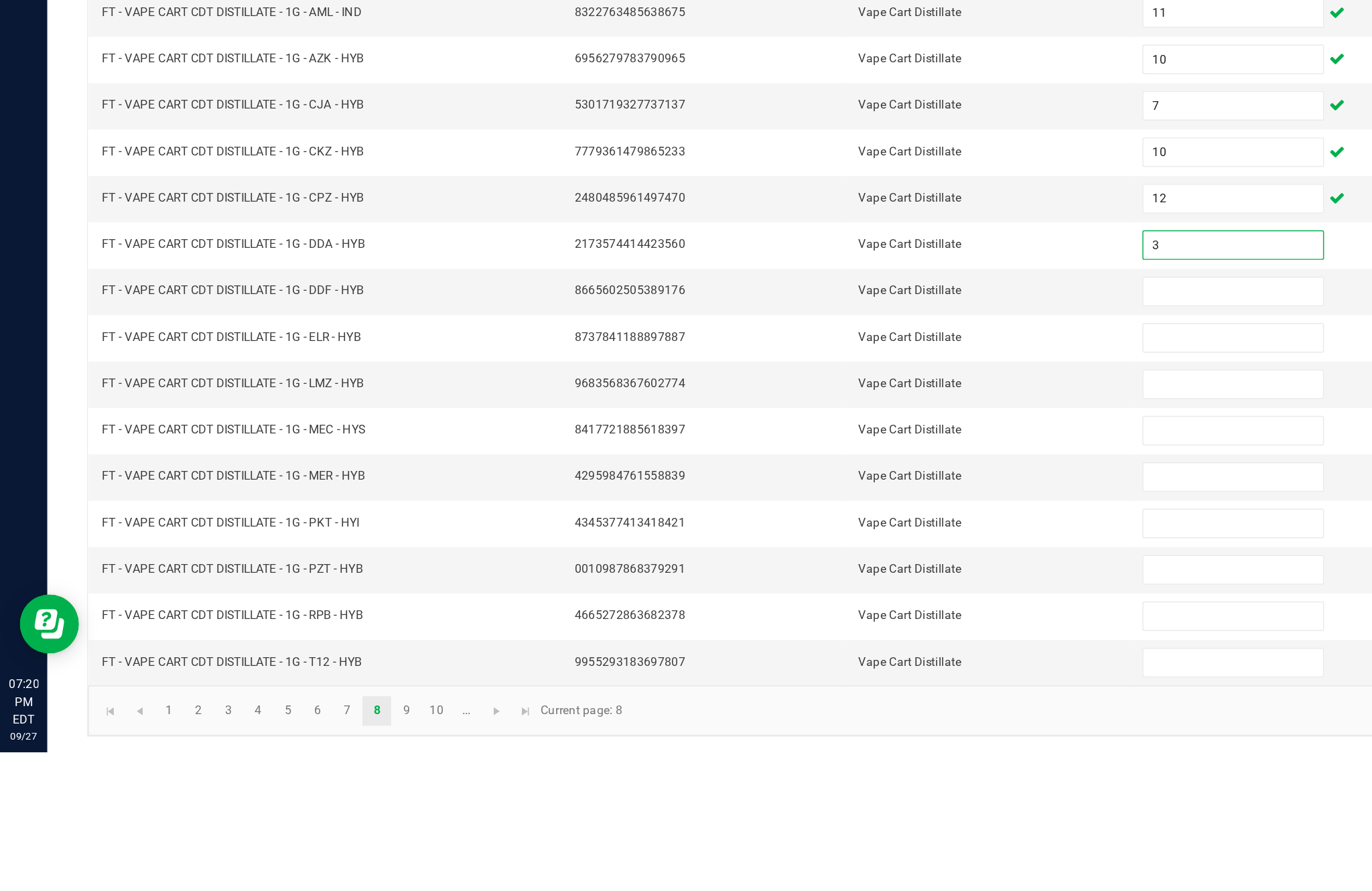
click at [797, 569] on input at bounding box center [837, 578] width 122 height 19
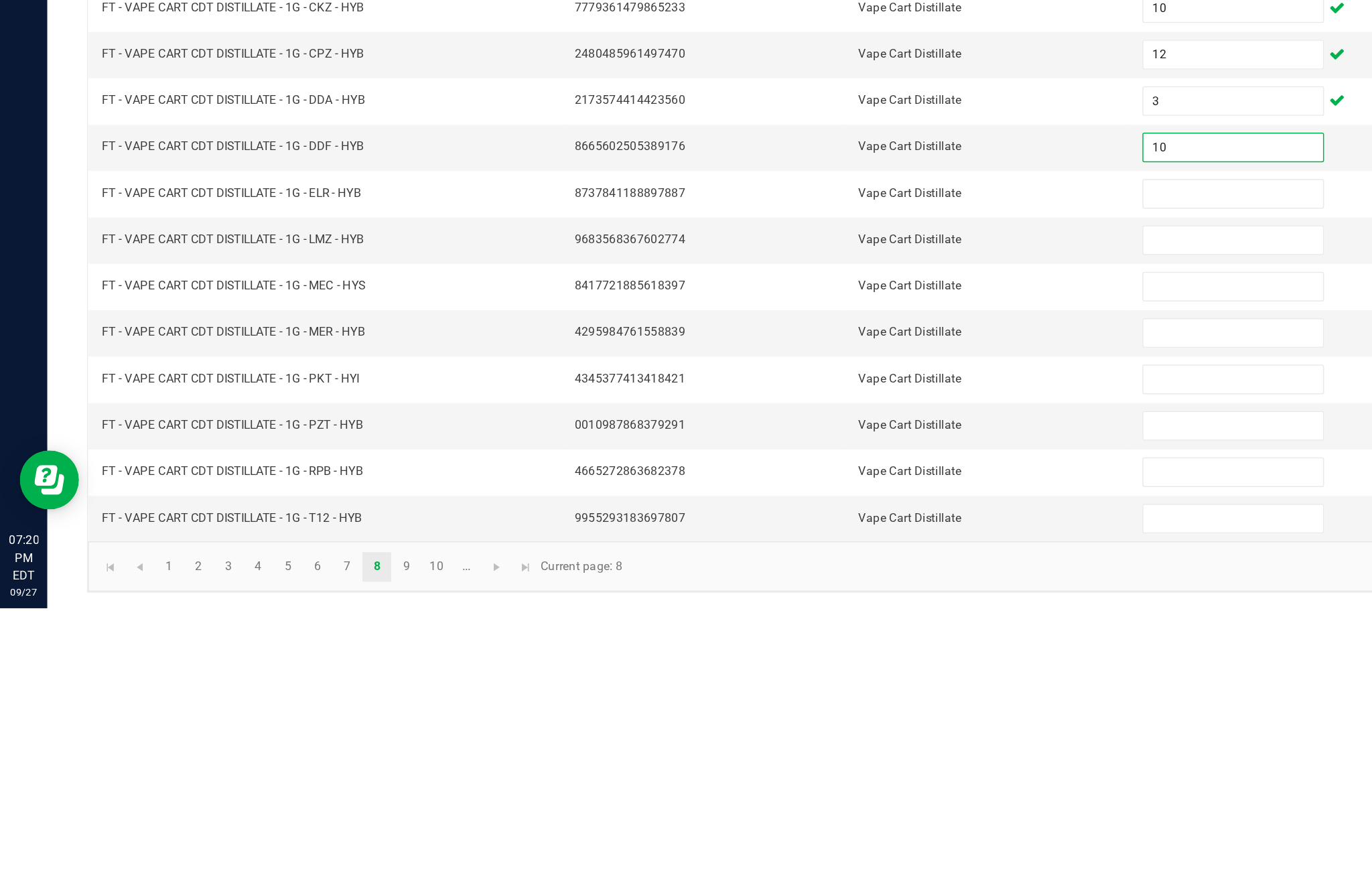
click at [822, 600] on input at bounding box center [837, 610] width 122 height 19
click at [822, 631] on input at bounding box center [837, 641] width 122 height 19
click at [823, 663] on input at bounding box center [837, 672] width 122 height 19
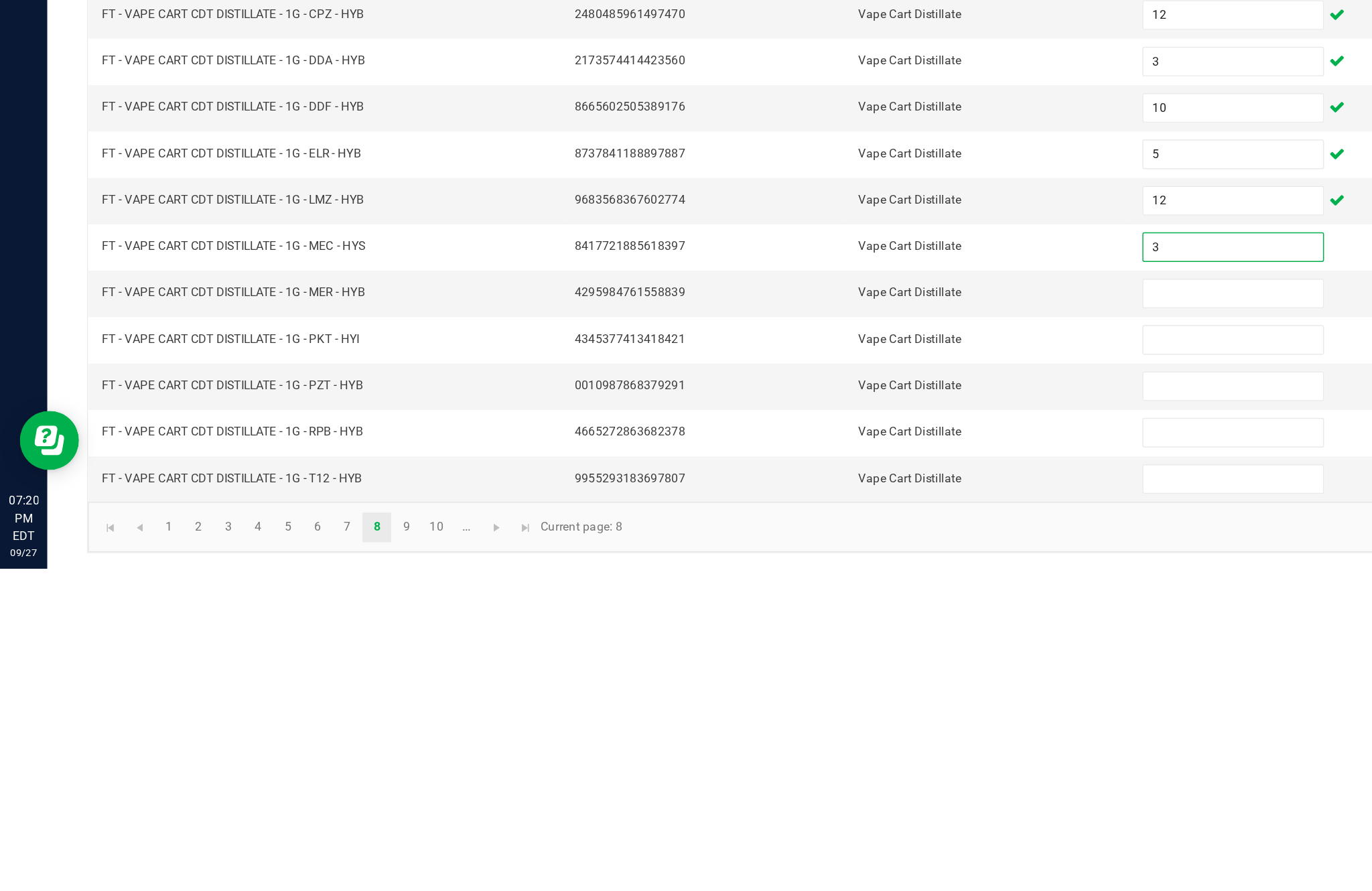
click at [811, 694] on input at bounding box center [837, 704] width 122 height 19
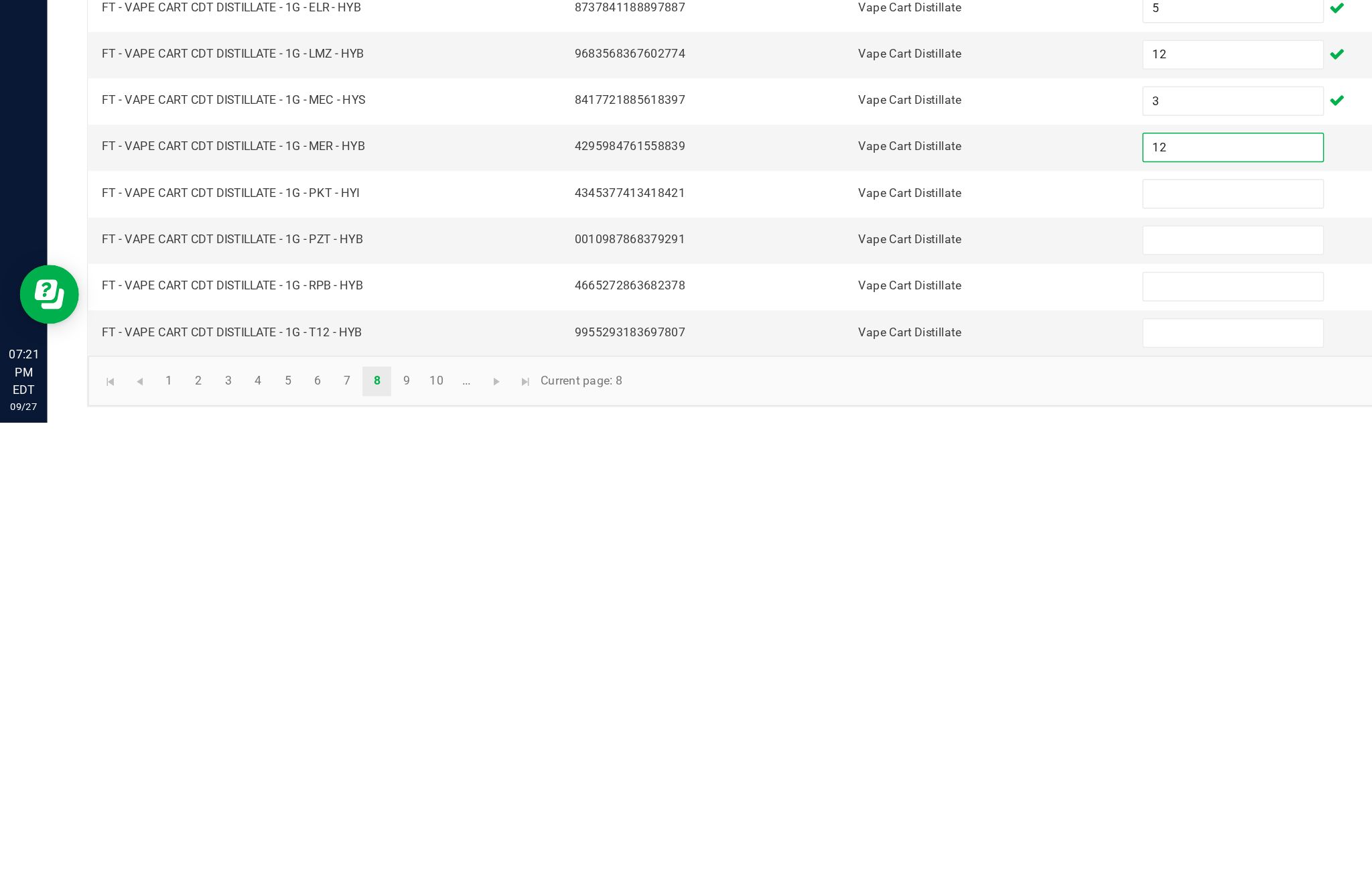
click at [822, 694] on input "12" at bounding box center [837, 704] width 122 height 19
click at [821, 726] on input at bounding box center [837, 735] width 122 height 19
click at [830, 758] on input at bounding box center [837, 767] width 122 height 19
click at [810, 789] on input at bounding box center [837, 798] width 122 height 19
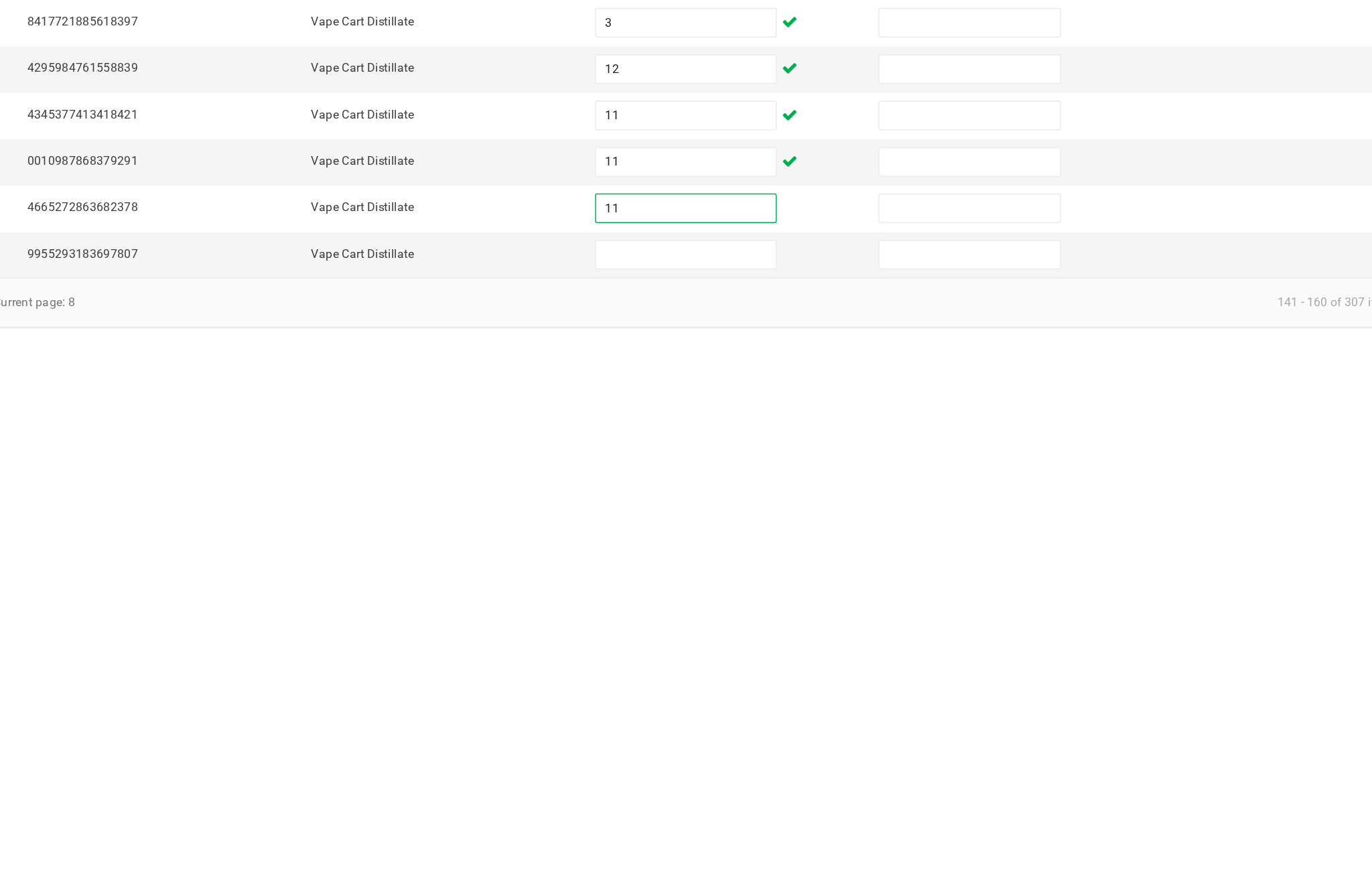
click at [776, 821] on input at bounding box center [837, 830] width 122 height 19
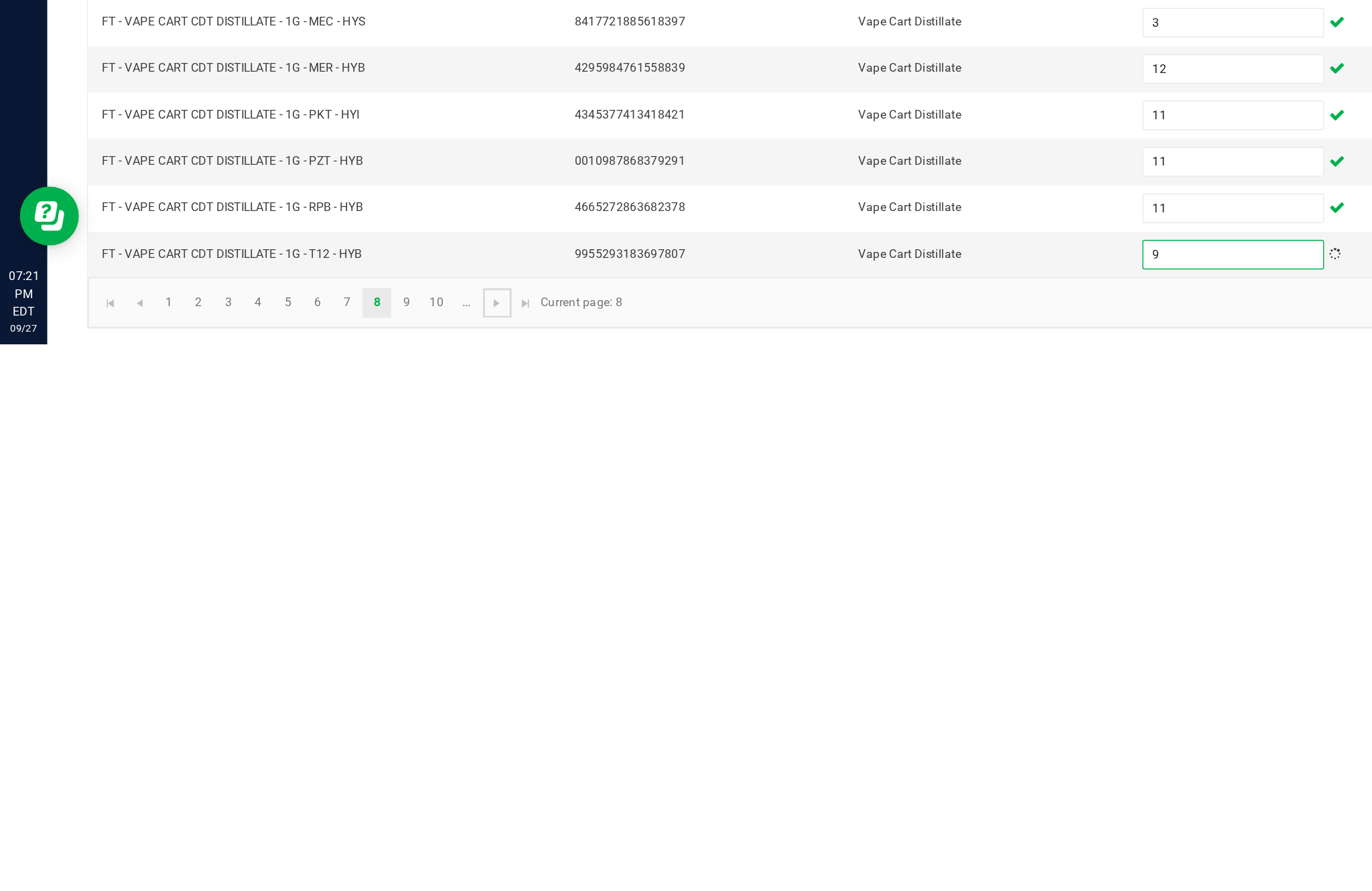
click at [342, 858] on span "Go to the next page" at bounding box center [337, 863] width 11 height 11
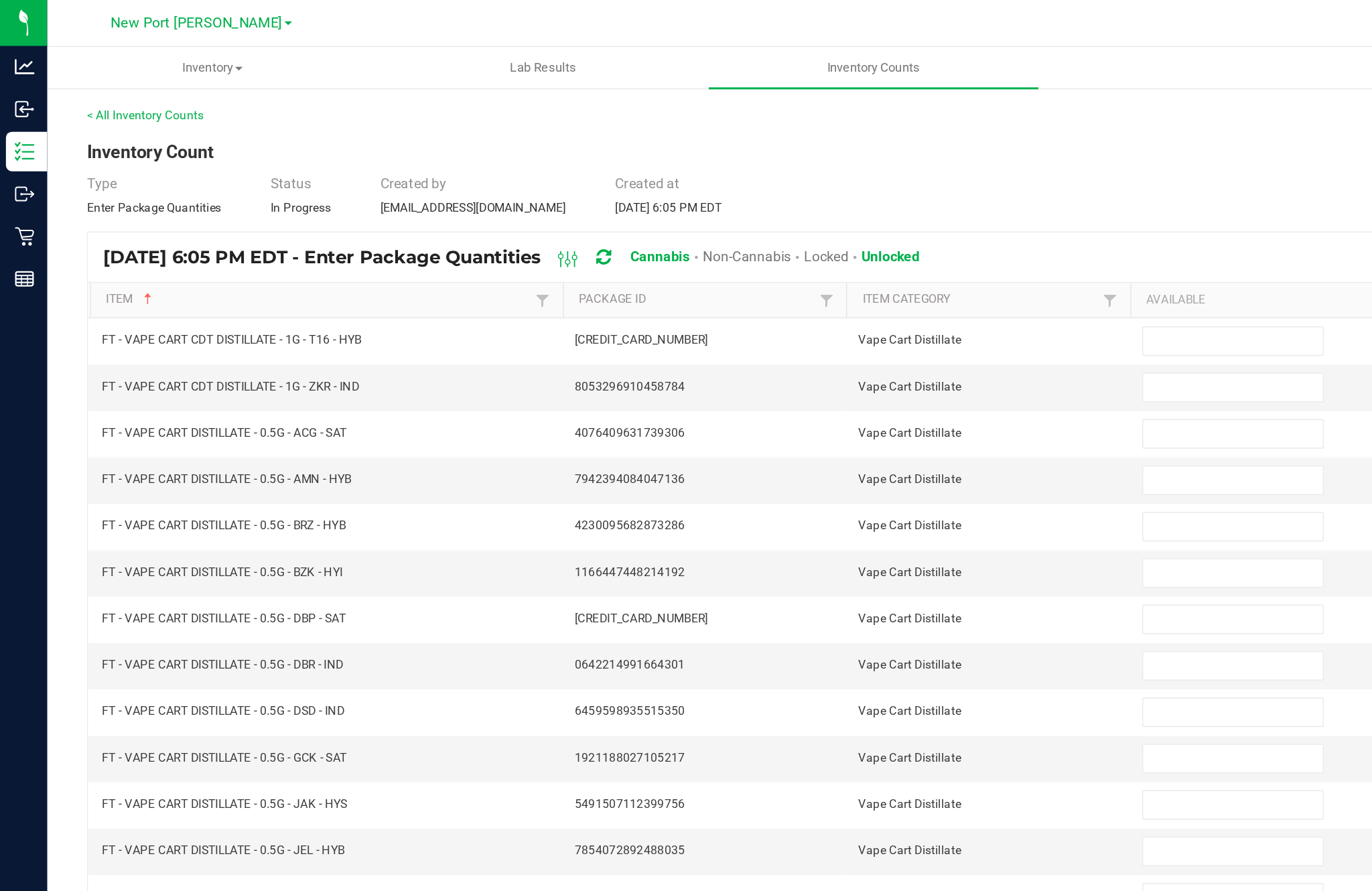
scroll to position [0, 0]
click at [820, 241] on input at bounding box center [837, 232] width 122 height 19
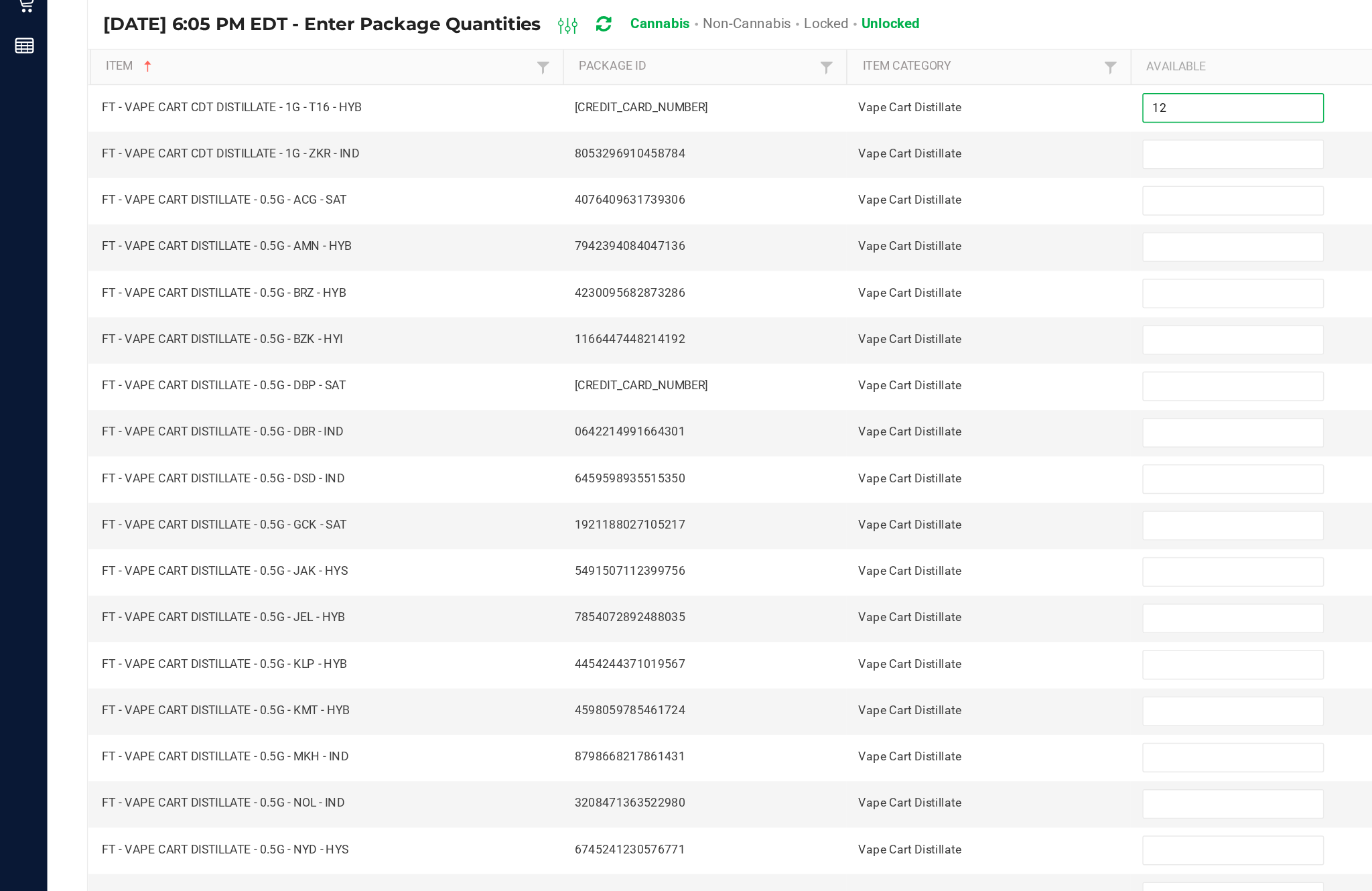
click at [817, 254] on input at bounding box center [837, 263] width 122 height 19
click at [822, 286] on input at bounding box center [837, 295] width 122 height 19
click at [815, 317] on input at bounding box center [837, 326] width 122 height 19
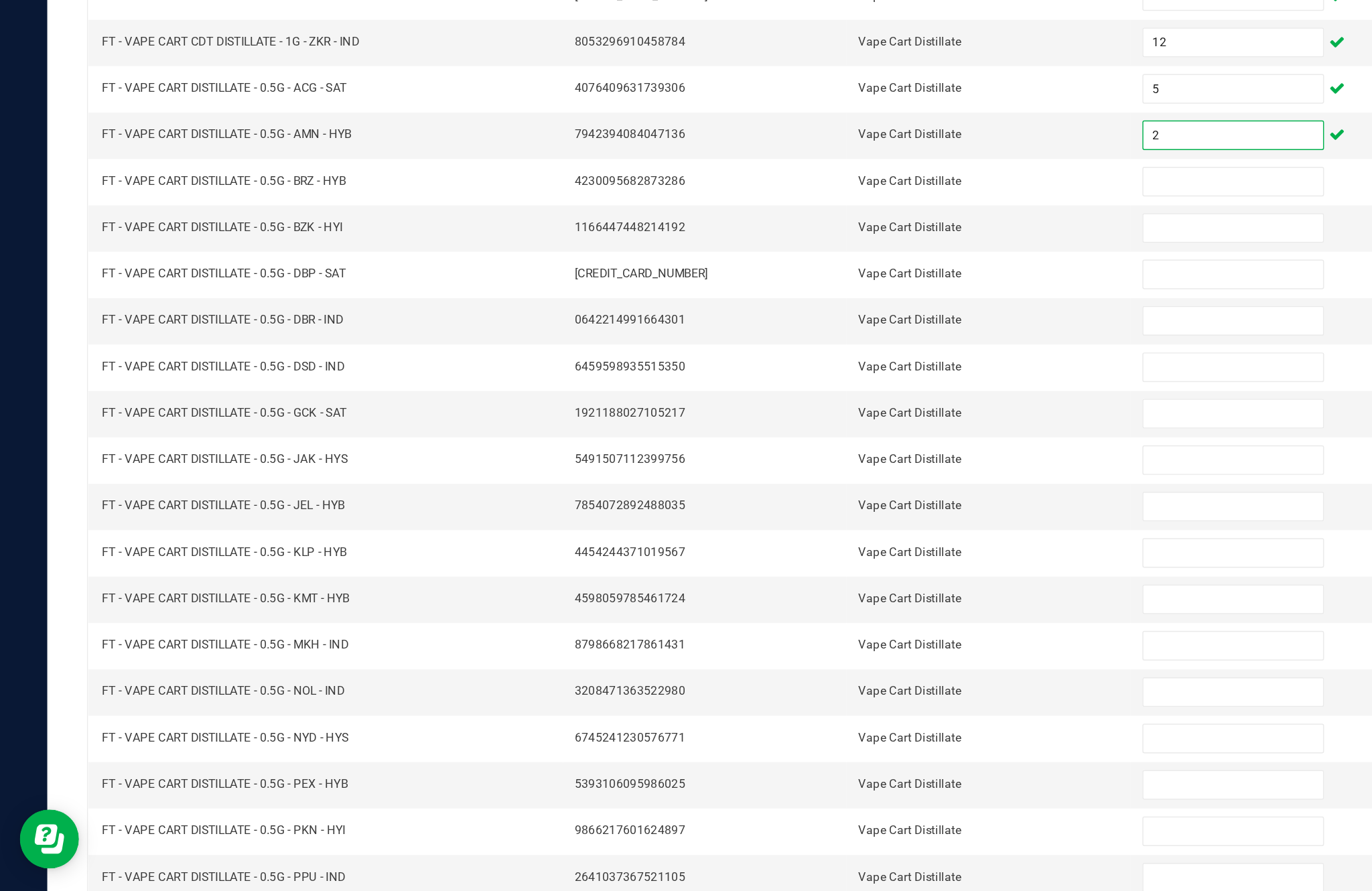
click at [821, 349] on input at bounding box center [837, 358] width 122 height 19
click at [825, 380] on input at bounding box center [837, 389] width 122 height 19
click at [818, 412] on input at bounding box center [837, 421] width 122 height 19
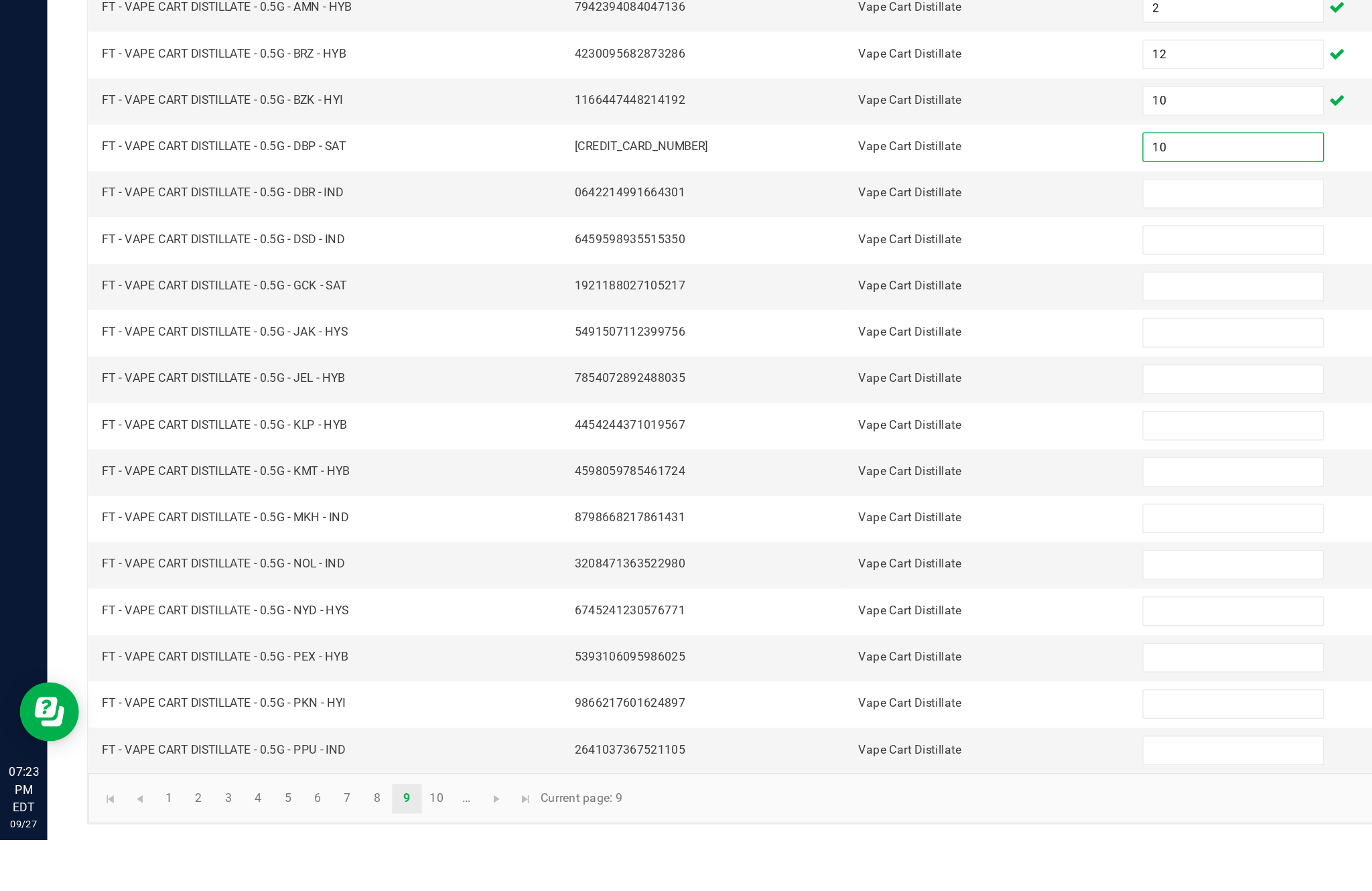
click at [808, 443] on input at bounding box center [837, 452] width 122 height 19
click at [819, 474] on input at bounding box center [837, 484] width 122 height 19
click at [811, 506] on input at bounding box center [837, 515] width 122 height 19
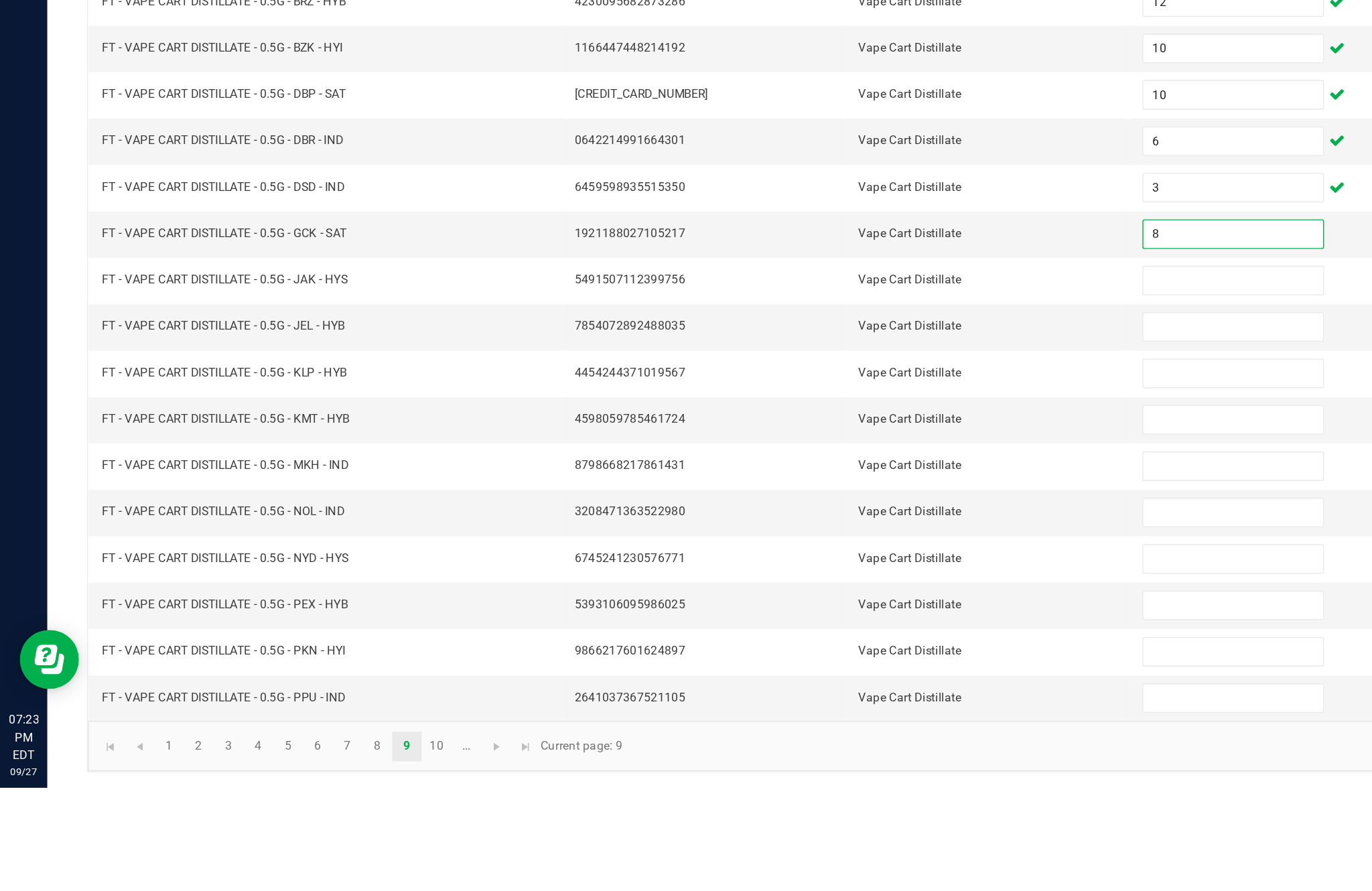
click at [830, 537] on input at bounding box center [837, 547] width 122 height 19
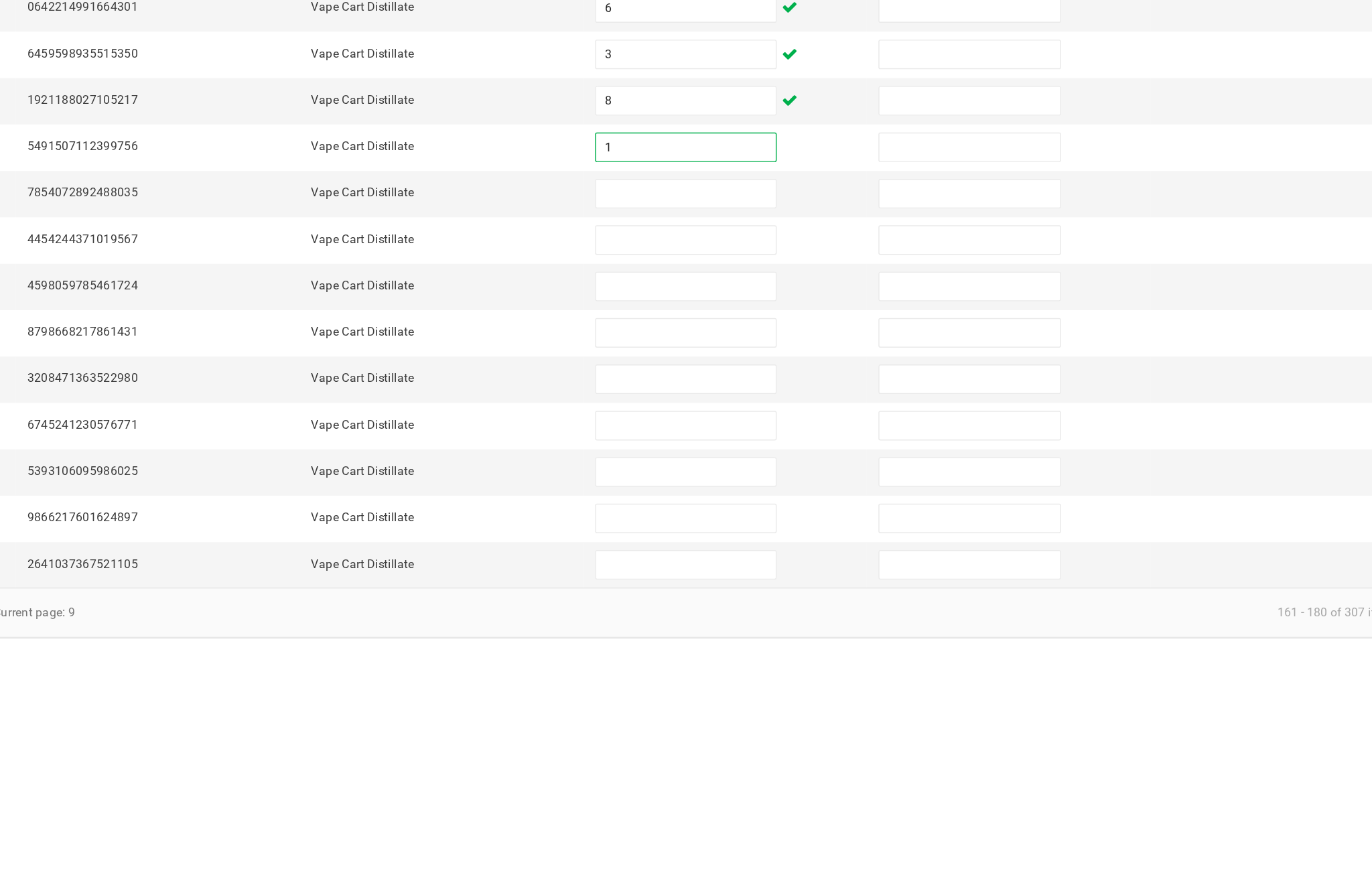
click at [776, 569] on input at bounding box center [837, 578] width 122 height 19
click at [776, 600] on input at bounding box center [837, 610] width 122 height 19
click at [776, 631] on input at bounding box center [837, 641] width 122 height 19
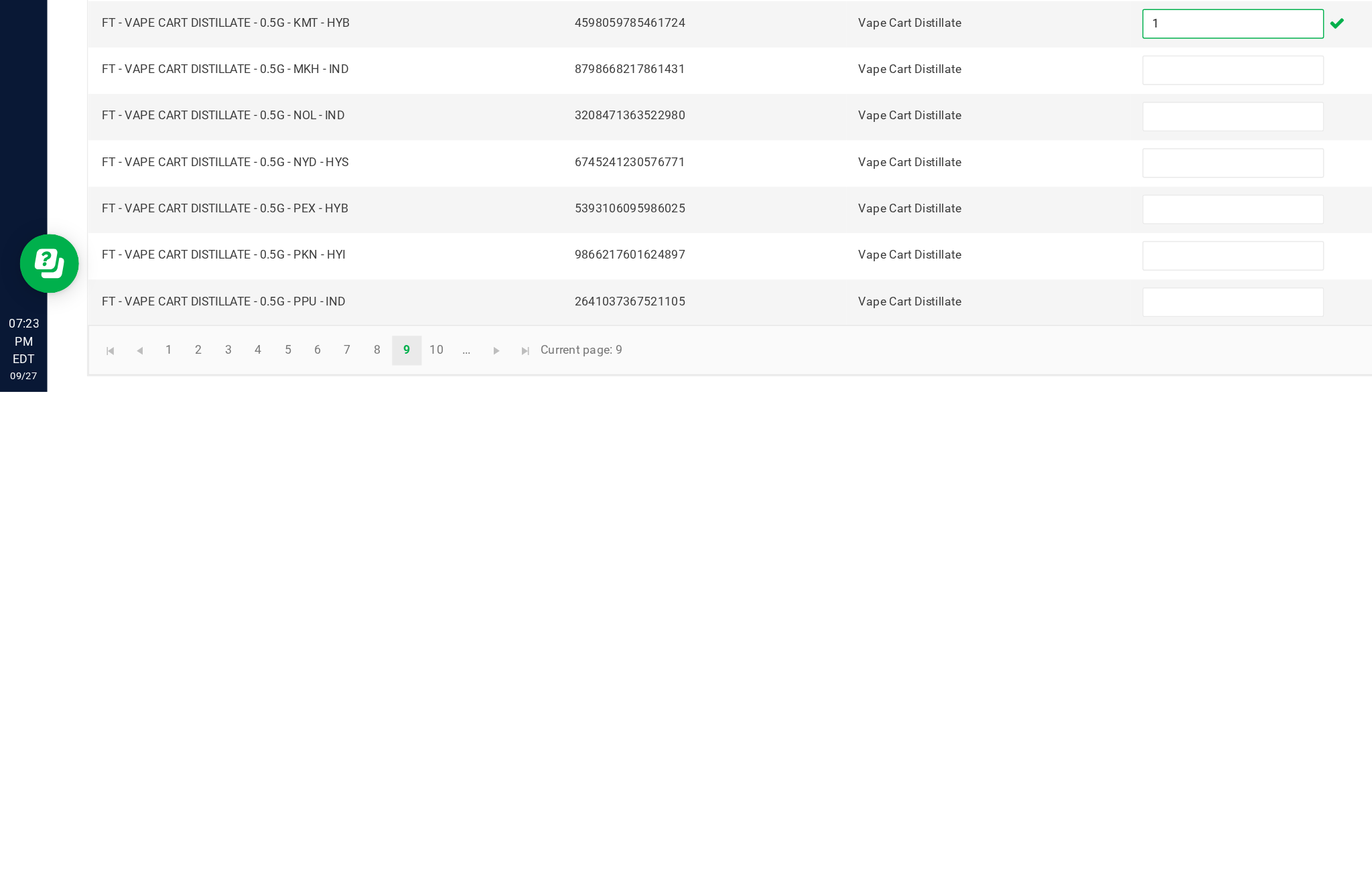
click at [815, 663] on input at bounding box center [837, 672] width 122 height 19
click at [828, 694] on input at bounding box center [837, 704] width 122 height 19
click at [818, 726] on input at bounding box center [837, 735] width 122 height 19
click at [816, 758] on input at bounding box center [837, 767] width 122 height 19
click at [822, 789] on input at bounding box center [837, 798] width 122 height 19
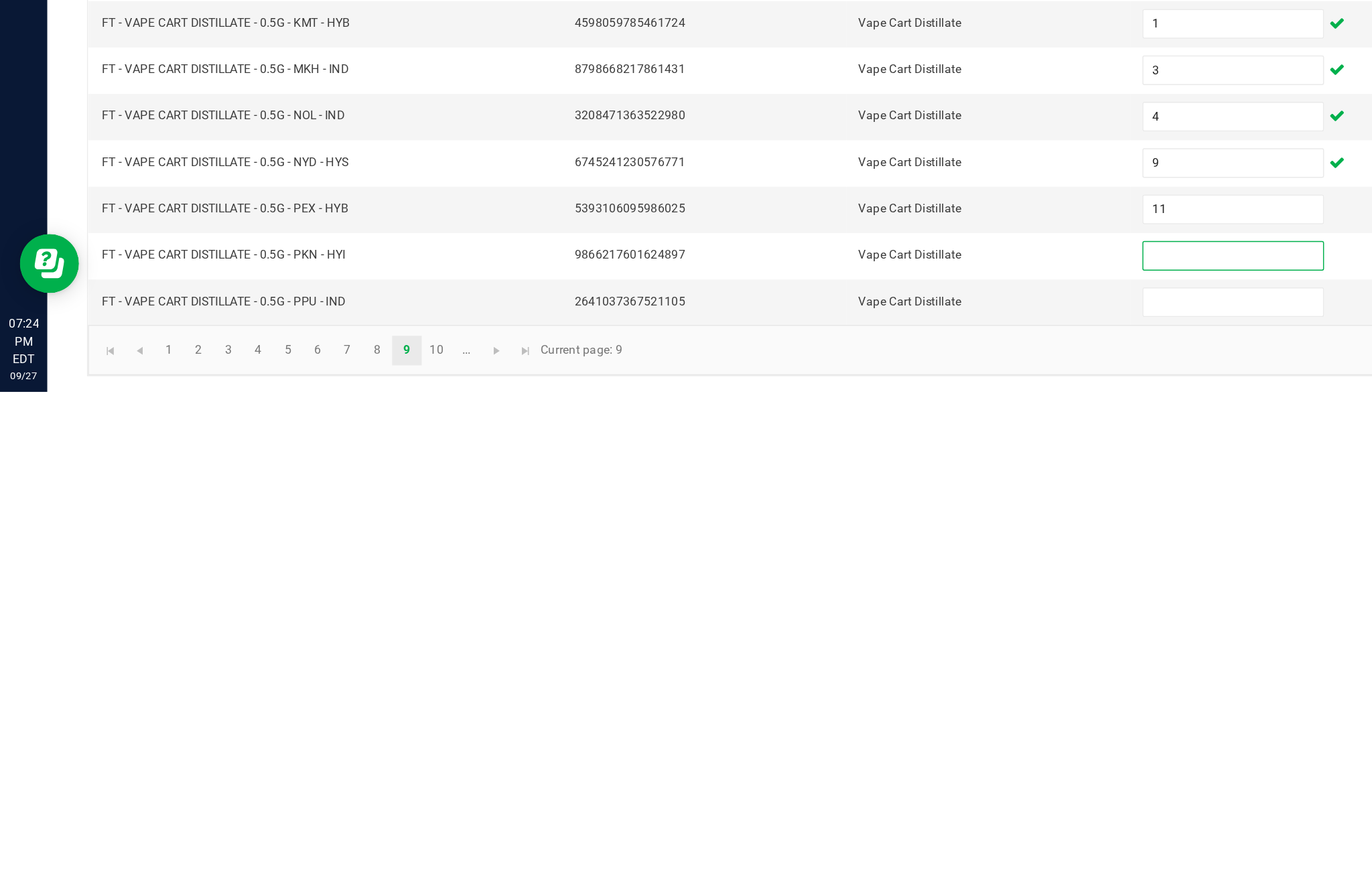
scroll to position [41, 0]
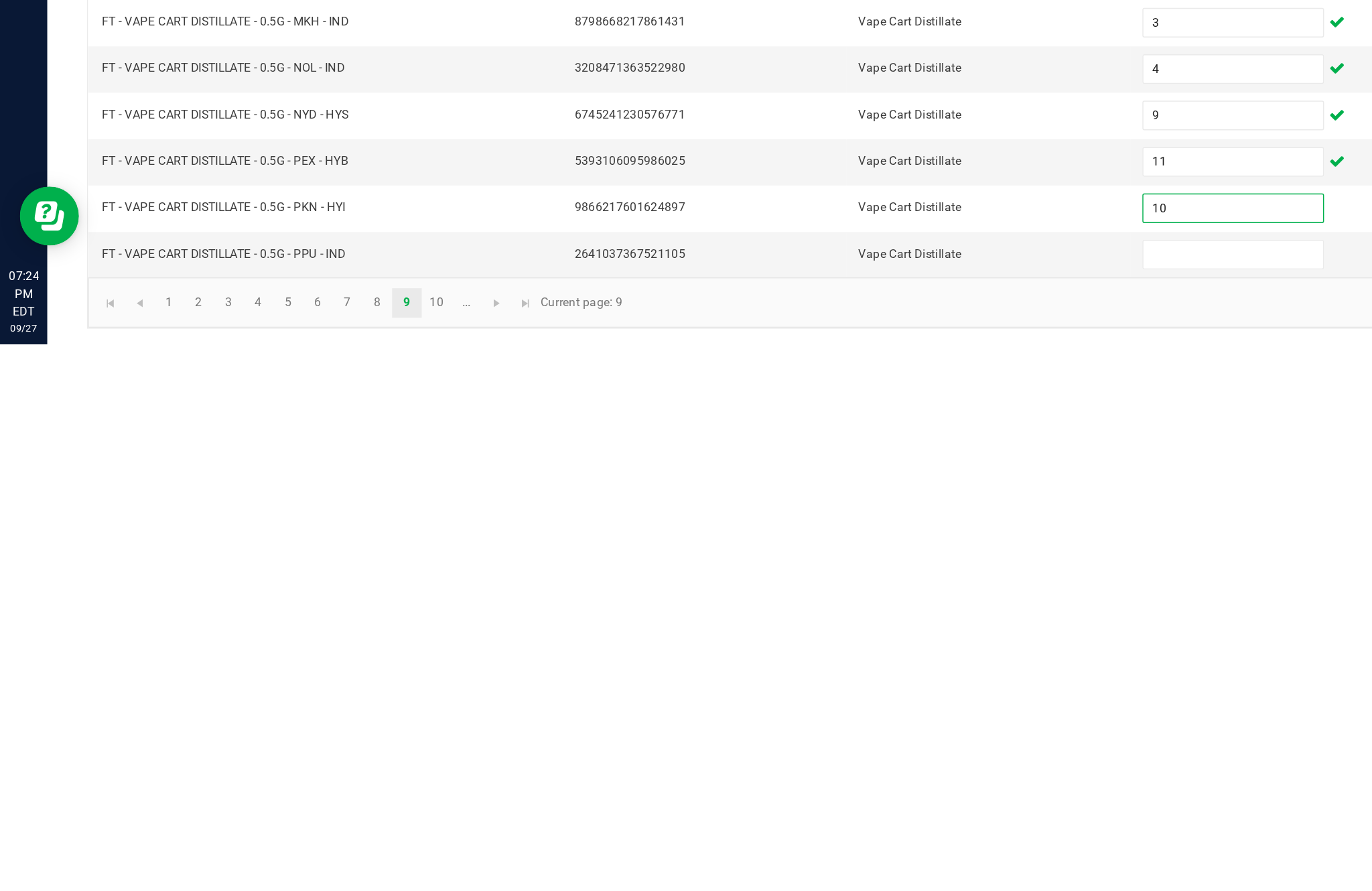
click at [811, 821] on input at bounding box center [837, 830] width 122 height 19
click at [342, 858] on span "Go to the next page" at bounding box center [337, 863] width 11 height 11
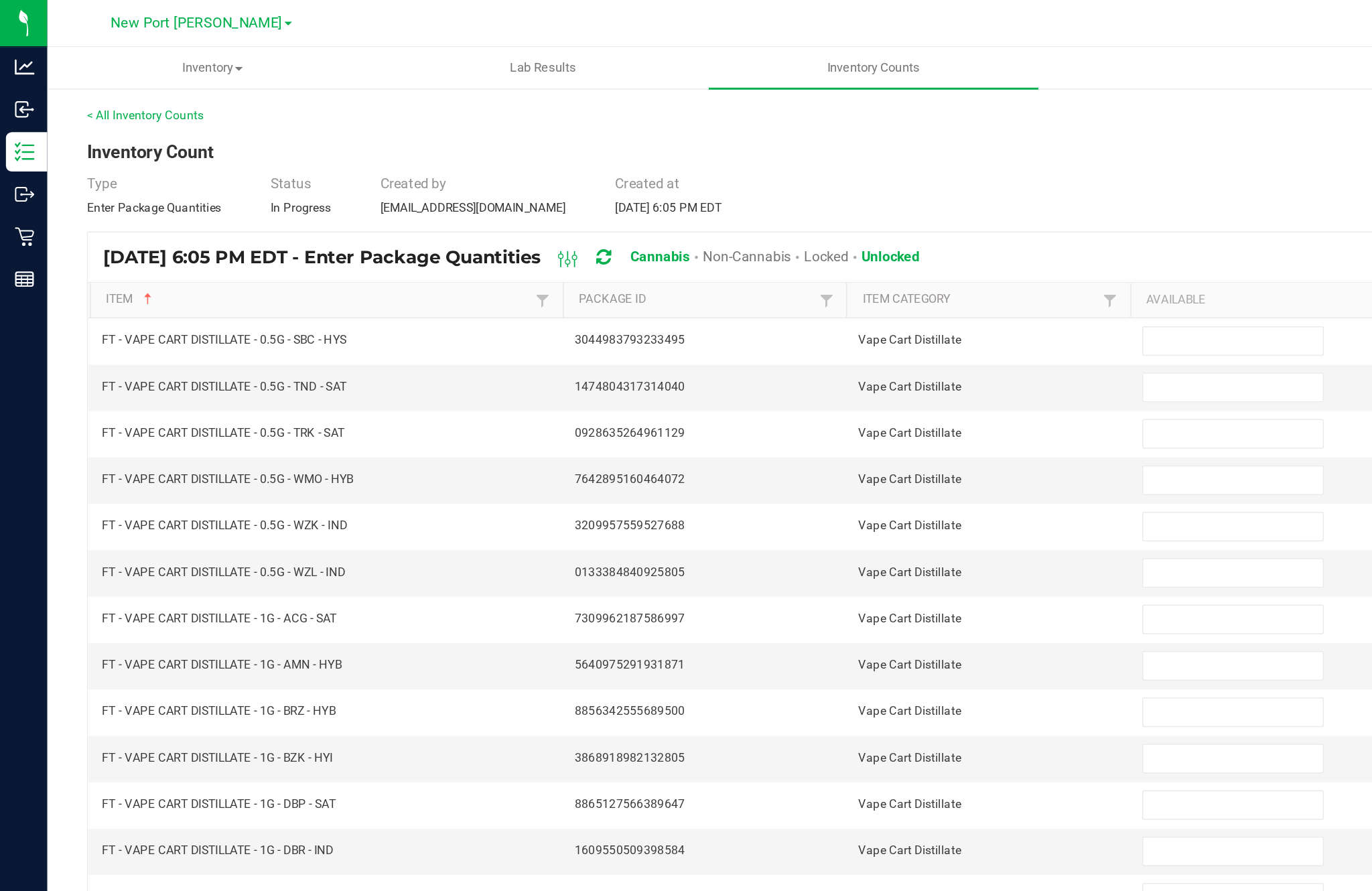
scroll to position [0, 0]
click at [827, 241] on input at bounding box center [837, 232] width 122 height 19
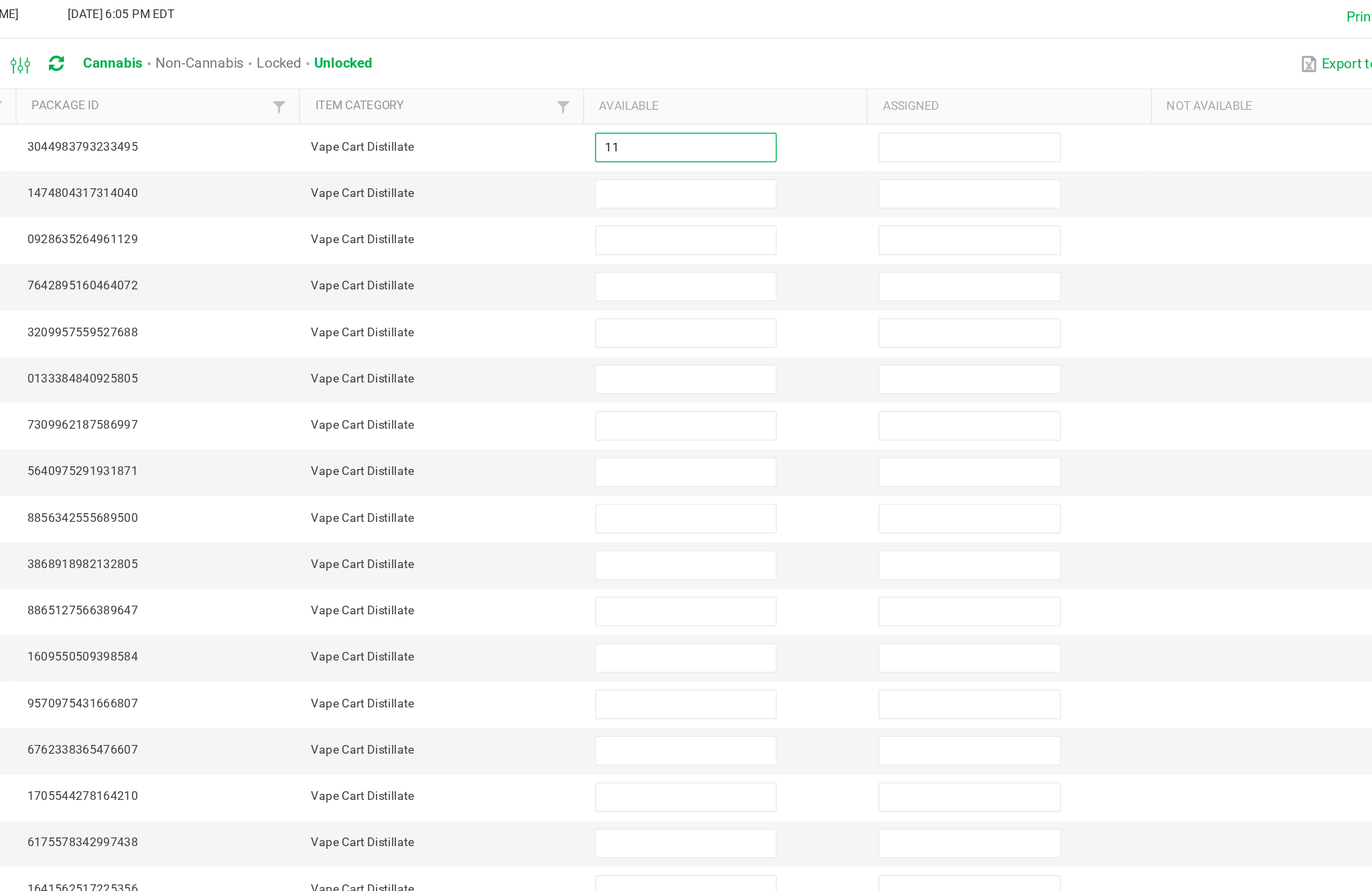
click at [776, 254] on input at bounding box center [837, 263] width 122 height 19
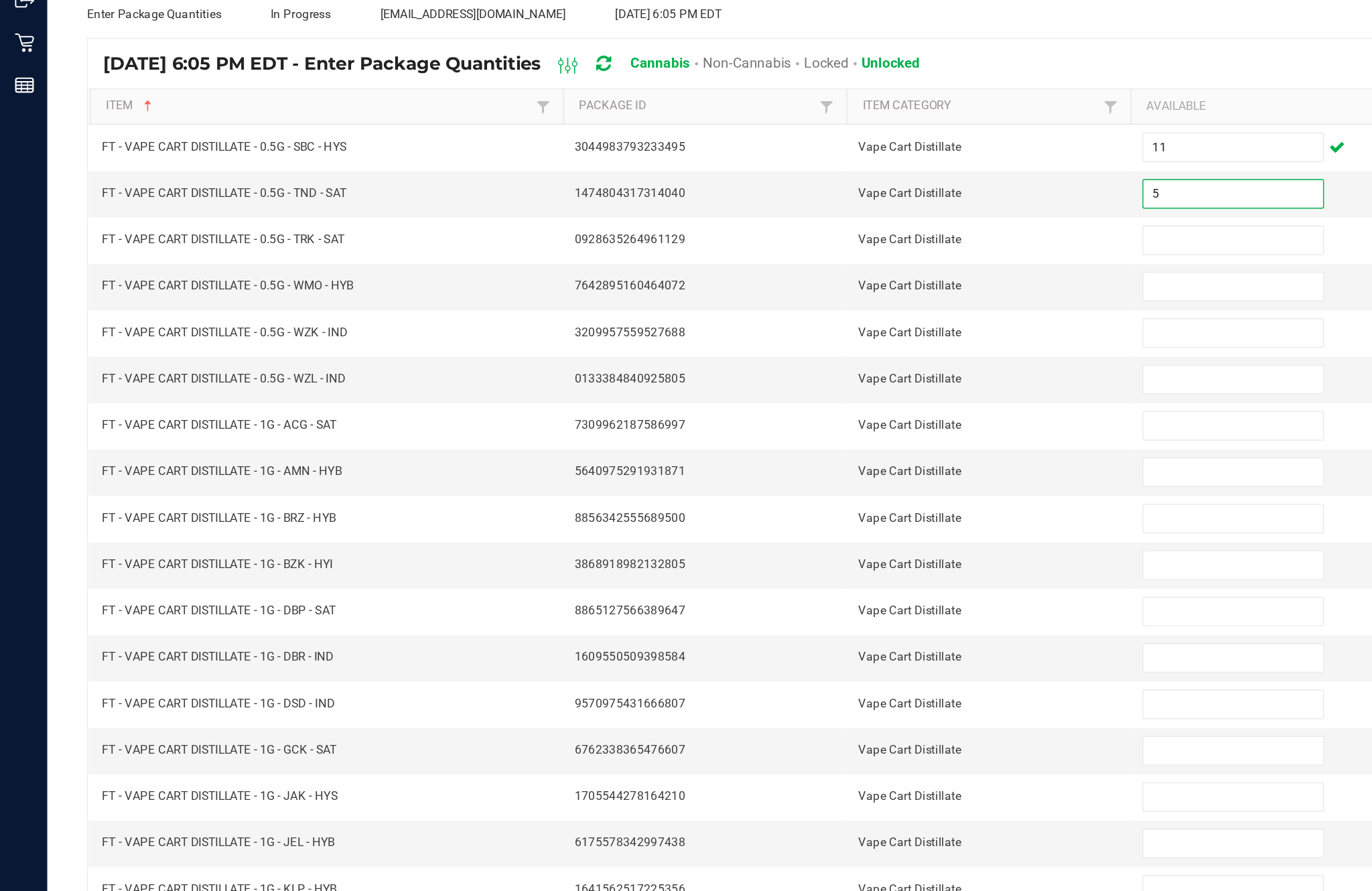
click at [817, 286] on input at bounding box center [837, 295] width 122 height 19
click at [805, 317] on input at bounding box center [837, 326] width 122 height 19
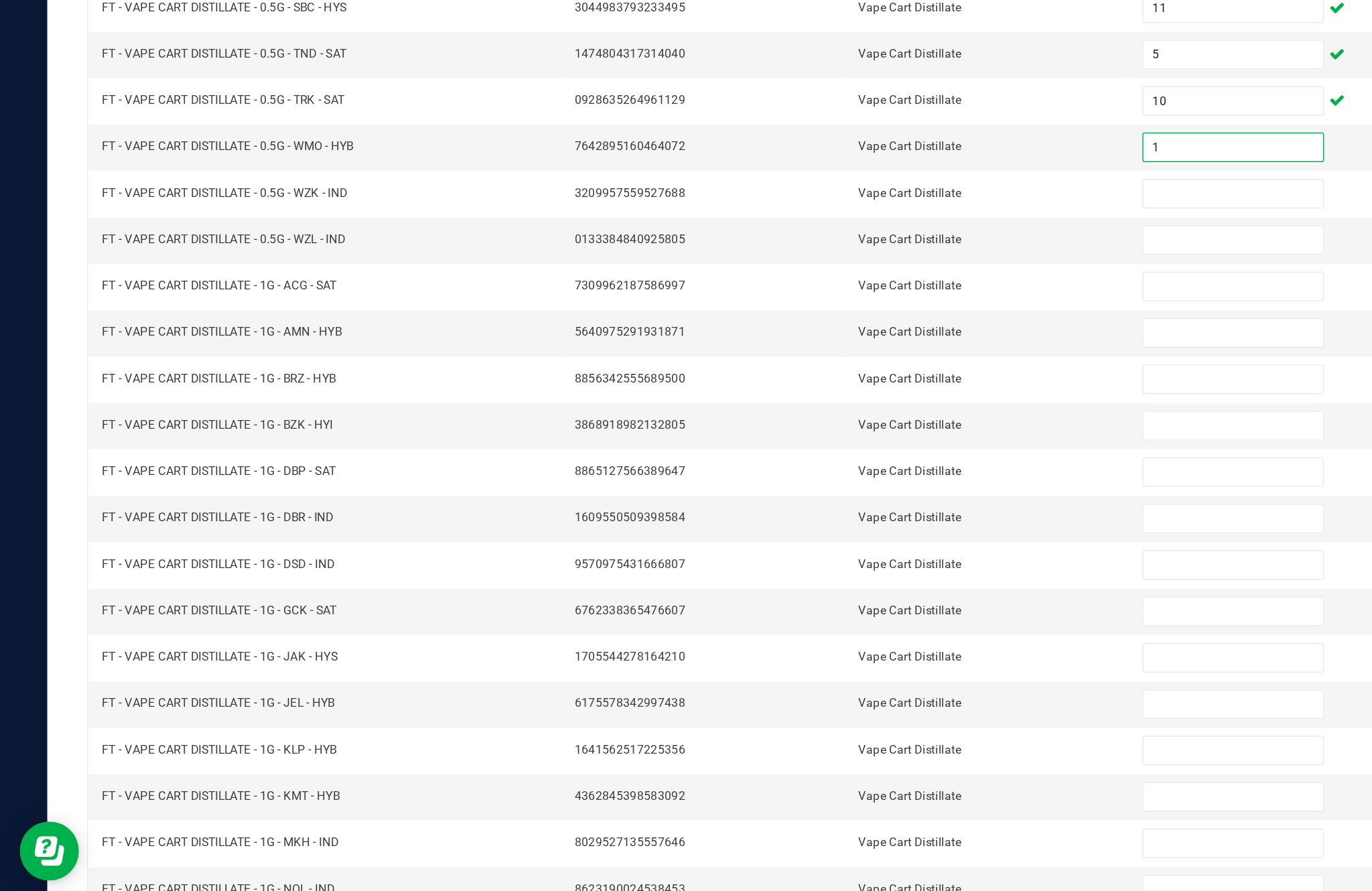
click at [795, 349] on input at bounding box center [837, 358] width 122 height 19
click at [825, 380] on input at bounding box center [837, 389] width 122 height 19
click at [819, 412] on input at bounding box center [837, 421] width 122 height 19
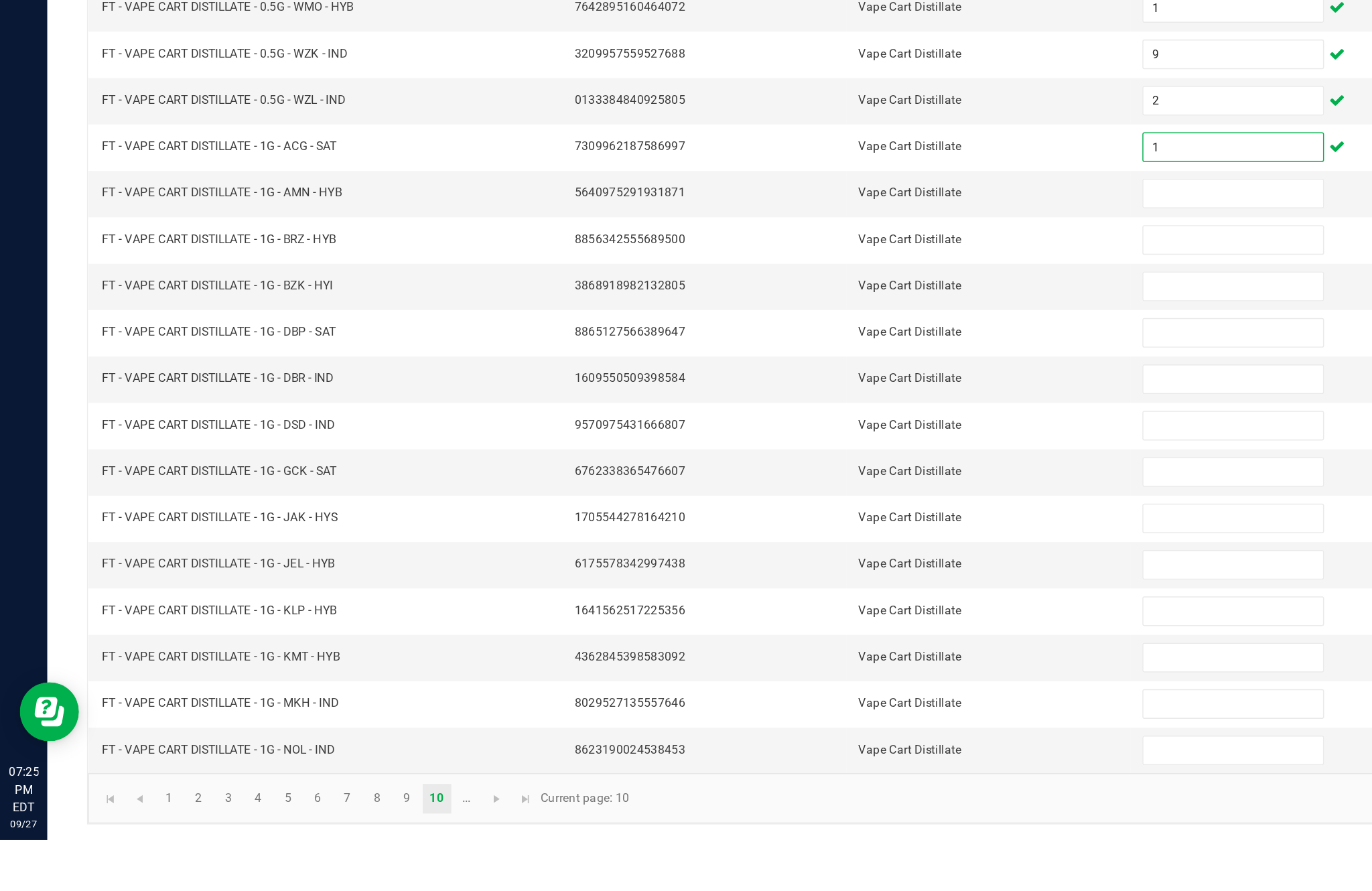
click at [837, 443] on input at bounding box center [837, 452] width 122 height 19
click at [828, 474] on input at bounding box center [837, 484] width 122 height 19
click at [827, 506] on input at bounding box center [837, 515] width 122 height 19
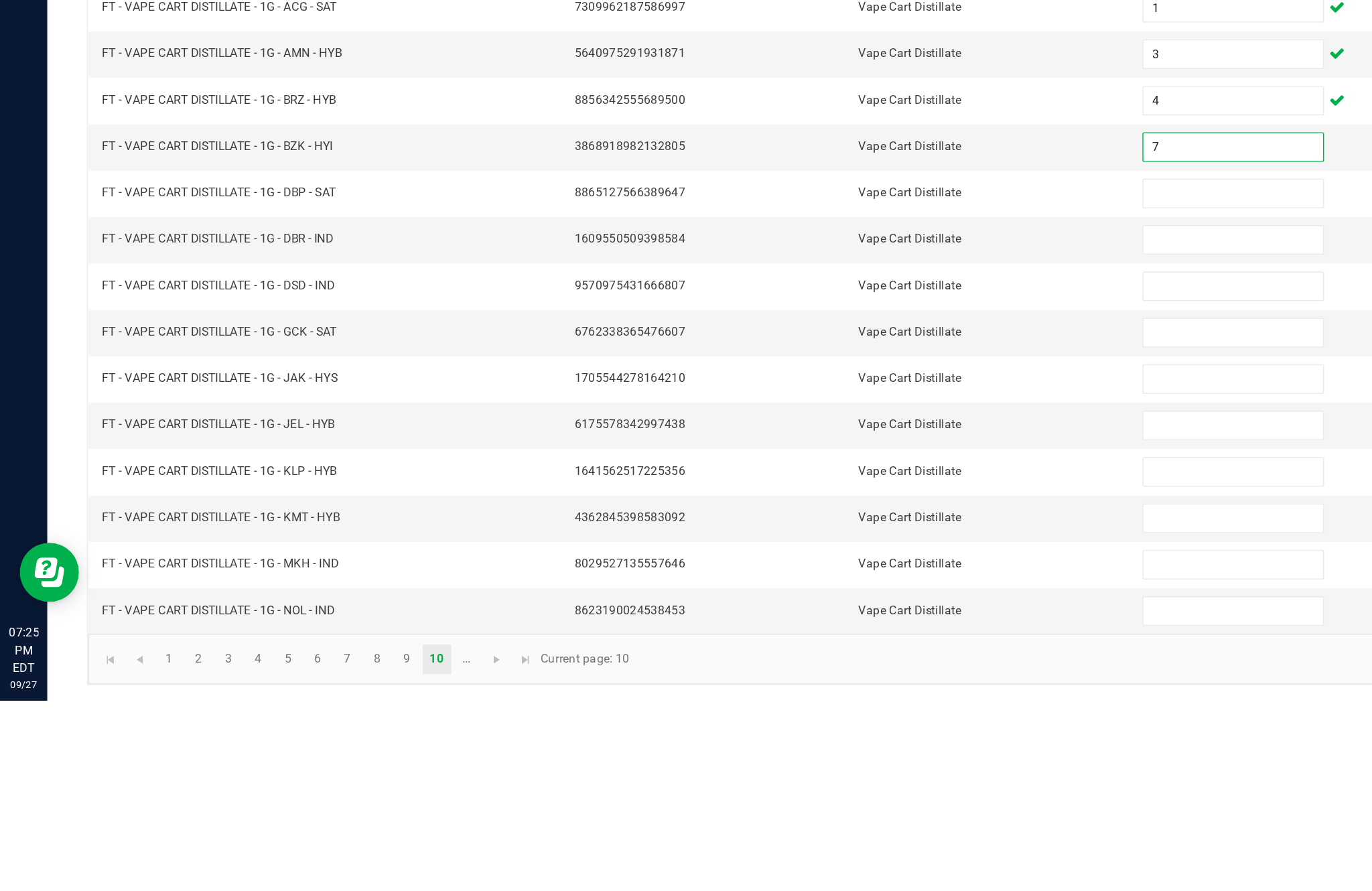
click at [818, 537] on input at bounding box center [837, 547] width 122 height 19
click at [821, 569] on input at bounding box center [837, 578] width 122 height 19
click at [835, 600] on input at bounding box center [837, 610] width 122 height 19
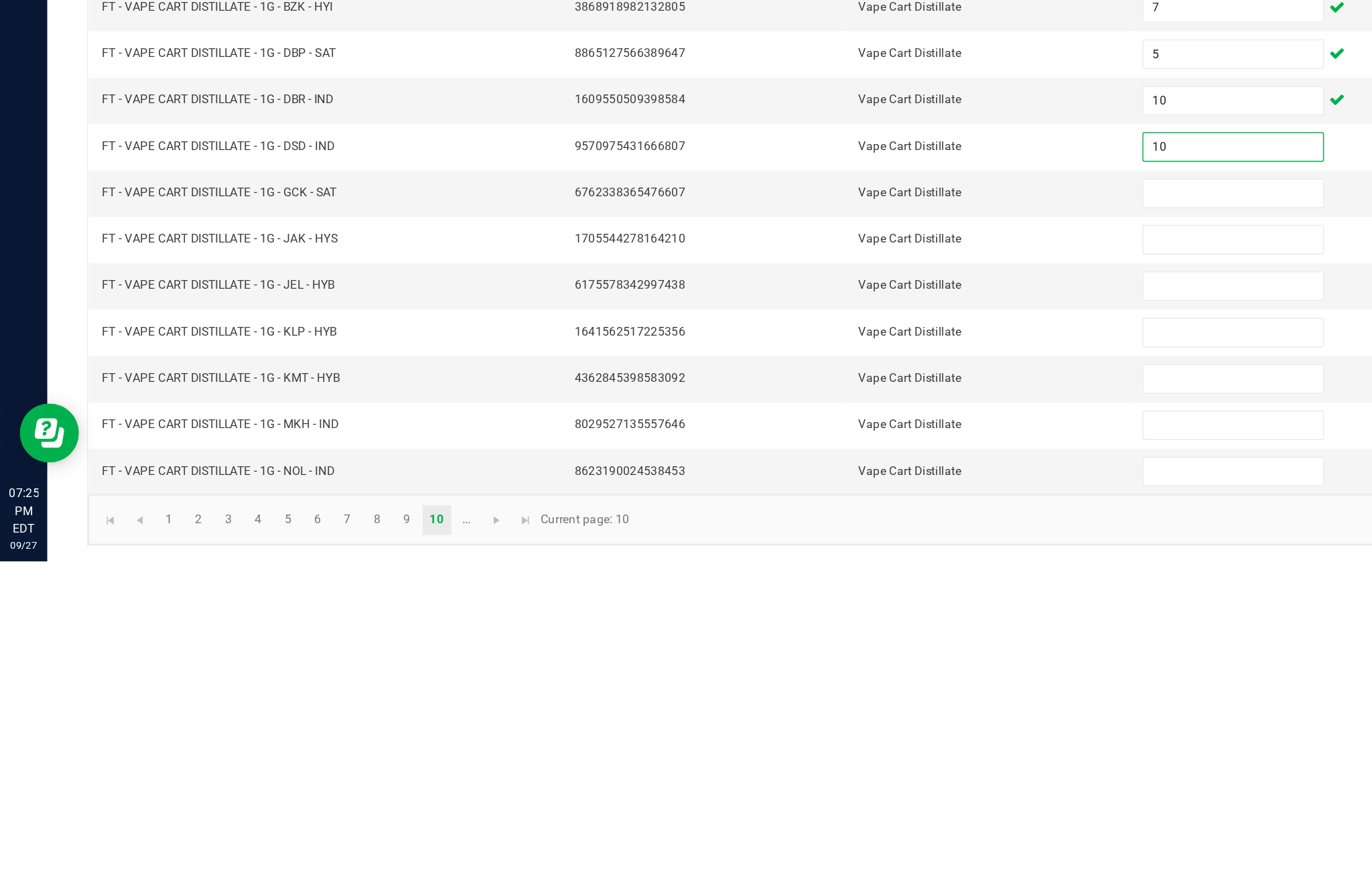
click at [824, 631] on input at bounding box center [837, 641] width 122 height 19
click at [819, 663] on input at bounding box center [837, 672] width 122 height 19
click at [806, 694] on input at bounding box center [837, 704] width 122 height 19
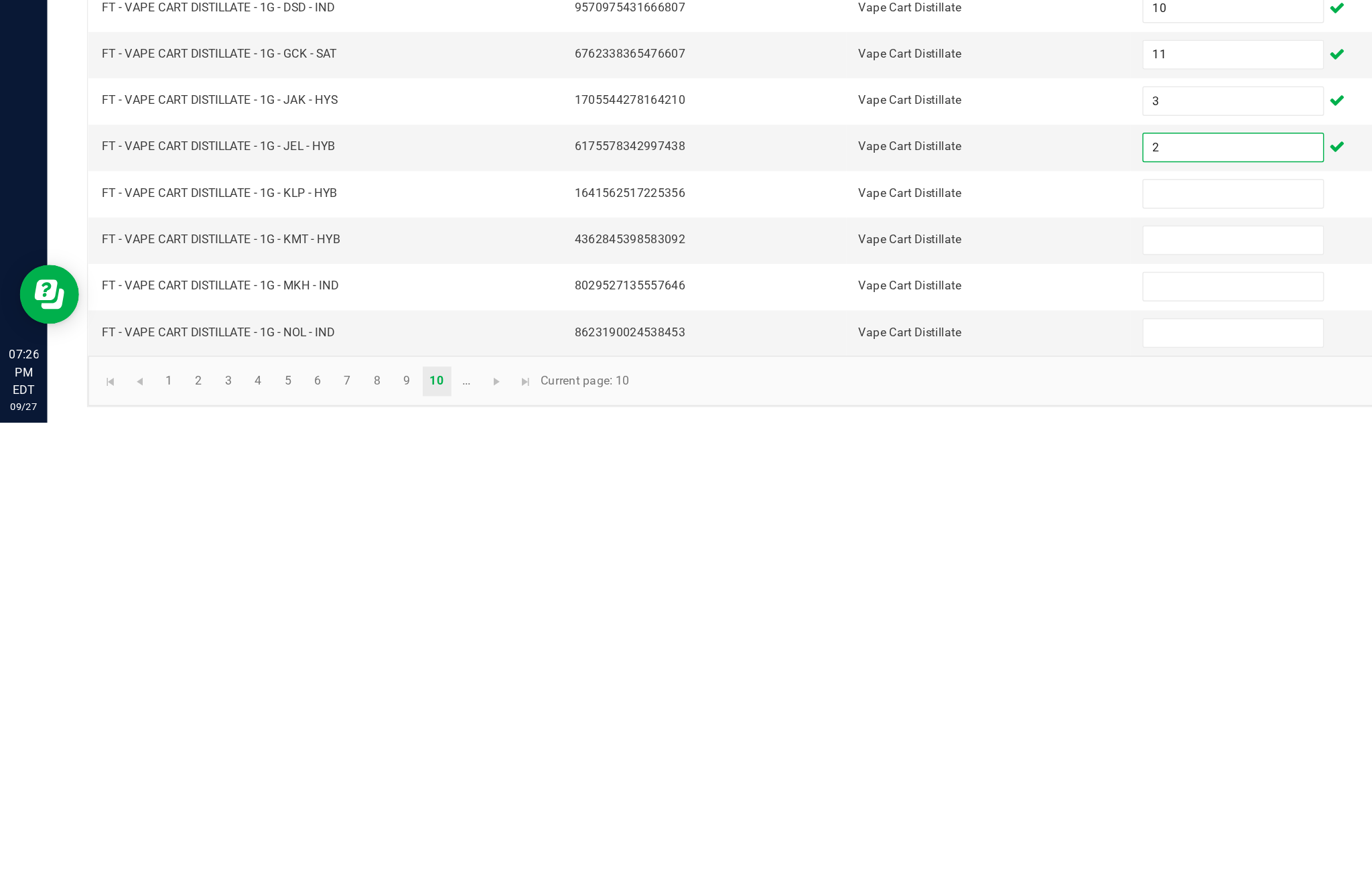
click at [813, 726] on input at bounding box center [837, 735] width 122 height 19
click at [835, 758] on input at bounding box center [837, 767] width 122 height 19
click at [827, 789] on input at bounding box center [837, 798] width 122 height 19
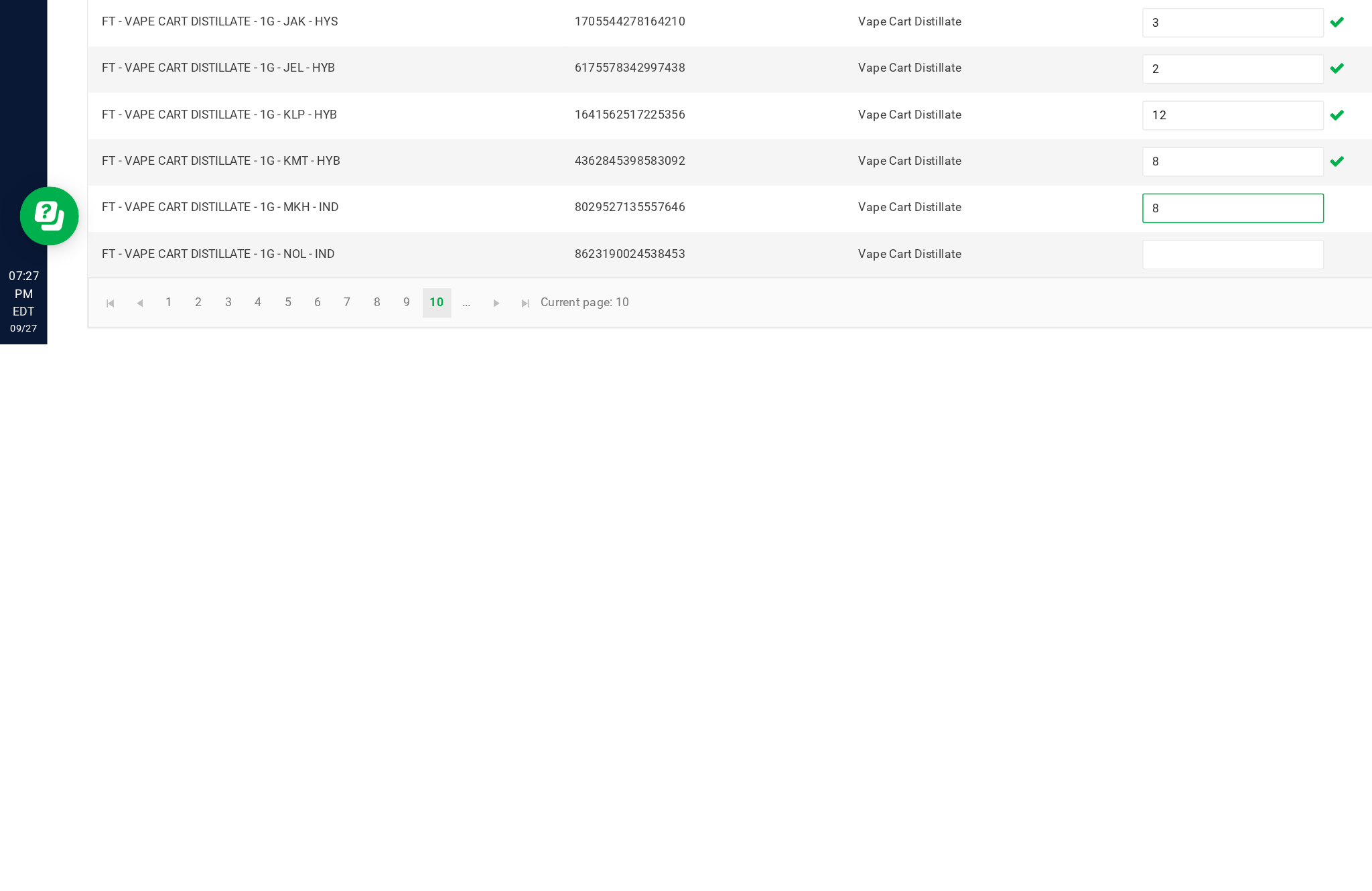
click at [824, 821] on input at bounding box center [837, 830] width 122 height 19
click at [347, 853] on link at bounding box center [337, 863] width 19 height 20
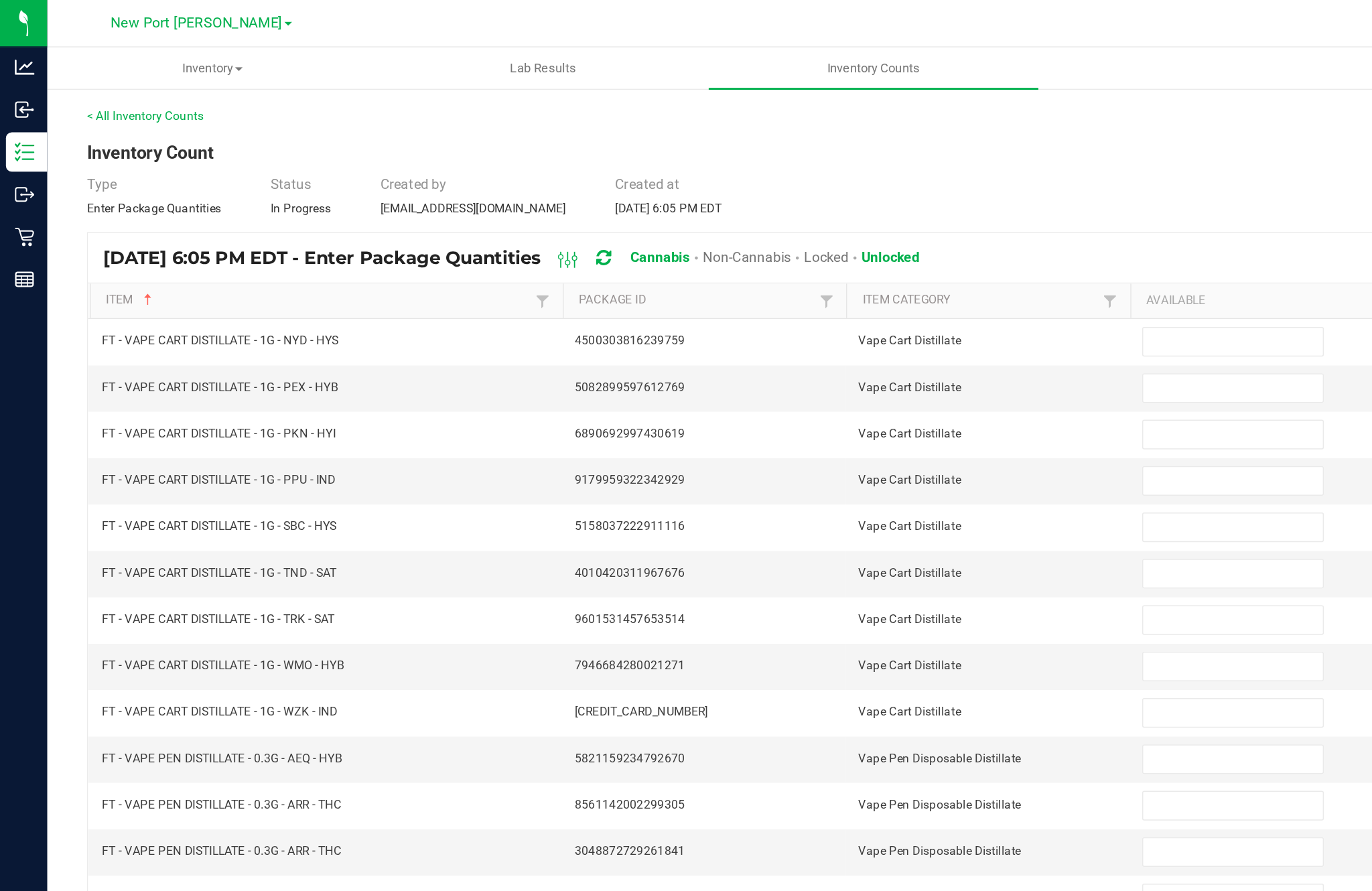
scroll to position [0, 0]
click at [813, 241] on input at bounding box center [837, 232] width 122 height 19
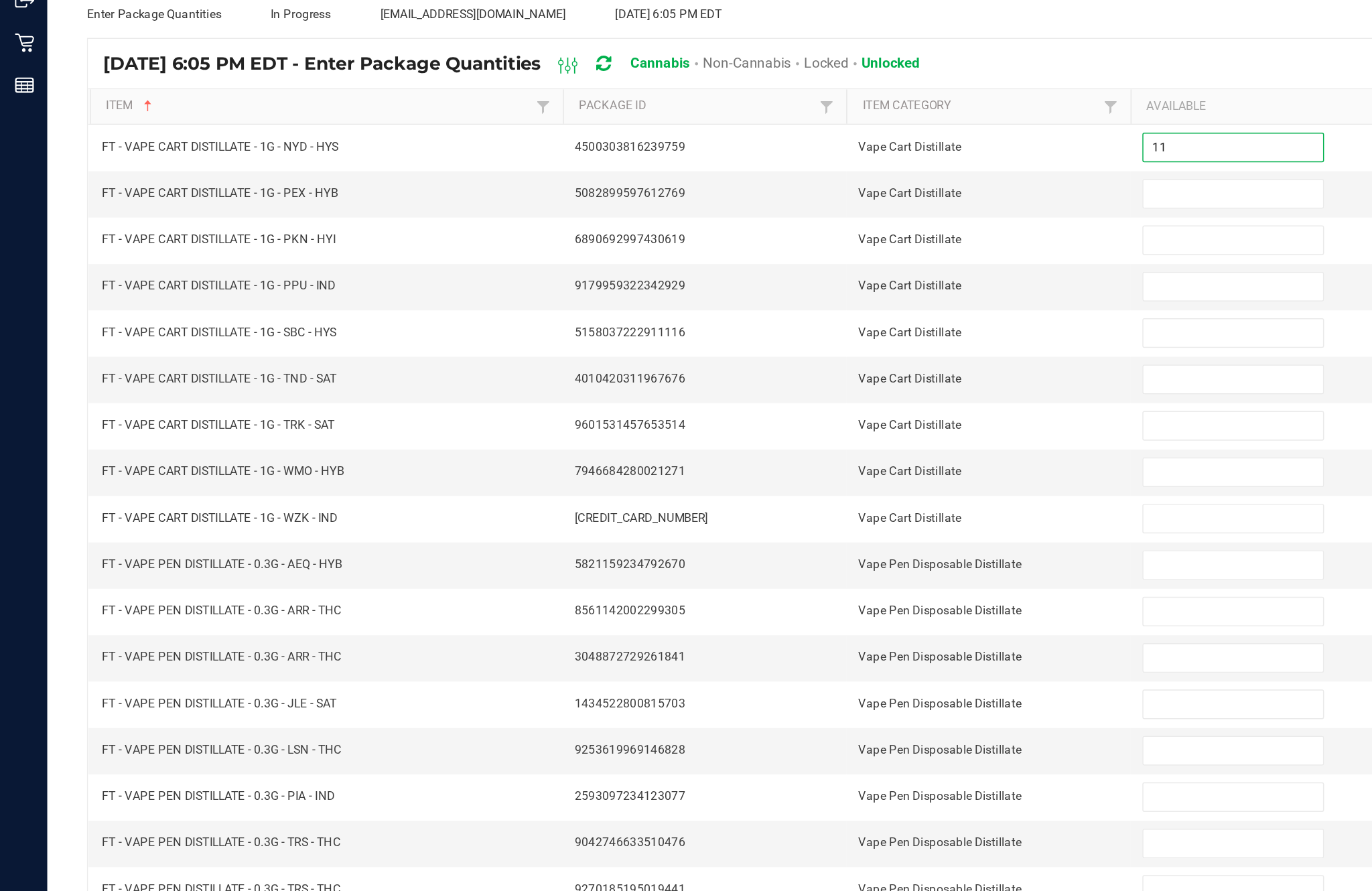
click at [825, 254] on input at bounding box center [837, 263] width 122 height 19
click at [822, 286] on input at bounding box center [837, 295] width 122 height 19
click at [814, 317] on input at bounding box center [837, 326] width 122 height 19
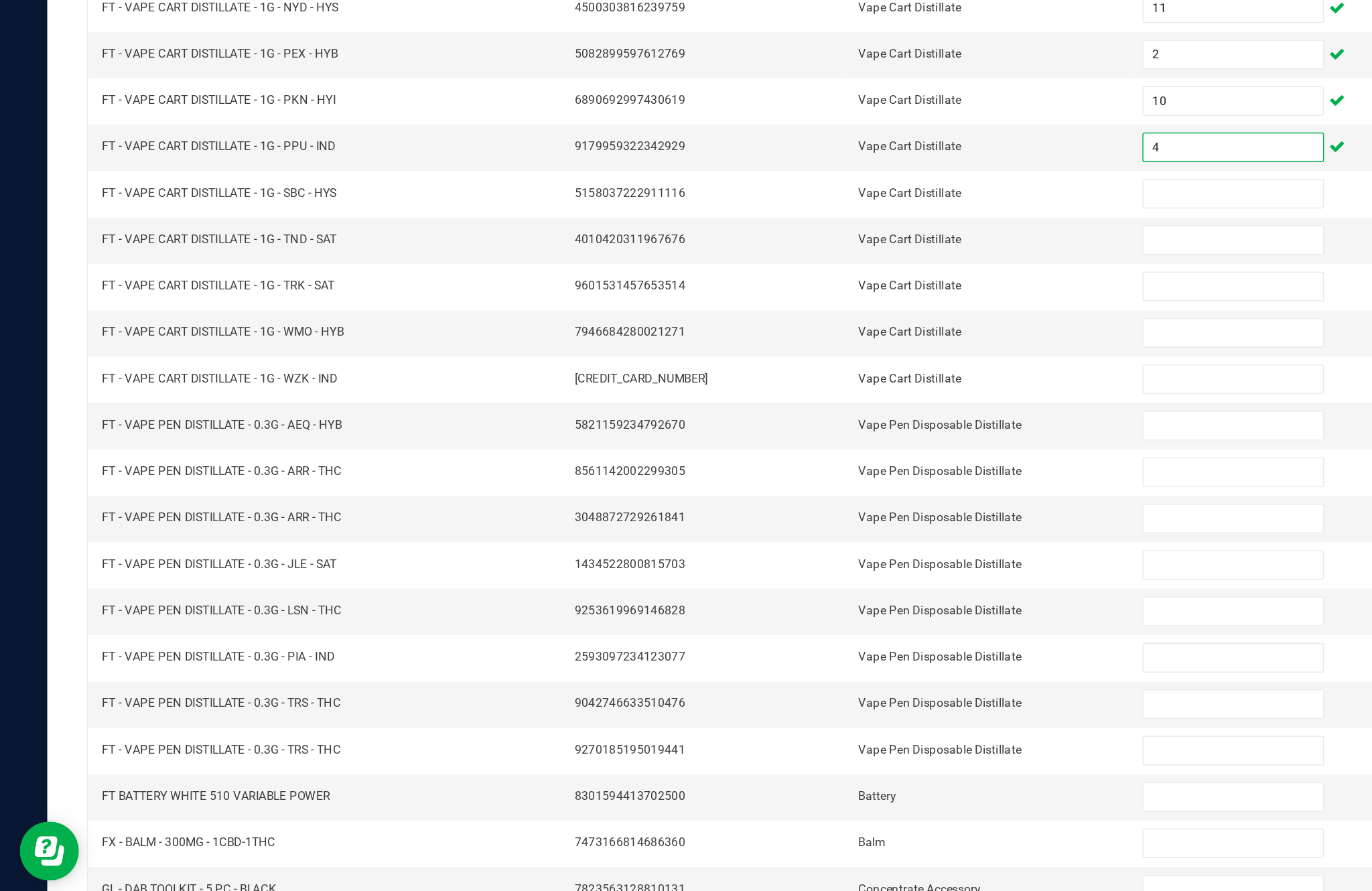
click at [811, 349] on input at bounding box center [837, 358] width 122 height 19
click at [816, 380] on input at bounding box center [837, 389] width 122 height 19
click at [831, 412] on input at bounding box center [837, 421] width 122 height 19
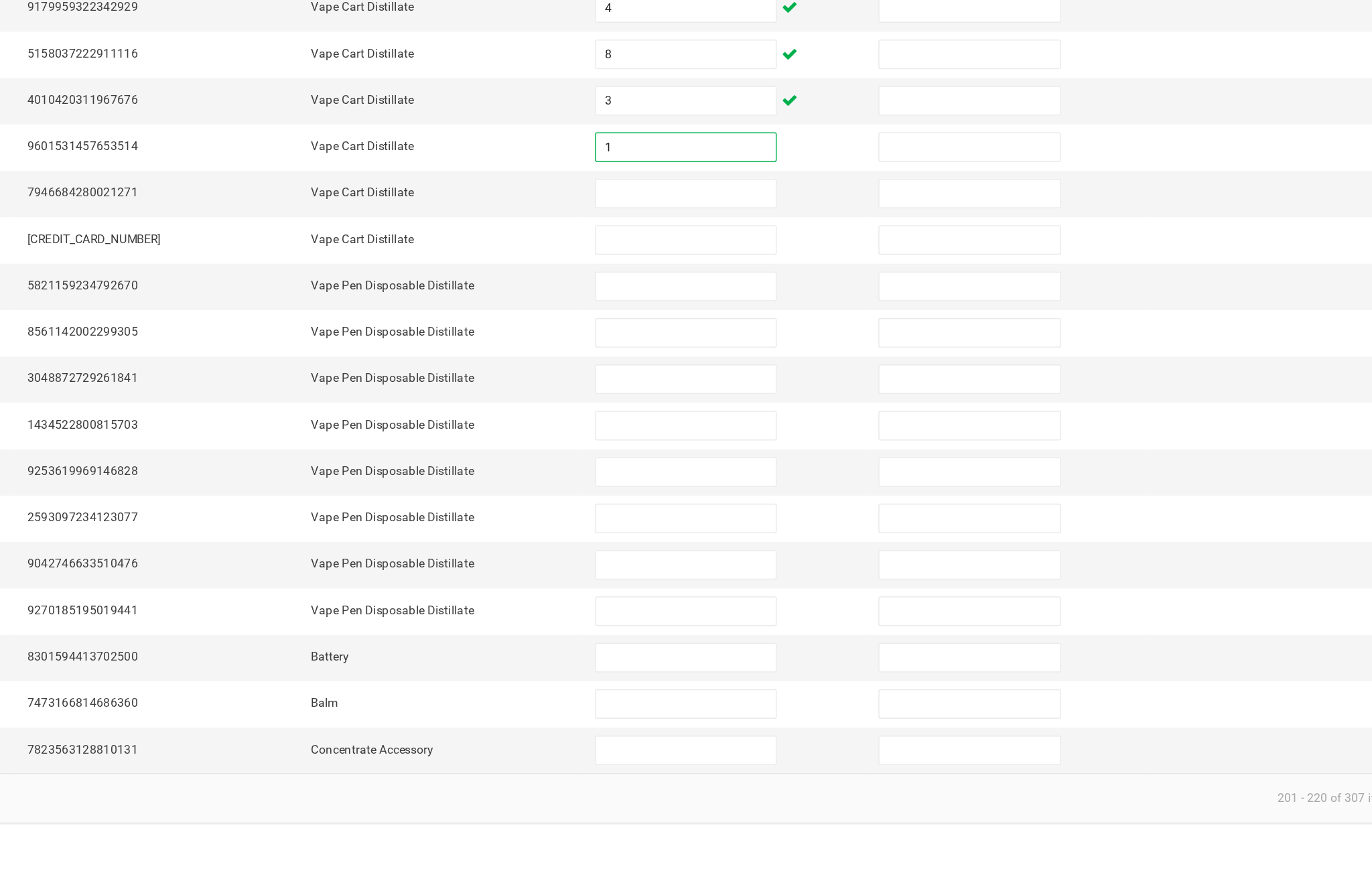
click at [776, 443] on input at bounding box center [837, 452] width 122 height 19
click at [776, 474] on input at bounding box center [837, 484] width 122 height 19
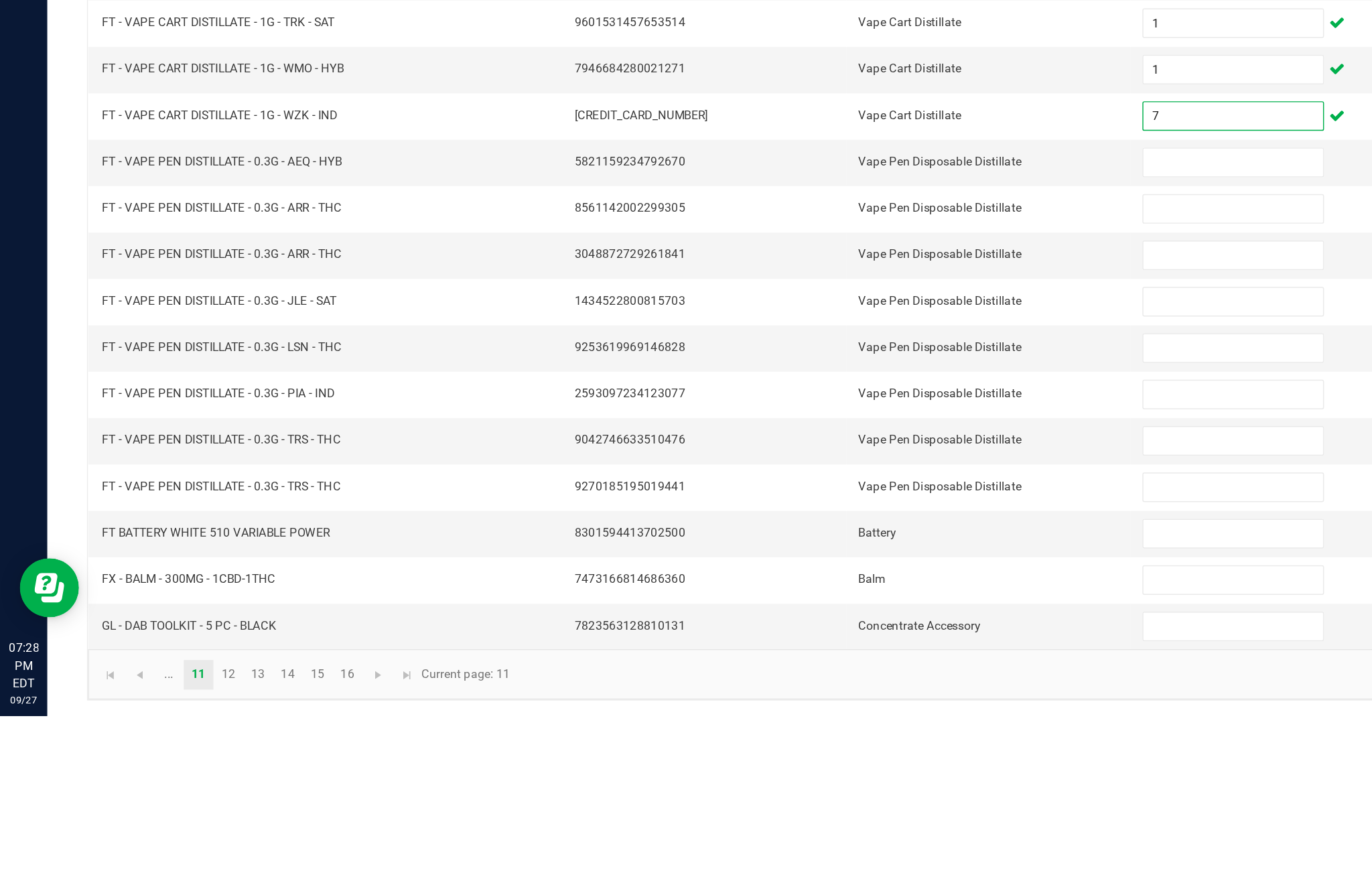
click at [810, 506] on input at bounding box center [837, 515] width 122 height 19
click at [822, 537] on input at bounding box center [837, 547] width 122 height 19
click at [809, 569] on input at bounding box center [837, 578] width 122 height 19
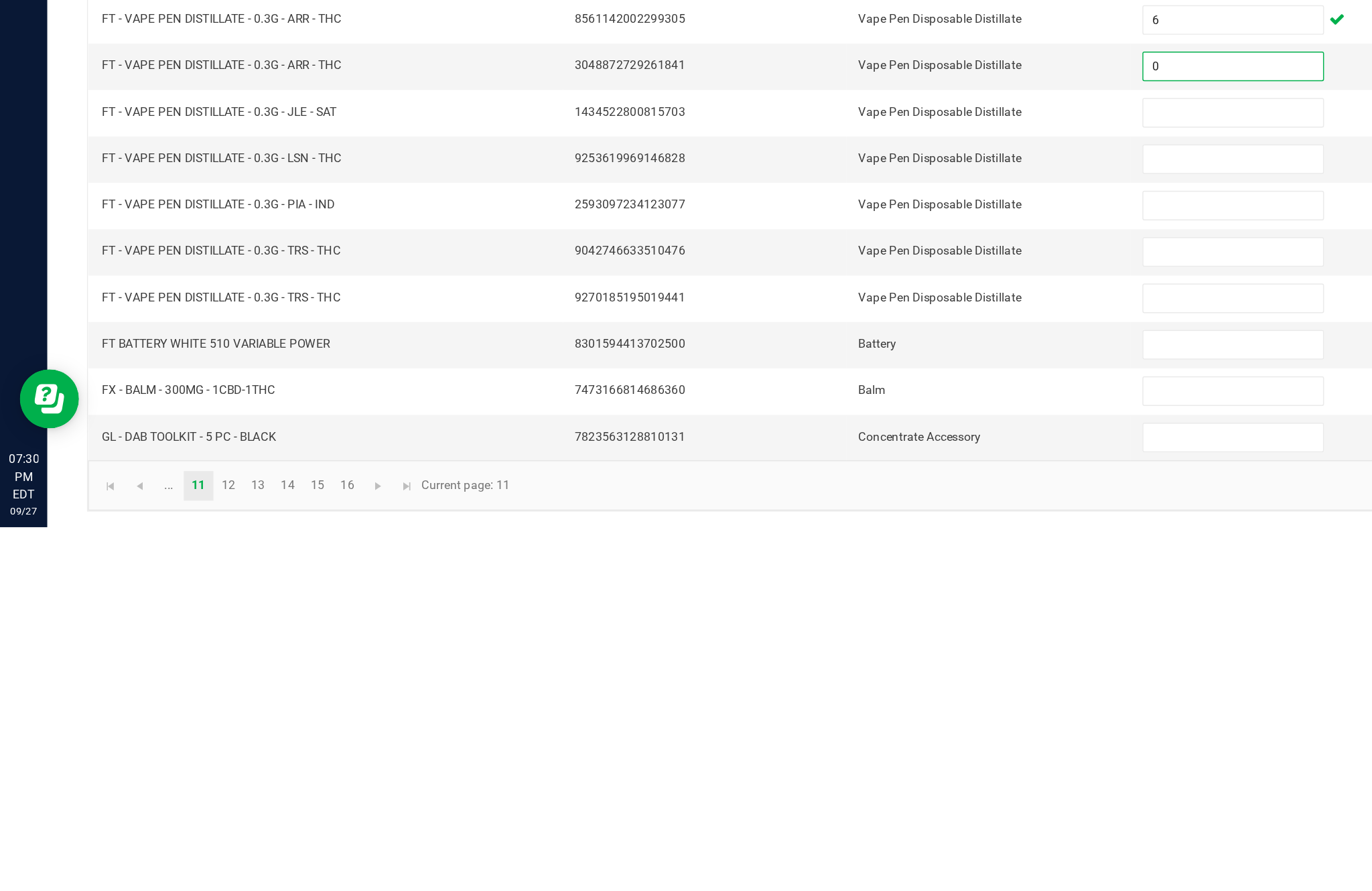
click at [815, 600] on input at bounding box center [837, 610] width 122 height 19
click at [820, 631] on input at bounding box center [837, 641] width 122 height 19
click at [813, 631] on input "20" at bounding box center [837, 641] width 122 height 19
click at [828, 663] on input at bounding box center [837, 672] width 122 height 19
click at [825, 694] on input at bounding box center [837, 704] width 122 height 19
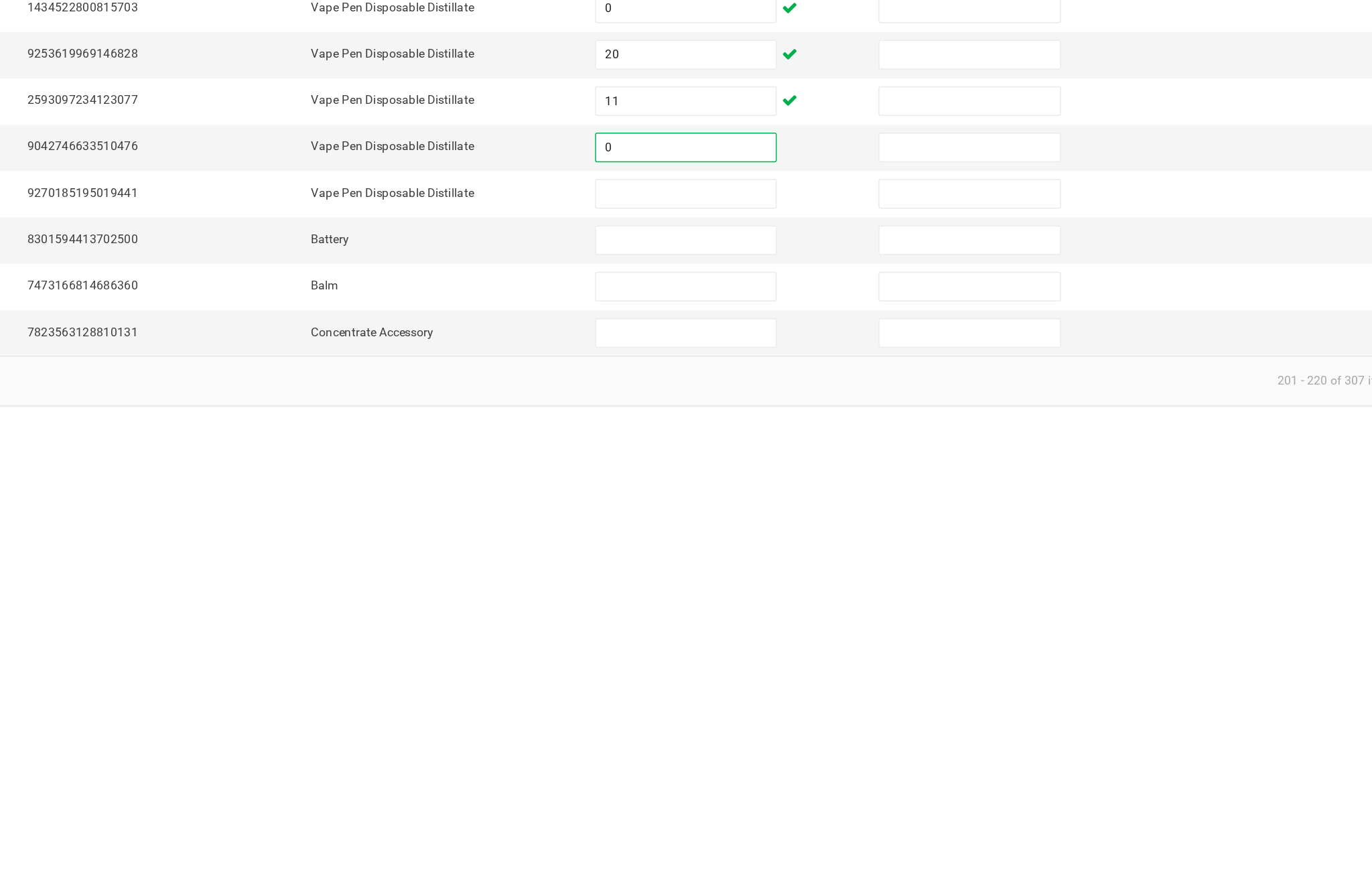
click at [776, 726] on input at bounding box center [837, 735] width 122 height 19
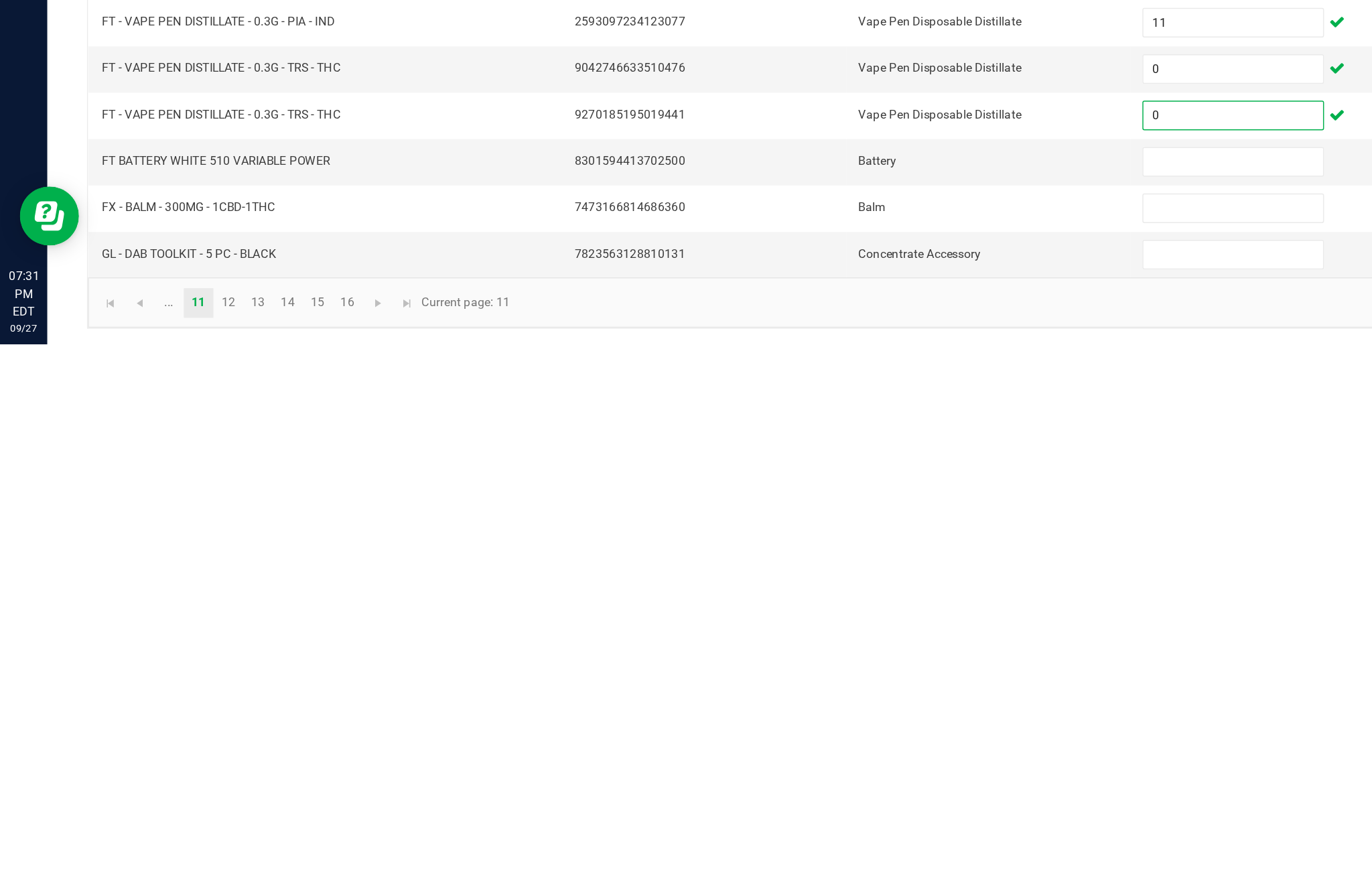
click at [835, 758] on input at bounding box center [837, 767] width 122 height 19
click at [822, 789] on input at bounding box center [837, 798] width 122 height 19
click at [822, 821] on input at bounding box center [837, 830] width 122 height 19
click at [262, 858] on span "Go to the next page" at bounding box center [256, 863] width 11 height 11
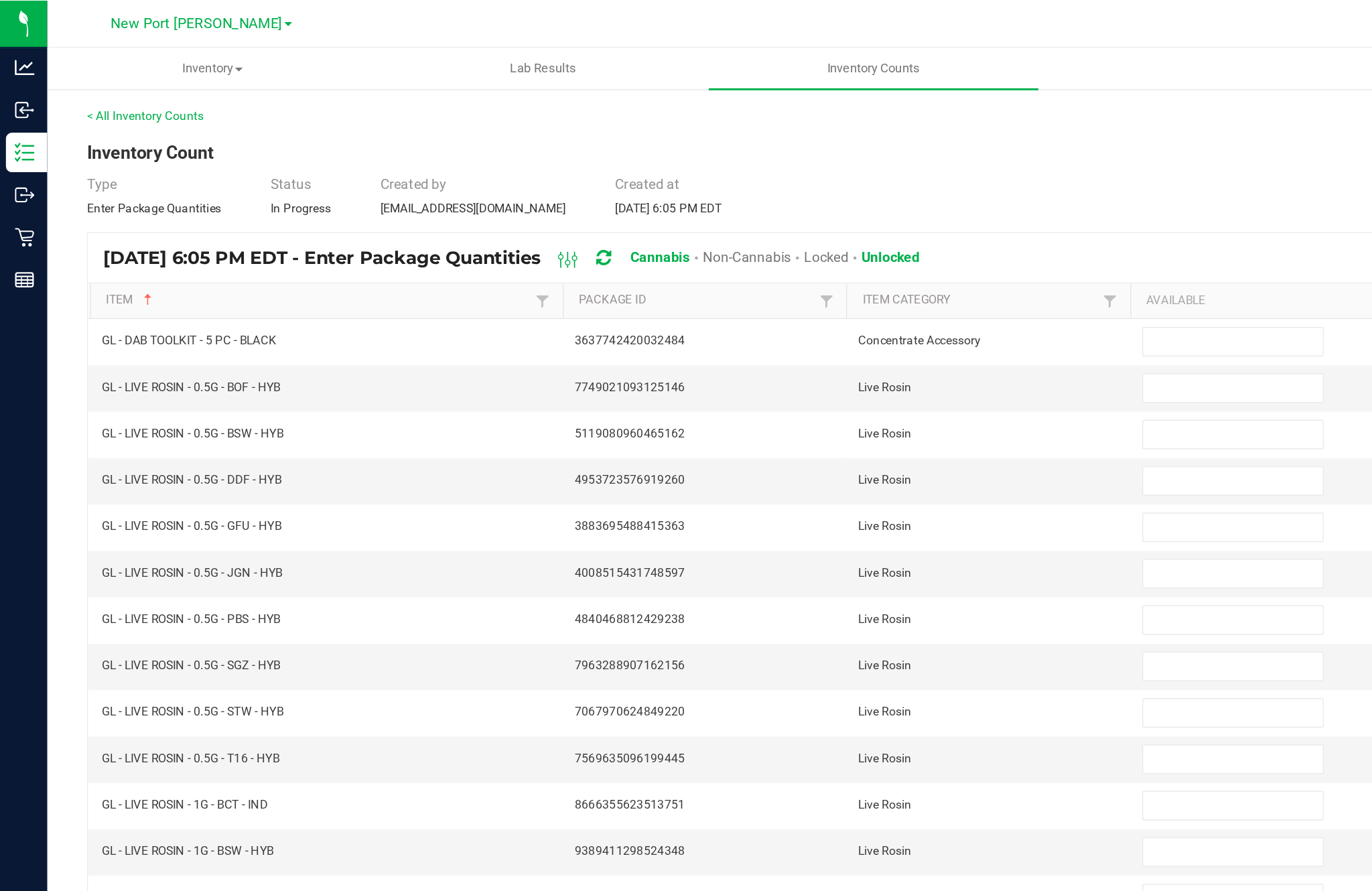
scroll to position [0, 0]
click at [810, 241] on input at bounding box center [837, 232] width 122 height 19
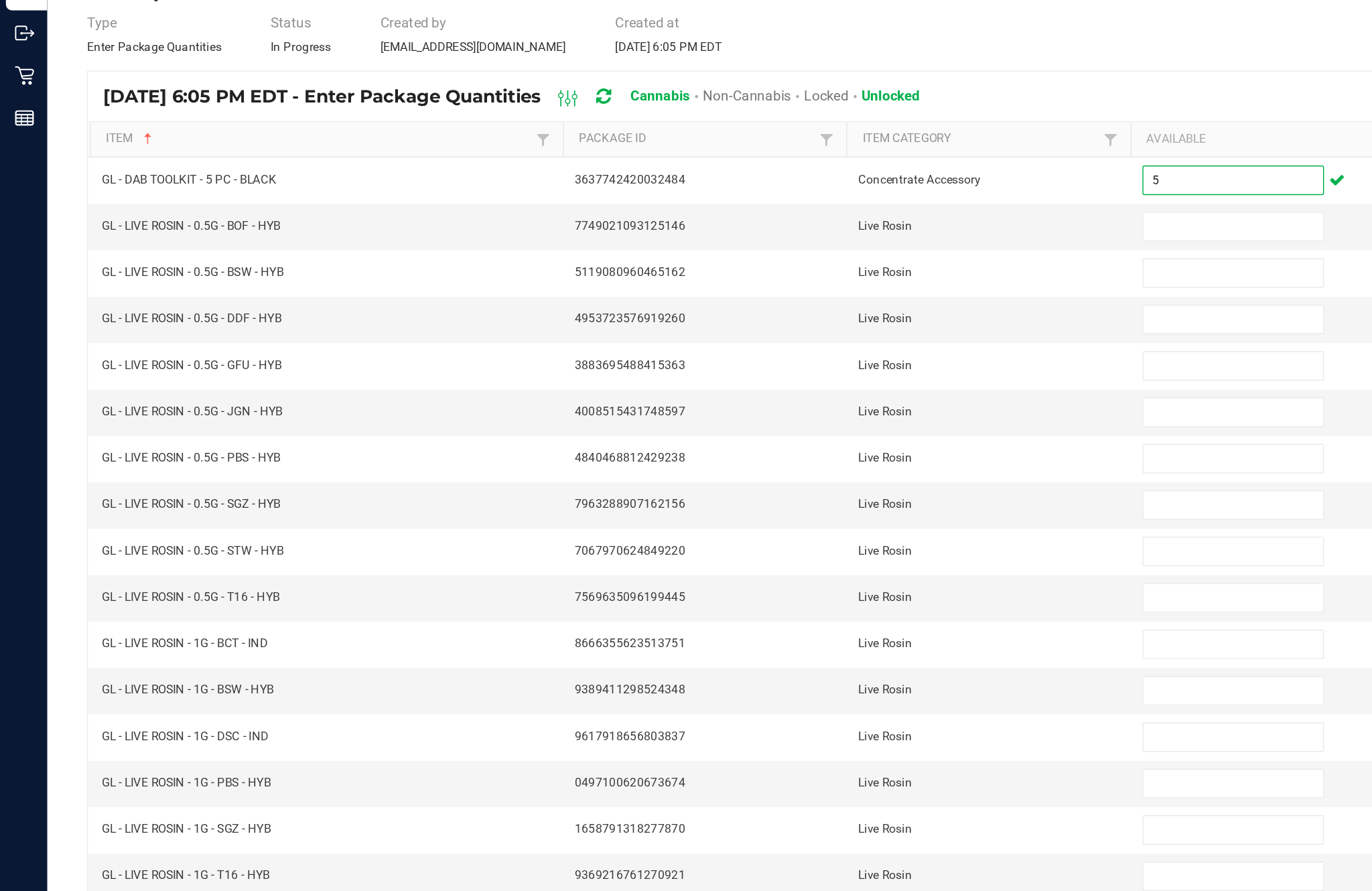
click at [825, 254] on input at bounding box center [837, 263] width 122 height 19
click at [800, 286] on input at bounding box center [837, 295] width 122 height 19
click at [804, 317] on input at bounding box center [837, 326] width 122 height 19
click at [814, 349] on input at bounding box center [837, 358] width 122 height 19
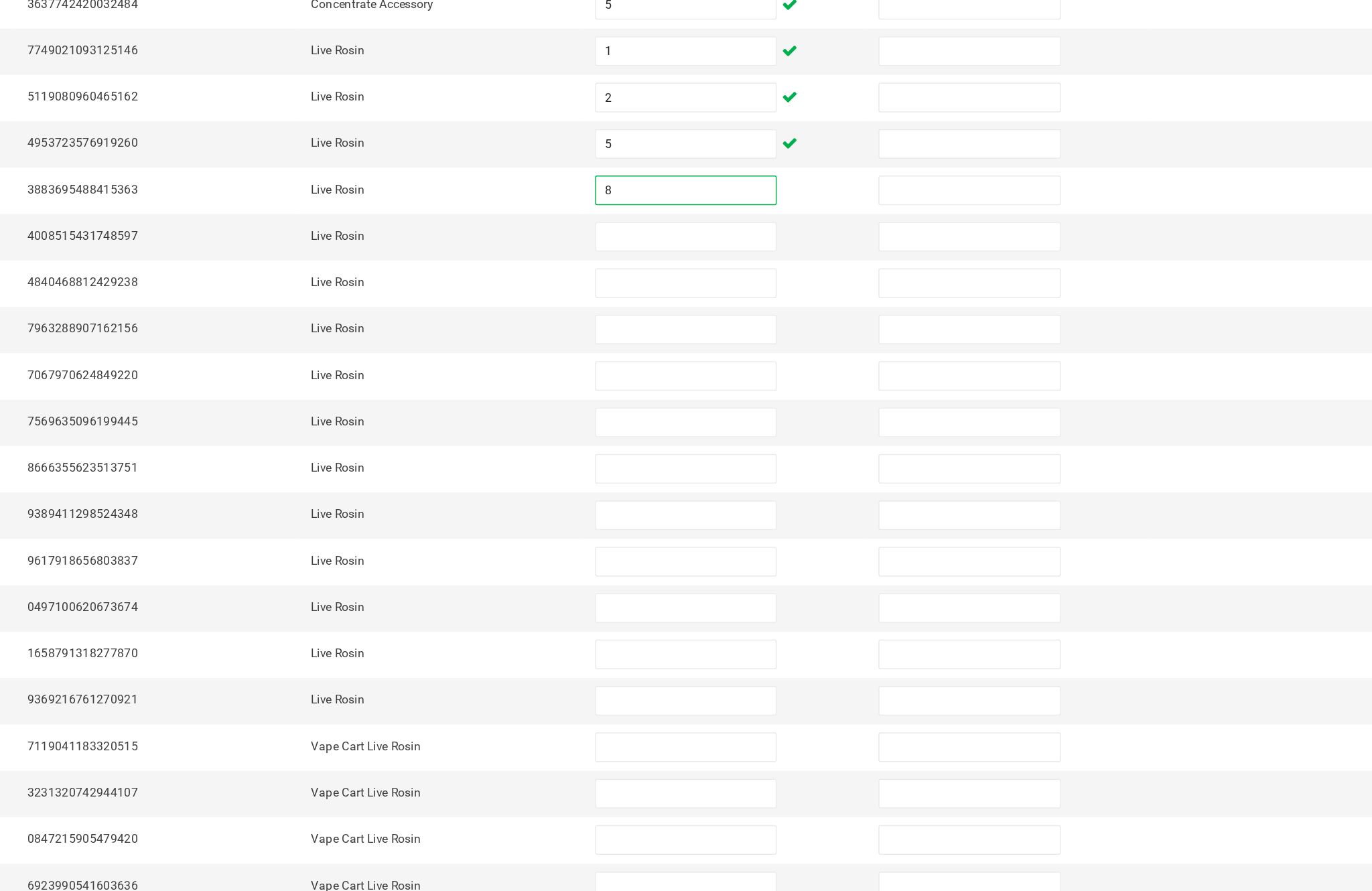
click at [776, 380] on input at bounding box center [837, 389] width 122 height 19
click at [776, 412] on input at bounding box center [837, 421] width 122 height 19
click at [776, 443] on input at bounding box center [837, 452] width 122 height 19
click at [776, 474] on input at bounding box center [837, 484] width 122 height 19
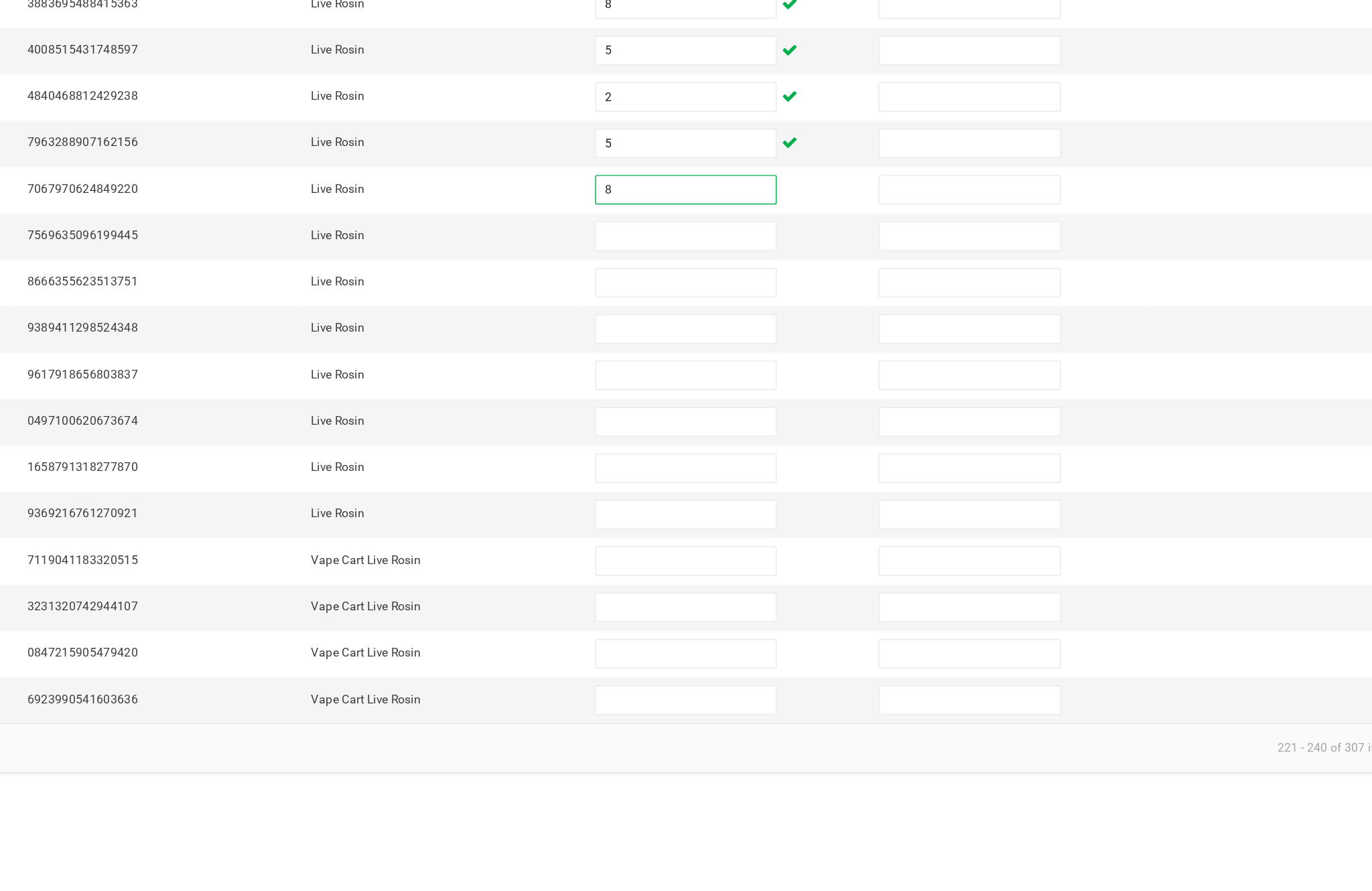
click at [776, 506] on input at bounding box center [837, 515] width 122 height 19
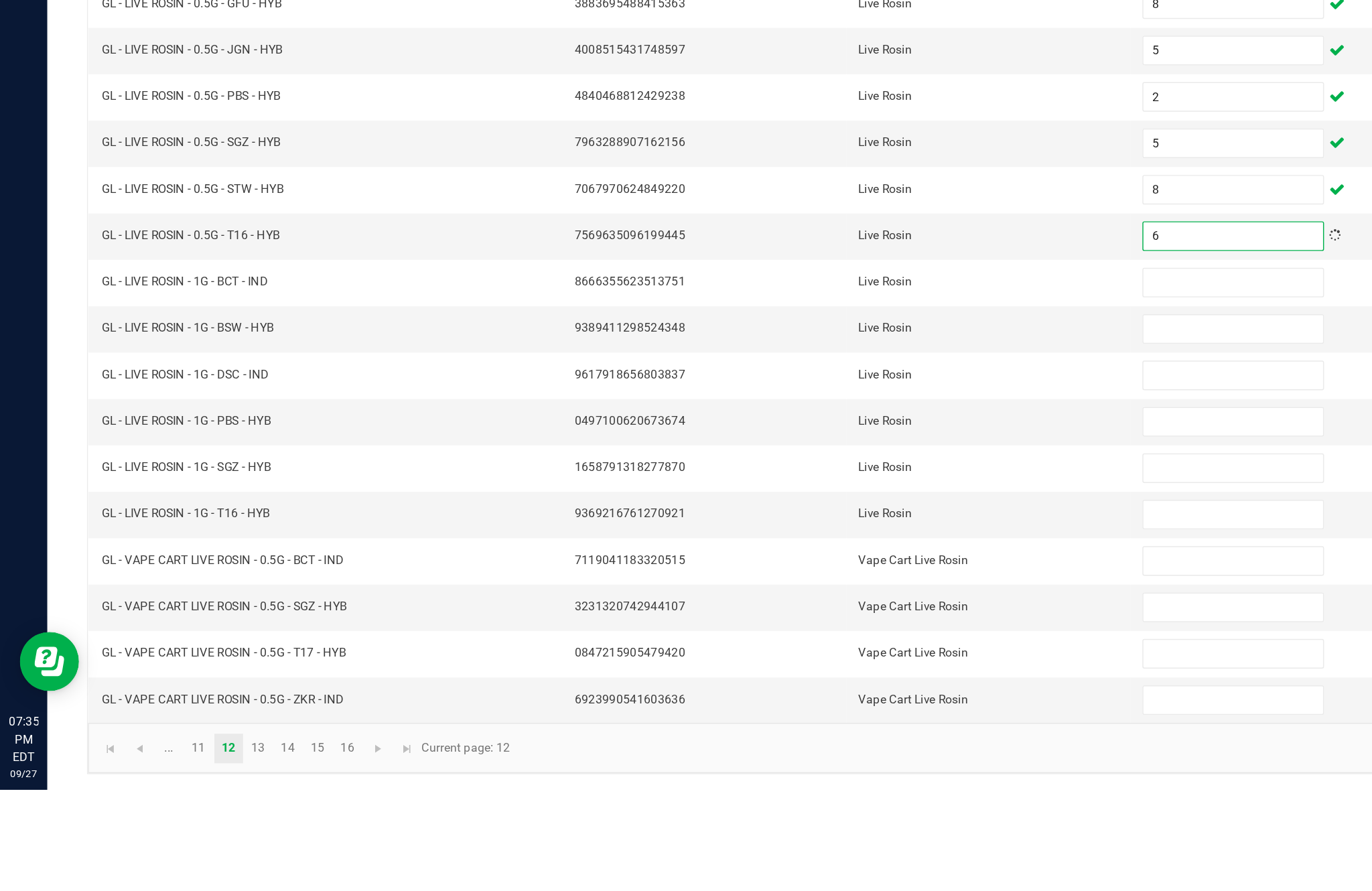
click at [822, 537] on input at bounding box center [837, 547] width 122 height 19
click at [824, 569] on input at bounding box center [837, 578] width 122 height 19
click at [815, 600] on input at bounding box center [837, 610] width 122 height 19
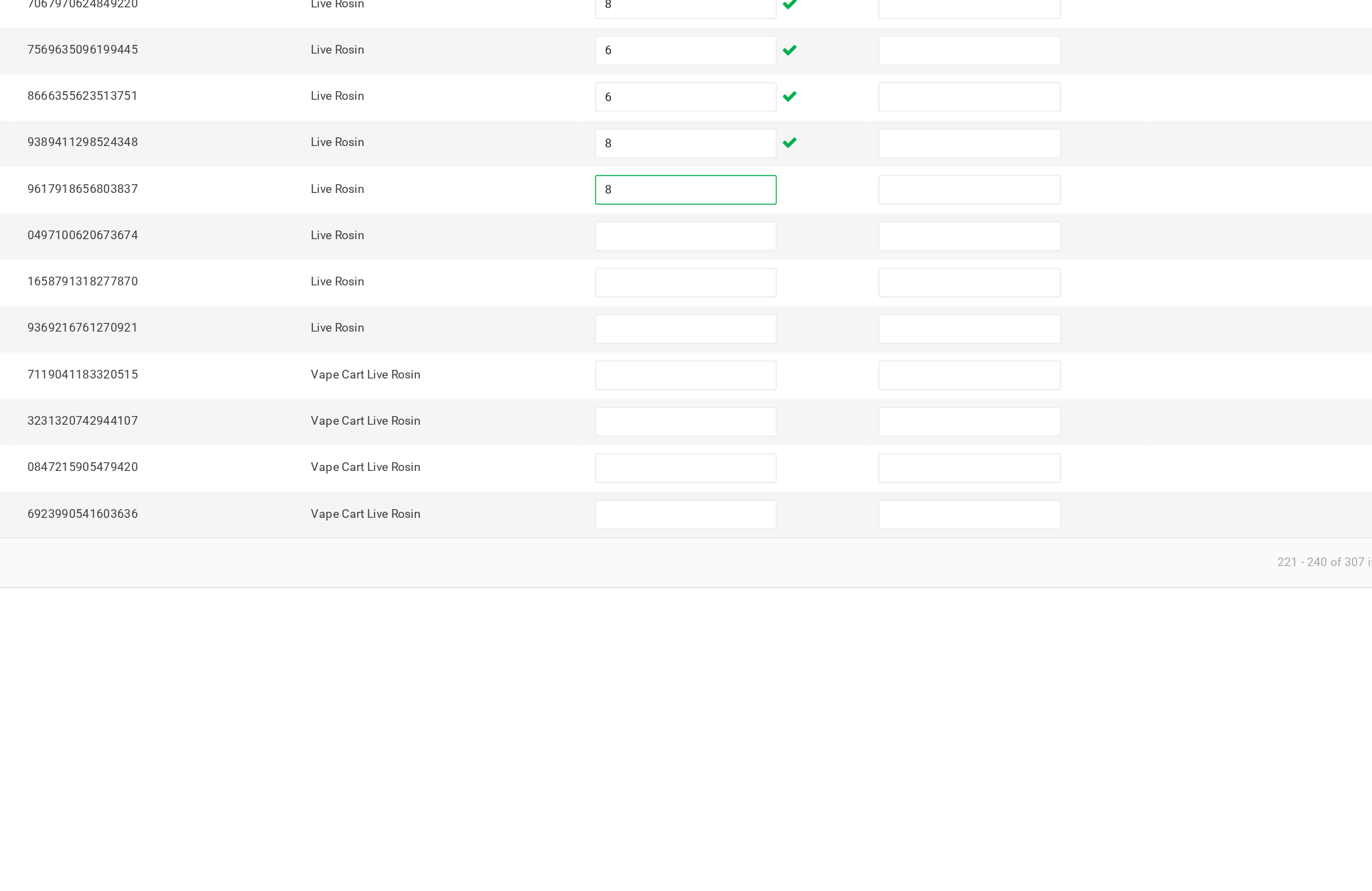
click at [776, 631] on input at bounding box center [837, 641] width 122 height 19
click at [776, 663] on input at bounding box center [837, 672] width 122 height 19
click at [776, 694] on input at bounding box center [837, 704] width 122 height 19
click at [776, 726] on input at bounding box center [837, 735] width 122 height 19
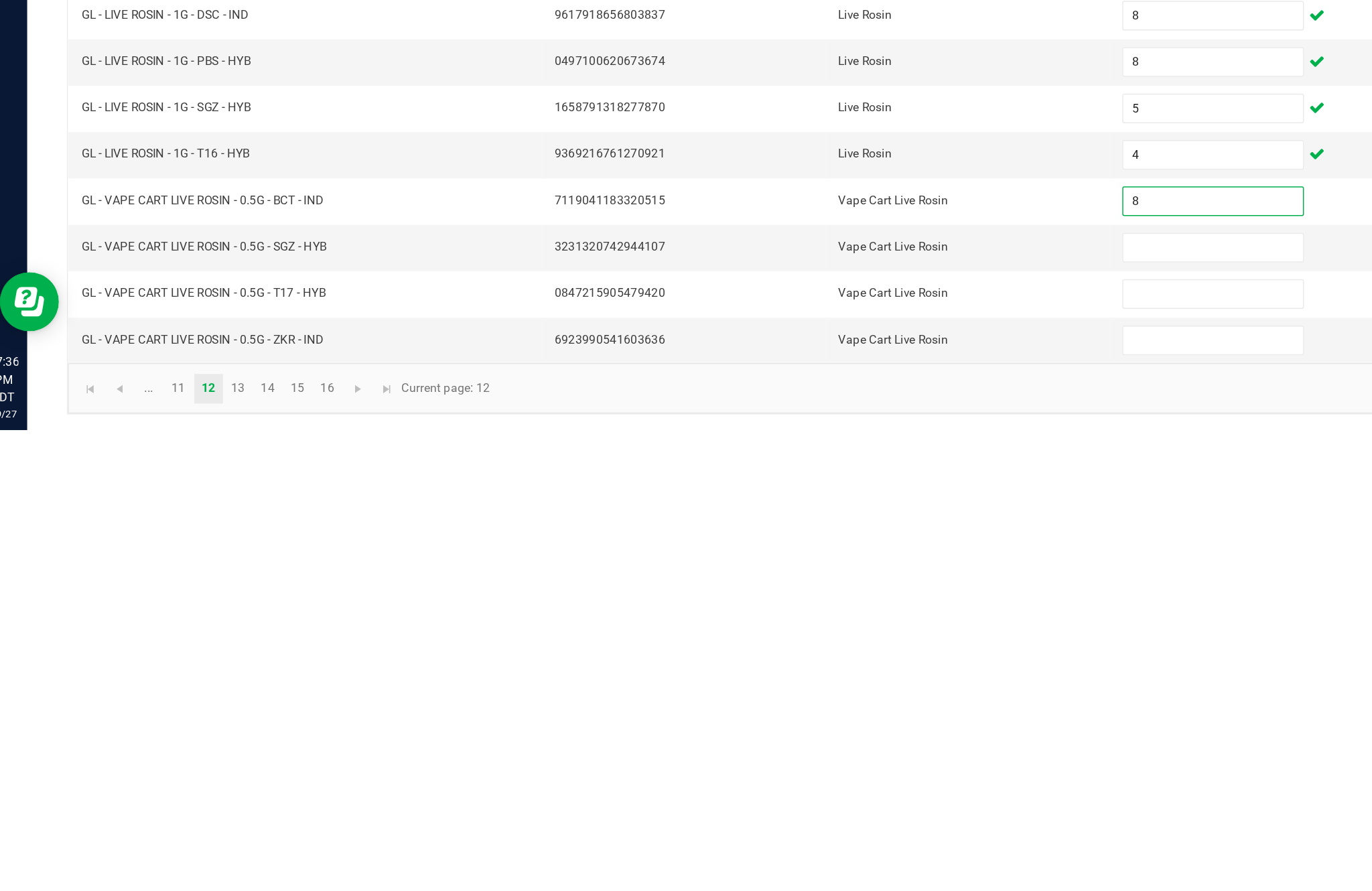
click at [812, 758] on input at bounding box center [837, 767] width 122 height 19
click at [810, 789] on input at bounding box center [837, 798] width 122 height 19
click at [805, 821] on input at bounding box center [837, 830] width 122 height 19
click at [262, 858] on span "Go to the next page" at bounding box center [256, 863] width 11 height 11
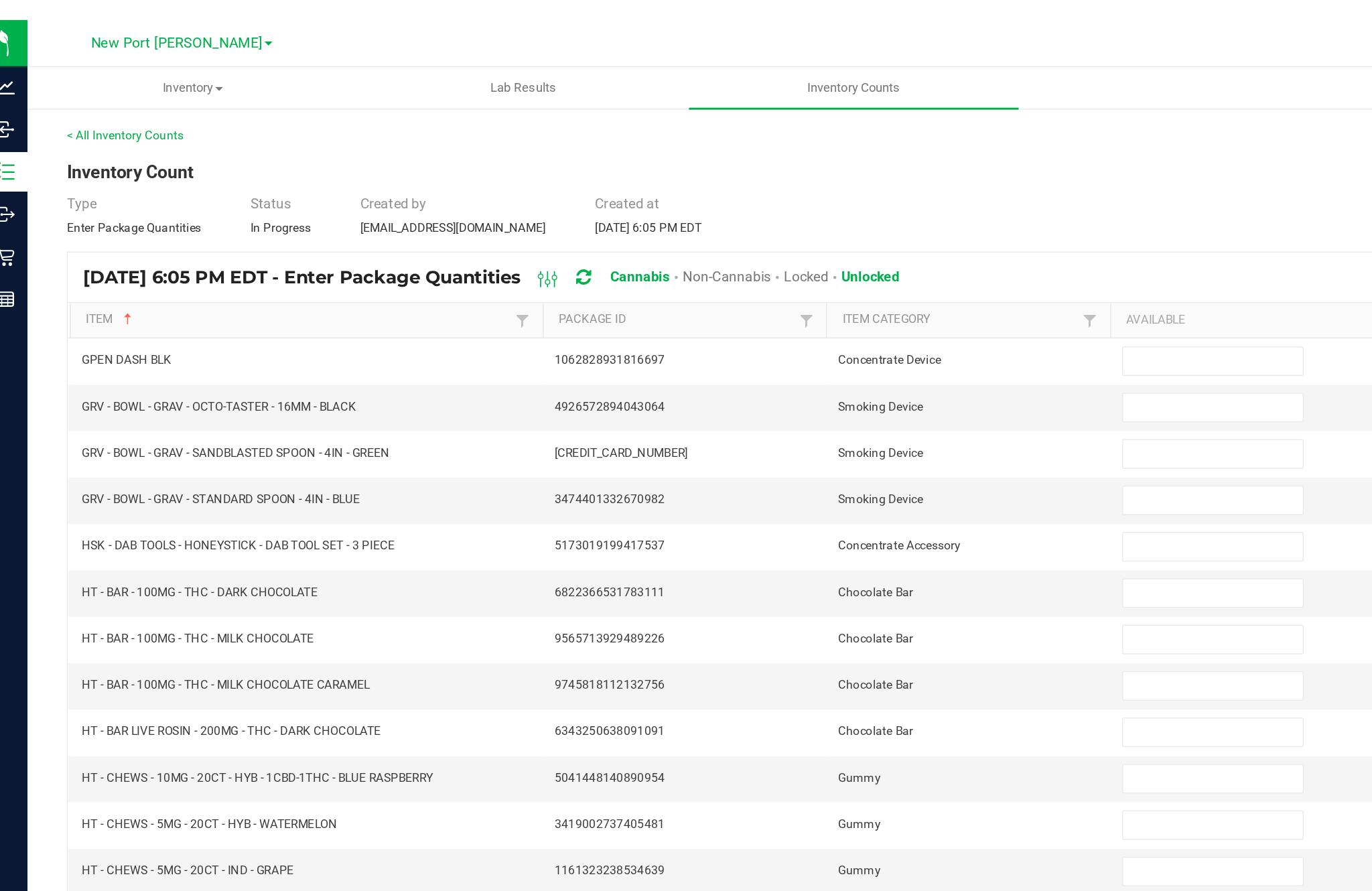
scroll to position [0, 0]
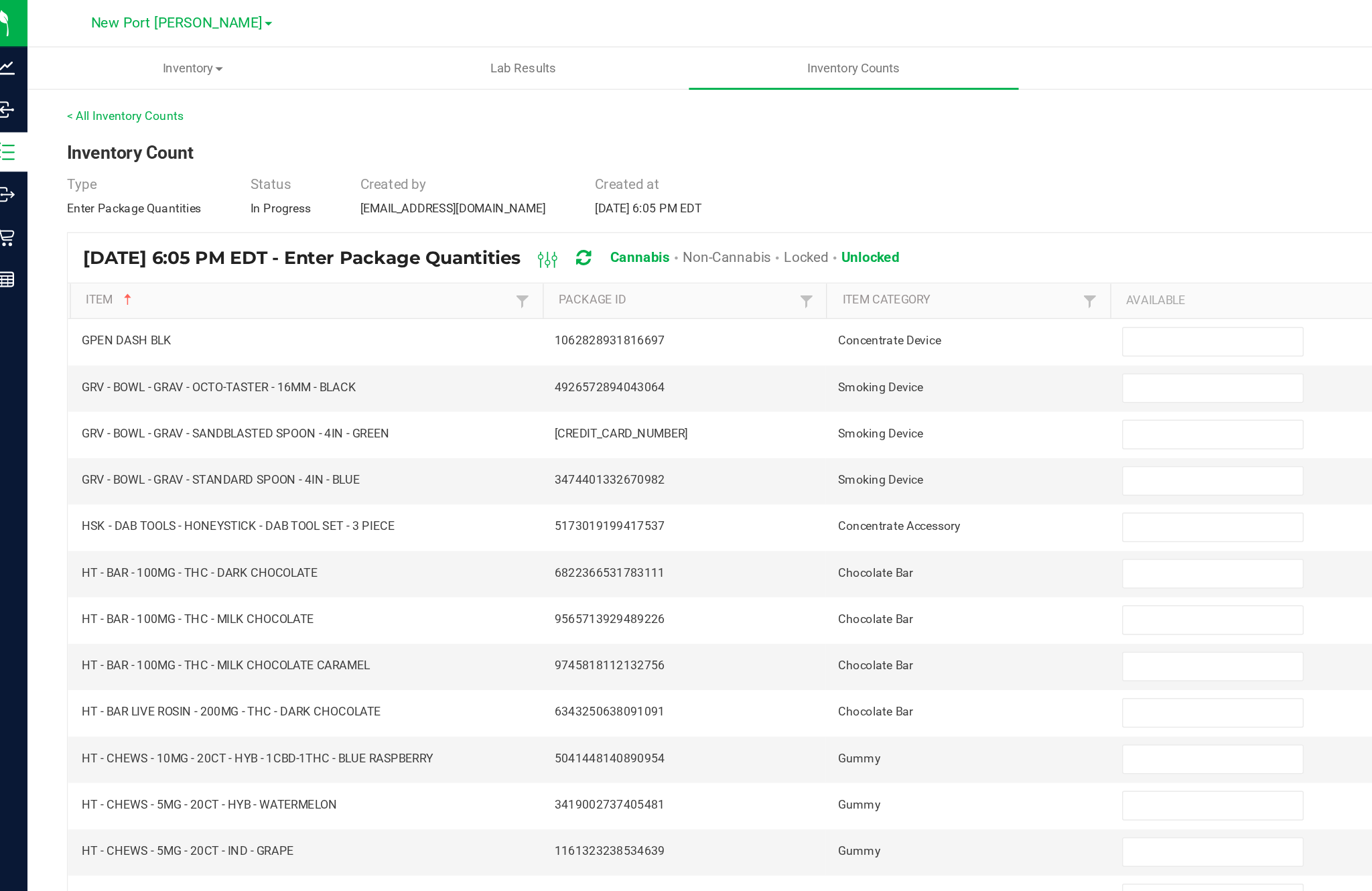
click at [820, 241] on input at bounding box center [837, 232] width 122 height 19
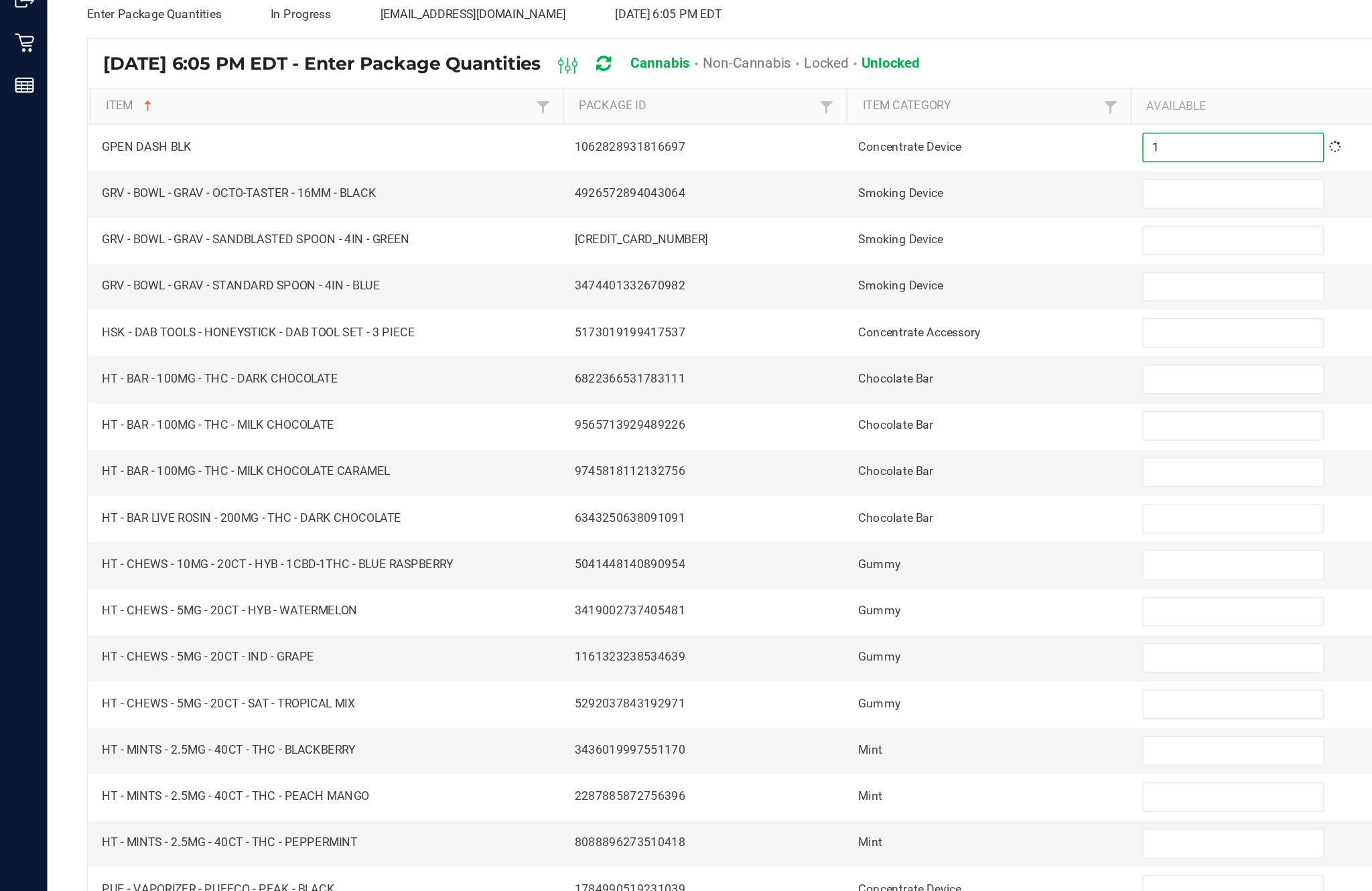
click at [831, 254] on input at bounding box center [837, 263] width 122 height 19
click at [799, 286] on input at bounding box center [837, 295] width 122 height 19
click at [814, 317] on input at bounding box center [837, 326] width 122 height 19
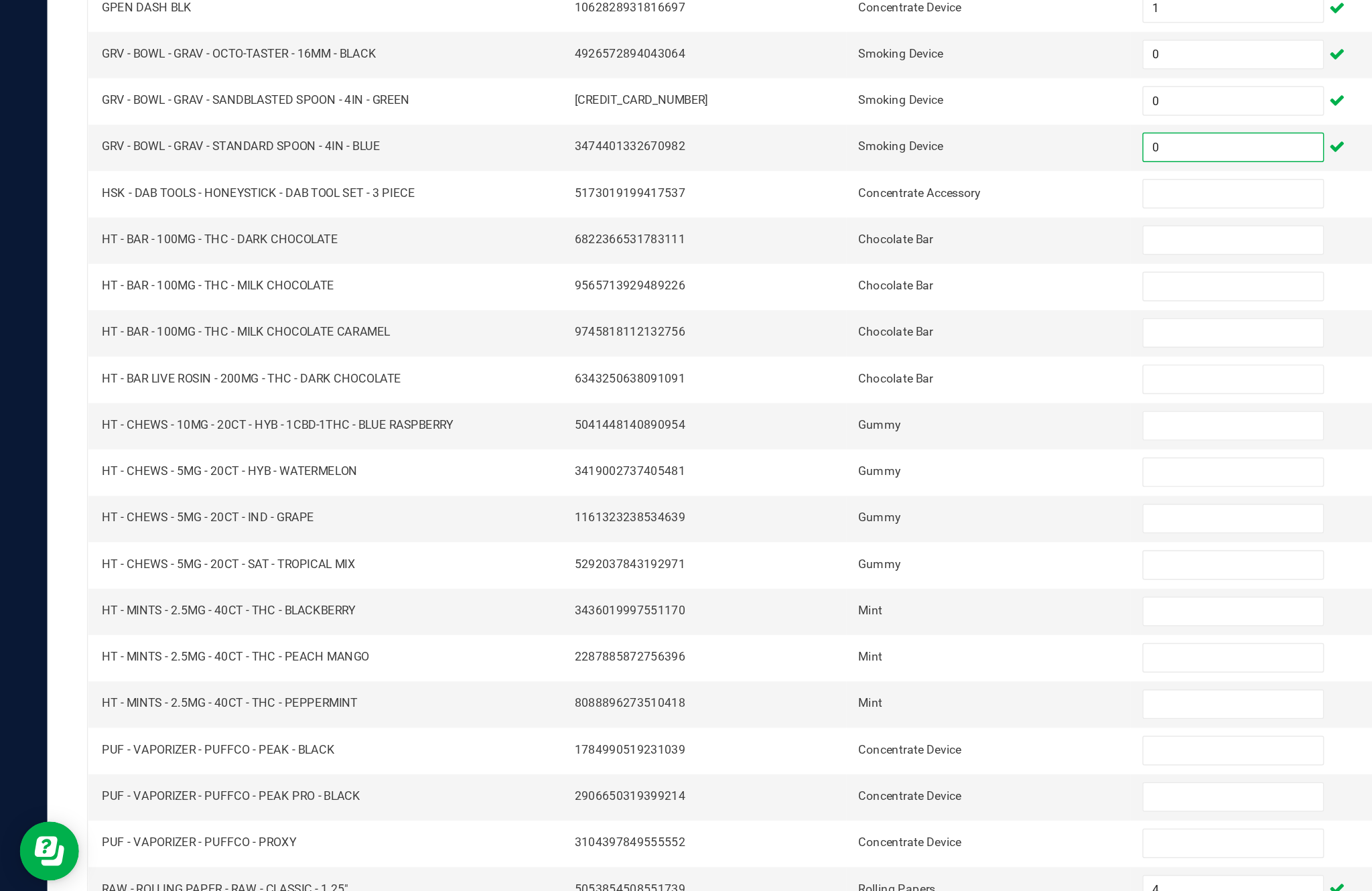
click at [823, 349] on input at bounding box center [837, 358] width 122 height 19
click at [809, 380] on input at bounding box center [837, 389] width 122 height 19
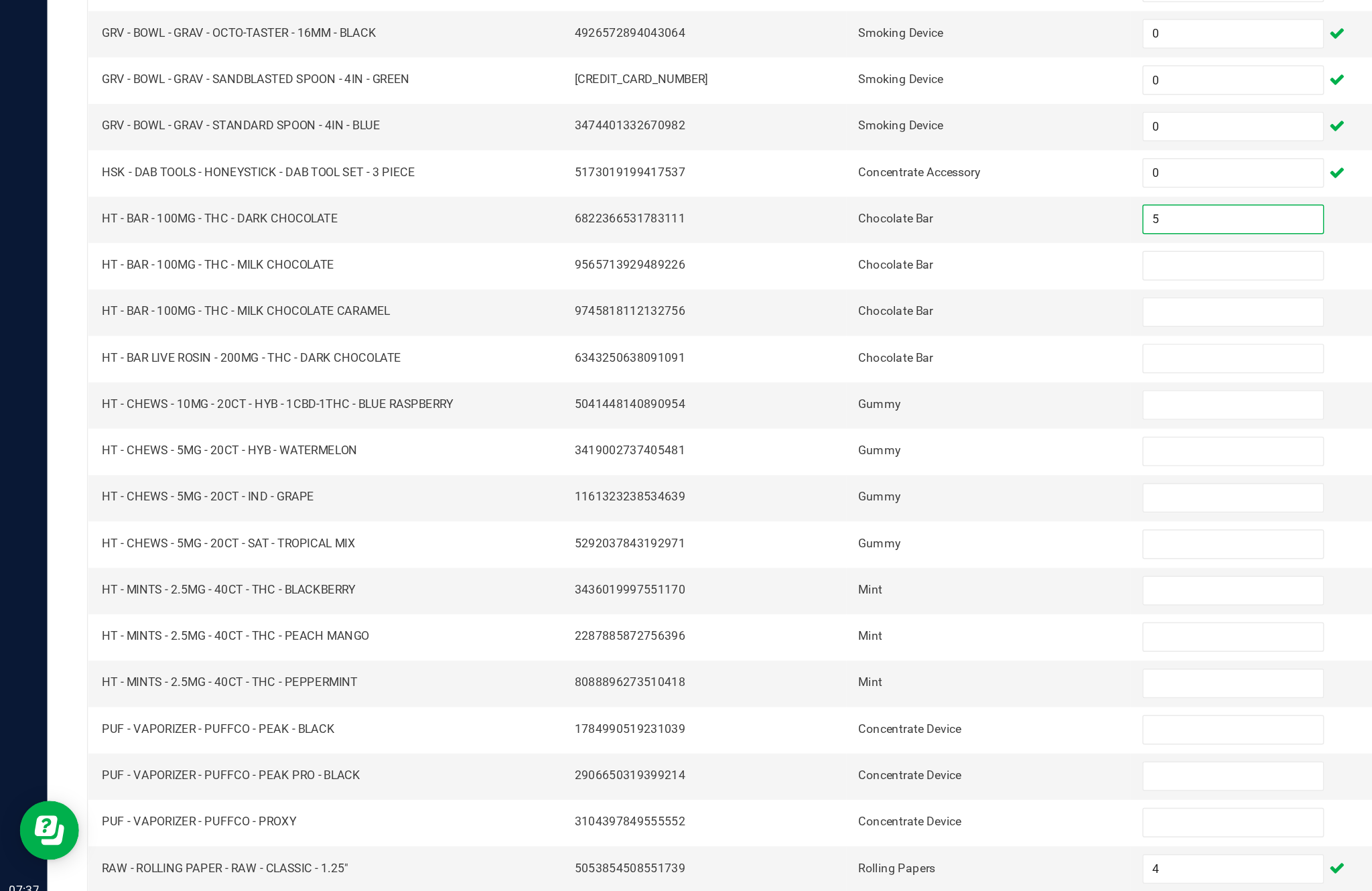
click at [818, 412] on input at bounding box center [837, 421] width 122 height 19
click at [798, 443] on input at bounding box center [837, 452] width 122 height 19
click at [838, 474] on input at bounding box center [837, 484] width 122 height 19
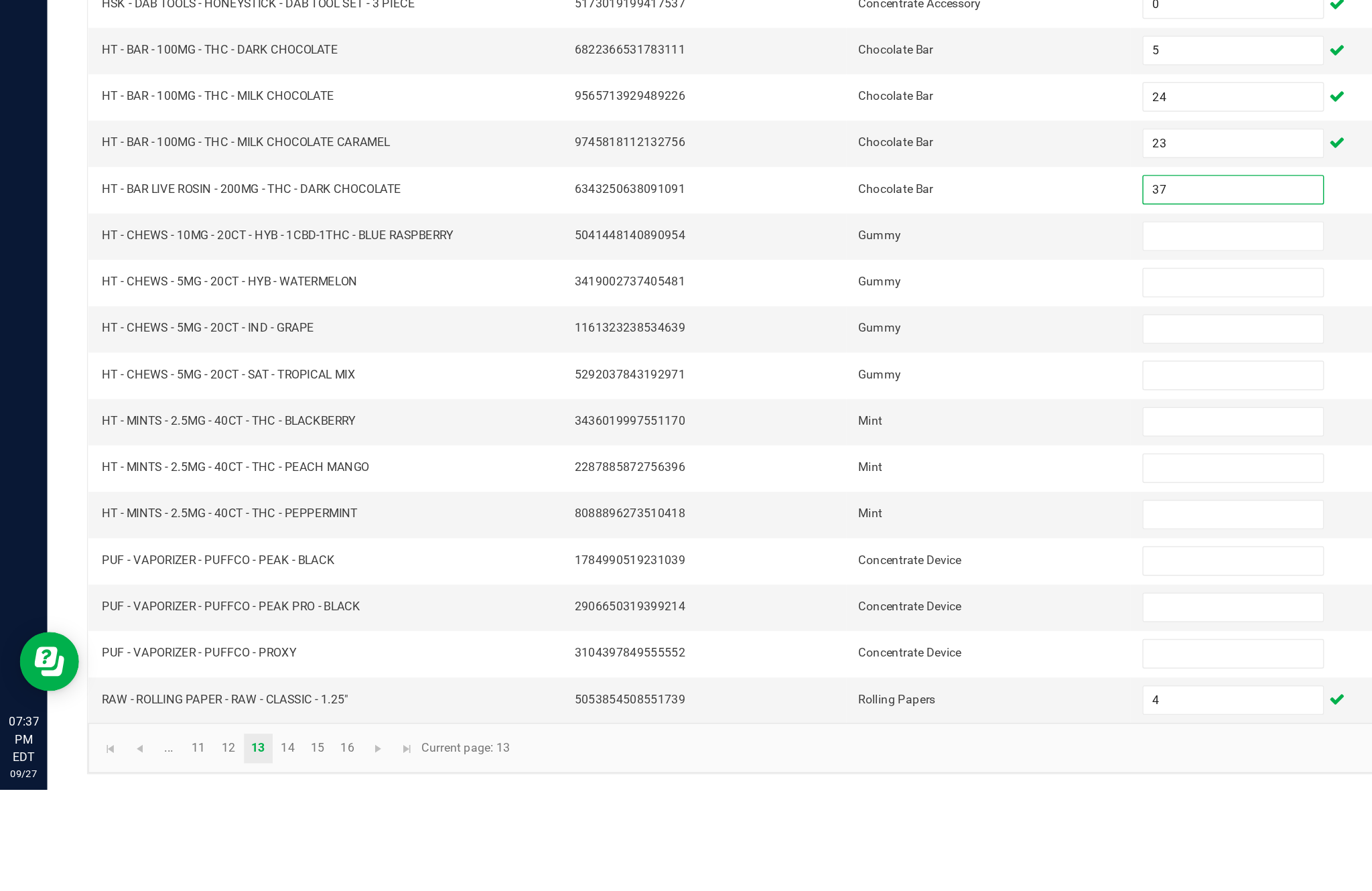
click at [829, 506] on input at bounding box center [837, 515] width 122 height 19
click at [811, 537] on input at bounding box center [837, 547] width 122 height 19
click at [824, 569] on input at bounding box center [837, 578] width 122 height 19
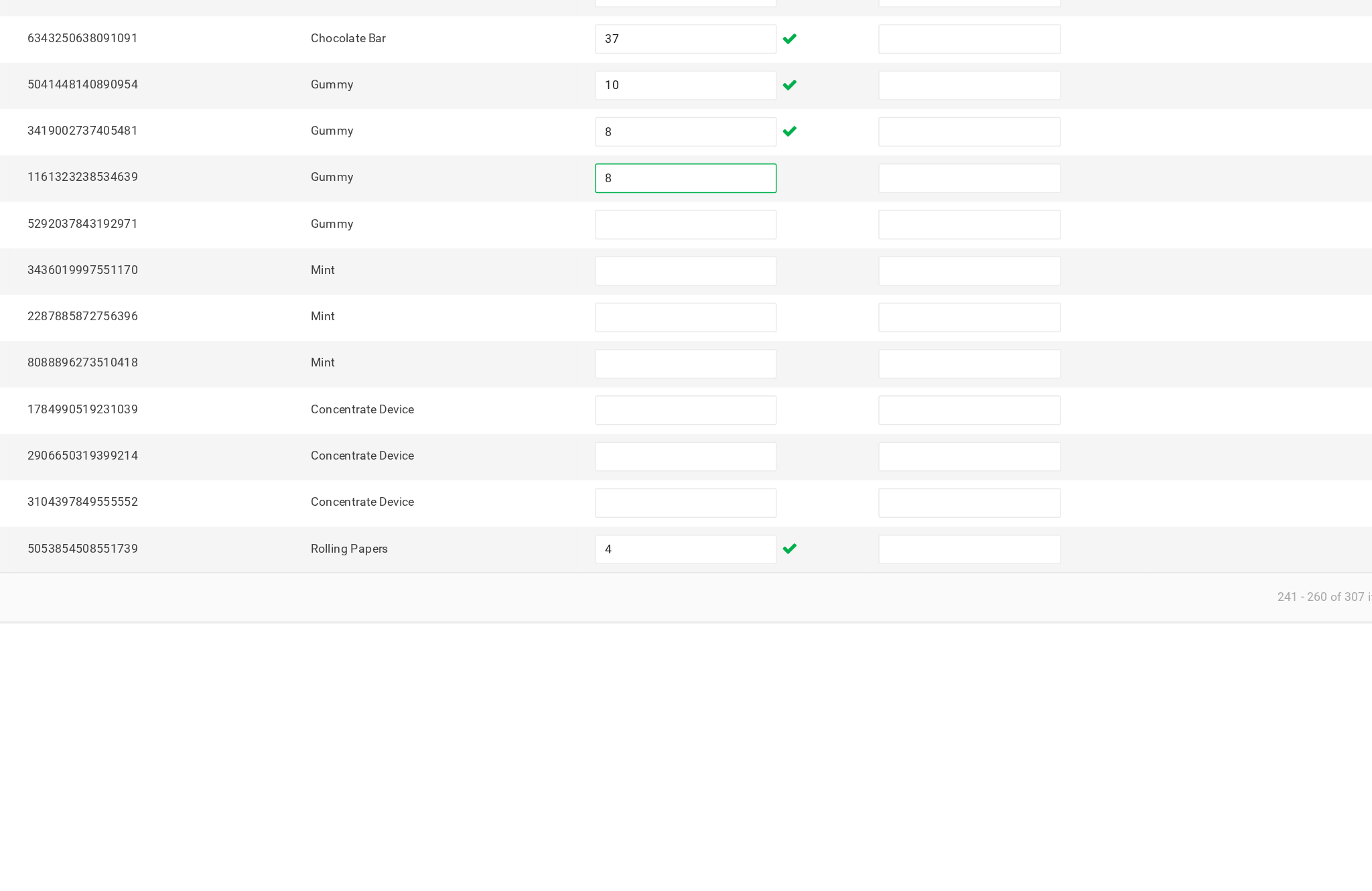
click at [776, 600] on input at bounding box center [837, 610] width 122 height 19
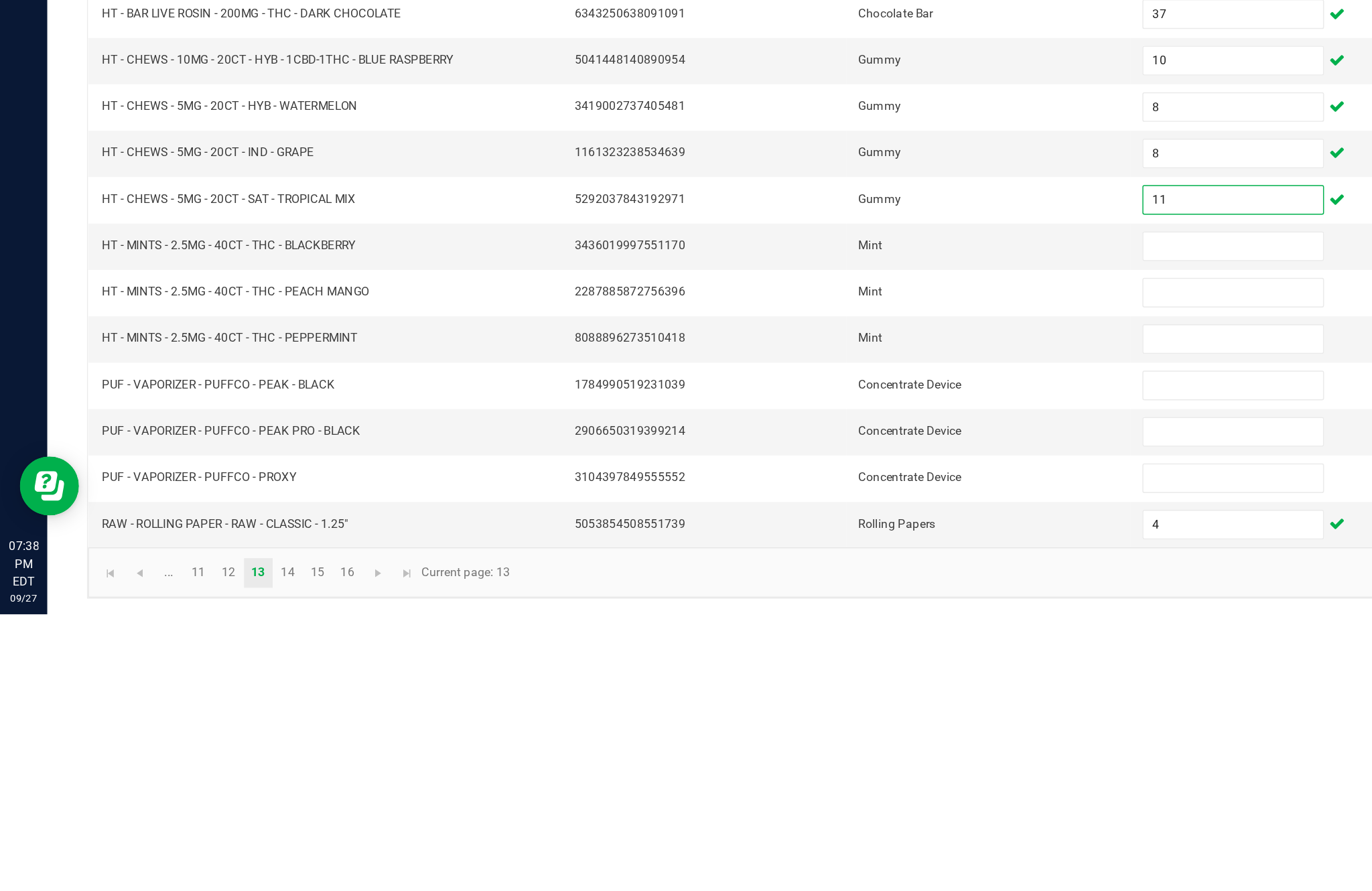
click at [824, 631] on input at bounding box center [837, 641] width 122 height 19
click at [808, 663] on input at bounding box center [837, 672] width 122 height 19
click at [810, 694] on input at bounding box center [837, 704] width 122 height 19
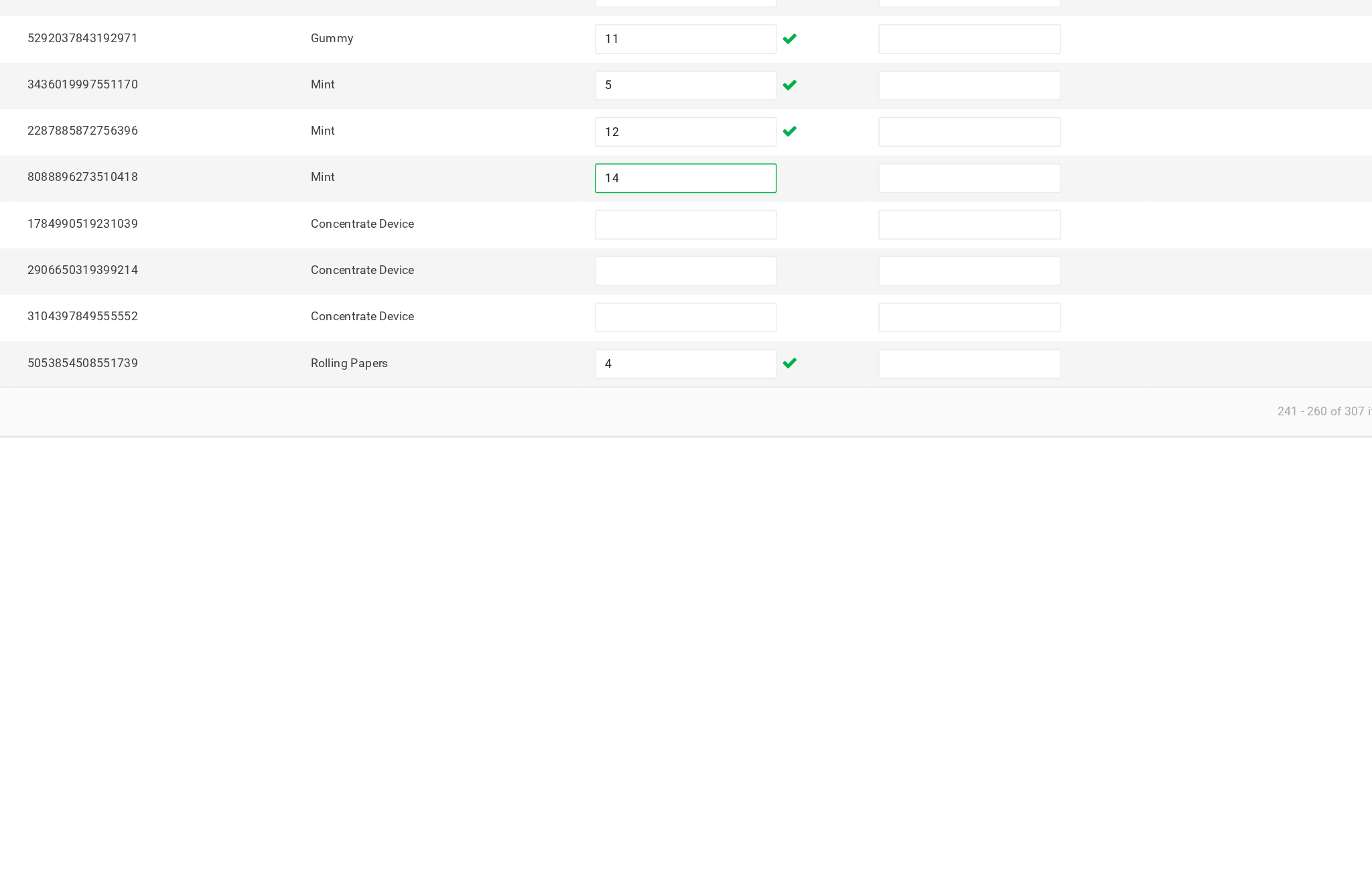
scroll to position [3, 0]
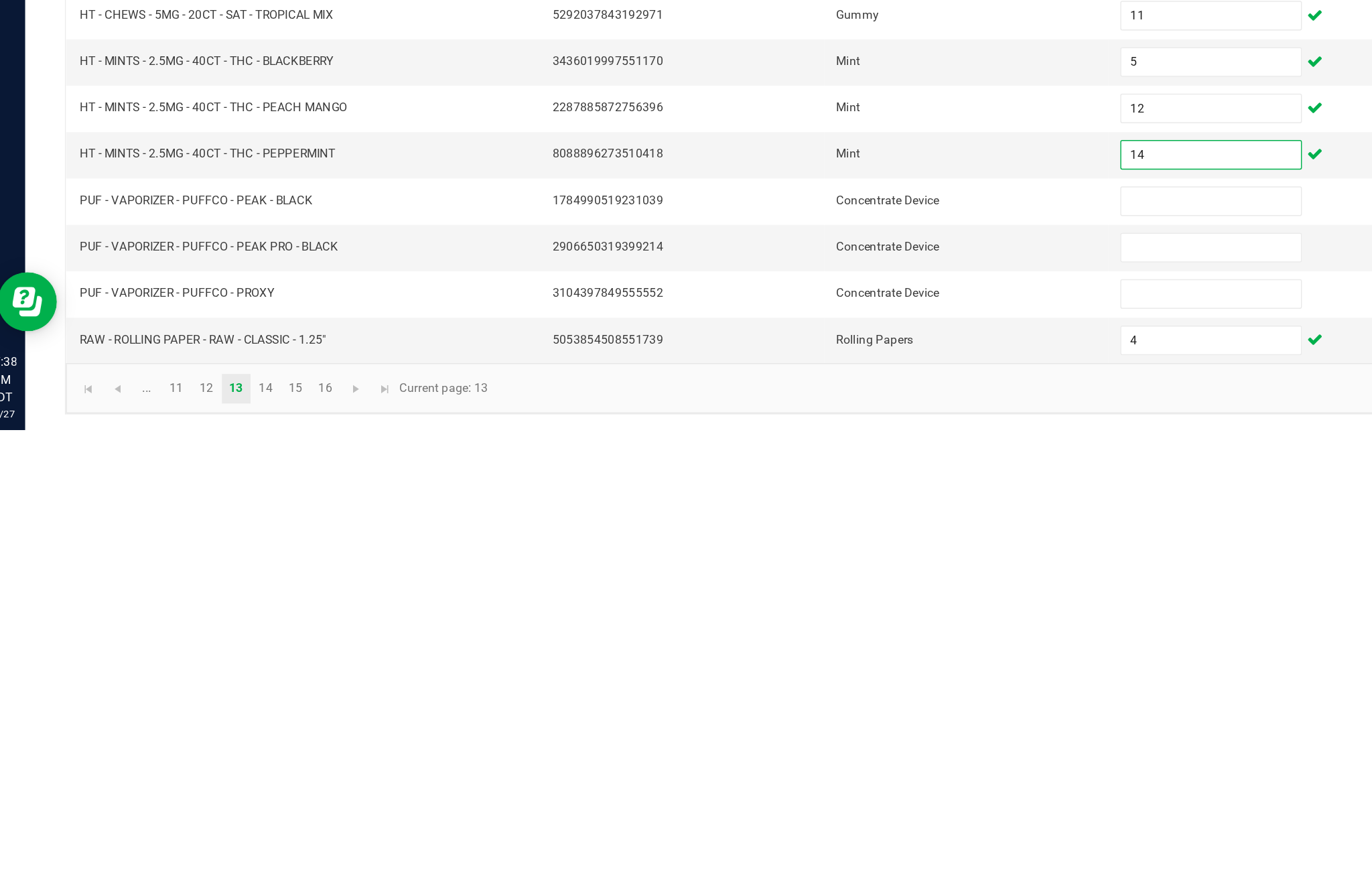
click at [807, 726] on input at bounding box center [837, 735] width 122 height 19
click at [785, 758] on input at bounding box center [837, 767] width 122 height 19
click at [805, 789] on input at bounding box center [837, 798] width 122 height 19
click at [262, 858] on span "Go to the next page" at bounding box center [256, 863] width 11 height 11
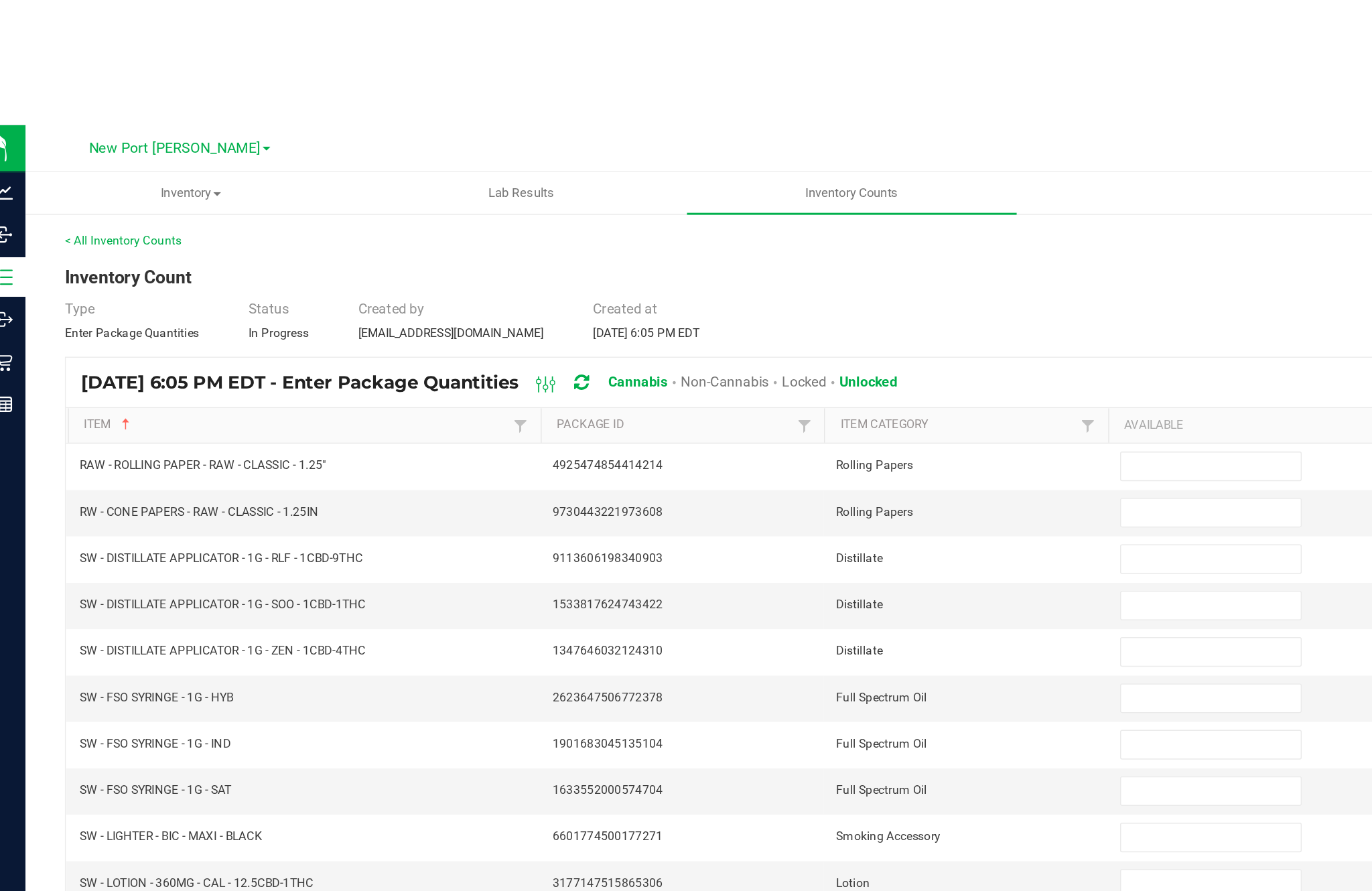
scroll to position [0, 0]
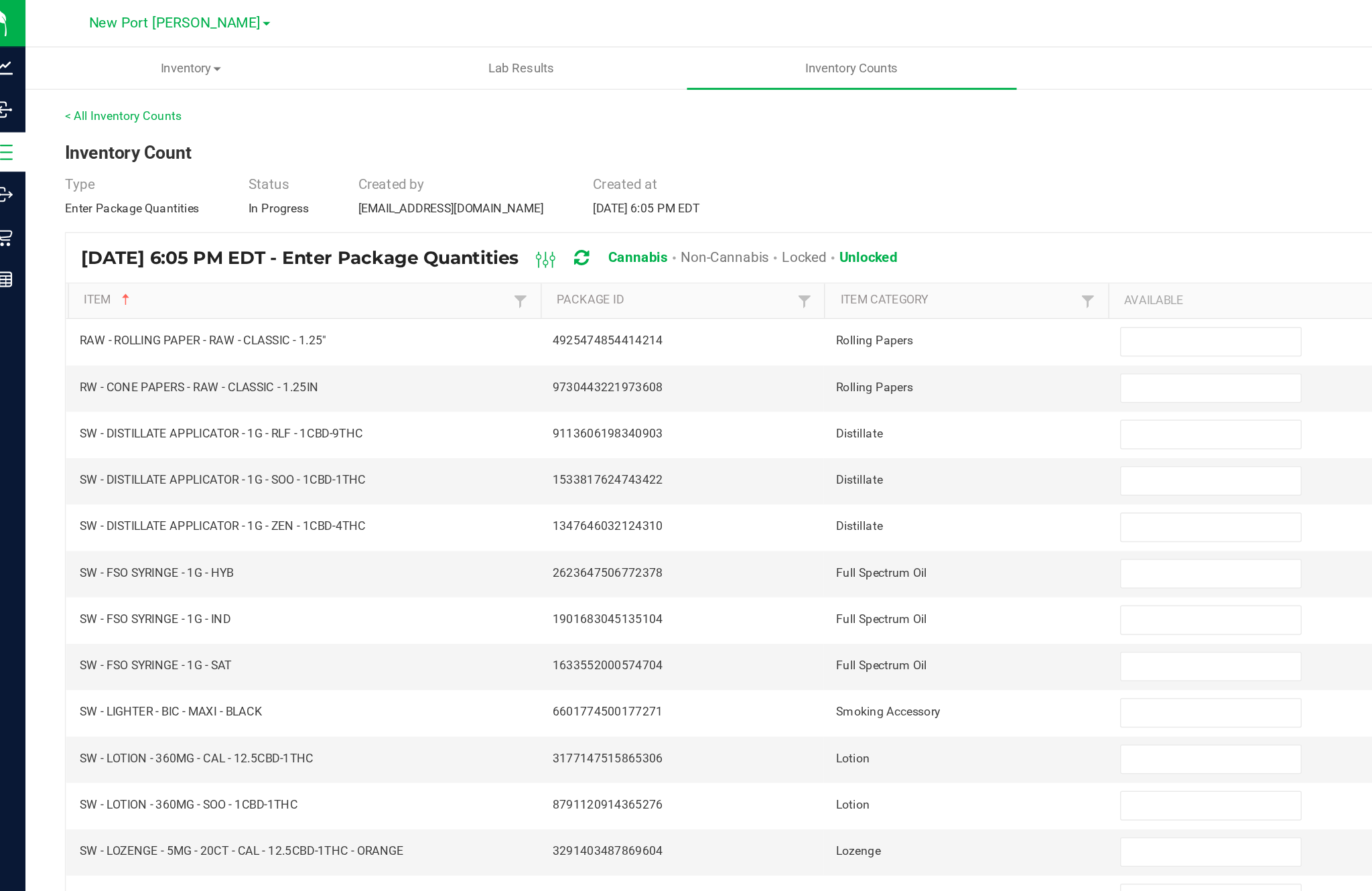
click at [813, 241] on input at bounding box center [837, 232] width 122 height 19
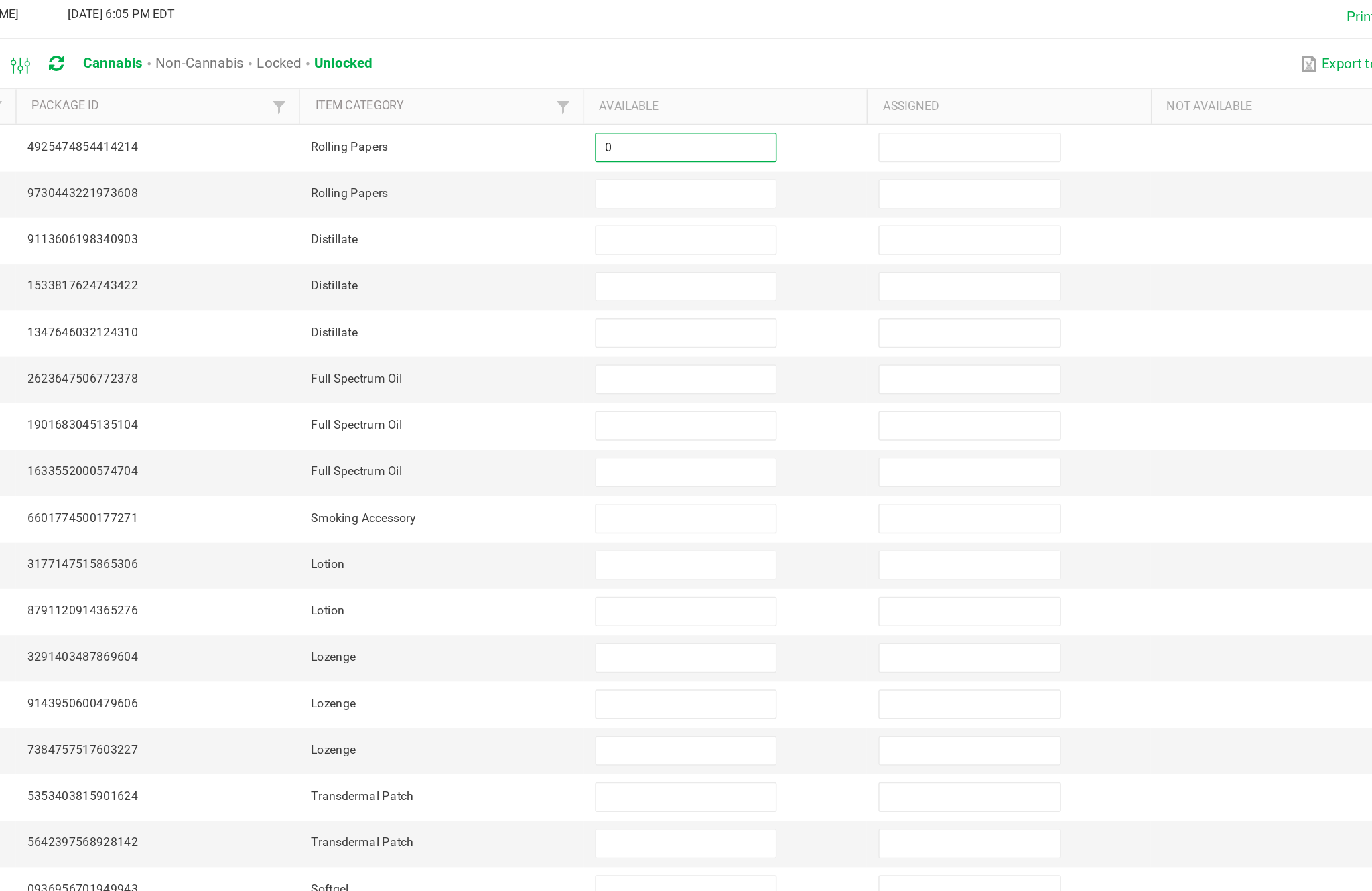
click at [776, 254] on input at bounding box center [837, 263] width 122 height 19
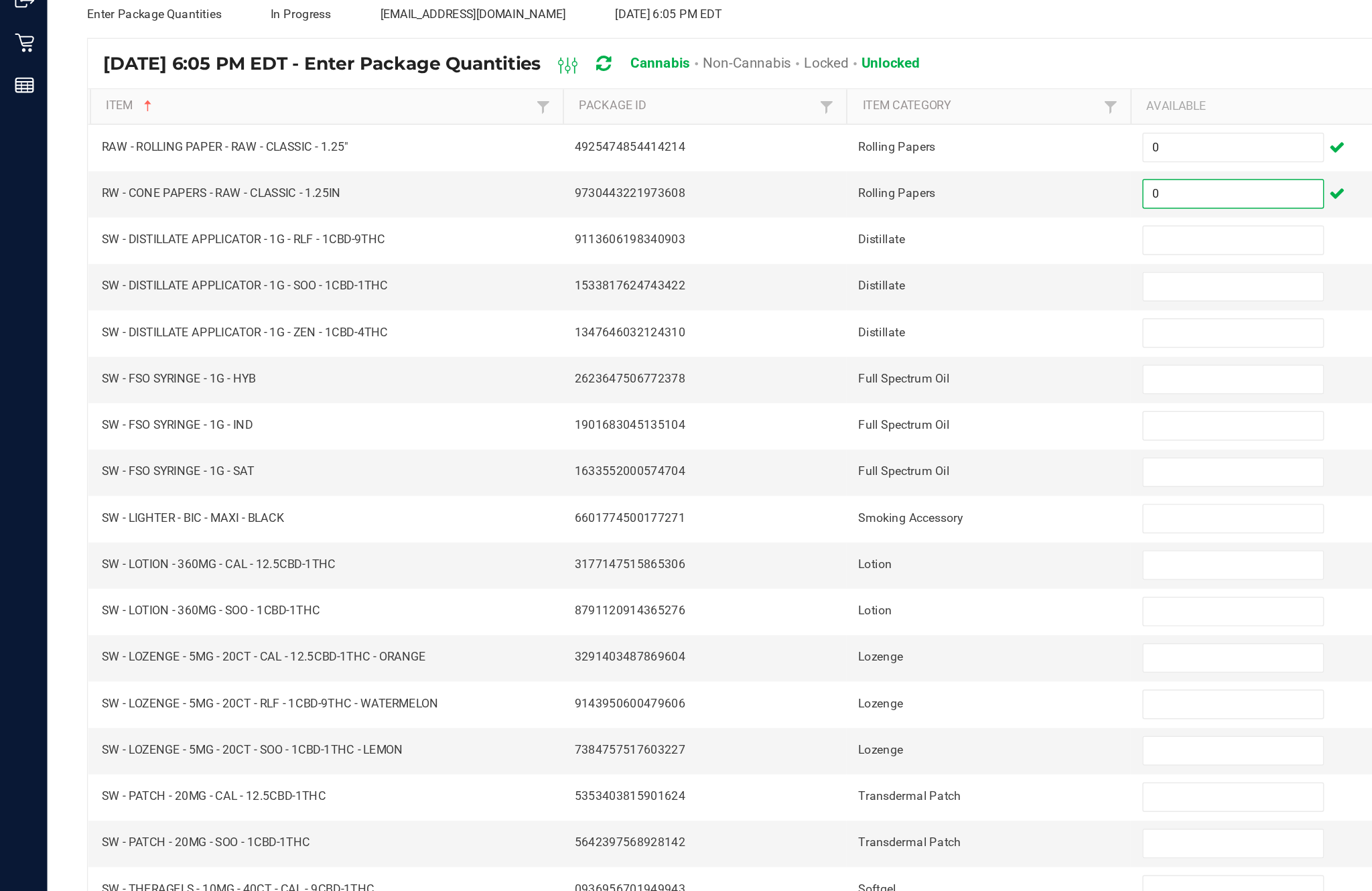
click at [824, 286] on input at bounding box center [837, 295] width 122 height 19
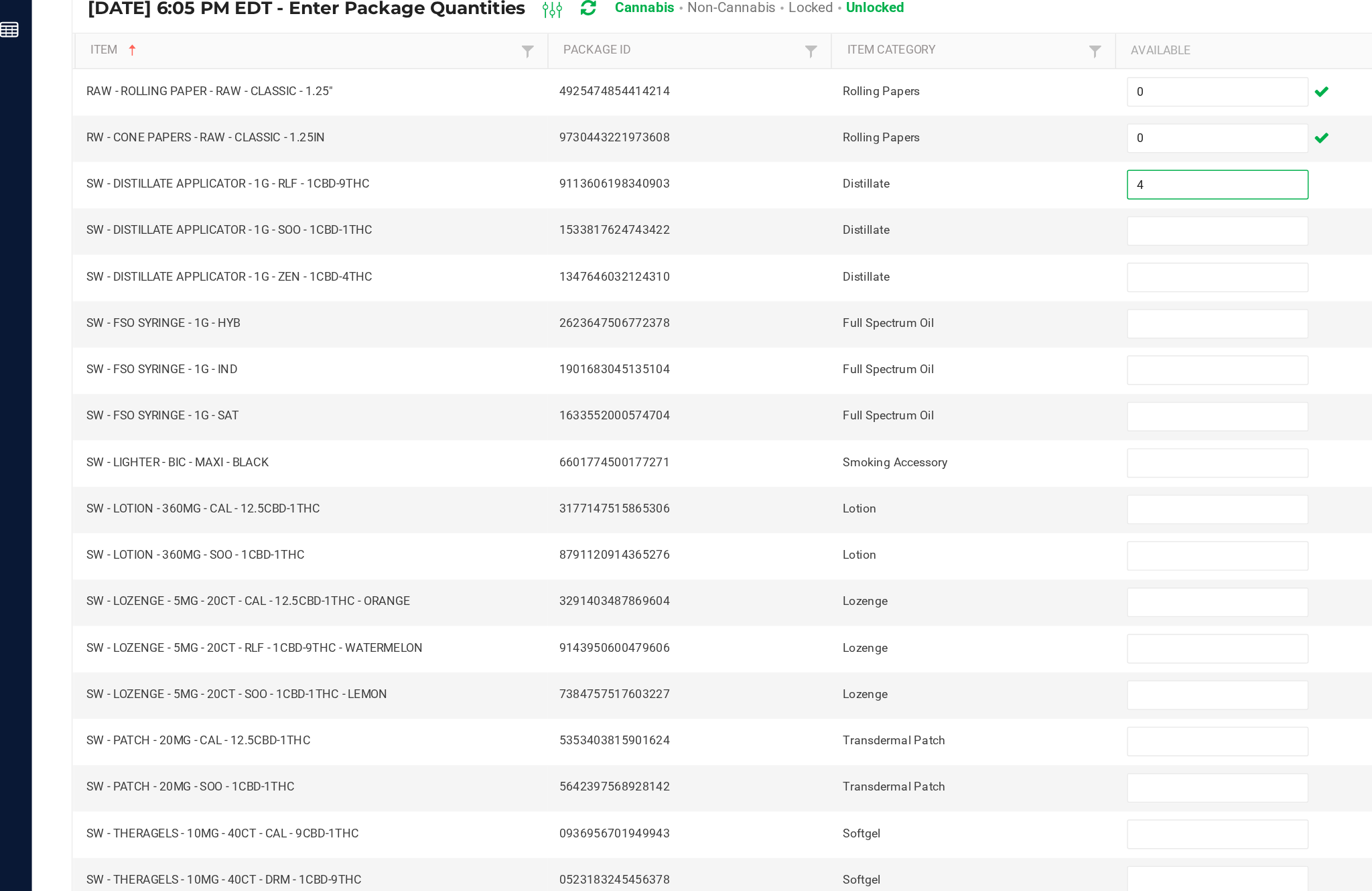
click at [806, 317] on input at bounding box center [837, 326] width 122 height 19
click at [810, 349] on input at bounding box center [837, 358] width 122 height 19
click at [807, 380] on input at bounding box center [837, 389] width 122 height 19
click at [784, 412] on input at bounding box center [837, 421] width 122 height 19
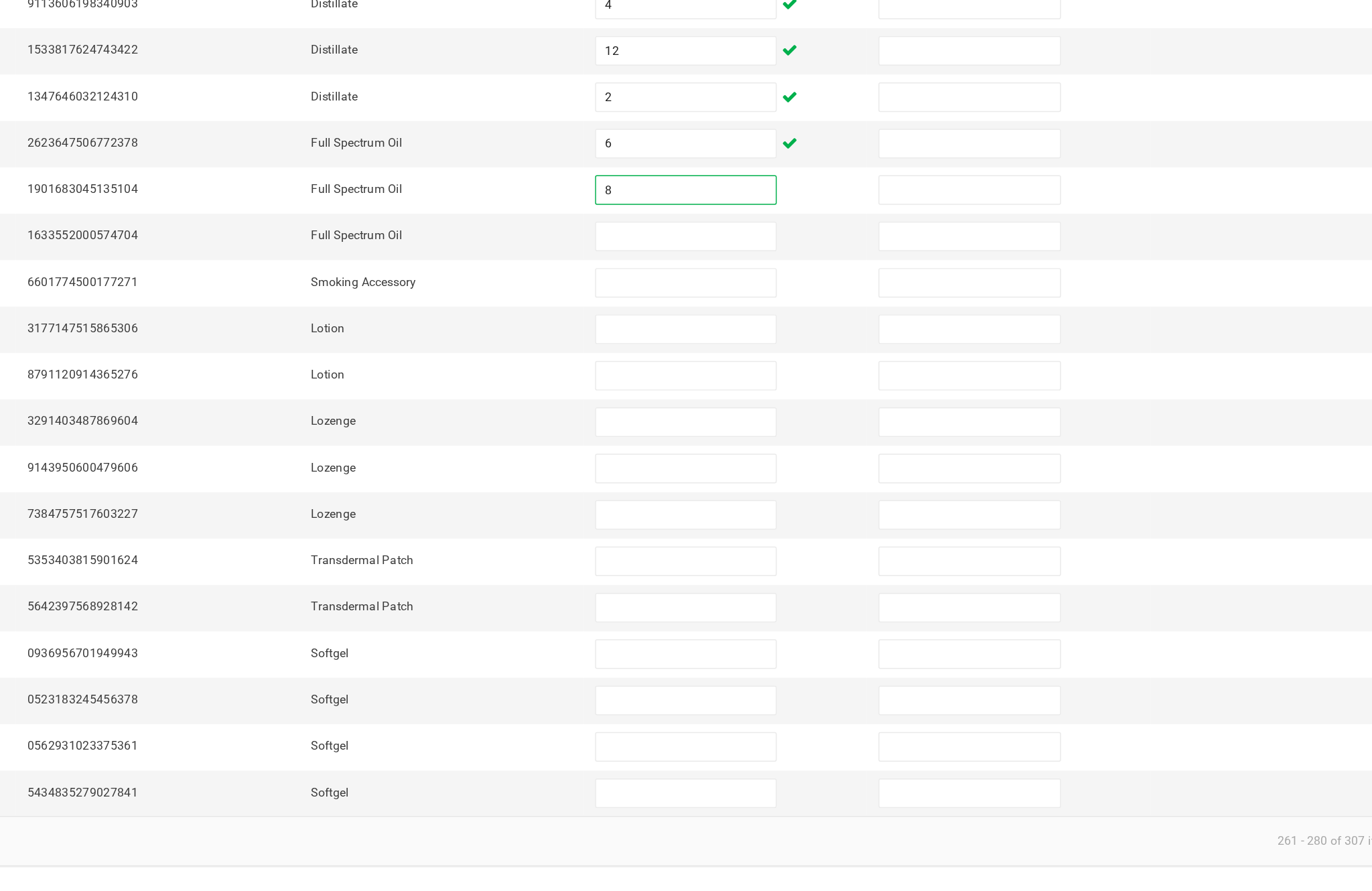
click at [776, 443] on input at bounding box center [837, 452] width 122 height 19
click at [776, 474] on input at bounding box center [837, 484] width 122 height 19
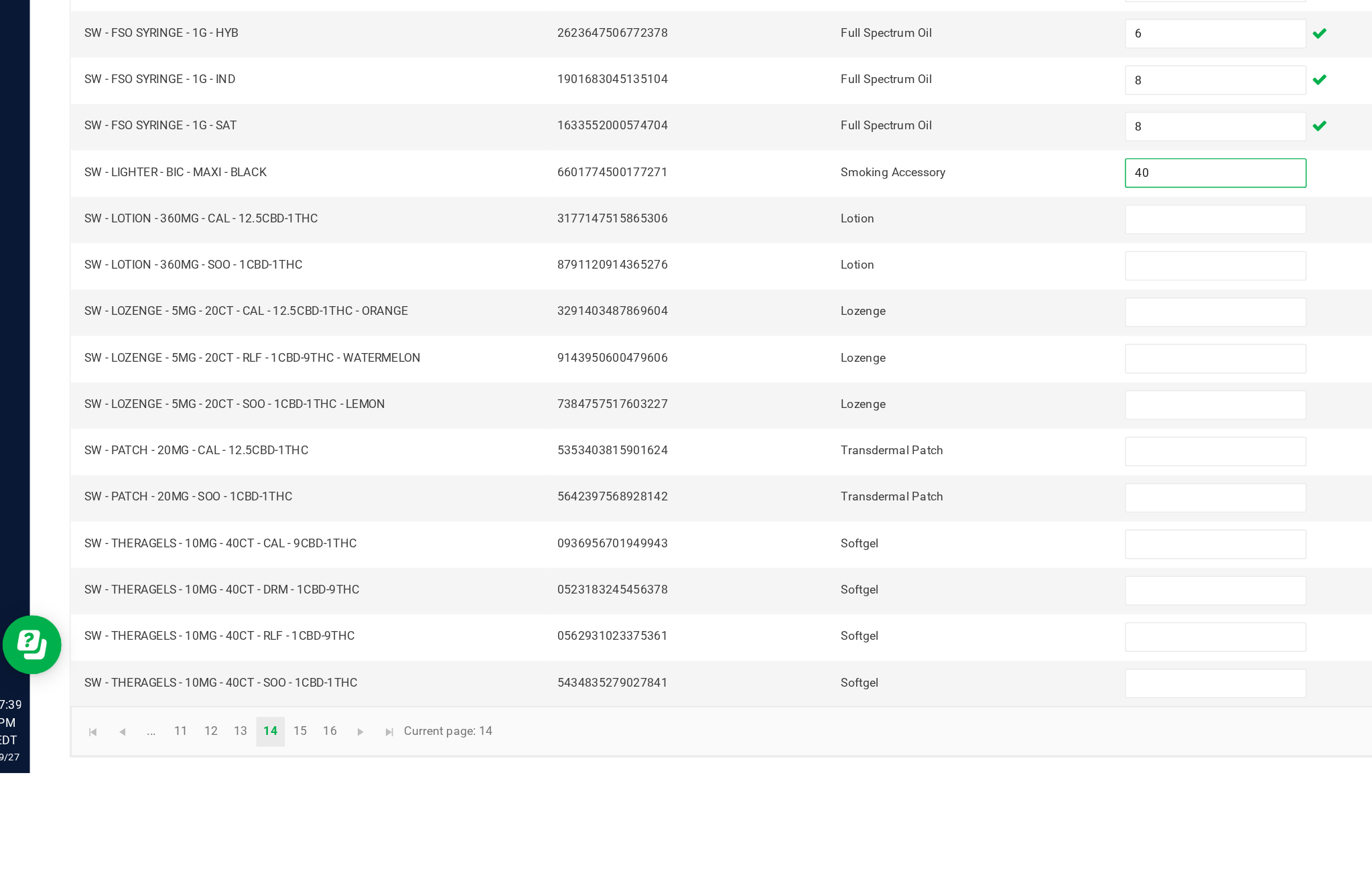
click at [818, 506] on input at bounding box center [837, 515] width 122 height 19
click at [810, 537] on input at bounding box center [837, 547] width 122 height 19
click at [813, 506] on input at bounding box center [837, 515] width 122 height 19
click at [785, 537] on input at bounding box center [837, 547] width 122 height 19
click at [818, 569] on input at bounding box center [837, 578] width 122 height 19
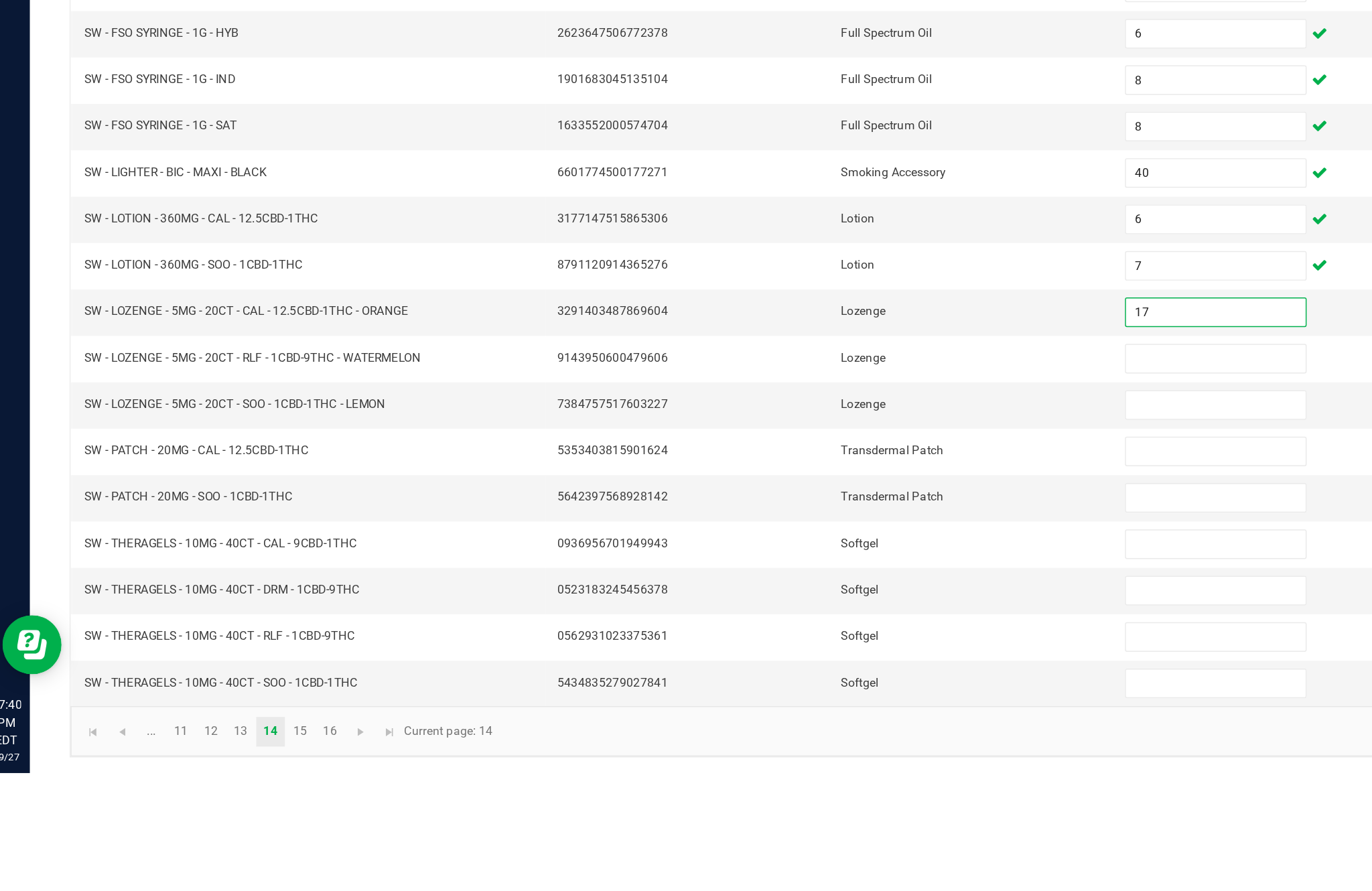
click at [810, 600] on input at bounding box center [837, 610] width 122 height 19
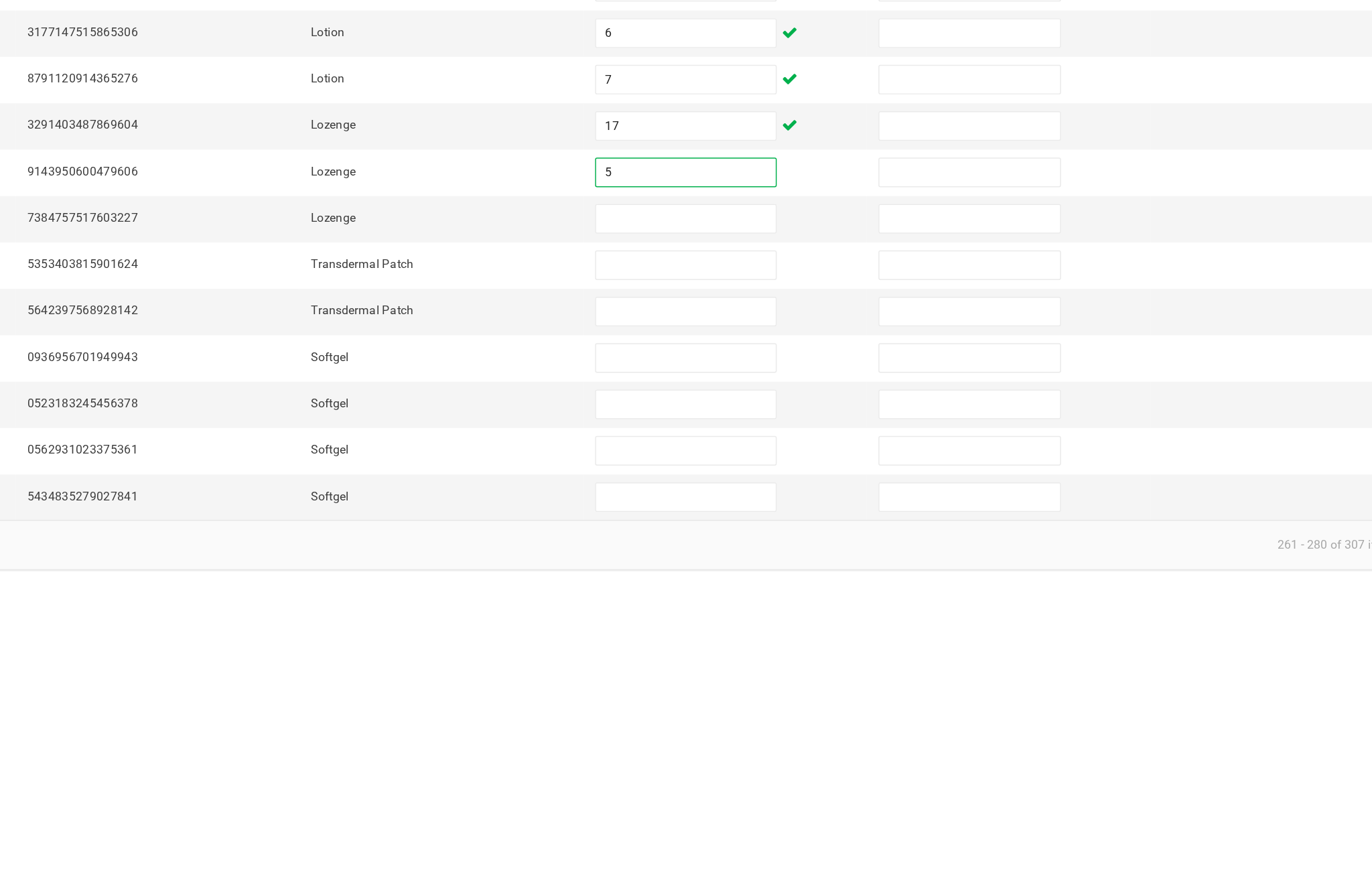
click at [776, 631] on input at bounding box center [837, 641] width 122 height 19
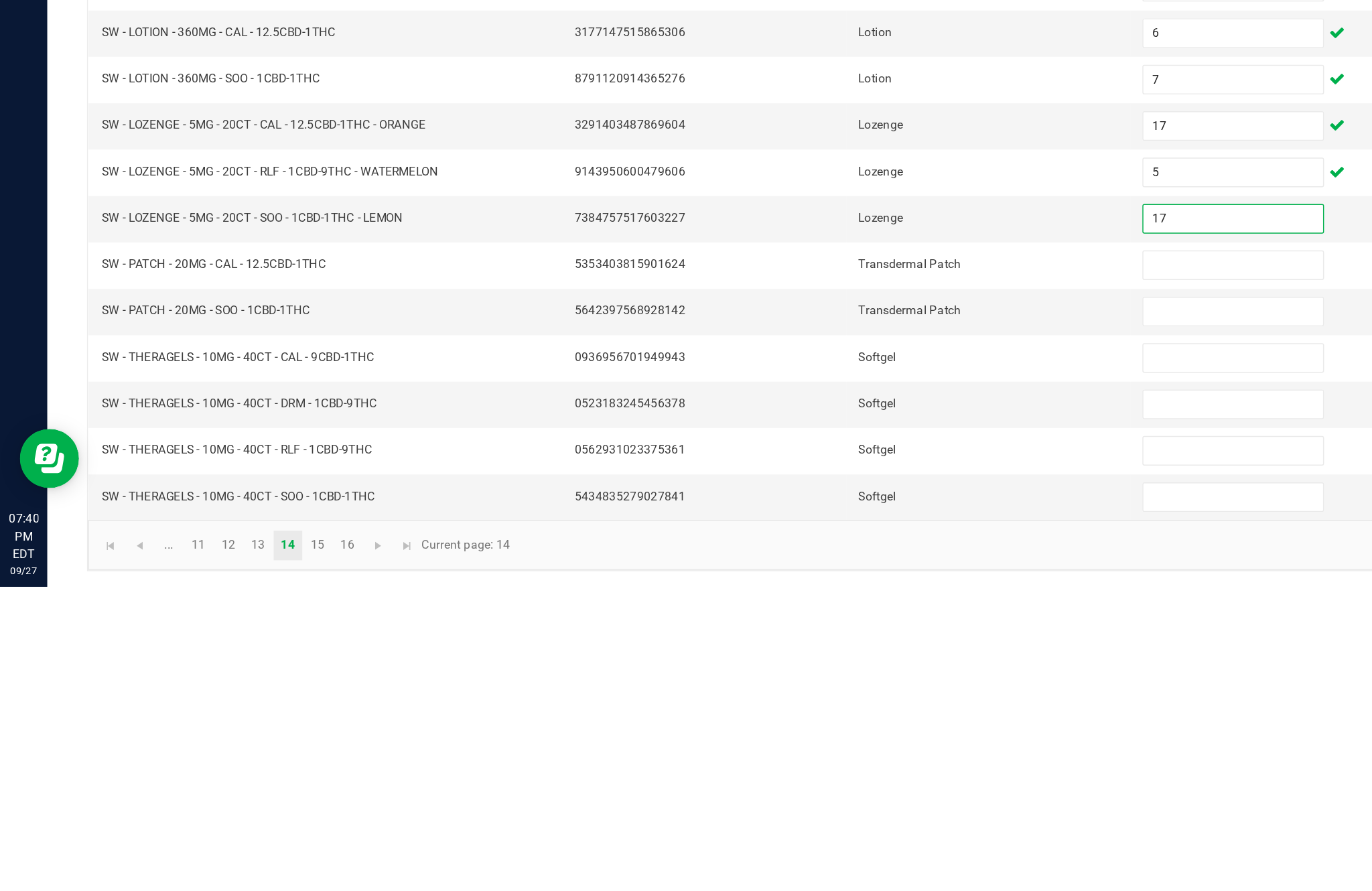
click at [813, 663] on input at bounding box center [837, 672] width 122 height 19
click at [818, 694] on input at bounding box center [837, 704] width 122 height 19
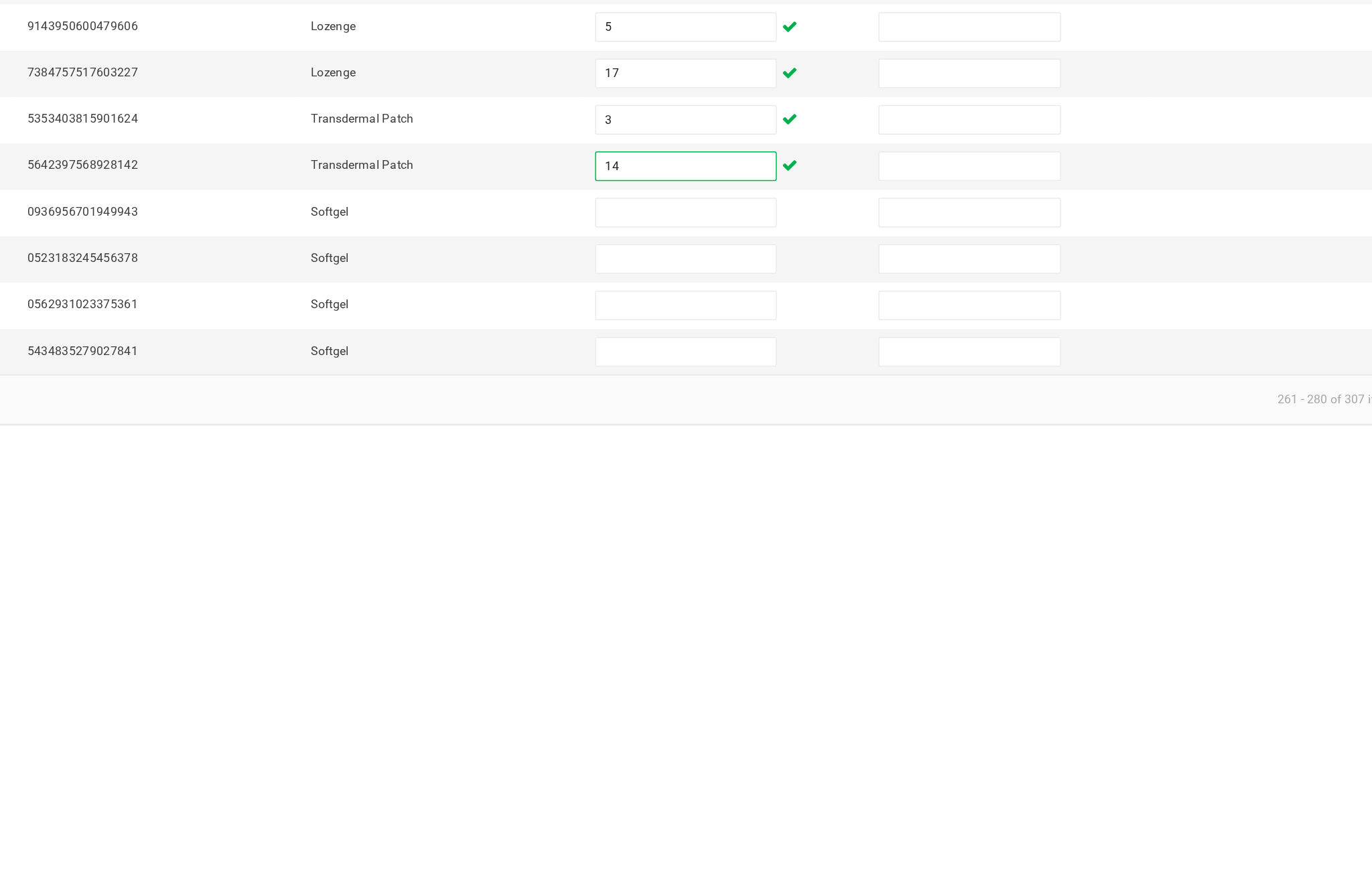
click at [776, 726] on input at bounding box center [837, 735] width 122 height 19
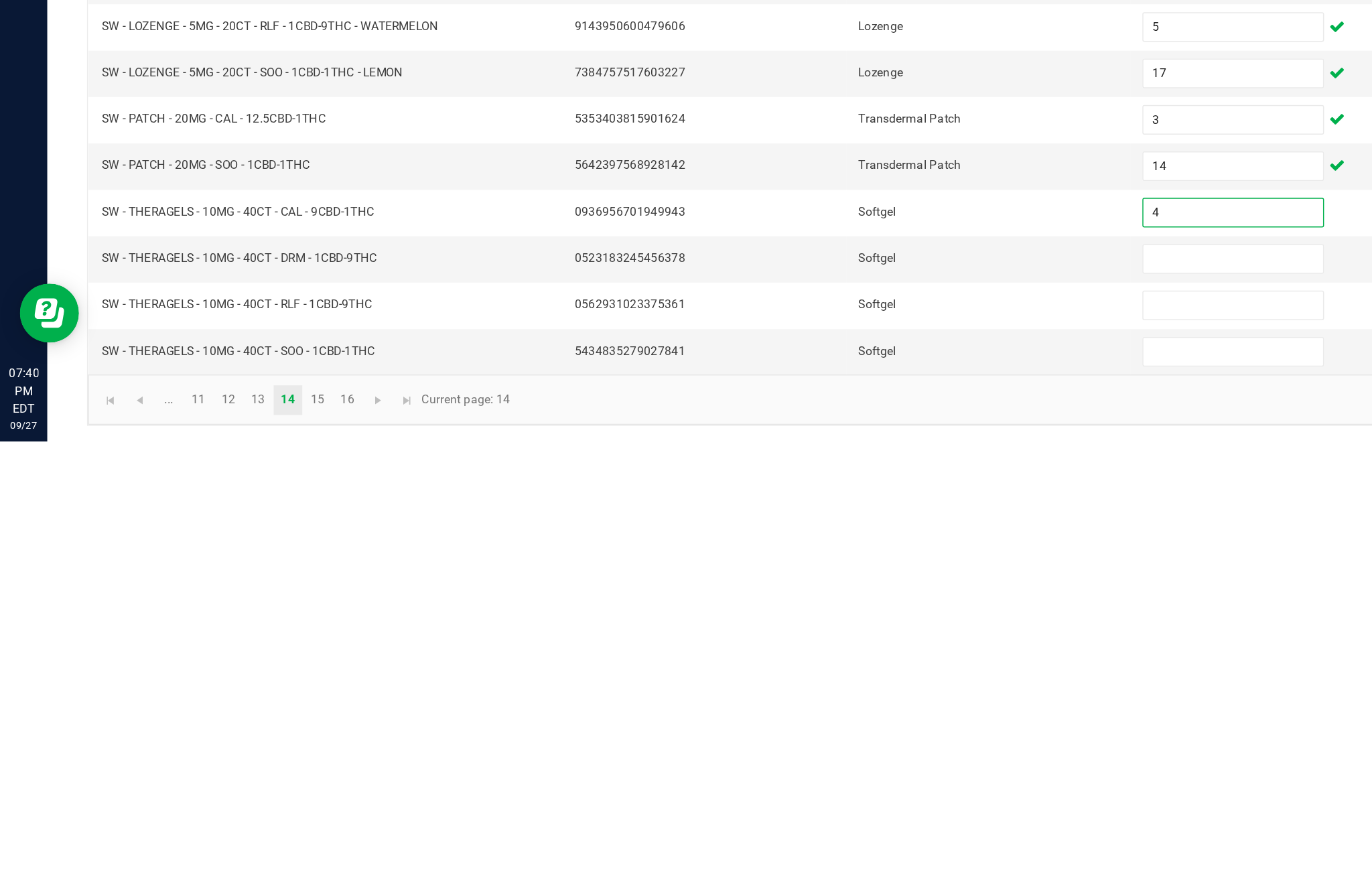
click at [814, 758] on input at bounding box center [837, 767] width 122 height 19
click at [820, 789] on input at bounding box center [837, 798] width 122 height 19
click at [829, 821] on input at bounding box center [837, 830] width 122 height 19
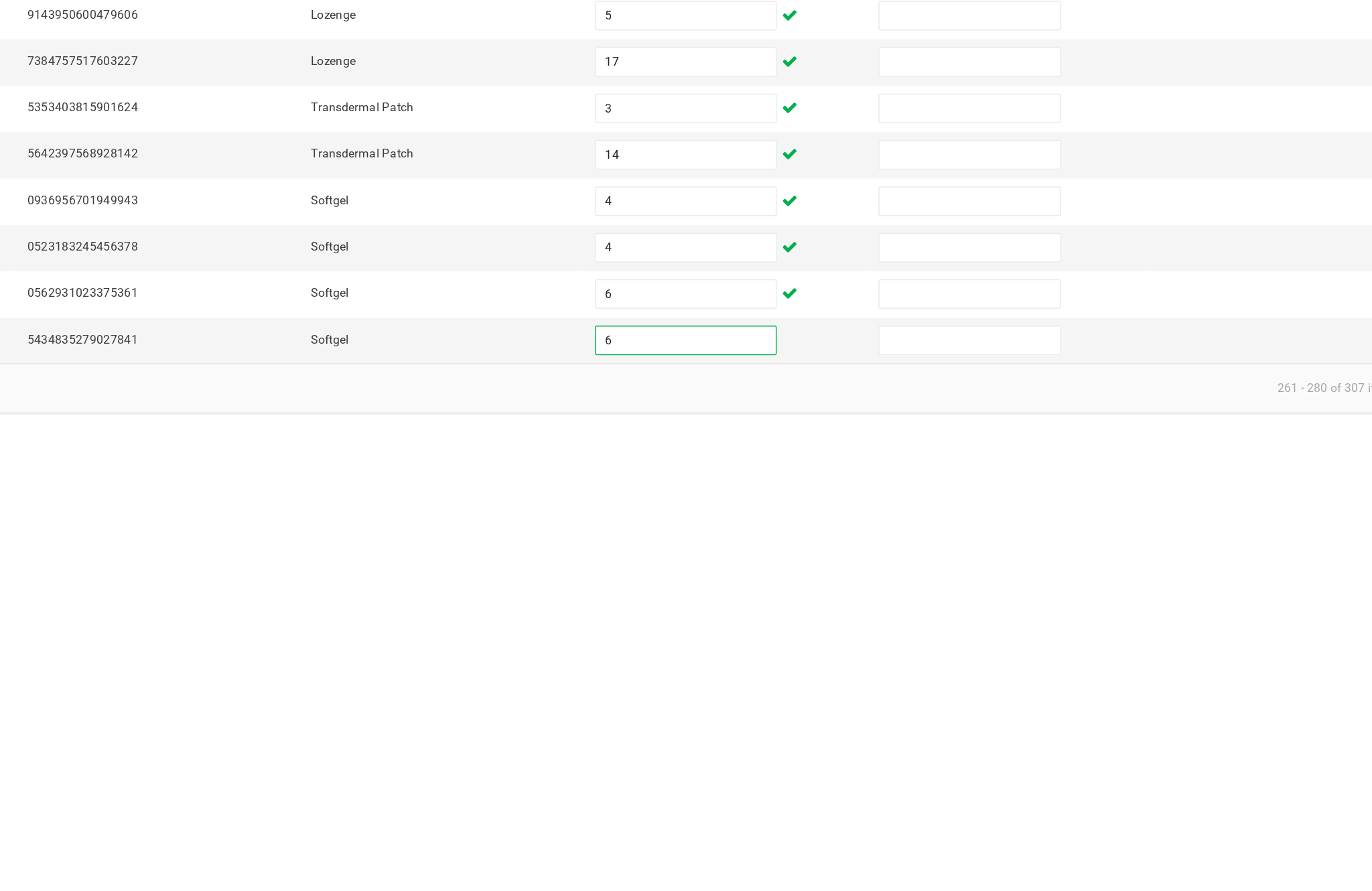
scroll to position [86, 0]
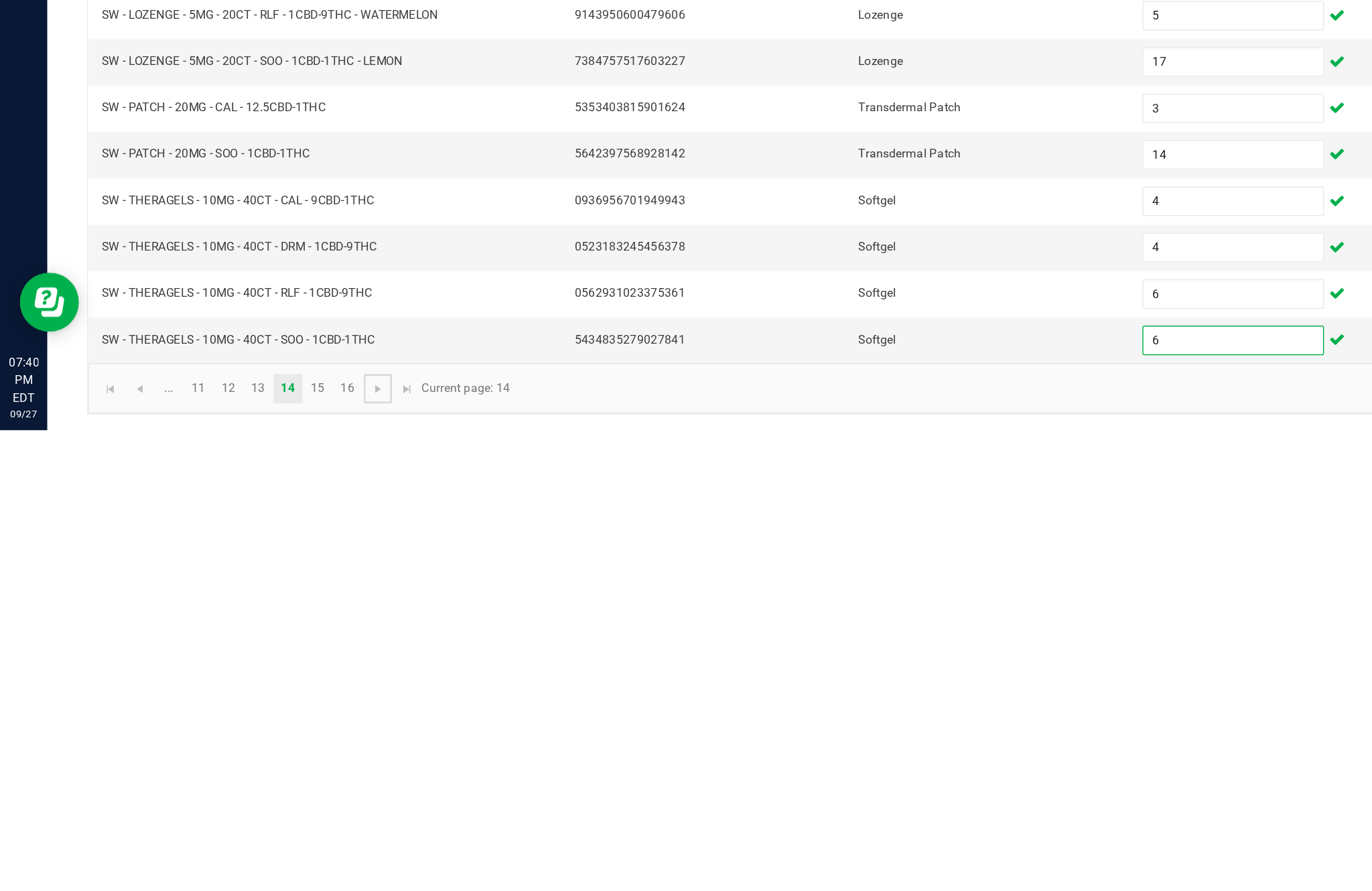
click at [262, 858] on span "Go to the next page" at bounding box center [256, 863] width 11 height 11
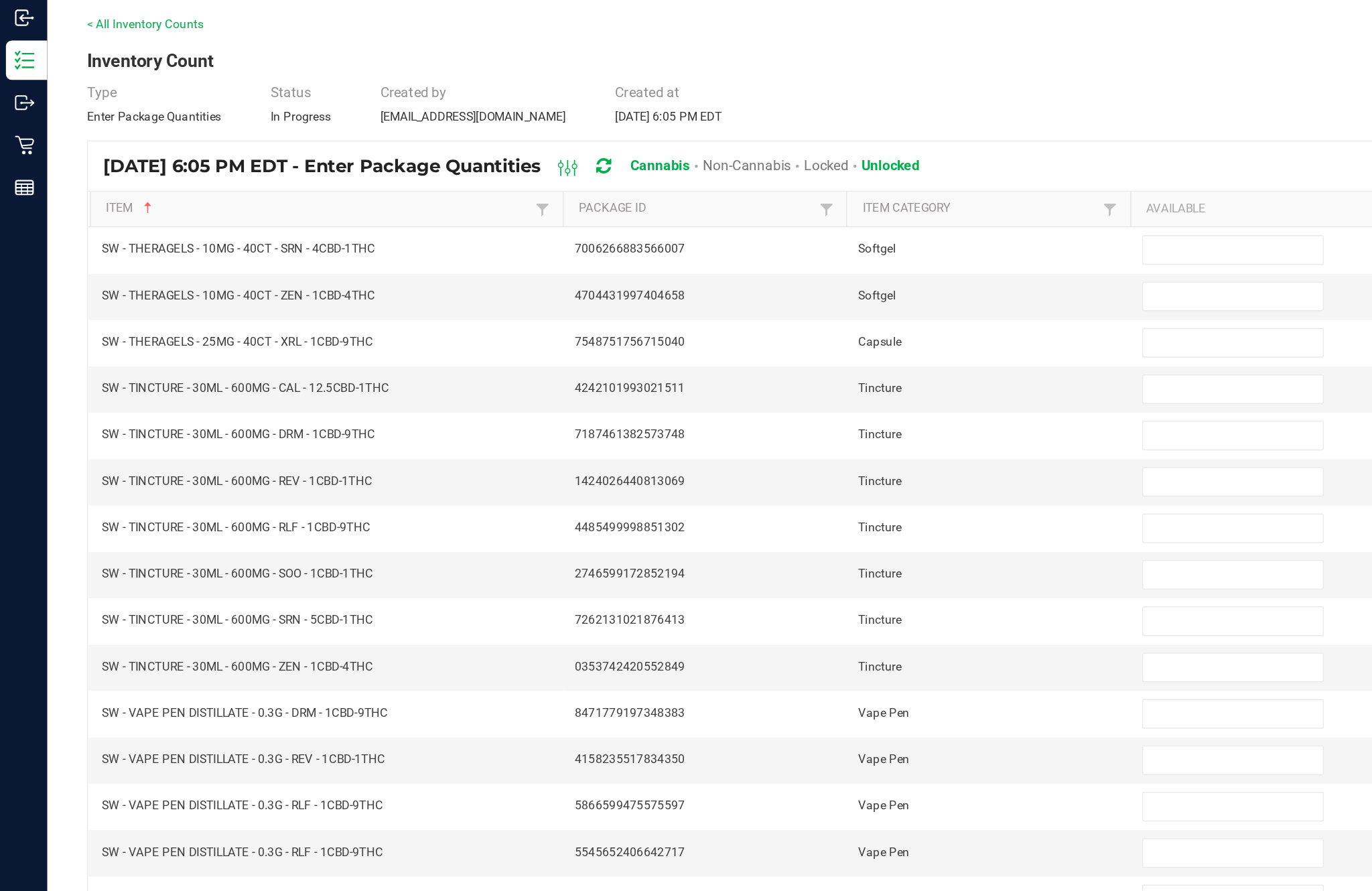
scroll to position [6, 0]
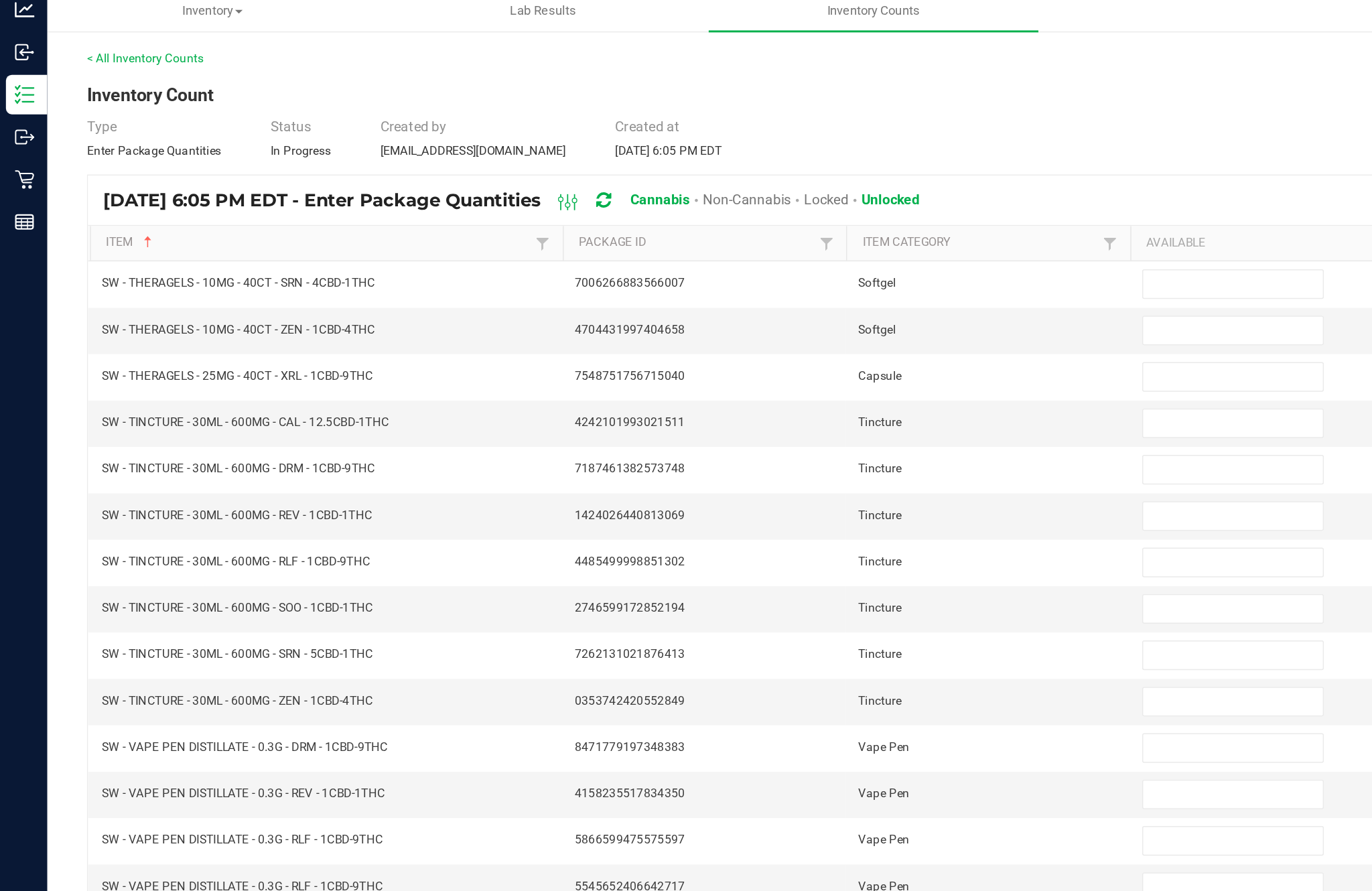
click at [812, 223] on input at bounding box center [837, 232] width 122 height 19
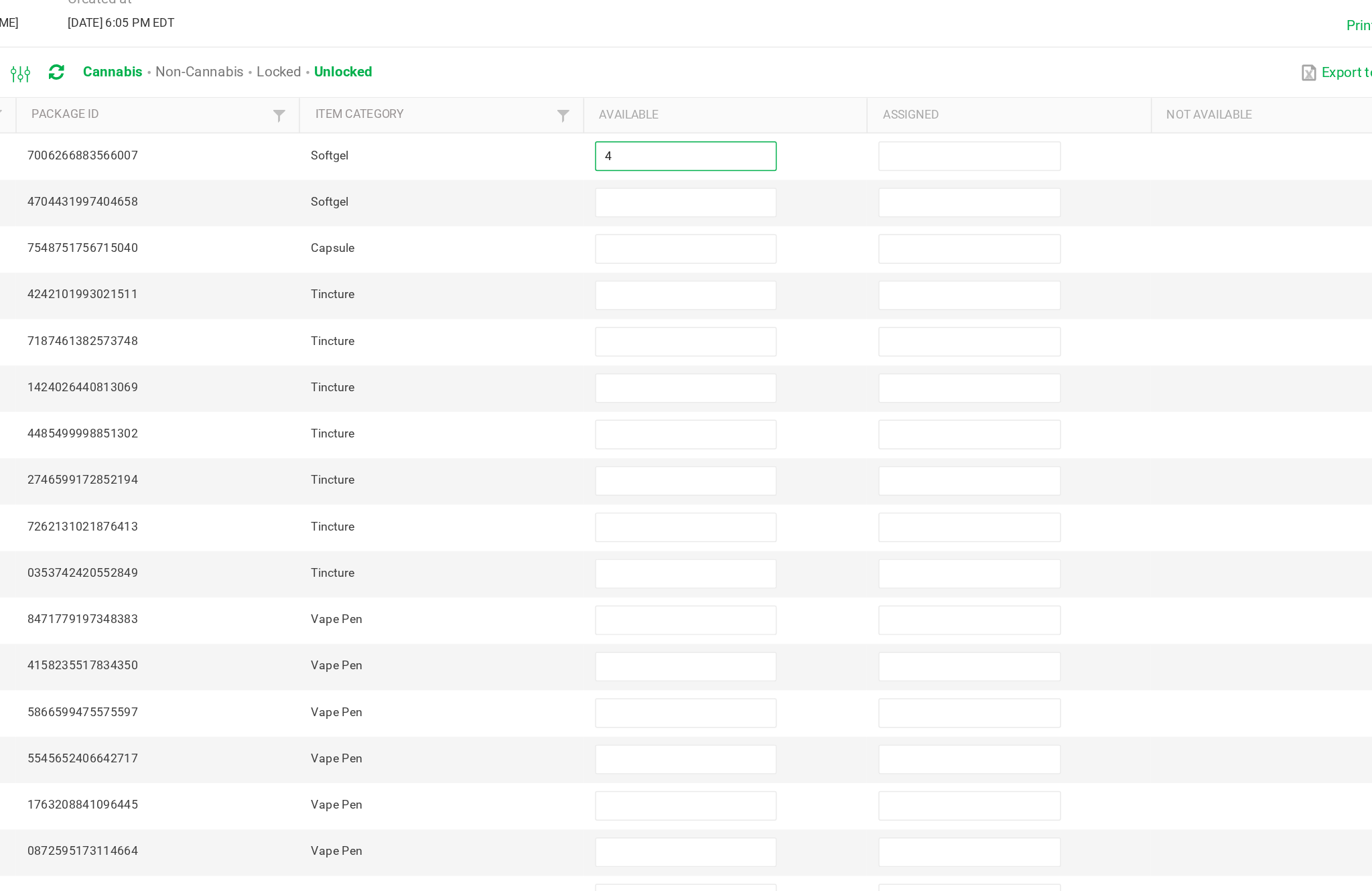
click at [776, 254] on input at bounding box center [837, 263] width 122 height 19
click at [776, 286] on input at bounding box center [837, 295] width 122 height 19
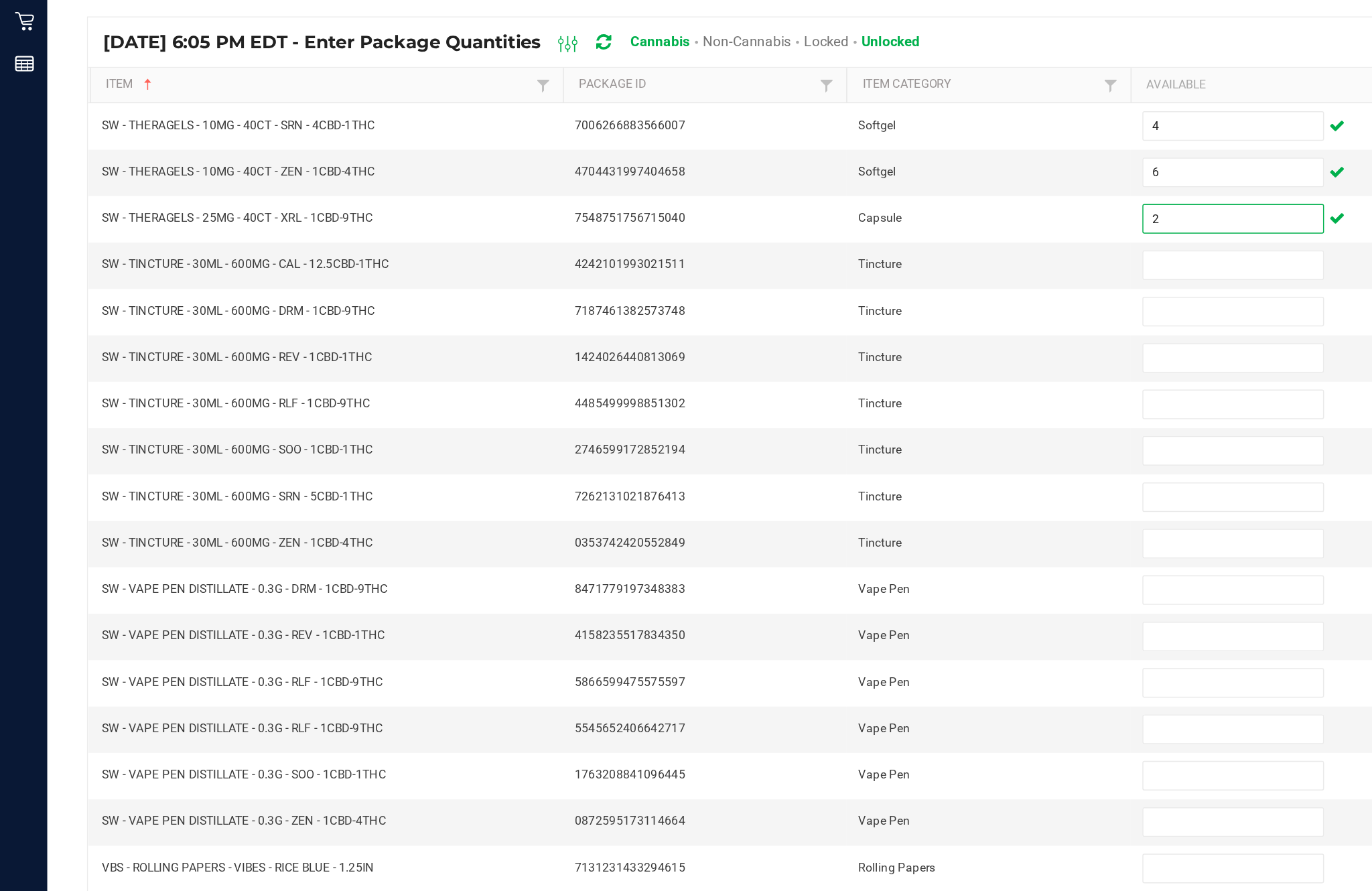
click at [815, 317] on input at bounding box center [837, 326] width 122 height 19
click at [818, 349] on input at bounding box center [837, 358] width 122 height 19
click at [811, 380] on input at bounding box center [837, 389] width 122 height 19
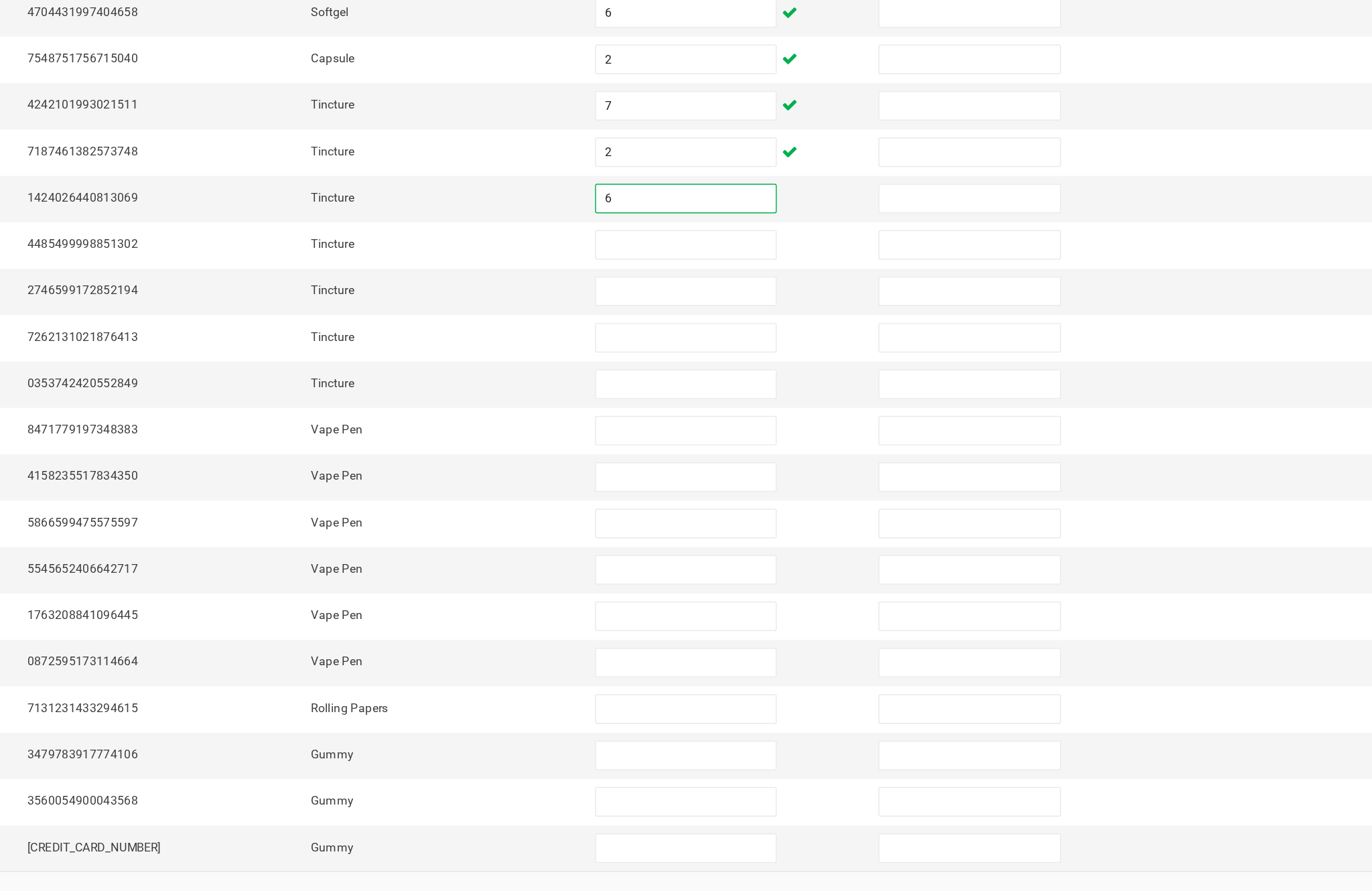
click at [776, 412] on input at bounding box center [837, 421] width 122 height 19
click at [776, 443] on input at bounding box center [837, 452] width 122 height 19
click at [776, 474] on input at bounding box center [837, 484] width 122 height 19
click at [776, 506] on input at bounding box center [837, 515] width 122 height 19
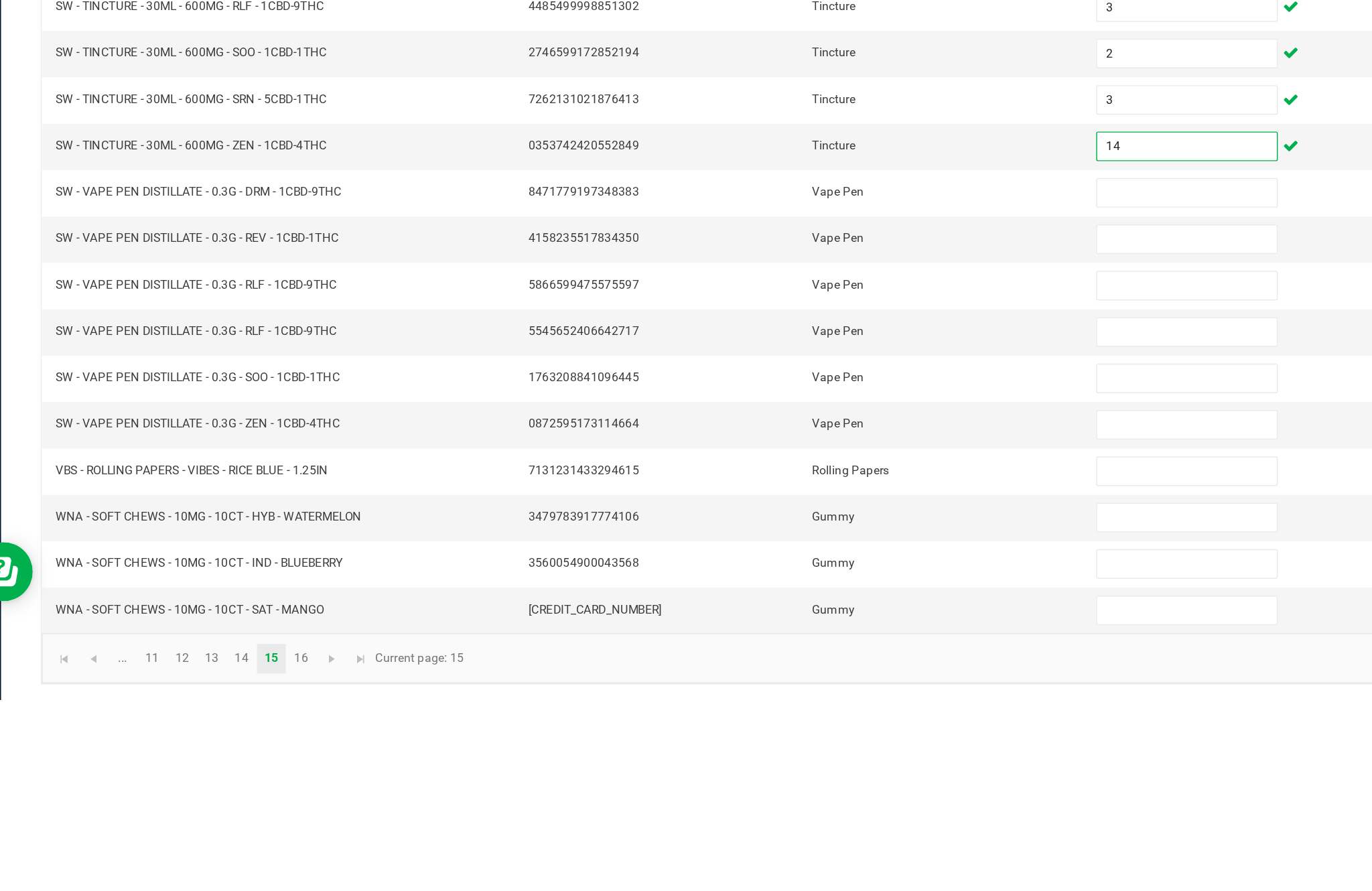
click at [797, 537] on input at bounding box center [837, 547] width 122 height 19
click at [787, 569] on input at bounding box center [837, 578] width 122 height 19
click at [802, 600] on input at bounding box center [837, 610] width 122 height 19
click at [786, 631] on input at bounding box center [837, 641] width 122 height 19
click at [789, 600] on input "20" at bounding box center [837, 610] width 122 height 19
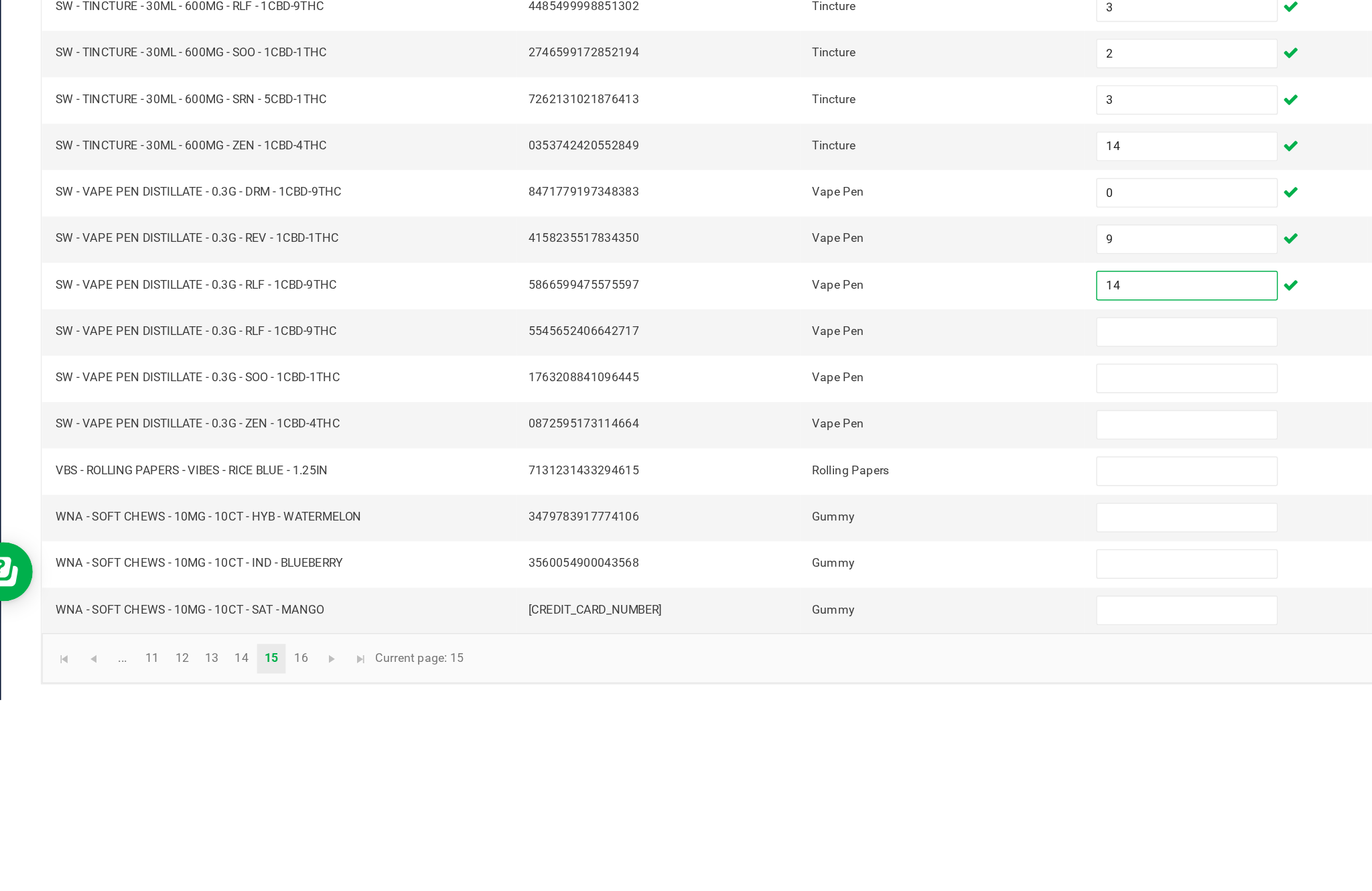
click at [778, 631] on input at bounding box center [837, 641] width 122 height 19
click at [777, 663] on input at bounding box center [837, 672] width 122 height 19
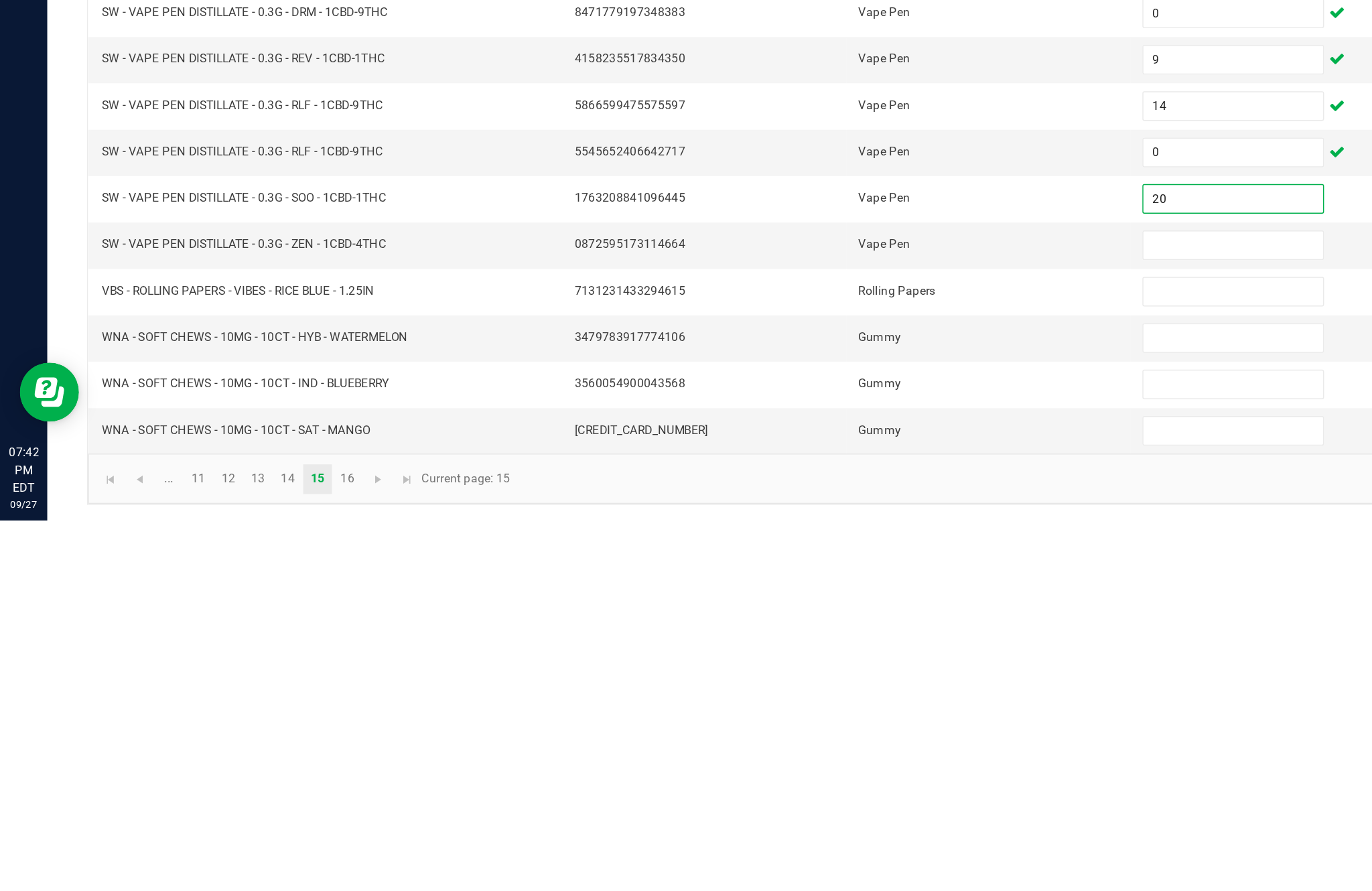
click at [799, 694] on input at bounding box center [837, 704] width 122 height 19
click at [820, 726] on input at bounding box center [837, 735] width 122 height 19
click at [828, 758] on input at bounding box center [837, 767] width 122 height 19
click at [810, 789] on input at bounding box center [837, 798] width 122 height 19
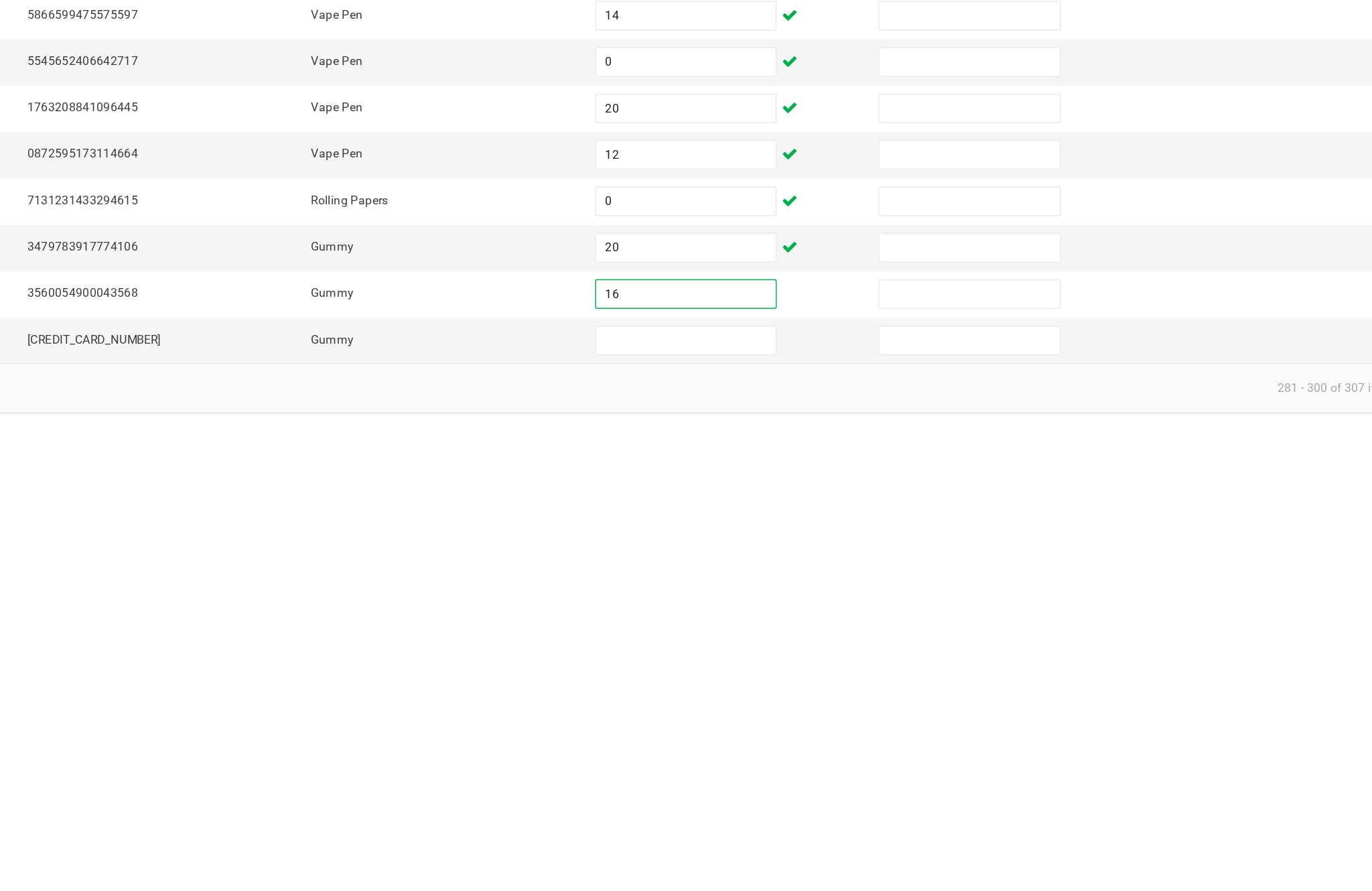
click at [776, 821] on input at bounding box center [837, 830] width 122 height 19
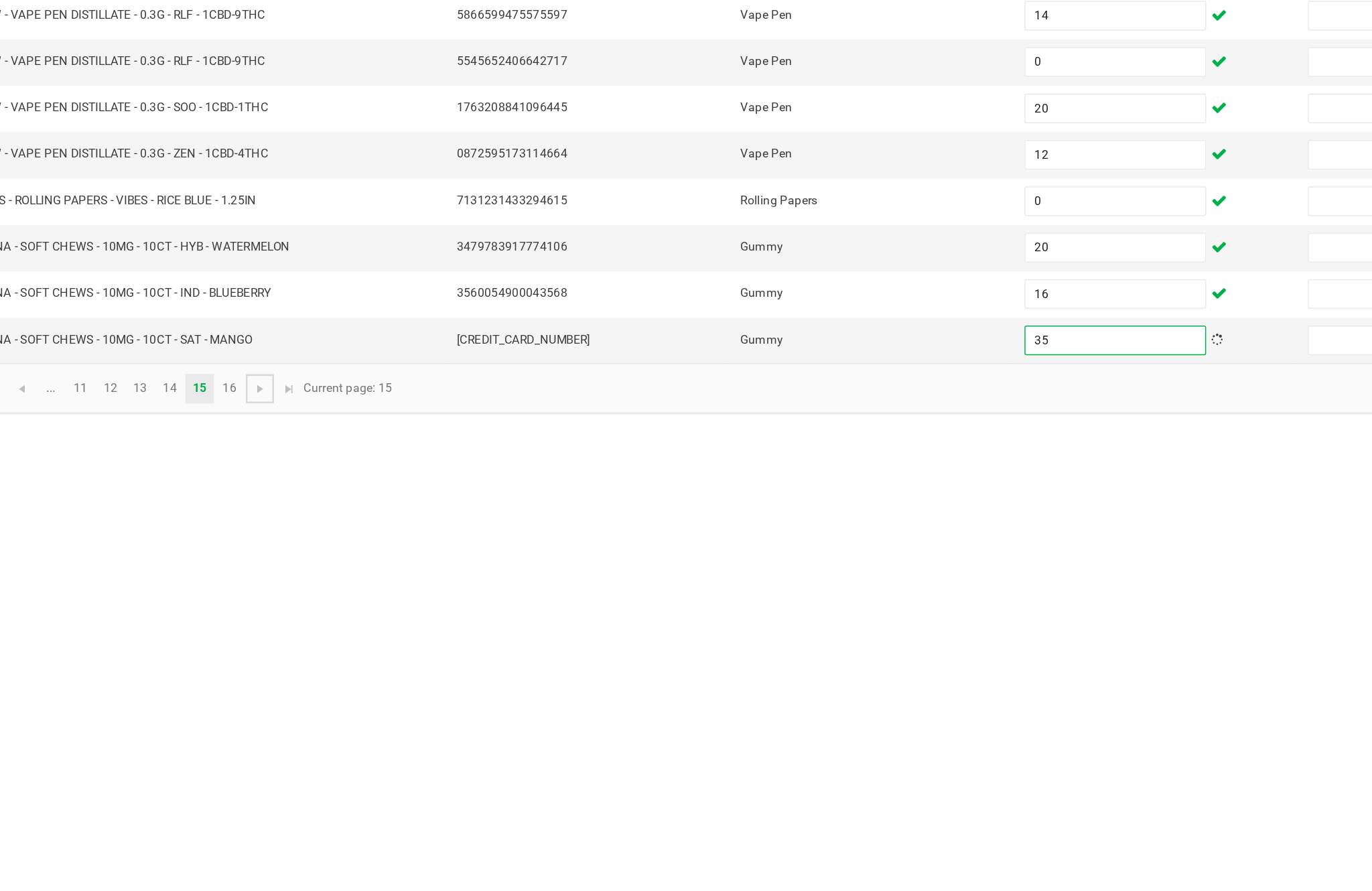
click at [251, 858] on span "Go to the next page" at bounding box center [256, 863] width 11 height 11
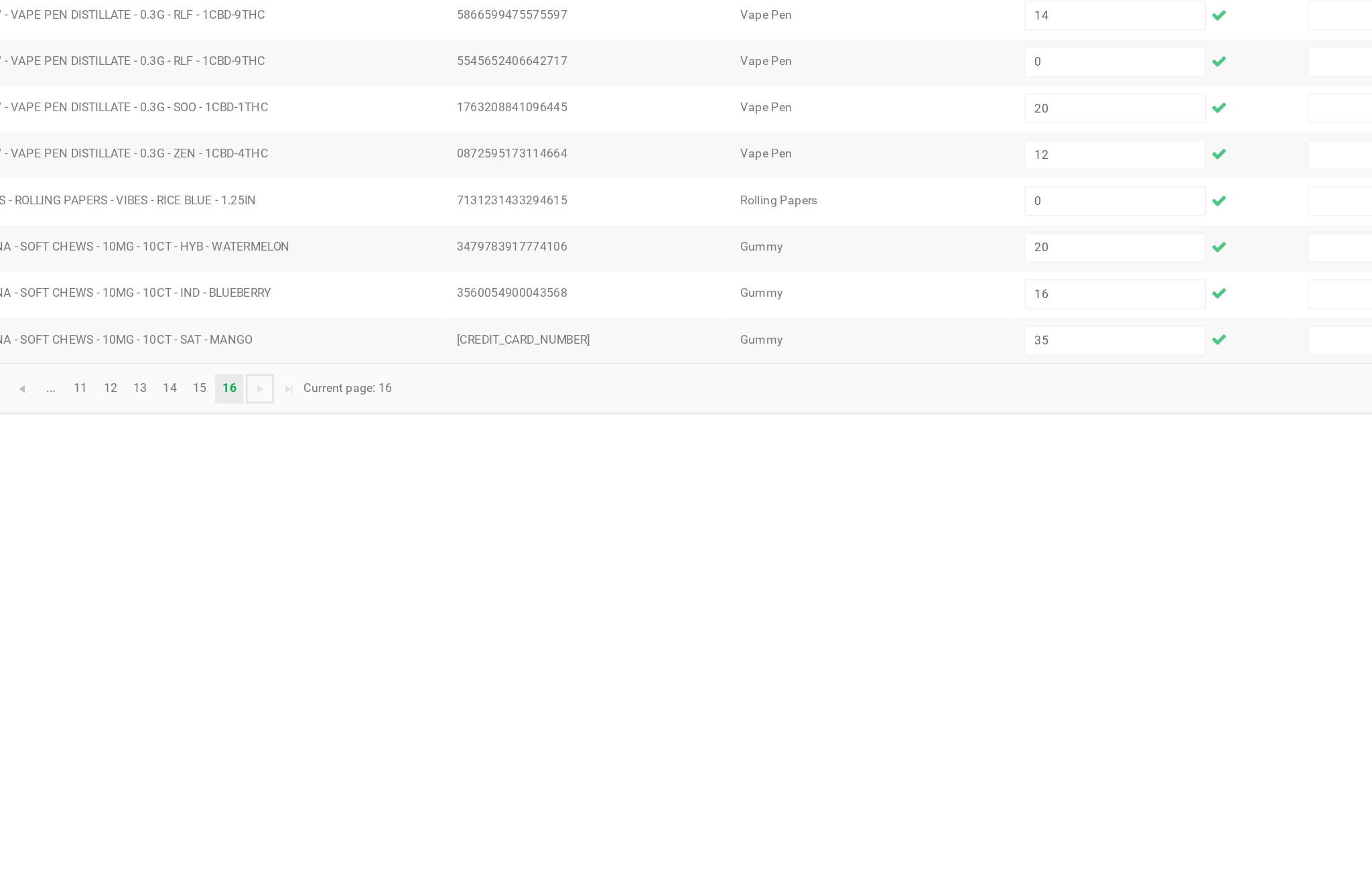
scroll to position [85, 0]
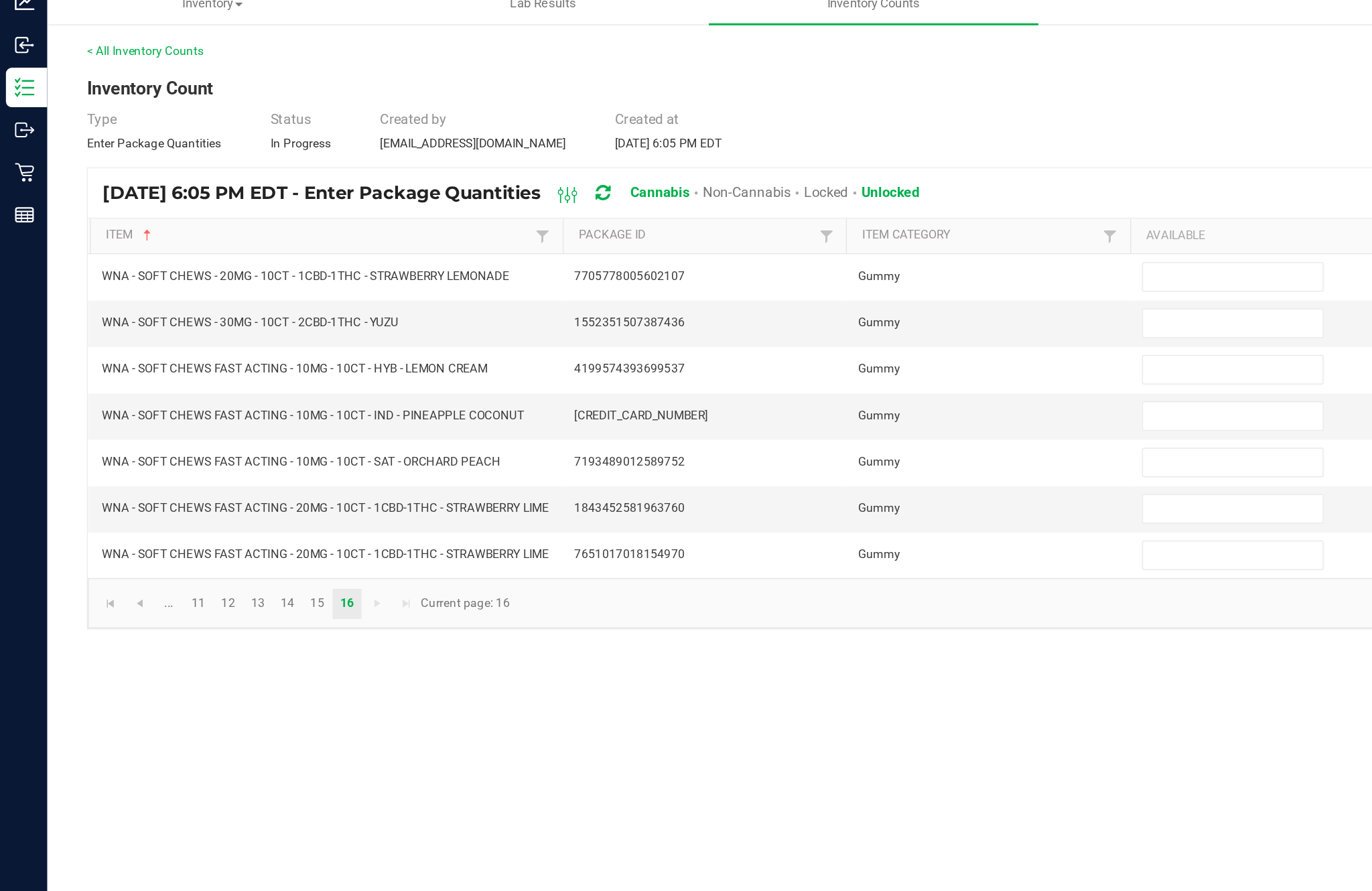
click at [825, 223] on input at bounding box center [837, 232] width 122 height 19
click at [831, 254] on input at bounding box center [837, 263] width 122 height 19
click at [798, 286] on input at bounding box center [837, 295] width 122 height 19
click at [815, 317] on input at bounding box center [837, 326] width 122 height 19
click at [797, 349] on input at bounding box center [837, 358] width 122 height 19
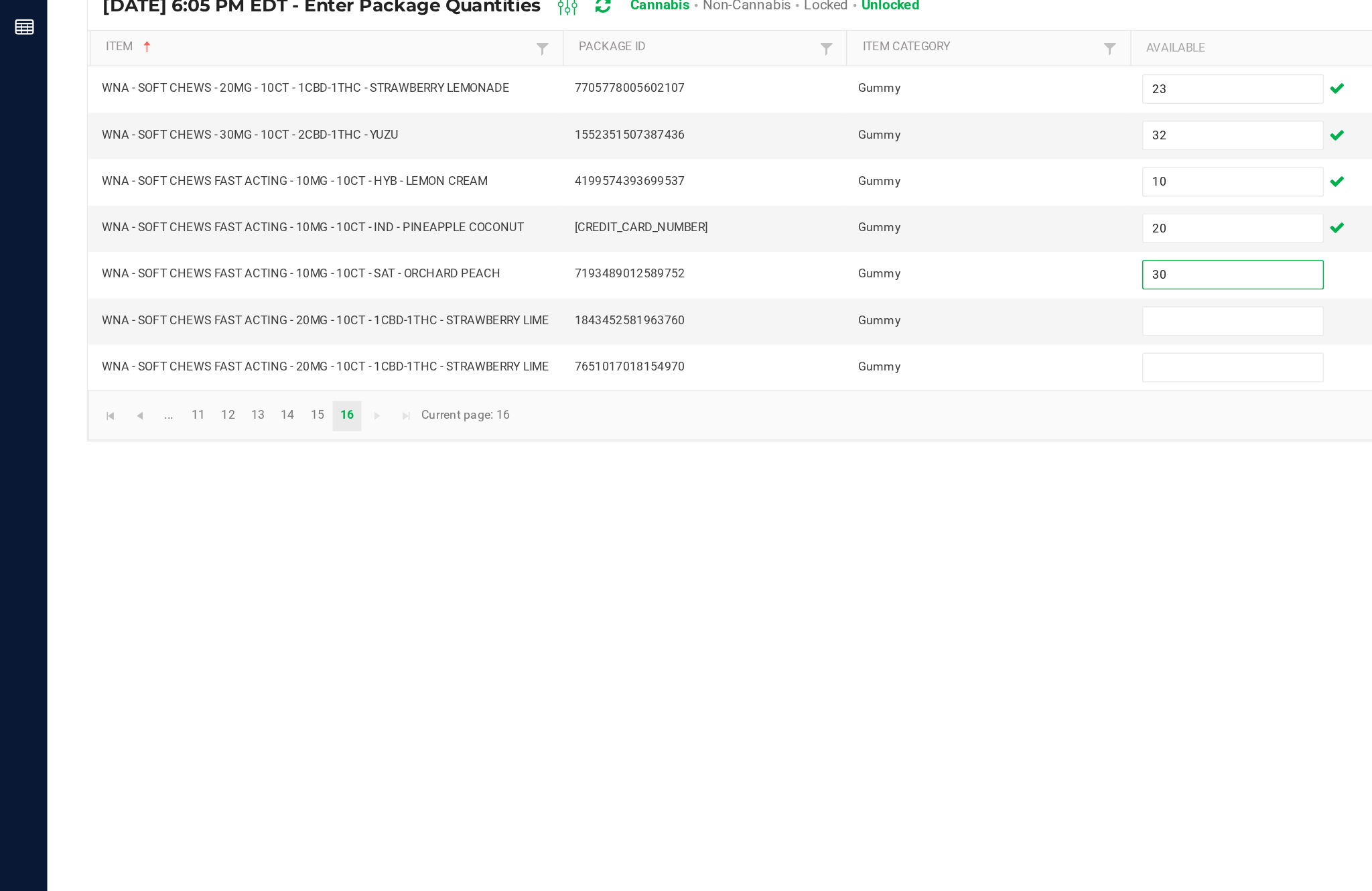
click at [814, 380] on input at bounding box center [837, 389] width 122 height 19
click at [827, 412] on input at bounding box center [837, 421] width 122 height 19
